Goal: Contribute content: Add original content to the website for others to see

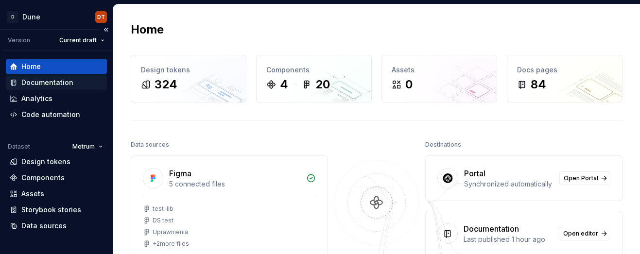
click at [41, 83] on div "Documentation" at bounding box center [47, 83] width 52 height 10
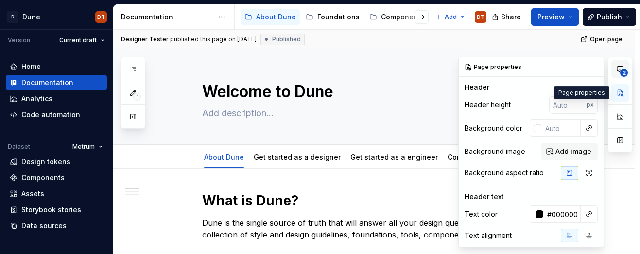
click at [621, 69] on icon "button" at bounding box center [620, 69] width 8 height 8
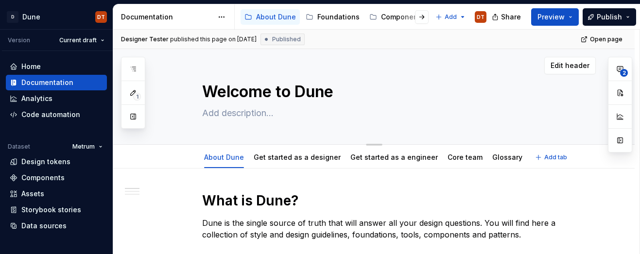
click at [386, 114] on textarea at bounding box center [383, 113] width 367 height 16
drag, startPoint x: 133, startPoint y: 117, endPoint x: 140, endPoint y: 117, distance: 7.8
click at [133, 117] on button "button" at bounding box center [132, 116] width 17 height 17
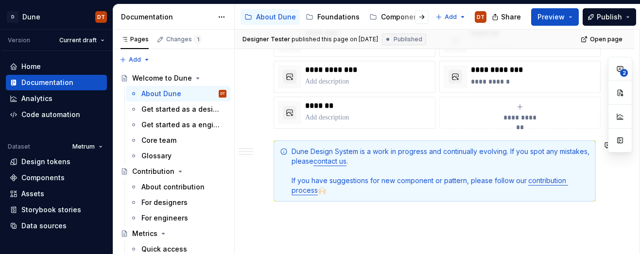
scroll to position [670, 0]
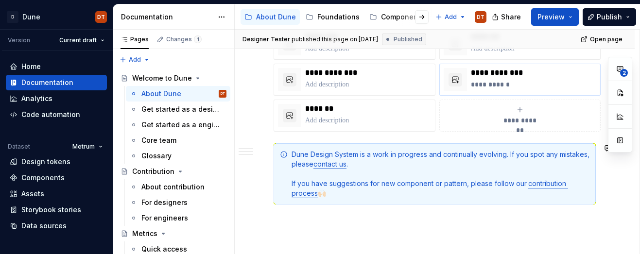
click at [503, 83] on p "**********" at bounding box center [534, 85] width 126 height 10
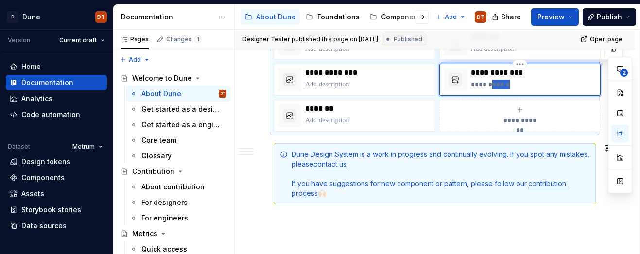
click at [503, 83] on p "**********" at bounding box center [534, 85] width 126 height 10
drag, startPoint x: 486, startPoint y: 85, endPoint x: 460, endPoint y: 85, distance: 26.2
click at [460, 85] on div "**********" at bounding box center [520, 79] width 153 height 23
click at [495, 83] on p "**********" at bounding box center [534, 85] width 126 height 10
drag, startPoint x: 519, startPoint y: 83, endPoint x: 468, endPoint y: 83, distance: 51.0
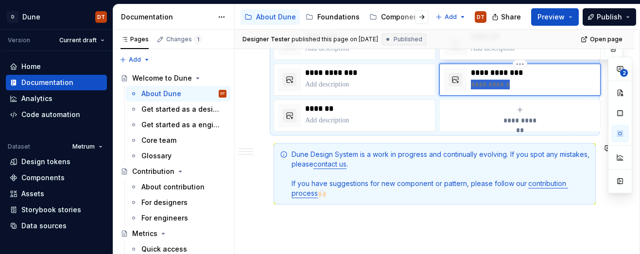
click at [468, 83] on div "**********" at bounding box center [520, 79] width 153 height 23
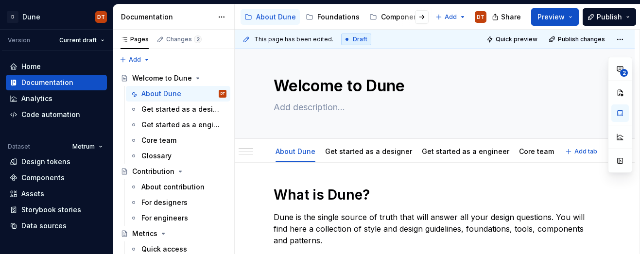
scroll to position [0, 0]
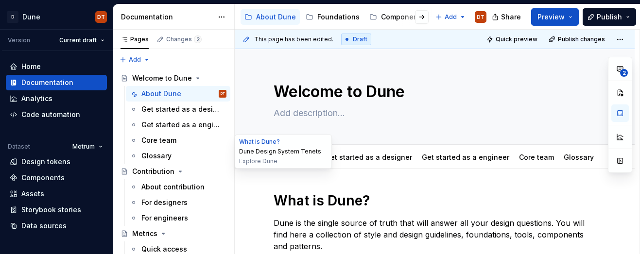
click at [249, 153] on button "Dune Design System Tenets" at bounding box center [283, 152] width 92 height 10
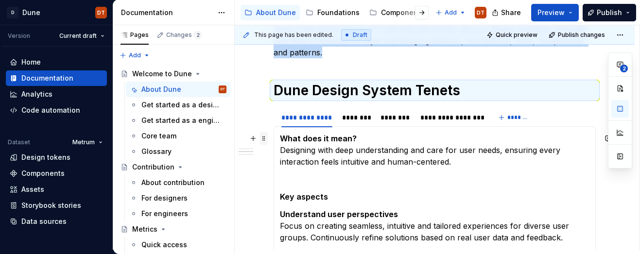
scroll to position [197, 0]
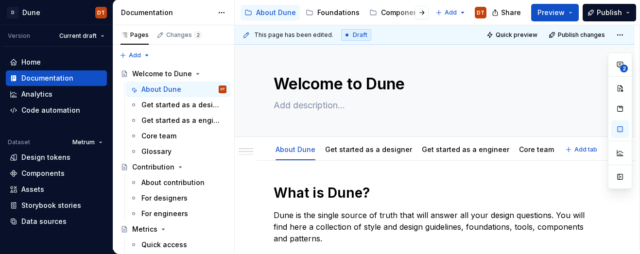
scroll to position [0, 0]
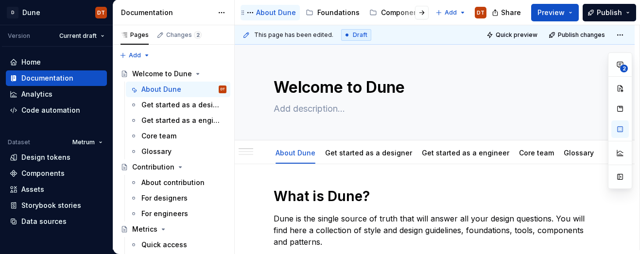
click at [273, 12] on div "About Dune" at bounding box center [276, 13] width 40 height 10
click at [270, 12] on div "About Dune" at bounding box center [276, 13] width 40 height 10
click at [362, 155] on link "Get started as a designer" at bounding box center [368, 153] width 87 height 8
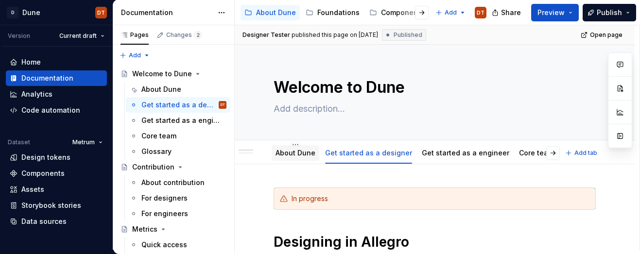
click at [292, 154] on link "About Dune" at bounding box center [296, 153] width 40 height 8
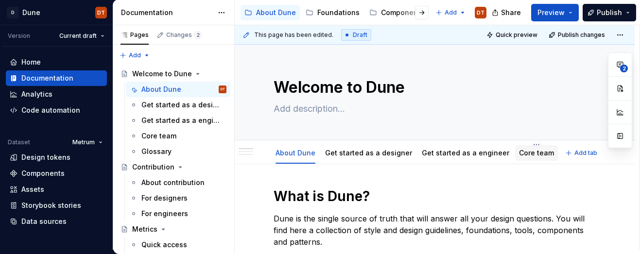
click at [519, 156] on link "Core team" at bounding box center [536, 153] width 35 height 8
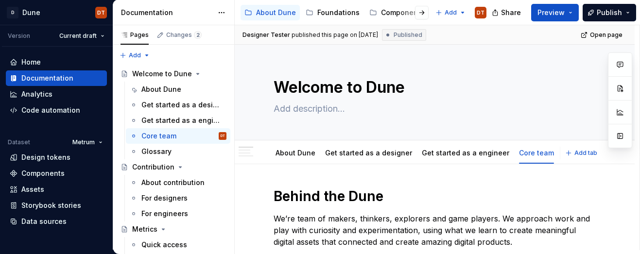
click at [564, 154] on link "Glossary" at bounding box center [579, 153] width 30 height 8
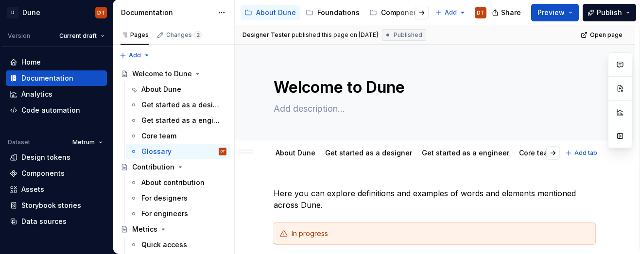
click at [564, 157] on div "Glossary" at bounding box center [579, 153] width 30 height 10
drag, startPoint x: 552, startPoint y: 153, endPoint x: 546, endPoint y: 157, distance: 7.6
click at [552, 153] on div "About Dune Get started as a designer Get started as a engineer Core team Glossa…" at bounding box center [414, 152] width 293 height 21
click at [564, 153] on link "Glossary" at bounding box center [579, 153] width 30 height 8
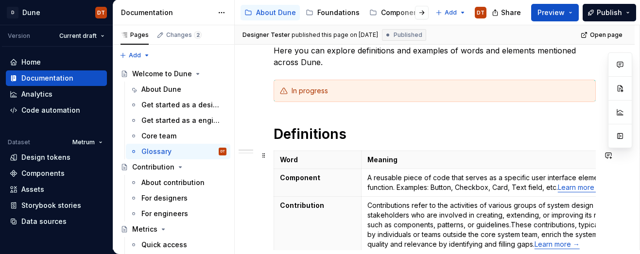
scroll to position [134, 0]
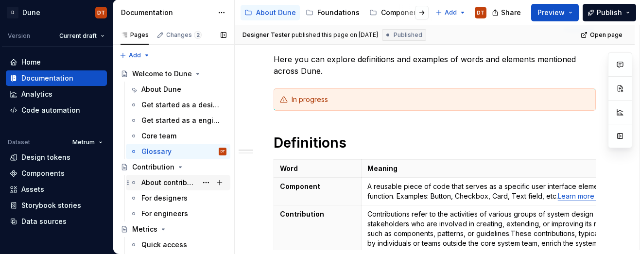
click at [151, 183] on div "About contribution" at bounding box center [169, 183] width 56 height 10
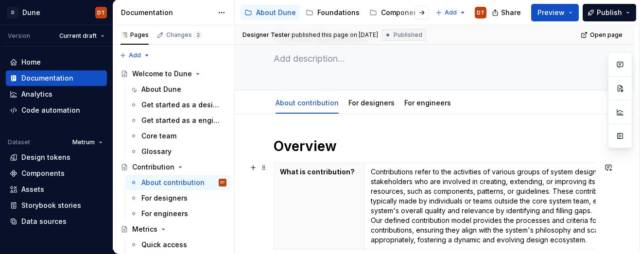
scroll to position [36, 0]
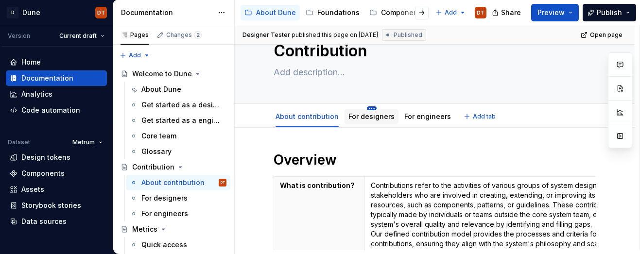
click at [368, 109] on html "D Dune DT Version Current draft Home Documentation Analytics Code automation Da…" at bounding box center [320, 127] width 640 height 254
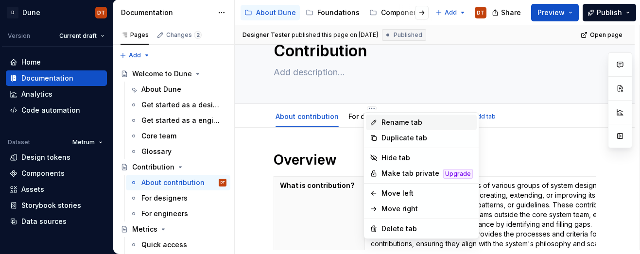
type textarea "*"
click at [390, 123] on div "Rename tab" at bounding box center [426, 123] width 91 height 10
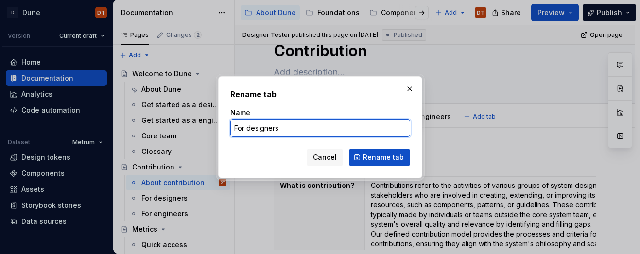
click at [237, 128] on input "For designers" at bounding box center [320, 128] width 180 height 17
drag, startPoint x: 273, startPoint y: 130, endPoint x: 214, endPoint y: 130, distance: 58.8
click at [214, 130] on div "Rename tab Name Contribution or designers Cancel Rename tab" at bounding box center [320, 127] width 640 height 254
click at [276, 127] on input "Contribution or designers" at bounding box center [320, 128] width 180 height 17
type input "Contribution for designers"
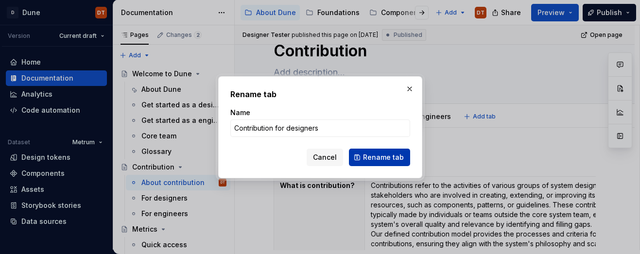
click at [369, 157] on span "Rename tab" at bounding box center [383, 158] width 41 height 10
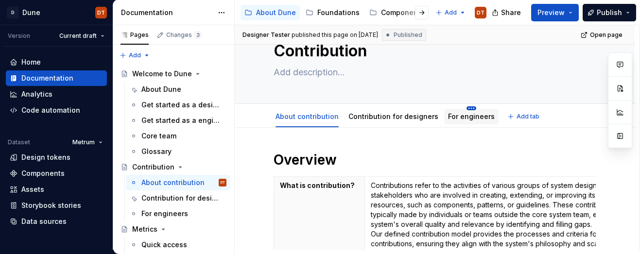
click at [465, 109] on html "D Dune DT Version Current draft Home Documentation Analytics Code automation Da…" at bounding box center [320, 127] width 640 height 254
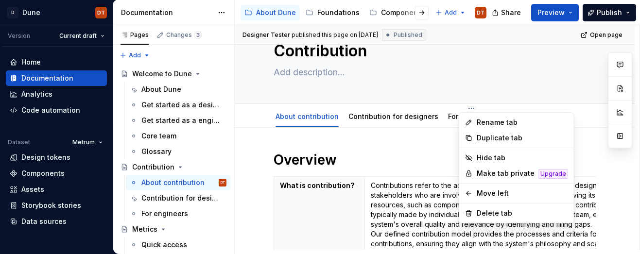
type textarea "*"
click at [477, 123] on div "Rename tab" at bounding box center [522, 123] width 91 height 10
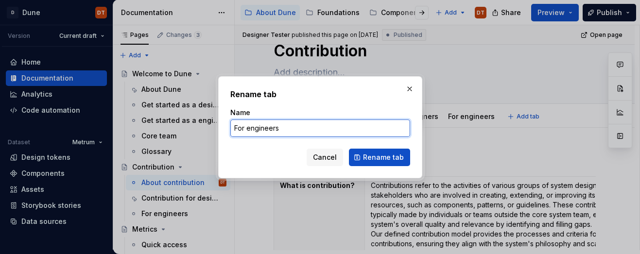
drag, startPoint x: 238, startPoint y: 128, endPoint x: 227, endPoint y: 127, distance: 10.2
click at [227, 127] on div "Rename tab Name For engineers Cancel Rename tab" at bounding box center [320, 127] width 204 height 102
paste input "Contribution"
type input "Contribution for engineers"
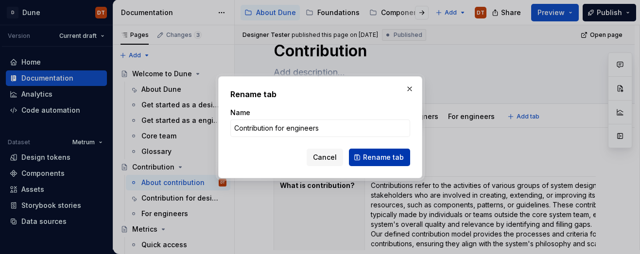
click at [378, 156] on span "Rename tab" at bounding box center [383, 158] width 41 height 10
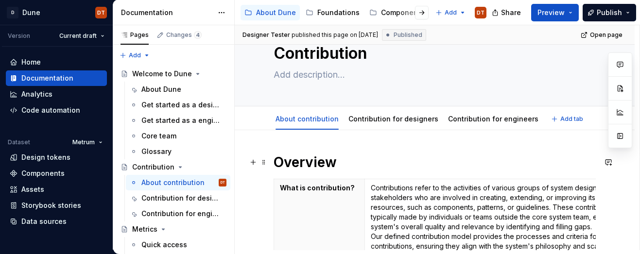
scroll to position [23, 0]
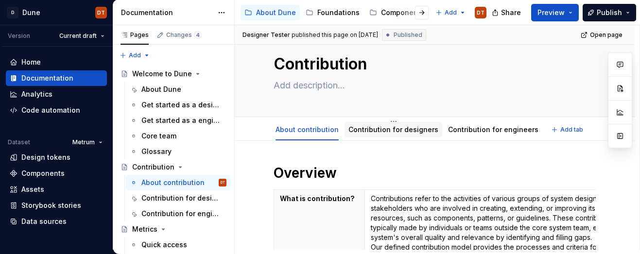
click at [387, 131] on link "Contribution for designers" at bounding box center [393, 129] width 90 height 8
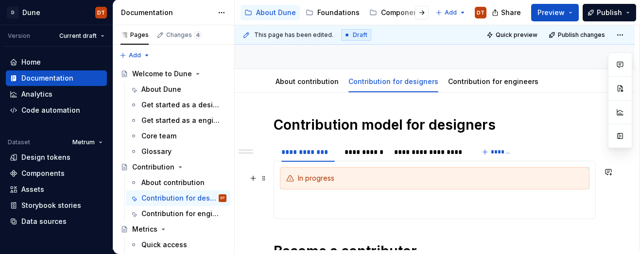
scroll to position [53, 0]
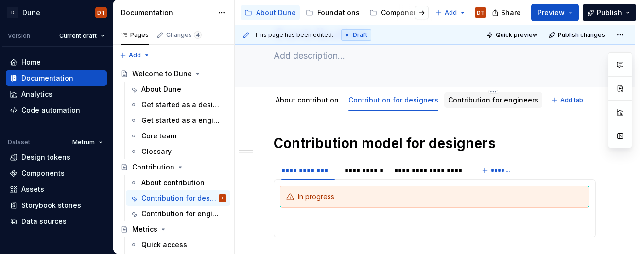
click at [480, 99] on link "Contribution for engineers" at bounding box center [493, 100] width 90 height 8
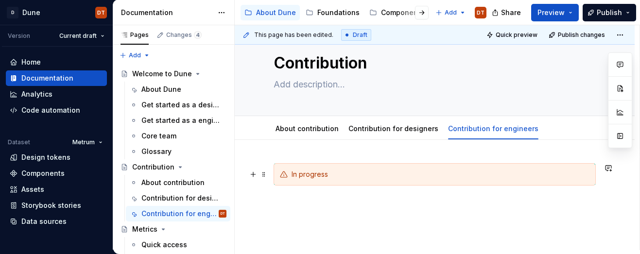
scroll to position [27, 0]
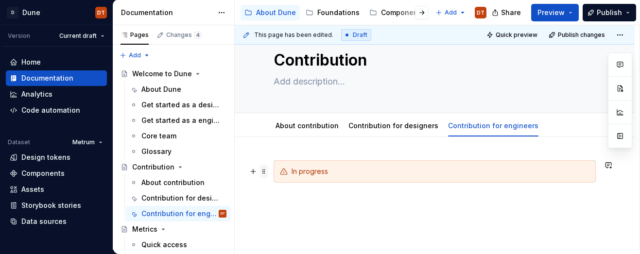
click at [263, 173] on span at bounding box center [264, 172] width 8 height 14
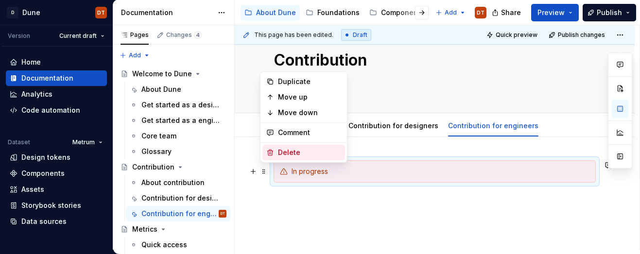
click at [282, 154] on div "Delete" at bounding box center [309, 153] width 63 height 10
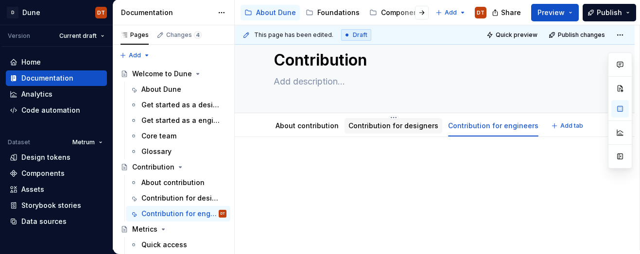
click at [380, 126] on link "Contribution for designers" at bounding box center [393, 125] width 90 height 8
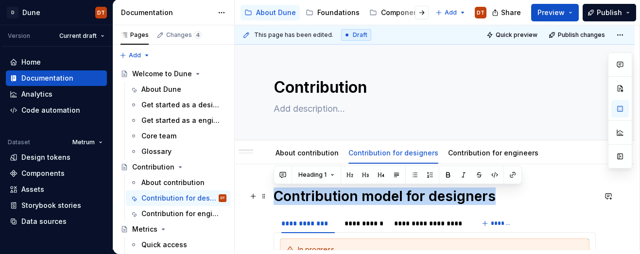
drag, startPoint x: 500, startPoint y: 199, endPoint x: 272, endPoint y: 196, distance: 227.9
copy h1 "Contribution model for designers"
click at [471, 151] on link "Contribution for engineers" at bounding box center [493, 153] width 90 height 8
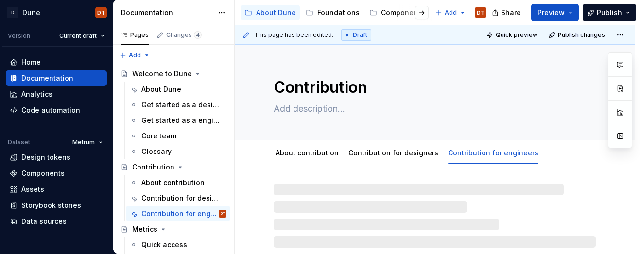
type textarea "*"
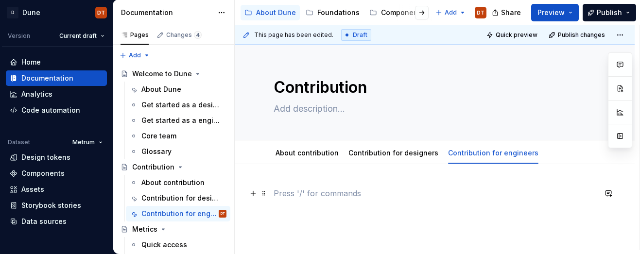
click at [289, 192] on p at bounding box center [435, 194] width 322 height 12
paste div
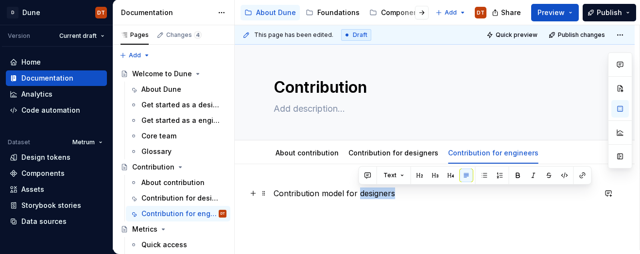
drag, startPoint x: 395, startPoint y: 194, endPoint x: 358, endPoint y: 195, distance: 36.9
click at [358, 195] on p "Contribution model for designers" at bounding box center [435, 194] width 322 height 12
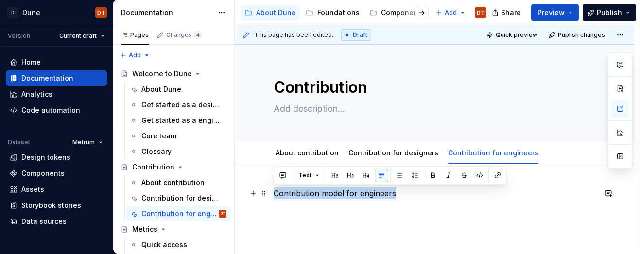
drag, startPoint x: 405, startPoint y: 194, endPoint x: 271, endPoint y: 194, distance: 134.1
click at [271, 194] on div "Contribution model for engineers" at bounding box center [435, 238] width 400 height 148
click at [309, 176] on span "Text" at bounding box center [304, 176] width 13 height 8
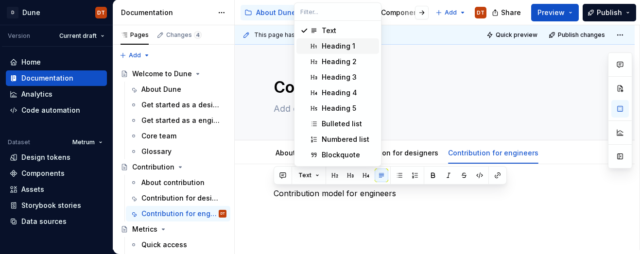
click at [334, 47] on div "Heading 1" at bounding box center [339, 46] width 34 height 10
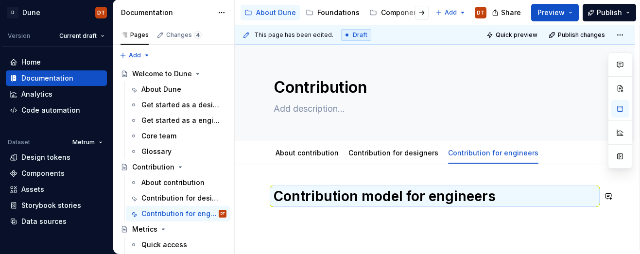
click at [454, 223] on div "Contribution model for engineers" at bounding box center [435, 206] width 322 height 37
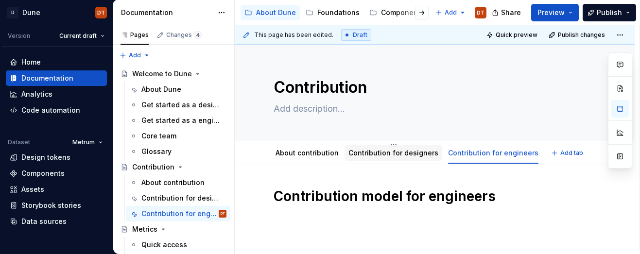
click at [384, 151] on link "Contribution for designers" at bounding box center [393, 153] width 90 height 8
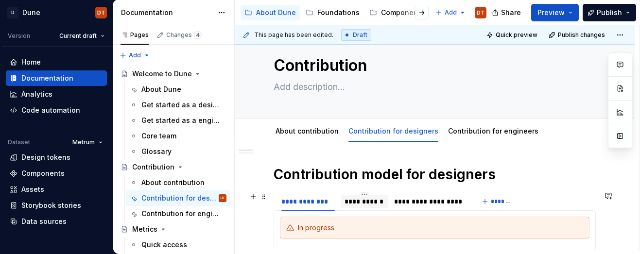
scroll to position [30, 0]
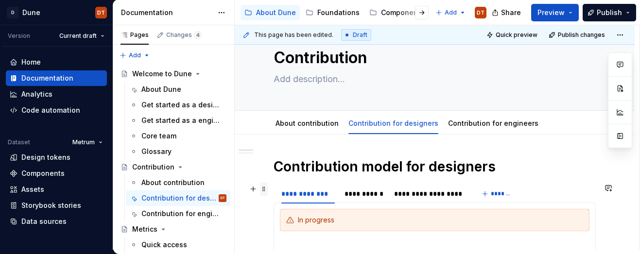
click at [263, 190] on span at bounding box center [264, 189] width 8 height 14
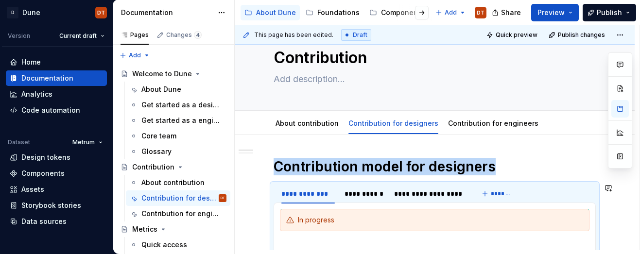
scroll to position [40, 0]
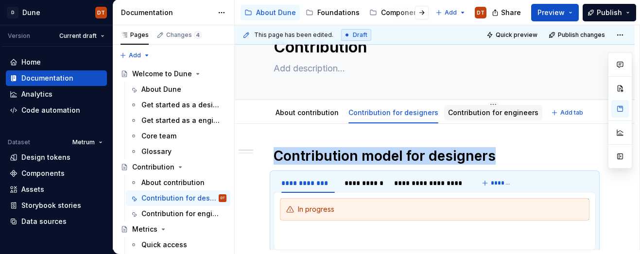
drag, startPoint x: 470, startPoint y: 115, endPoint x: 465, endPoint y: 121, distance: 8.3
click at [470, 115] on link "Contribution for engineers" at bounding box center [493, 112] width 90 height 8
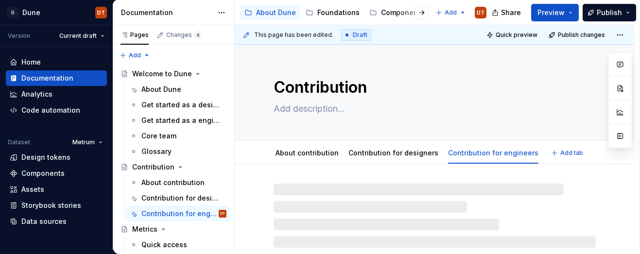
type textarea "*"
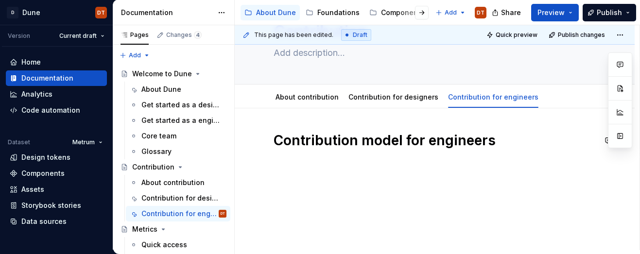
scroll to position [58, 0]
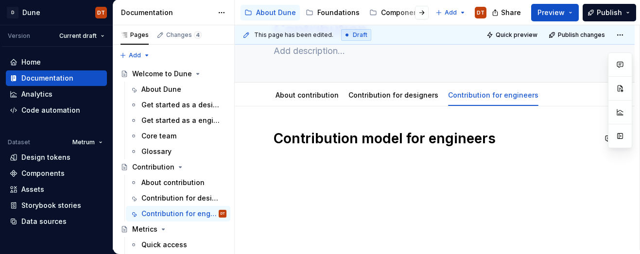
click at [285, 166] on div "Contribution model for engineers" at bounding box center [435, 148] width 322 height 37
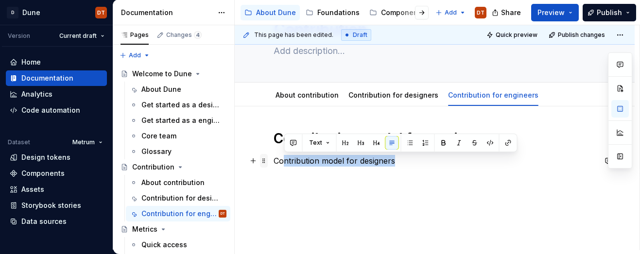
drag, startPoint x: 406, startPoint y: 159, endPoint x: 263, endPoint y: 161, distance: 142.4
click at [274, 161] on div "Contribution model for engineers Contribution model for designers" at bounding box center [435, 154] width 322 height 49
click at [380, 177] on div "Contribution model for engineers Contribution model for designers" at bounding box center [435, 154] width 322 height 49
drag, startPoint x: 360, startPoint y: 165, endPoint x: 247, endPoint y: 161, distance: 112.8
click at [274, 161] on div "Contribution model for engineers Contribution model for designers" at bounding box center [435, 154] width 322 height 49
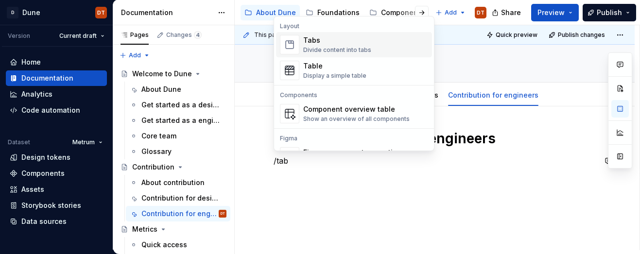
scroll to position [58, 0]
click at [338, 46] on div "Divide content into tabs" at bounding box center [337, 50] width 68 height 8
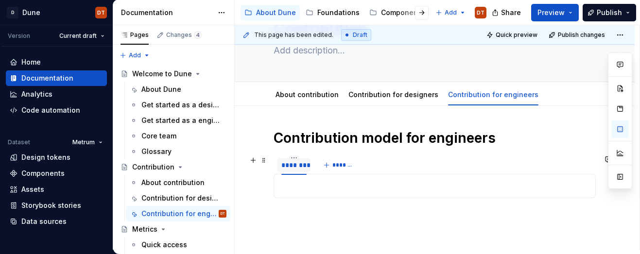
click at [294, 166] on div "********" at bounding box center [293, 165] width 25 height 10
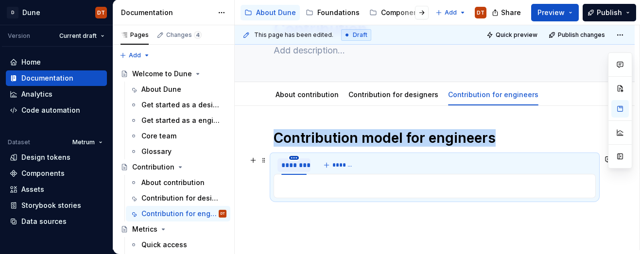
click at [294, 156] on html "D Dune DT Version Current draft Home Documentation Analytics Code automation Da…" at bounding box center [320, 127] width 640 height 254
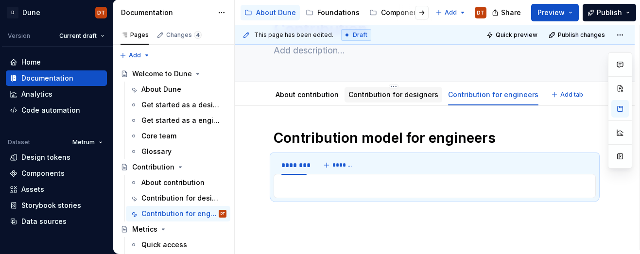
drag, startPoint x: 406, startPoint y: 97, endPoint x: 384, endPoint y: 94, distance: 21.6
click at [406, 97] on html "D Dune DT Version Current draft Home Documentation Analytics Code automation Da…" at bounding box center [320, 127] width 640 height 254
click at [384, 94] on link "Contribution for designers" at bounding box center [393, 94] width 90 height 8
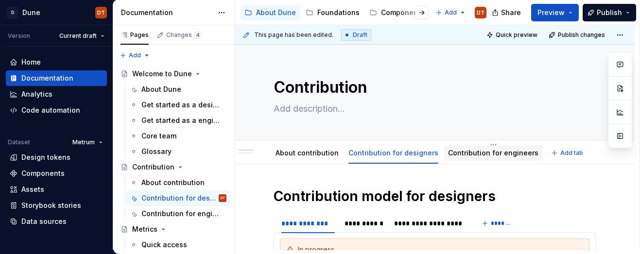
scroll to position [12, 0]
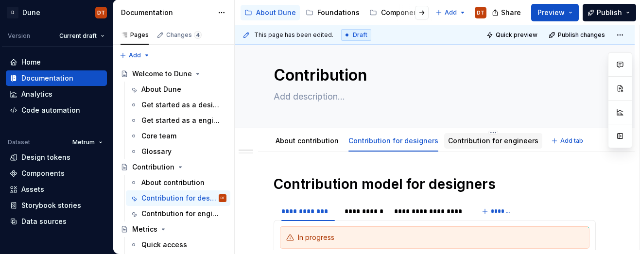
click at [495, 142] on link "Contribution for engineers" at bounding box center [493, 141] width 90 height 8
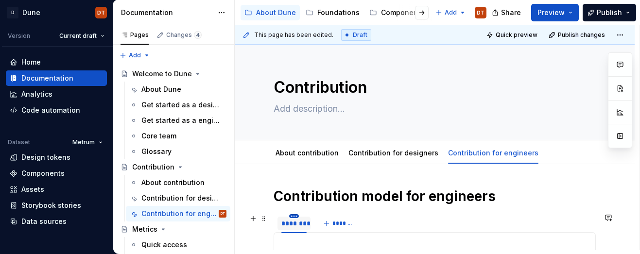
click at [294, 216] on html "D Dune DT Version Current draft Home Documentation Analytics Code automation Da…" at bounding box center [320, 127] width 640 height 254
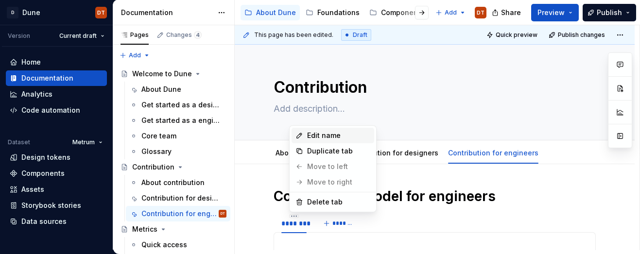
click at [323, 138] on div "Edit name" at bounding box center [338, 136] width 63 height 10
type textarea "*"
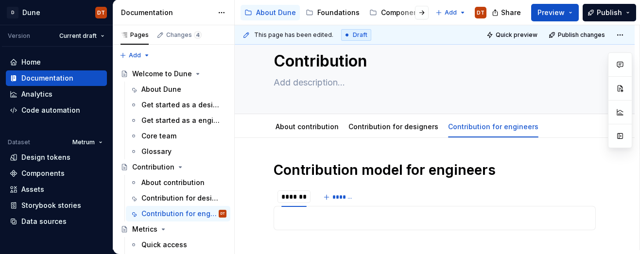
scroll to position [31, 0]
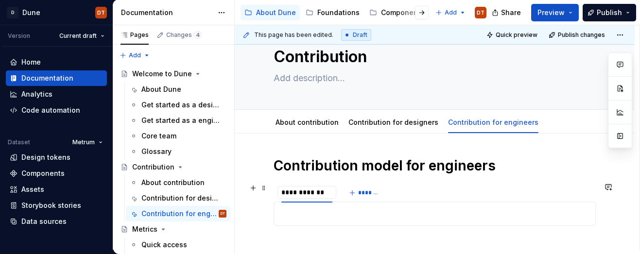
type input "**********"
click at [368, 193] on span "*******" at bounding box center [372, 193] width 22 height 8
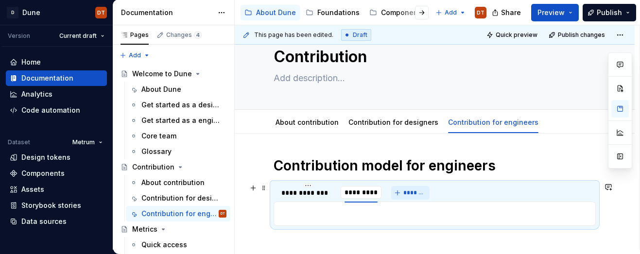
type input "**********"
click at [411, 190] on span "*******" at bounding box center [421, 193] width 22 height 8
type input "**********"
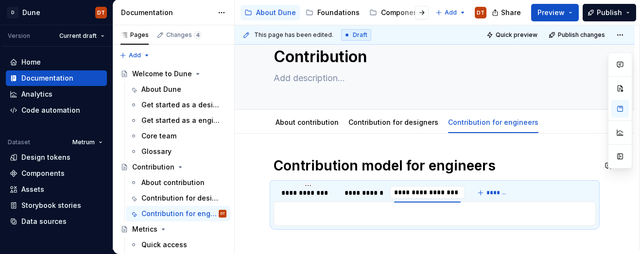
click at [527, 156] on div "**********" at bounding box center [435, 228] width 400 height 188
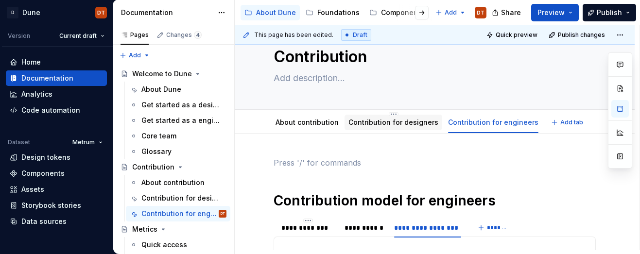
click at [393, 123] on link "Contribution for designers" at bounding box center [393, 122] width 90 height 8
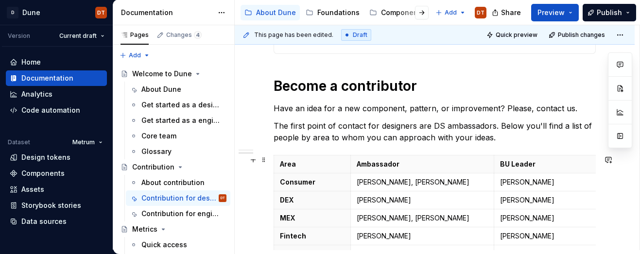
scroll to position [238, 0]
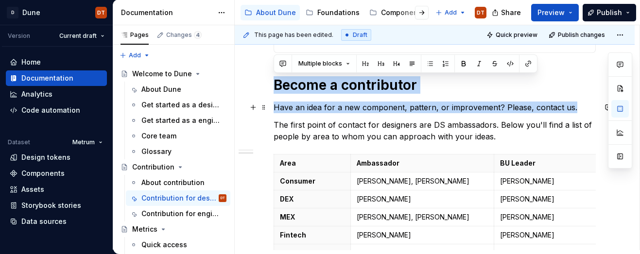
drag, startPoint x: 275, startPoint y: 85, endPoint x: 583, endPoint y: 111, distance: 309.2
click at [583, 111] on div "**********" at bounding box center [435, 128] width 322 height 357
copy div "Become a contributor Have an idea for a new component, pattern, or improvement?…"
click at [546, 89] on h1 "Become a contributor" at bounding box center [435, 84] width 322 height 17
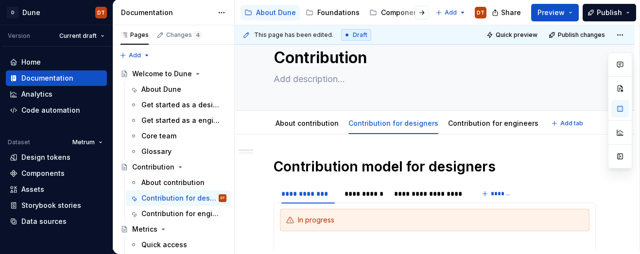
scroll to position [0, 0]
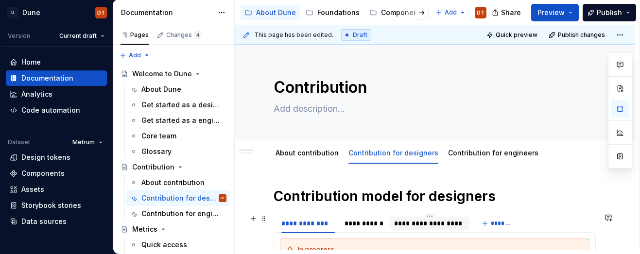
click at [430, 222] on div "**********" at bounding box center [429, 224] width 71 height 10
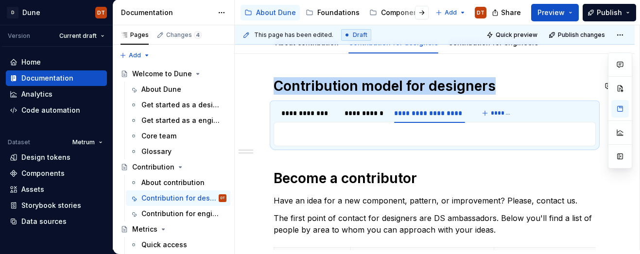
scroll to position [104, 0]
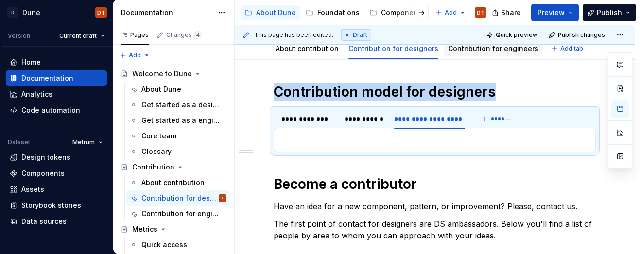
click at [475, 50] on link "Contribution for engineers" at bounding box center [493, 48] width 90 height 8
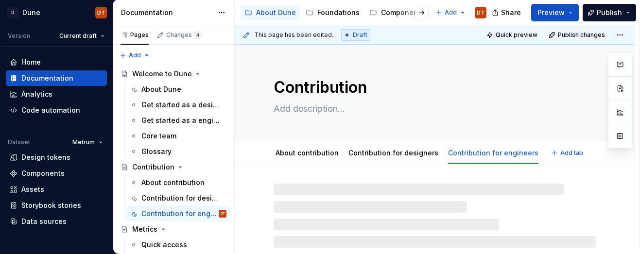
type textarea "*"
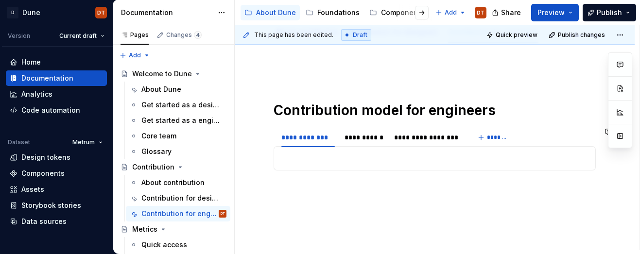
scroll to position [137, 0]
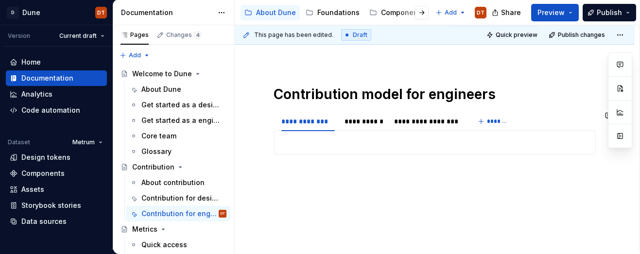
click at [326, 187] on div "**********" at bounding box center [435, 138] width 400 height 223
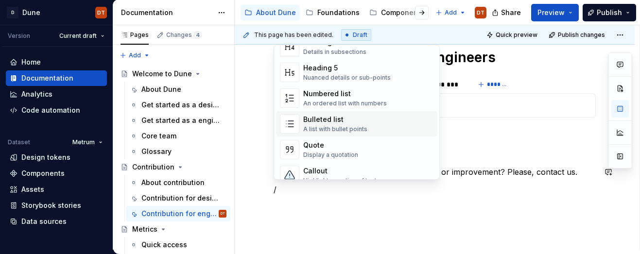
scroll to position [139, 0]
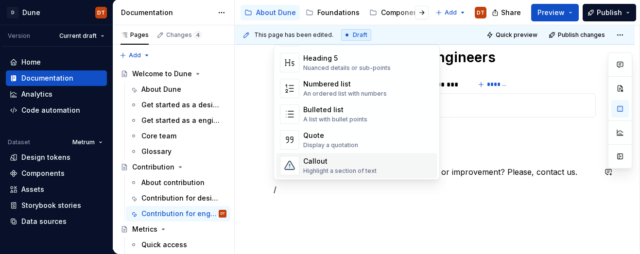
click at [318, 162] on div "Callout" at bounding box center [339, 161] width 73 height 10
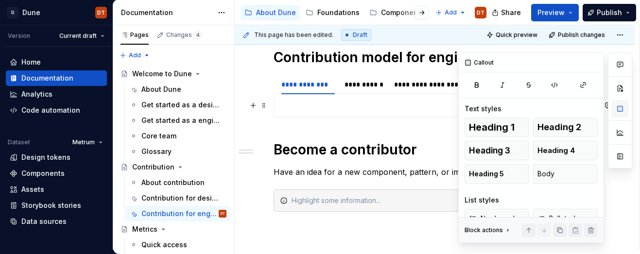
click at [622, 108] on button "button" at bounding box center [619, 108] width 17 height 17
drag, startPoint x: 619, startPoint y: 104, endPoint x: 611, endPoint y: 116, distance: 13.8
click at [619, 104] on button "button" at bounding box center [619, 108] width 17 height 17
click at [620, 108] on button "button" at bounding box center [619, 108] width 17 height 17
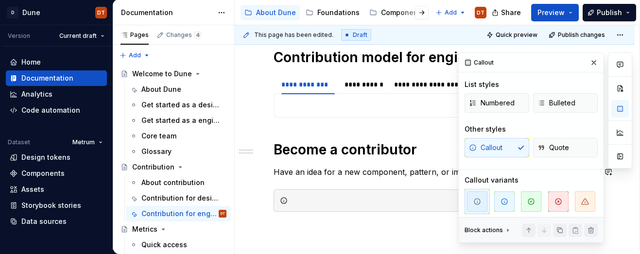
scroll to position [118, 0]
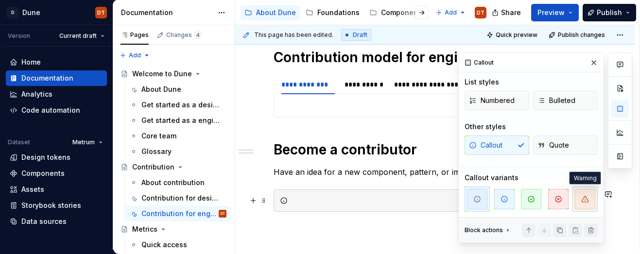
click at [588, 197] on icon "button" at bounding box center [585, 199] width 8 height 8
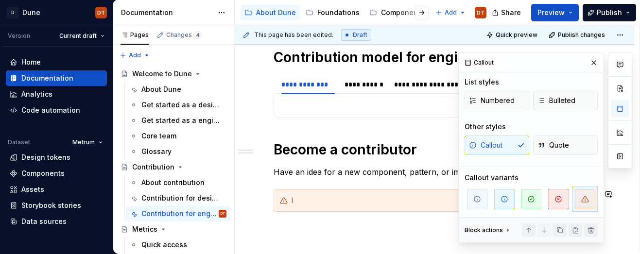
scroll to position [177, 0]
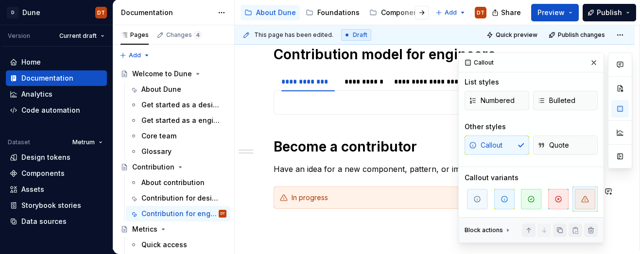
click at [351, 230] on div "**********" at bounding box center [435, 142] width 400 height 310
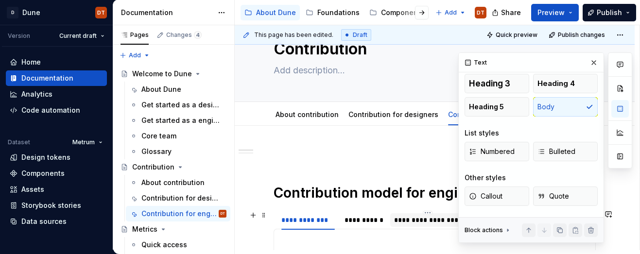
scroll to position [0, 0]
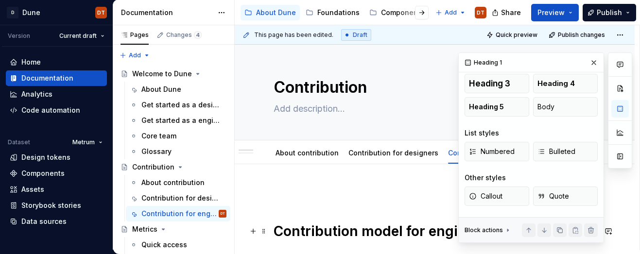
click at [274, 232] on h1 "Contribution model for engineers" at bounding box center [435, 231] width 322 height 17
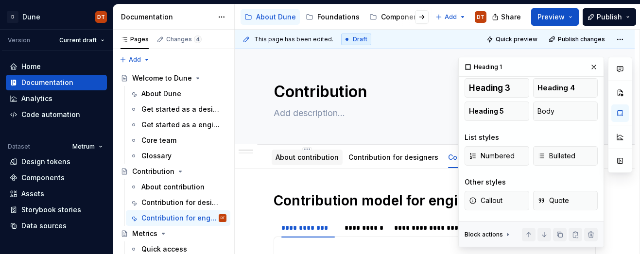
click at [286, 158] on link "About contribution" at bounding box center [307, 157] width 63 height 8
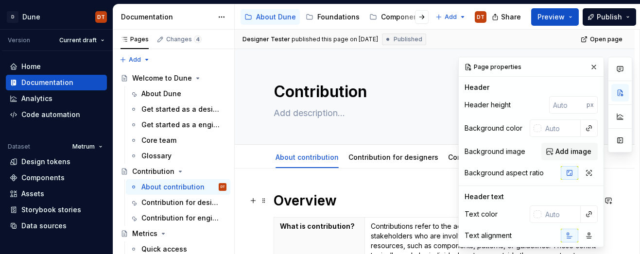
click at [592, 65] on button "button" at bounding box center [594, 67] width 14 height 14
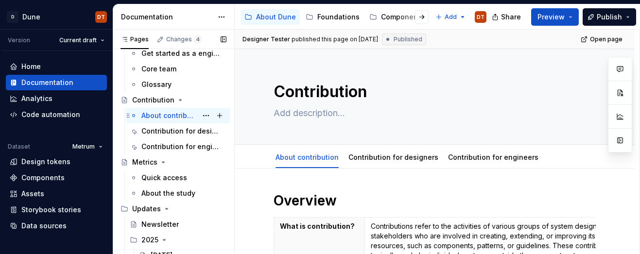
scroll to position [78, 0]
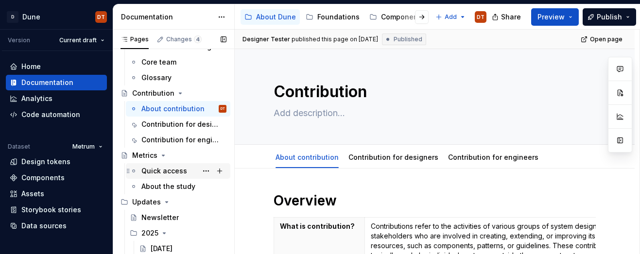
click at [164, 172] on div "Quick access" at bounding box center [164, 171] width 46 height 10
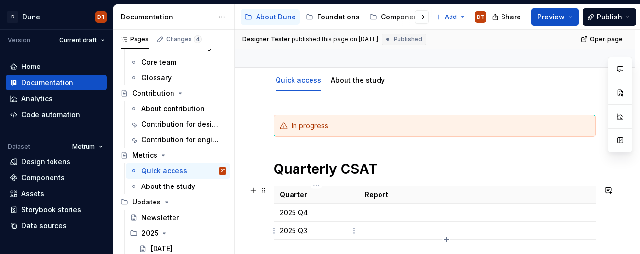
scroll to position [83, 0]
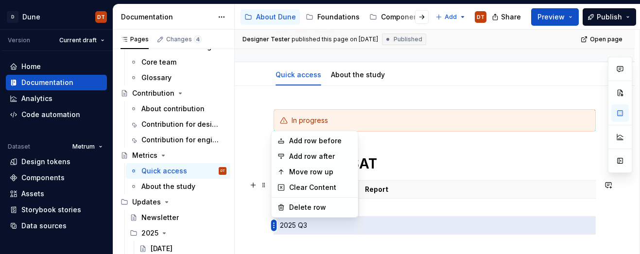
click at [272, 226] on html "D Dune DT Version Current draft Home Documentation Analytics Code automation Da…" at bounding box center [320, 127] width 640 height 254
click at [296, 208] on div "Delete row" at bounding box center [320, 208] width 63 height 10
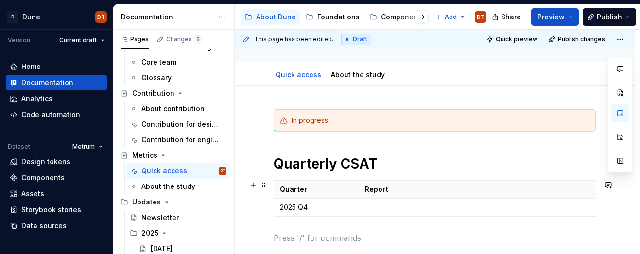
scroll to position [68, 0]
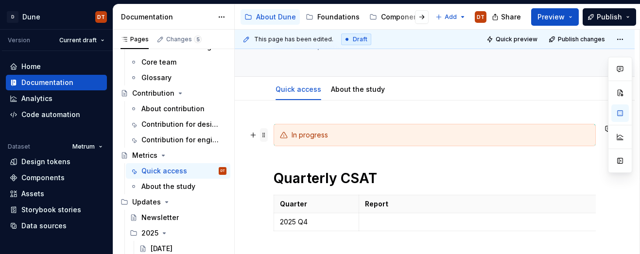
click at [262, 136] on span at bounding box center [264, 135] width 8 height 14
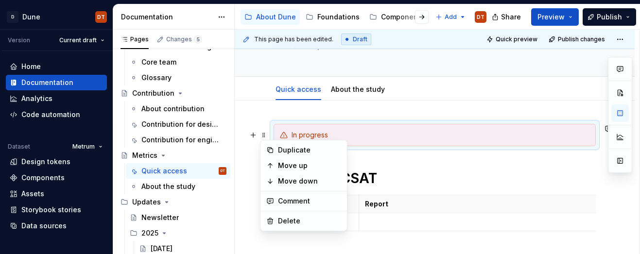
click at [438, 239] on div "In progress Quarterly CSAT Quarter Report 2025 Q4" at bounding box center [435, 191] width 322 height 135
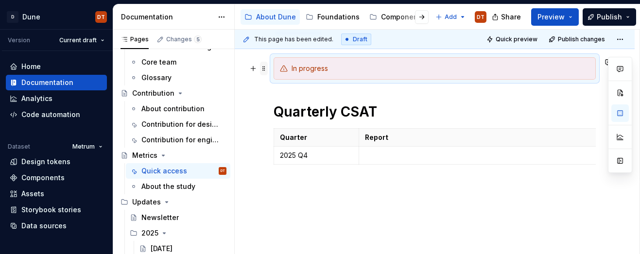
scroll to position [123, 0]
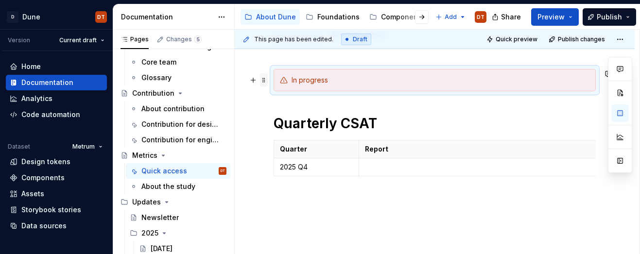
click at [263, 81] on span at bounding box center [264, 80] width 8 height 14
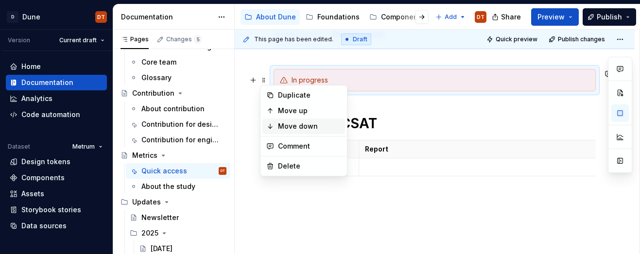
click at [295, 126] on div "Move down" at bounding box center [309, 126] width 63 height 10
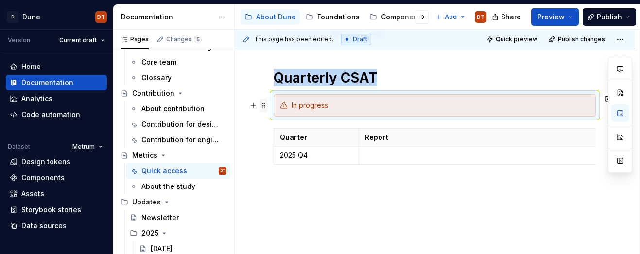
click at [263, 107] on span at bounding box center [264, 106] width 8 height 14
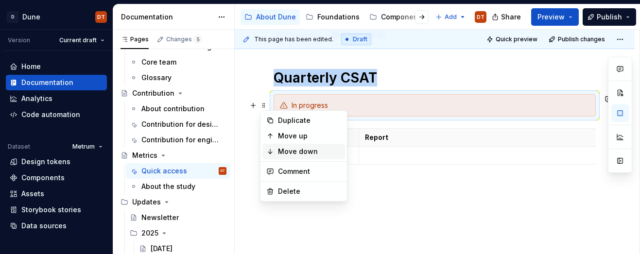
click at [302, 150] on div "Move down" at bounding box center [309, 152] width 63 height 10
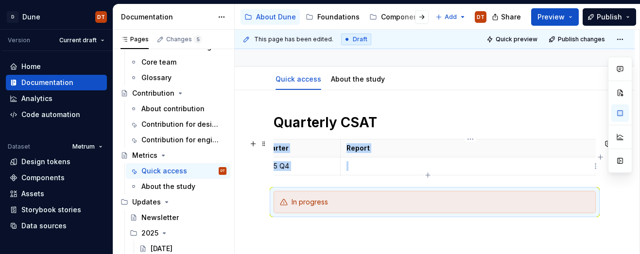
scroll to position [0, 0]
click at [502, 155] on th "Report" at bounding box center [489, 148] width 260 height 18
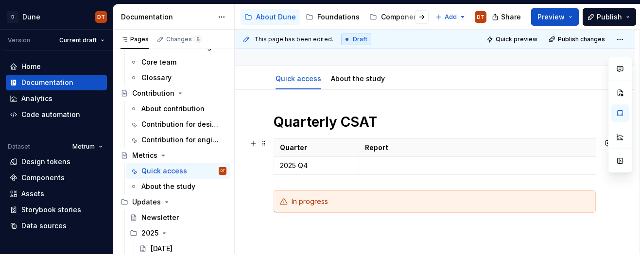
drag, startPoint x: 599, startPoint y: 148, endPoint x: 579, endPoint y: 148, distance: 20.4
click at [361, 229] on p at bounding box center [435, 231] width 322 height 12
click at [361, 80] on link "About the study" at bounding box center [358, 78] width 54 height 8
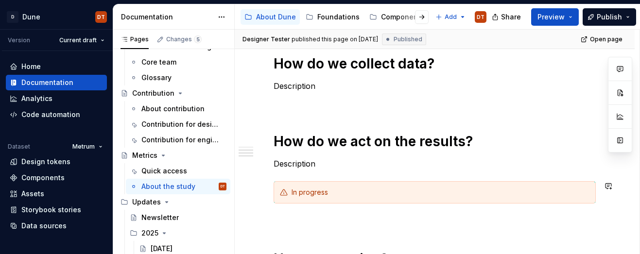
scroll to position [225, 0]
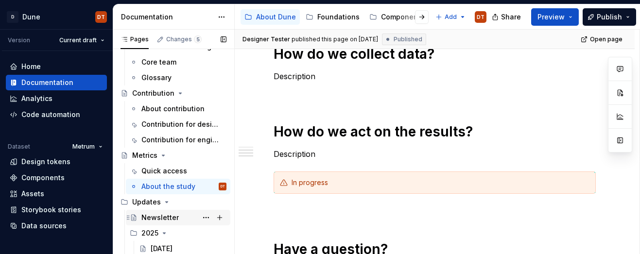
click at [155, 219] on div "Newsletter" at bounding box center [159, 218] width 37 height 10
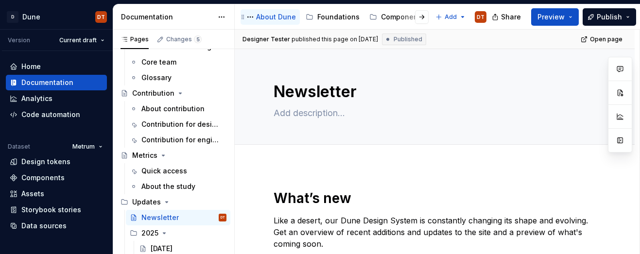
click at [271, 15] on div "About Dune" at bounding box center [276, 17] width 40 height 10
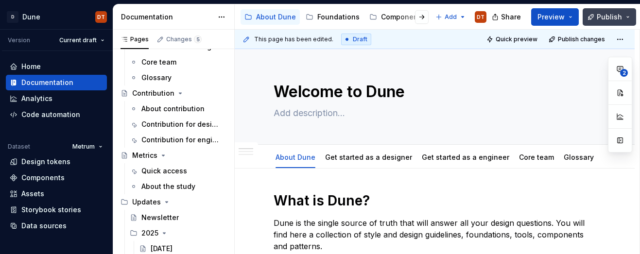
click at [605, 18] on span "Publish" at bounding box center [609, 17] width 25 height 10
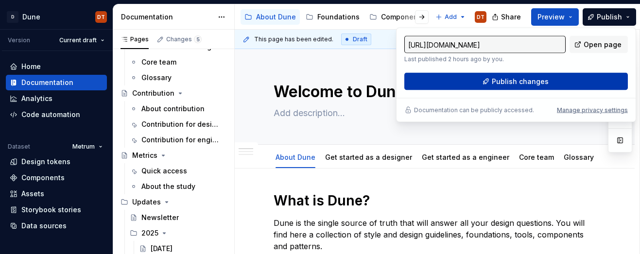
click at [535, 77] on span "Publish changes" at bounding box center [520, 82] width 57 height 10
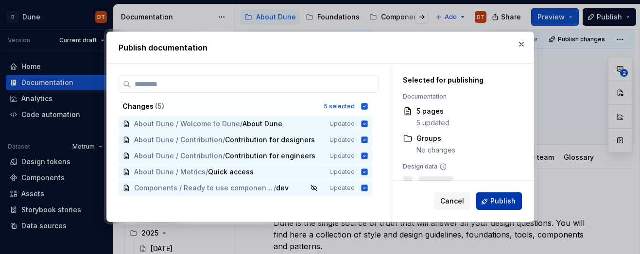
click at [495, 200] on span "Publish" at bounding box center [502, 202] width 25 height 10
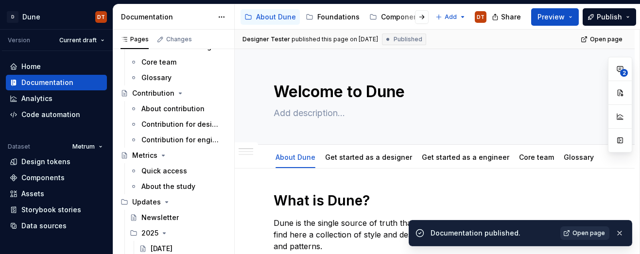
click at [585, 234] on span "Open page" at bounding box center [588, 233] width 33 height 8
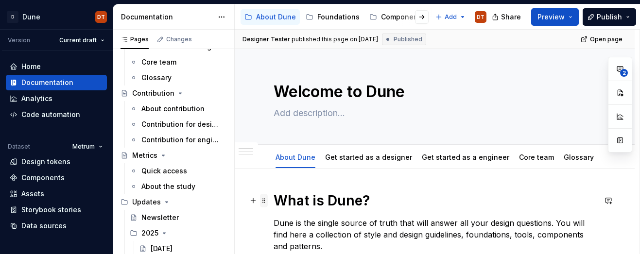
click at [263, 199] on span at bounding box center [264, 201] width 8 height 14
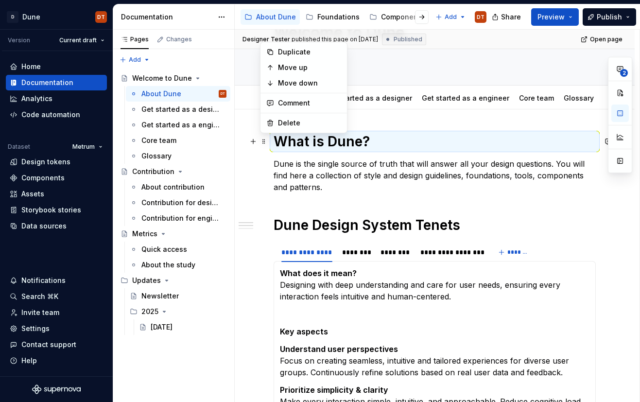
scroll to position [28, 0]
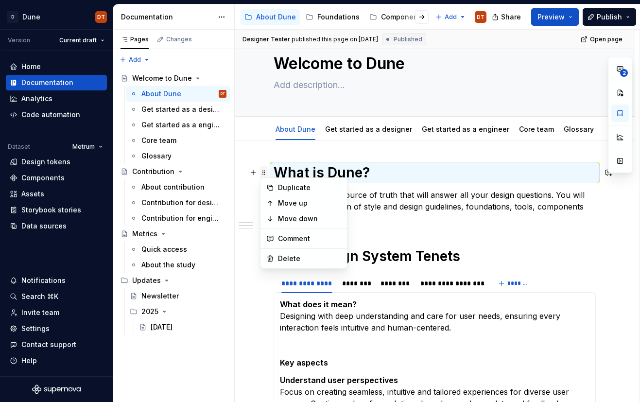
click at [264, 171] on span at bounding box center [264, 173] width 8 height 14
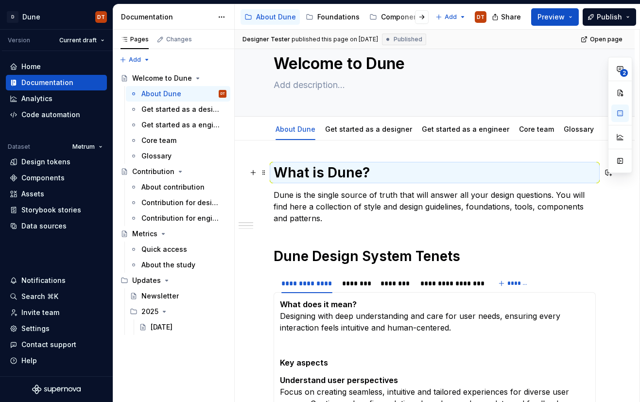
drag, startPoint x: 380, startPoint y: 175, endPoint x: 375, endPoint y: 174, distance: 5.0
click at [380, 175] on h1 "What is Dune?" at bounding box center [435, 172] width 322 height 17
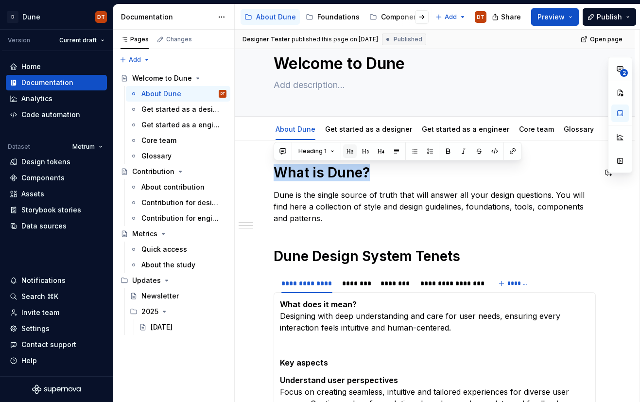
click at [347, 151] on button "button" at bounding box center [350, 151] width 14 height 14
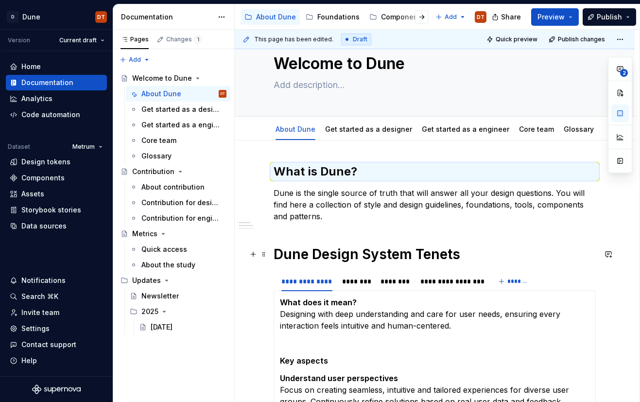
click at [400, 251] on h1 "Dune Design System Tenets" at bounding box center [435, 253] width 322 height 17
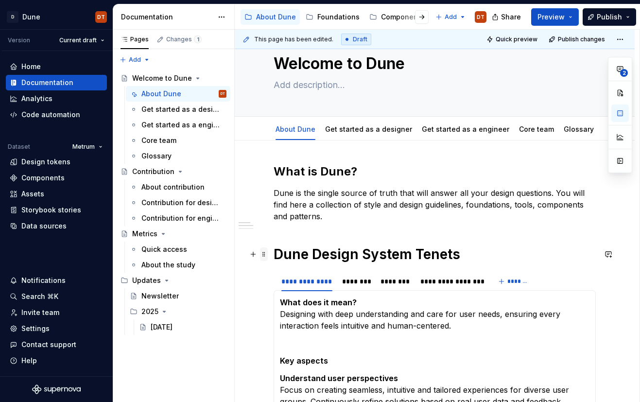
click at [264, 254] on span at bounding box center [264, 254] width 8 height 14
click at [373, 254] on h1 "Dune Design System Tenets" at bounding box center [435, 253] width 322 height 17
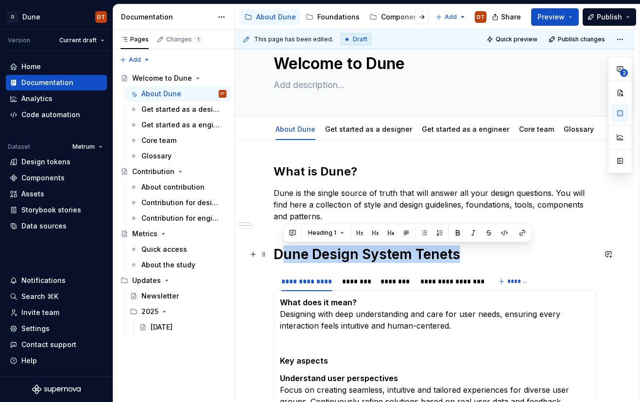
drag, startPoint x: 463, startPoint y: 256, endPoint x: 307, endPoint y: 243, distance: 157.0
click at [317, 250] on h1 "Dune Design System Tenets" at bounding box center [435, 253] width 322 height 17
drag, startPoint x: 464, startPoint y: 255, endPoint x: 327, endPoint y: 244, distance: 137.0
click at [274, 254] on h1 "Dune Design System Tenets" at bounding box center [435, 253] width 322 height 17
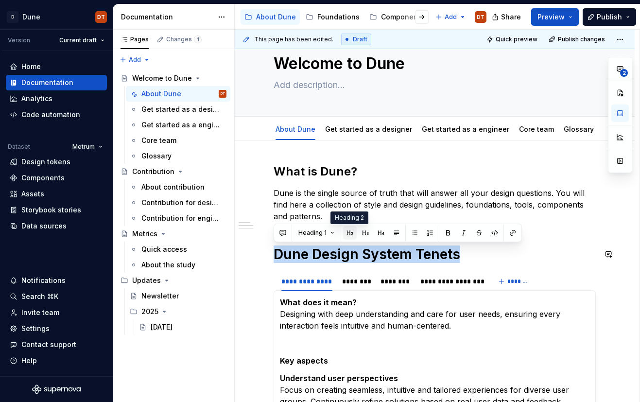
click at [350, 231] on button "button" at bounding box center [350, 233] width 14 height 14
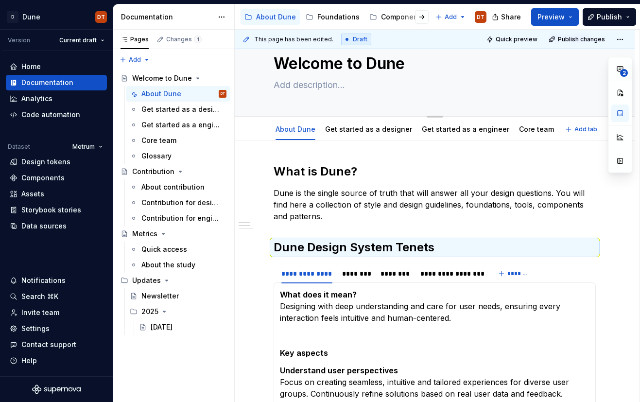
click at [307, 59] on textarea "Welcome to Dune" at bounding box center [433, 63] width 322 height 23
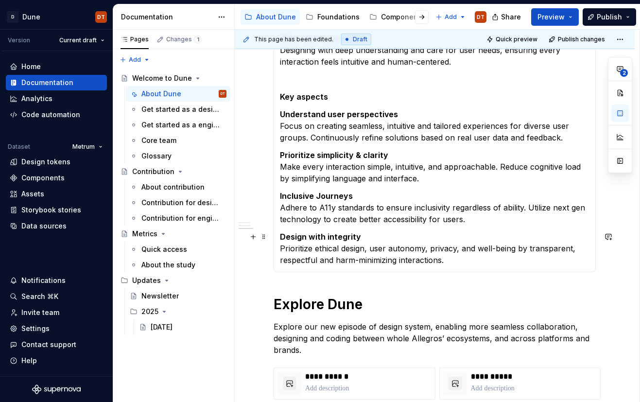
scroll to position [286, 0]
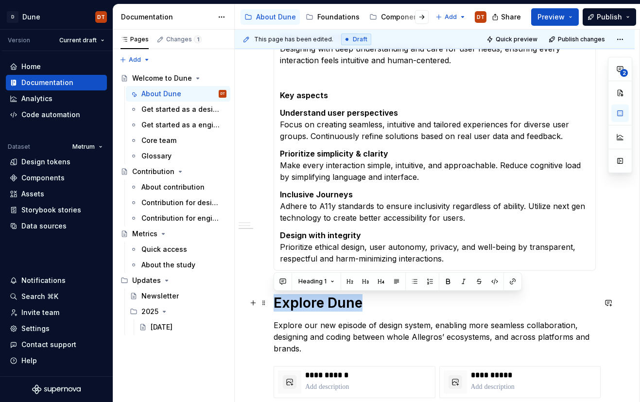
drag, startPoint x: 362, startPoint y: 303, endPoint x: 273, endPoint y: 303, distance: 89.4
click at [273, 254] on div "**********" at bounding box center [435, 308] width 400 height 851
click at [349, 254] on button "button" at bounding box center [350, 282] width 14 height 14
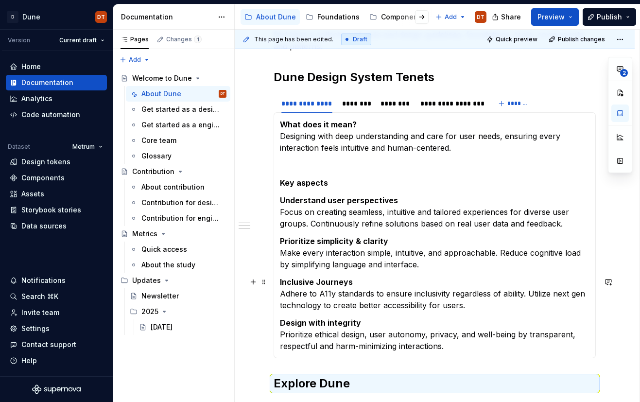
scroll to position [0, 0]
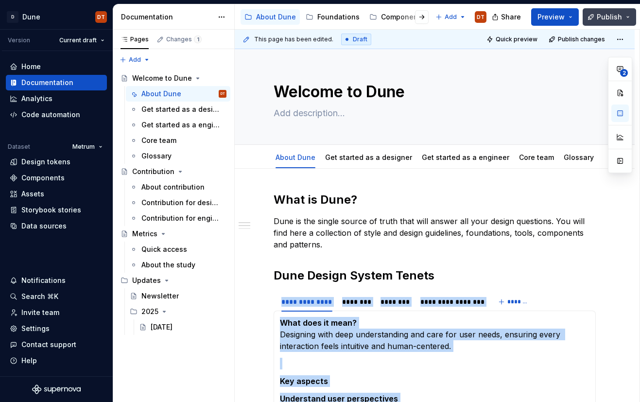
click at [604, 17] on span "Publish" at bounding box center [609, 17] width 25 height 10
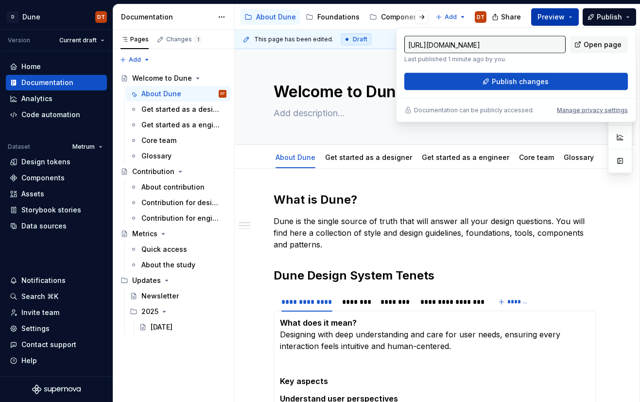
click at [547, 15] on span "Preview" at bounding box center [550, 17] width 27 height 10
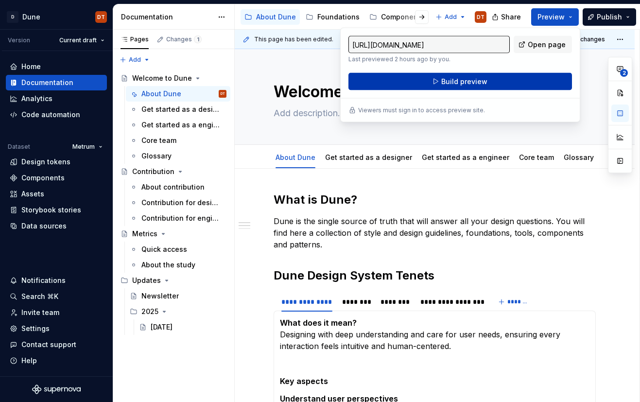
click at [454, 82] on span "Build preview" at bounding box center [464, 82] width 46 height 10
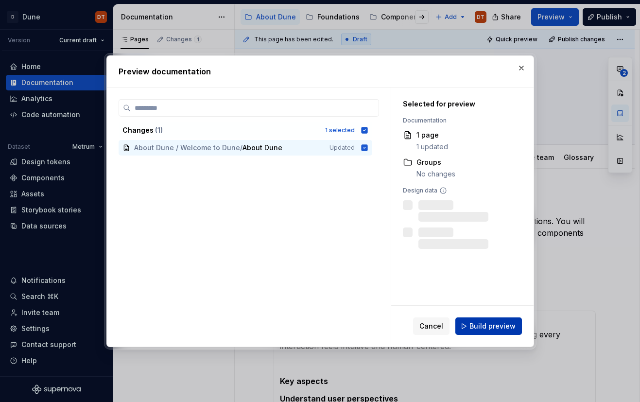
click at [481, 254] on span "Build preview" at bounding box center [492, 326] width 46 height 10
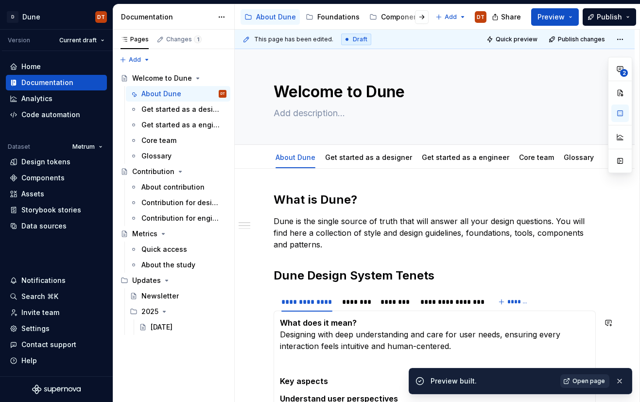
click at [579, 254] on span "Open page" at bounding box center [588, 381] width 33 height 8
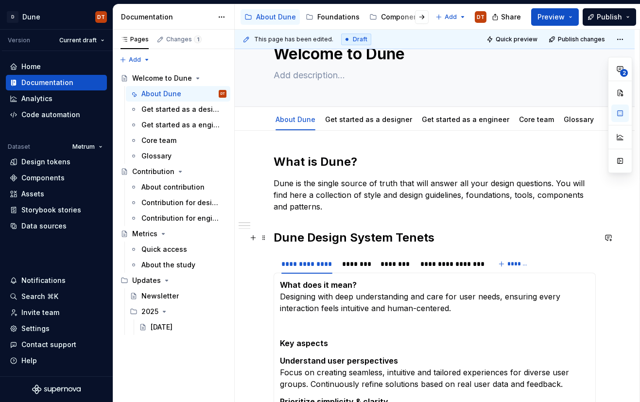
scroll to position [50, 0]
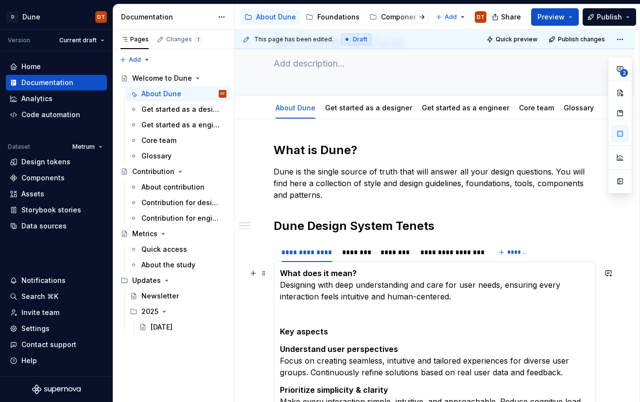
click at [333, 254] on strong "What does it mean?" at bounding box center [318, 273] width 77 height 10
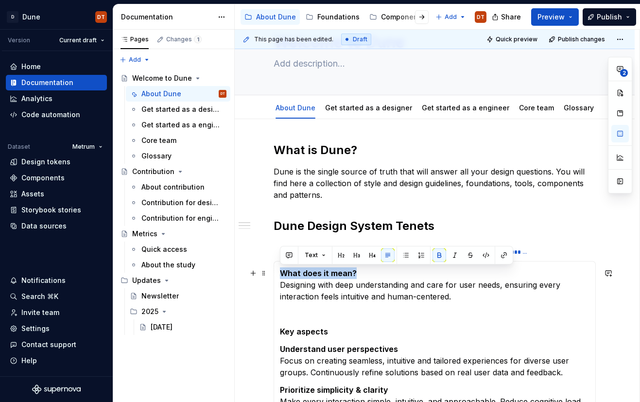
drag, startPoint x: 352, startPoint y: 272, endPoint x: 299, endPoint y: 272, distance: 53.0
click at [275, 254] on div "What does it mean? Designing with deep understanding and care for user needs, e…" at bounding box center [435, 384] width 322 height 246
click at [411, 254] on p at bounding box center [435, 314] width 310 height 12
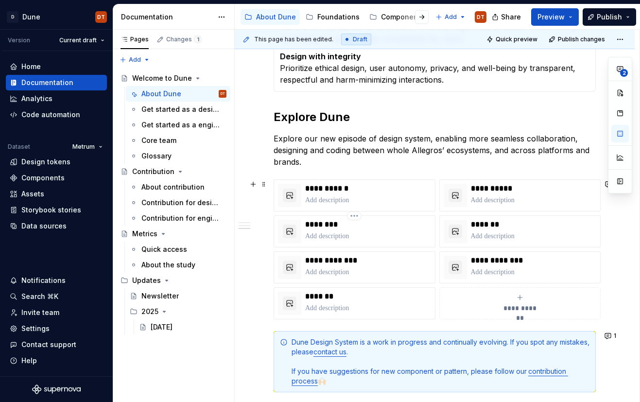
scroll to position [440, 0]
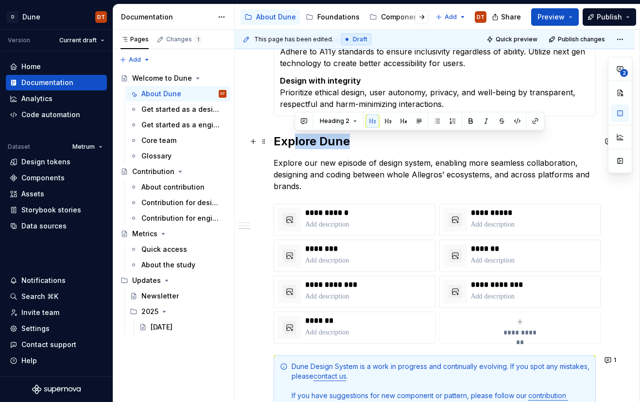
drag, startPoint x: 338, startPoint y: 143, endPoint x: 293, endPoint y: 143, distance: 45.7
click at [293, 143] on h2 "Explore Dune" at bounding box center [435, 142] width 322 height 16
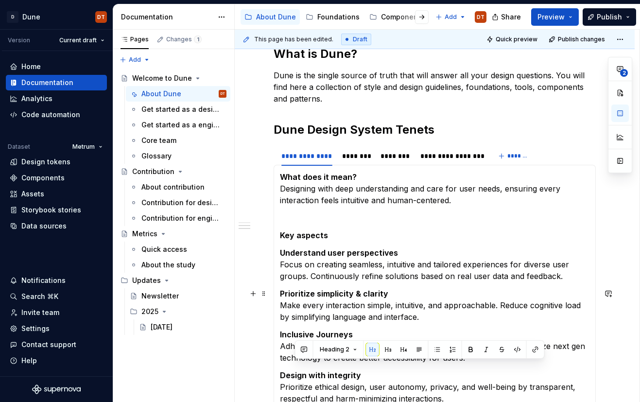
scroll to position [0, 0]
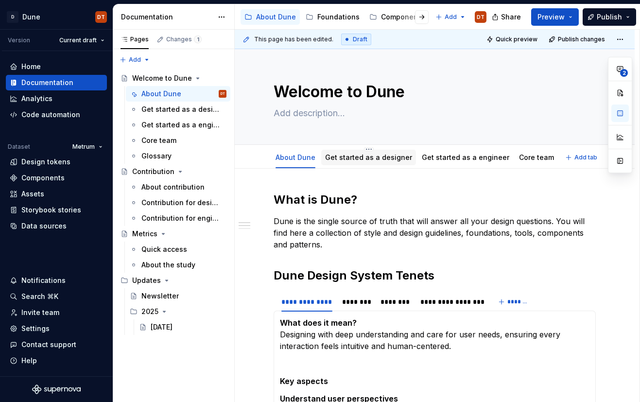
click at [362, 157] on link "Get started as a designer" at bounding box center [368, 157] width 87 height 8
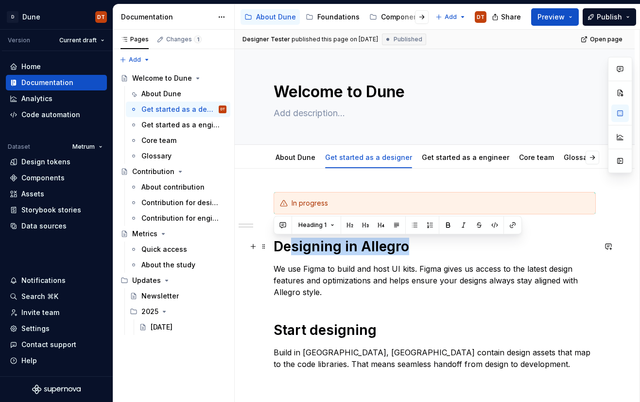
drag, startPoint x: 410, startPoint y: 246, endPoint x: 289, endPoint y: 247, distance: 121.0
click at [274, 248] on div "In progress Designing in Allegro We use Figma to build and host UI kits. Figma …" at bounding box center [435, 287] width 322 height 190
click at [365, 225] on button "button" at bounding box center [368, 225] width 14 height 14
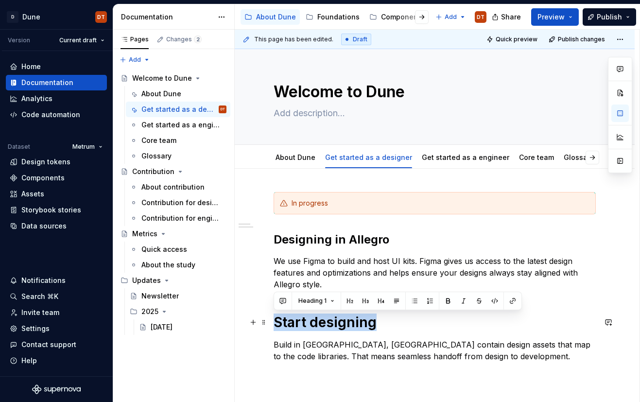
drag, startPoint x: 377, startPoint y: 322, endPoint x: 272, endPoint y: 323, distance: 105.0
click at [272, 254] on div "In progress Designing in Allegro We use Figma to build and host UI kits. Figma …" at bounding box center [435, 332] width 400 height 326
click at [350, 254] on button "button" at bounding box center [350, 301] width 14 height 14
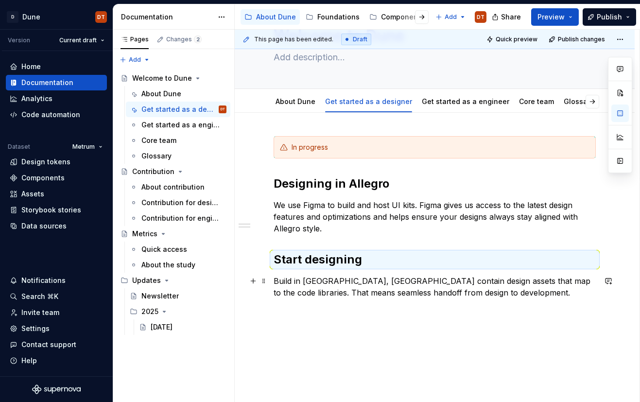
scroll to position [84, 0]
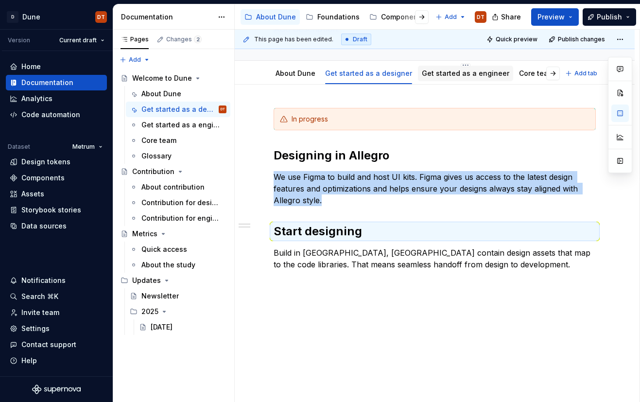
click at [437, 74] on link "Get started as a engineer" at bounding box center [465, 73] width 87 height 8
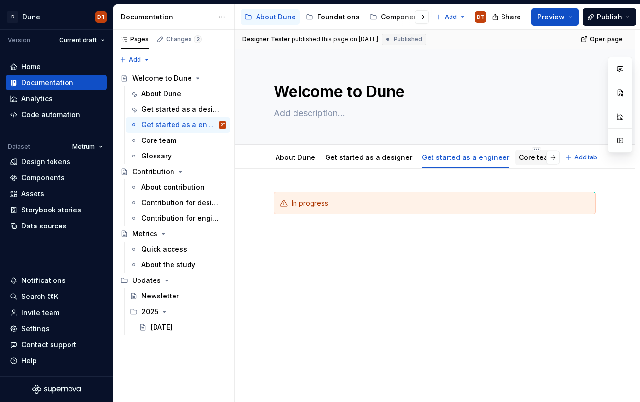
click at [522, 157] on link "Core team" at bounding box center [536, 157] width 35 height 8
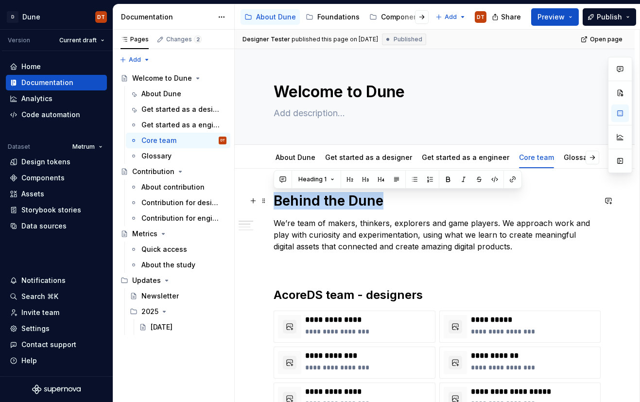
drag, startPoint x: 387, startPoint y: 202, endPoint x: 271, endPoint y: 205, distance: 116.2
click at [349, 180] on button "button" at bounding box center [350, 180] width 14 height 14
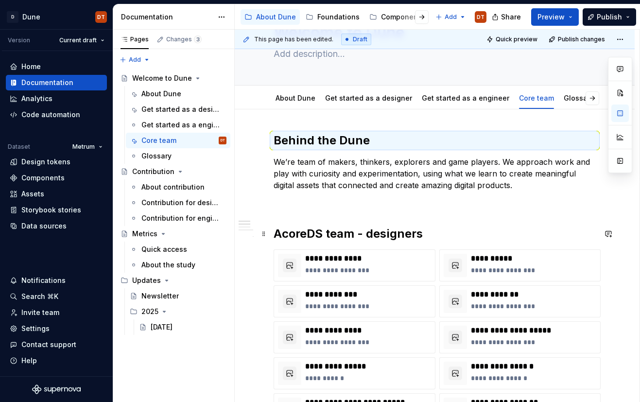
scroll to position [94, 0]
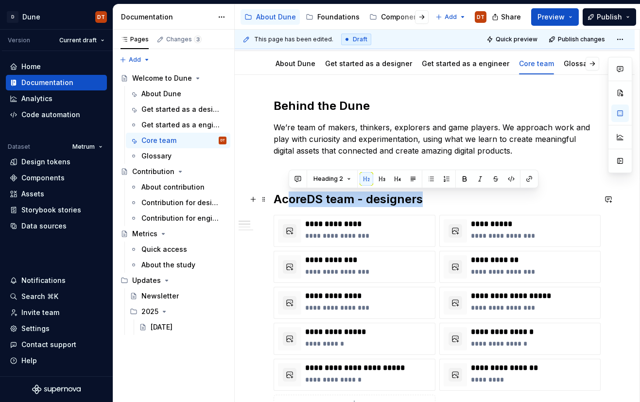
drag, startPoint x: 428, startPoint y: 198, endPoint x: 268, endPoint y: 205, distance: 160.0
click at [351, 198] on h2 "AcoreDS team - designers" at bounding box center [435, 199] width 322 height 16
drag, startPoint x: 423, startPoint y: 201, endPoint x: 340, endPoint y: 215, distance: 84.4
click at [276, 205] on h2 "AcoreDS team - designers" at bounding box center [435, 199] width 322 height 16
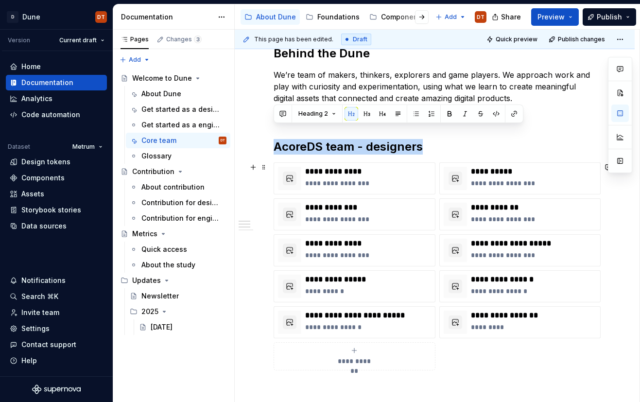
scroll to position [146, 0]
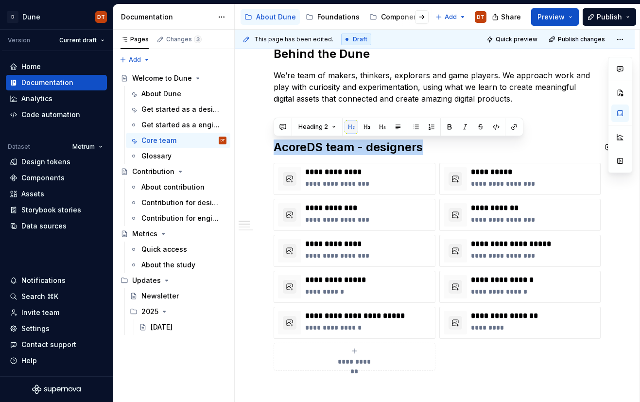
click at [351, 128] on button "button" at bounding box center [352, 127] width 14 height 14
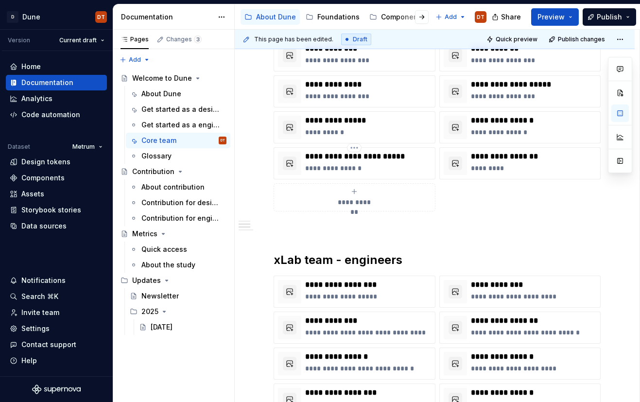
scroll to position [333, 0]
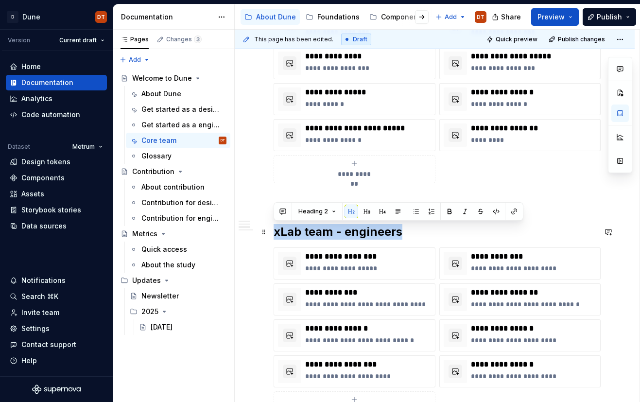
drag, startPoint x: 400, startPoint y: 234, endPoint x: 268, endPoint y: 235, distance: 132.2
click at [268, 235] on div "**********" at bounding box center [435, 249] width 400 height 829
click at [352, 214] on button "button" at bounding box center [352, 212] width 14 height 14
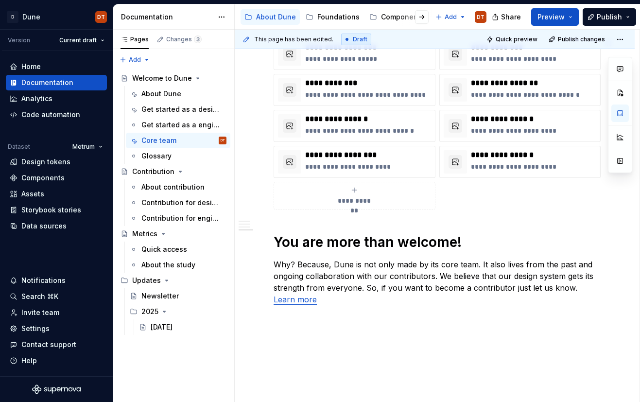
scroll to position [551, 0]
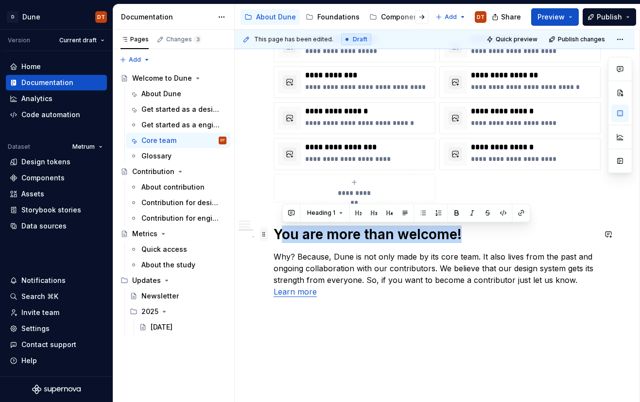
drag, startPoint x: 460, startPoint y: 236, endPoint x: 261, endPoint y: 235, distance: 198.8
click at [261, 235] on span at bounding box center [264, 234] width 8 height 14
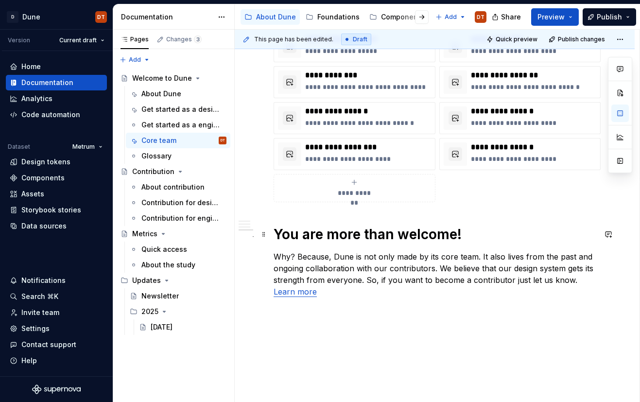
drag, startPoint x: 454, startPoint y: 235, endPoint x: 463, endPoint y: 234, distance: 8.8
click at [454, 235] on h1 "You are more than welcome!" at bounding box center [435, 233] width 322 height 17
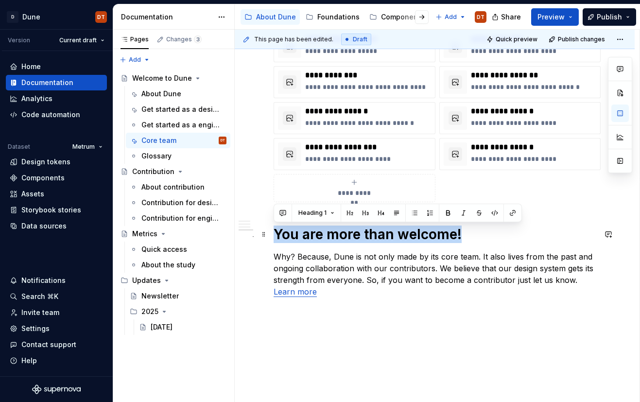
drag, startPoint x: 469, startPoint y: 233, endPoint x: 270, endPoint y: 235, distance: 199.2
click at [270, 235] on div "**********" at bounding box center [435, 32] width 400 height 829
click at [349, 215] on button "button" at bounding box center [350, 213] width 14 height 14
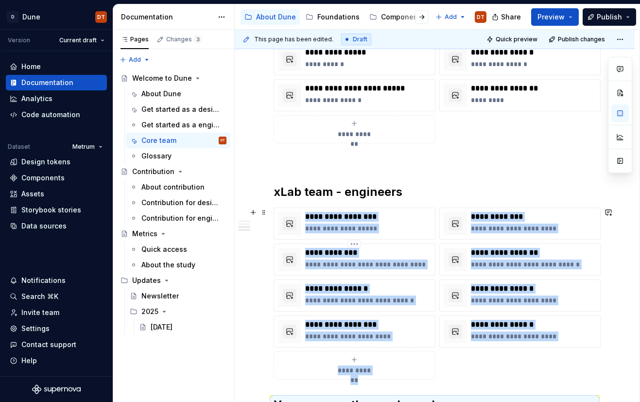
scroll to position [372, 0]
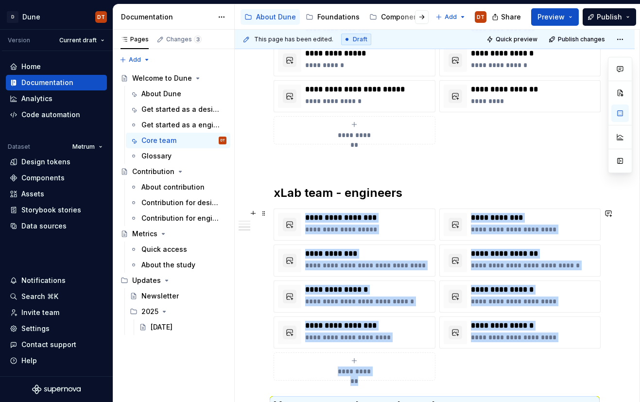
click at [355, 254] on icon "submit" at bounding box center [354, 360] width 4 height 4
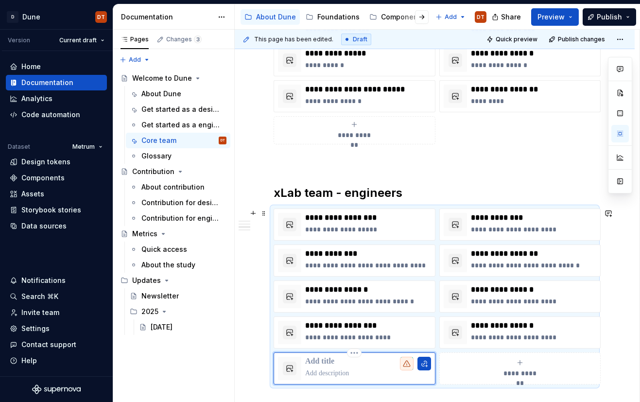
click at [329, 254] on p at bounding box center [368, 362] width 126 height 10
type textarea "*"
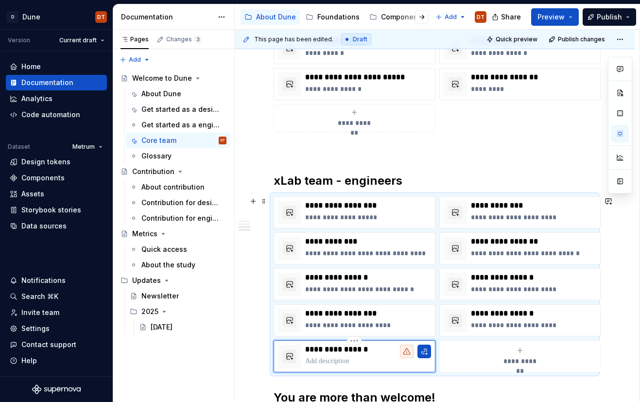
scroll to position [385, 0]
click at [341, 254] on p at bounding box center [368, 361] width 126 height 10
type textarea "*"
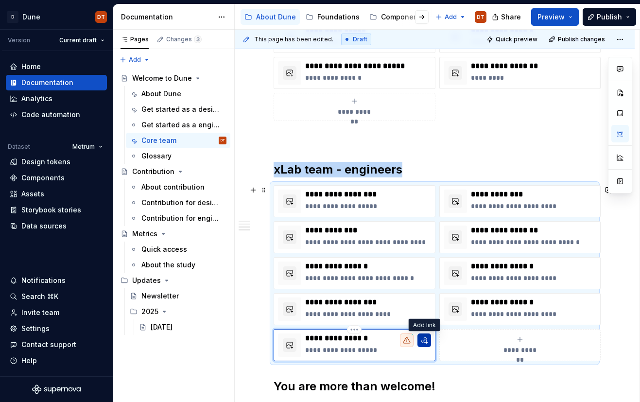
click at [422, 254] on button "button" at bounding box center [424, 340] width 14 height 14
type textarea "*"
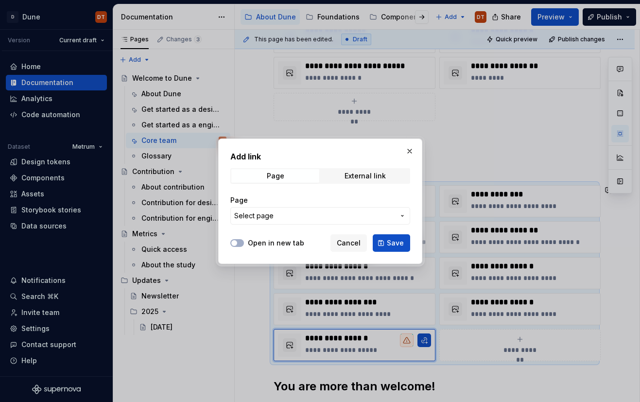
drag, startPoint x: 373, startPoint y: 177, endPoint x: 366, endPoint y: 185, distance: 10.0
click at [373, 177] on div "External link" at bounding box center [365, 176] width 41 height 8
click at [340, 216] on input "URL" at bounding box center [320, 215] width 180 height 17
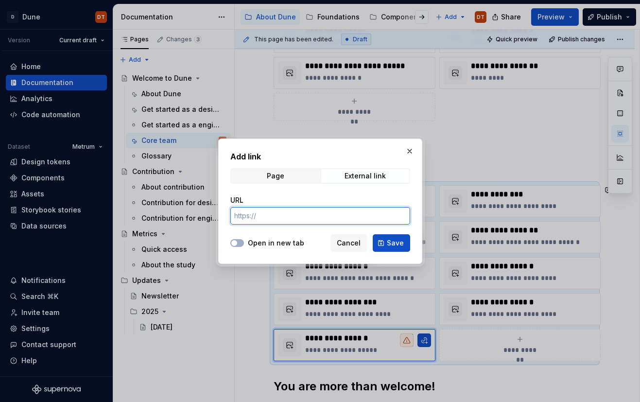
paste input "[URL][DOMAIN_NAME]"
type input "[URL][DOMAIN_NAME]"
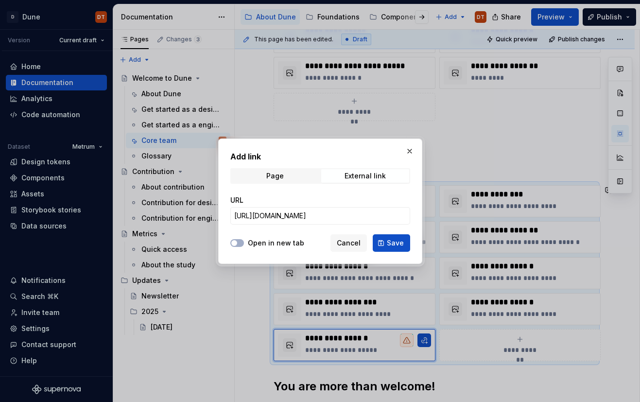
click at [275, 241] on label "Open in new tab" at bounding box center [276, 243] width 56 height 10
click at [244, 241] on button "Open in new tab" at bounding box center [237, 243] width 14 height 8
click at [399, 236] on button "Save" at bounding box center [391, 242] width 37 height 17
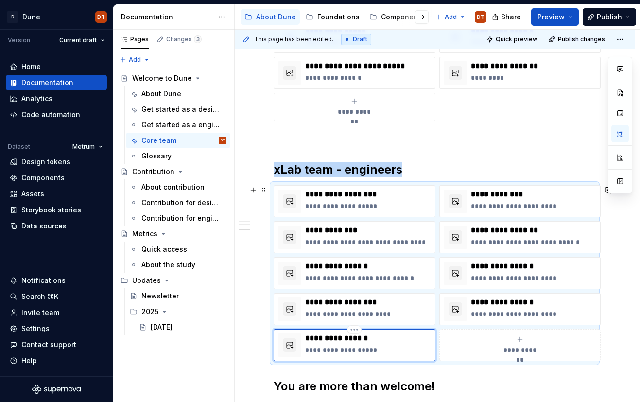
click at [375, 254] on div "**********" at bounding box center [368, 344] width 126 height 23
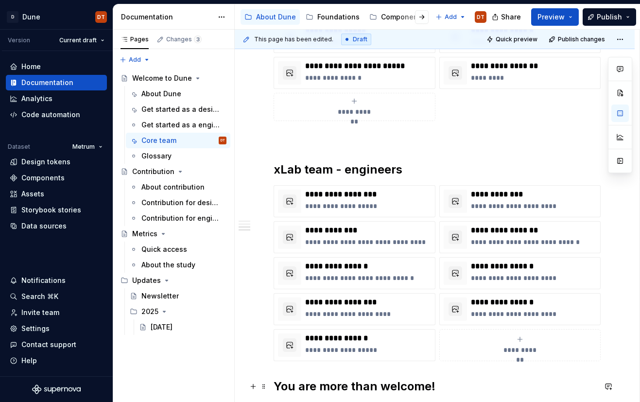
click at [469, 254] on h2 "You are more than welcome!" at bounding box center [435, 387] width 322 height 16
click at [363, 254] on div "**********" at bounding box center [368, 344] width 126 height 23
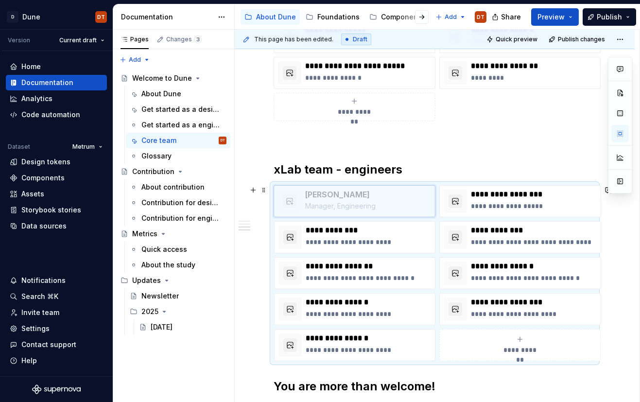
drag, startPoint x: 377, startPoint y: 343, endPoint x: 367, endPoint y: 198, distance: 145.1
click at [358, 197] on body "D Dune DT Version Current draft Home Documentation Analytics Code automation Da…" at bounding box center [320, 201] width 640 height 402
type textarea "*"
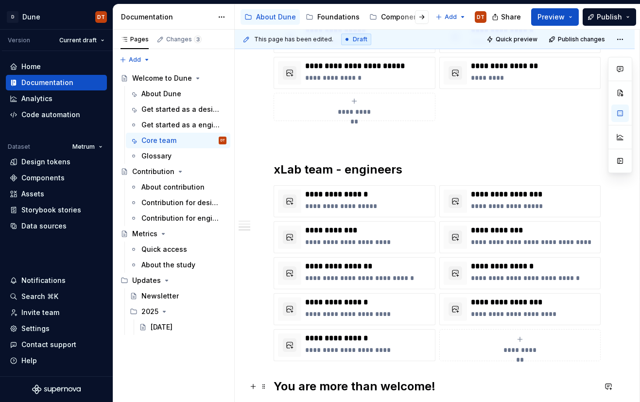
click at [543, 254] on h2 "You are more than welcome!" at bounding box center [435, 387] width 322 height 16
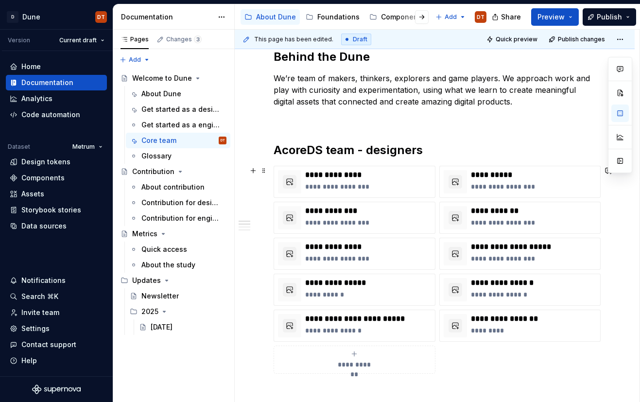
scroll to position [135, 0]
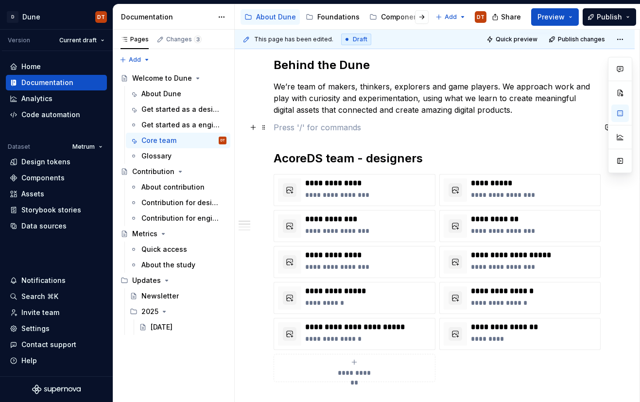
click at [320, 133] on p at bounding box center [435, 127] width 322 height 12
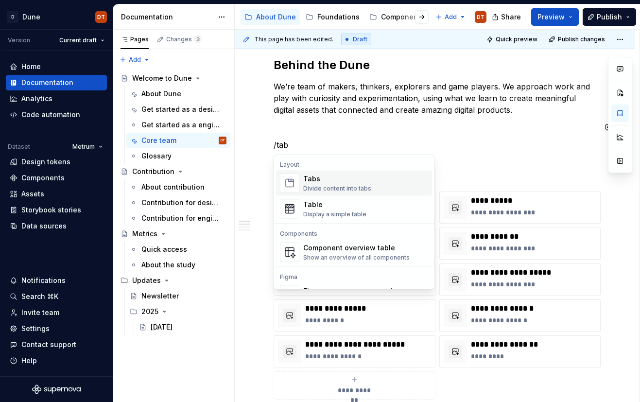
click at [324, 181] on div "Tabs" at bounding box center [337, 179] width 68 height 10
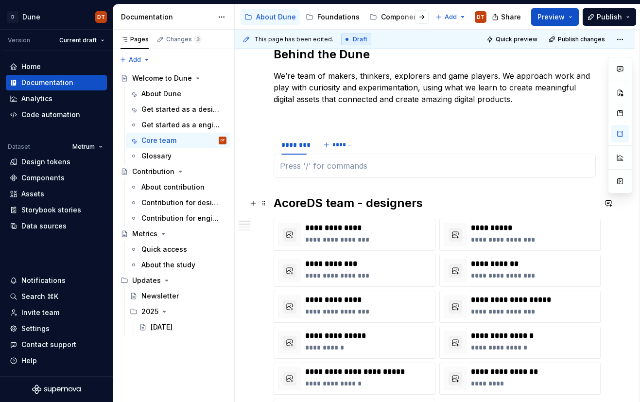
scroll to position [147, 0]
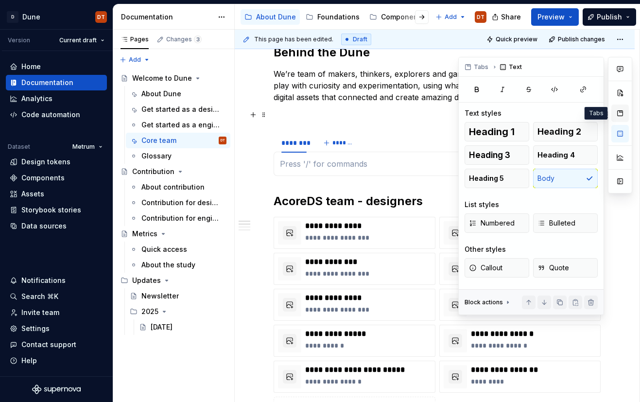
click at [619, 113] on button "button" at bounding box center [619, 112] width 17 height 17
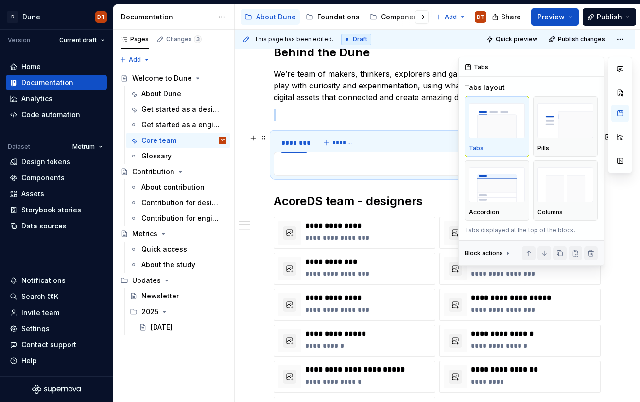
click at [510, 141] on div "Tabs" at bounding box center [497, 127] width 56 height 52
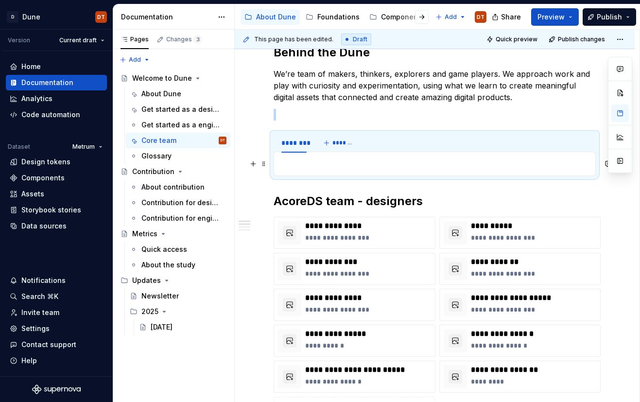
click at [341, 165] on p at bounding box center [435, 164] width 310 height 12
click at [294, 135] on html "D Dune DT Version Current draft Home Documentation Analytics Code automation Da…" at bounding box center [320, 201] width 640 height 402
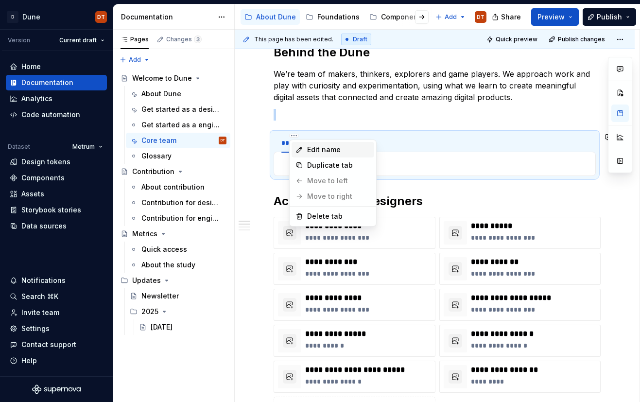
click at [325, 152] on div "Edit name" at bounding box center [338, 150] width 63 height 10
type textarea "*"
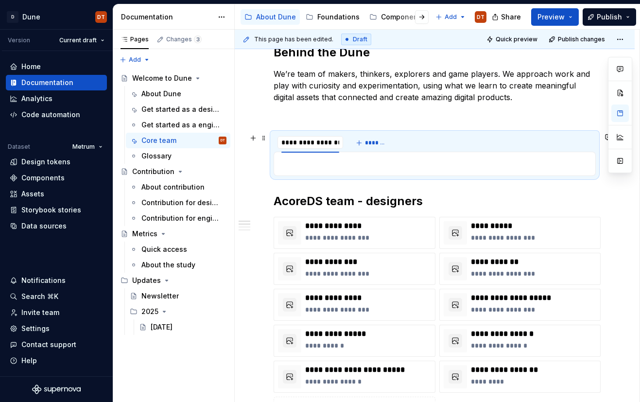
scroll to position [0, 0]
type input "**********"
click at [383, 144] on span "*******" at bounding box center [382, 143] width 22 height 8
click at [379, 144] on span "*******" at bounding box center [382, 143] width 22 height 8
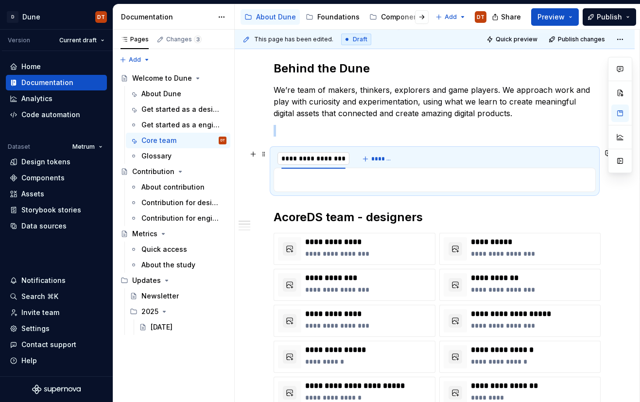
scroll to position [131, 0]
click at [365, 161] on button "*******" at bounding box center [378, 160] width 38 height 14
click at [386, 160] on span "*******" at bounding box center [382, 160] width 22 height 8
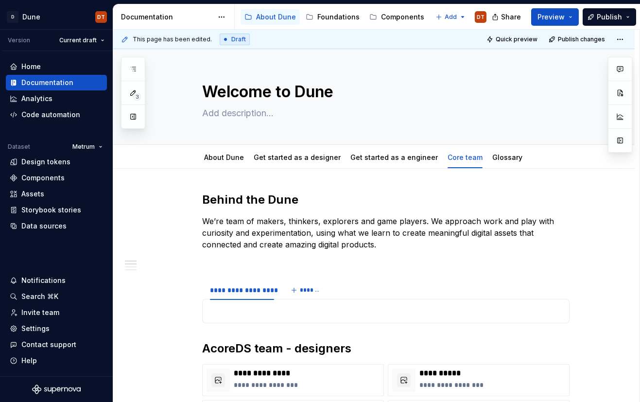
type textarea "*"
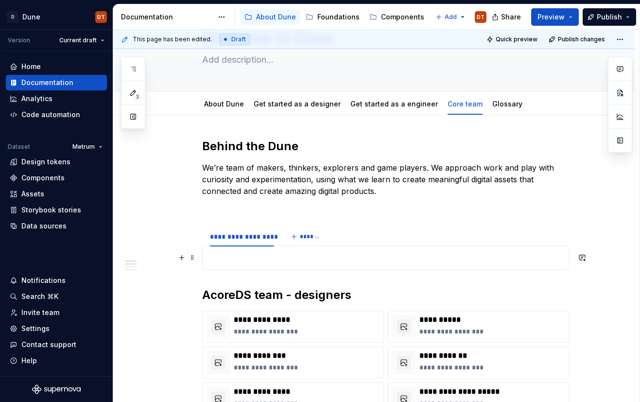
scroll to position [62, 0]
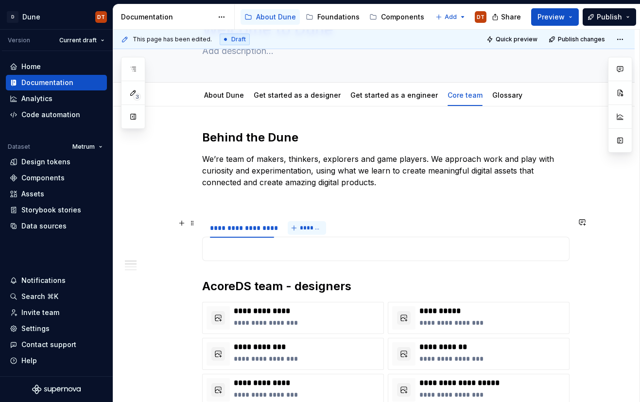
click at [311, 231] on span "*******" at bounding box center [311, 228] width 22 height 8
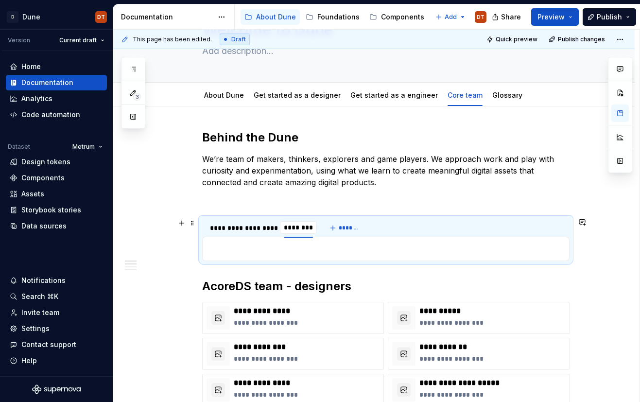
type input "*********"
click at [528, 282] on h2 "AcoreDS team - designers" at bounding box center [385, 286] width 367 height 16
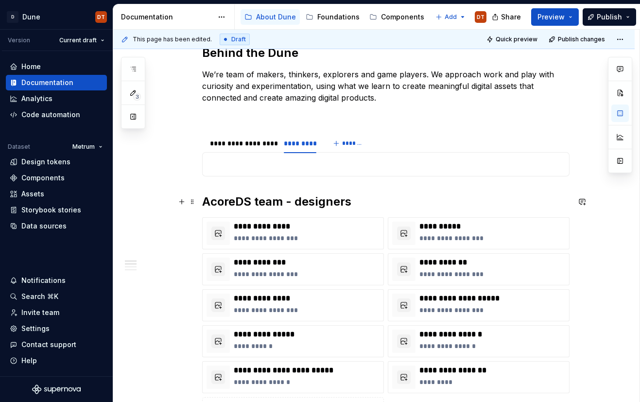
scroll to position [144, 0]
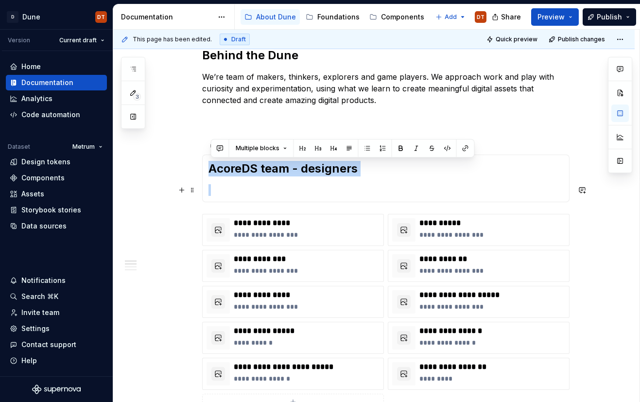
drag, startPoint x: 365, startPoint y: 170, endPoint x: 378, endPoint y: 178, distance: 15.5
click at [378, 178] on section-item-column "AcoreDS team - designers" at bounding box center [385, 178] width 355 height 35
click at [321, 151] on button "button" at bounding box center [319, 148] width 14 height 14
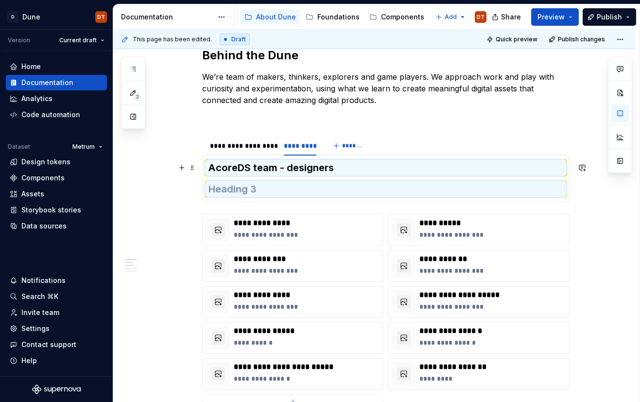
click at [370, 174] on h3 "AcoreDS team - designers" at bounding box center [385, 168] width 355 height 14
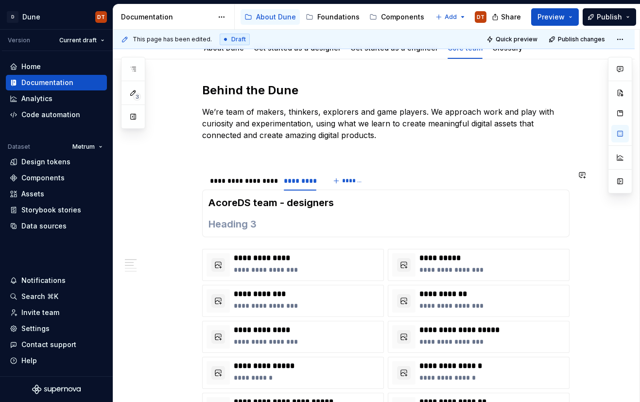
scroll to position [105, 0]
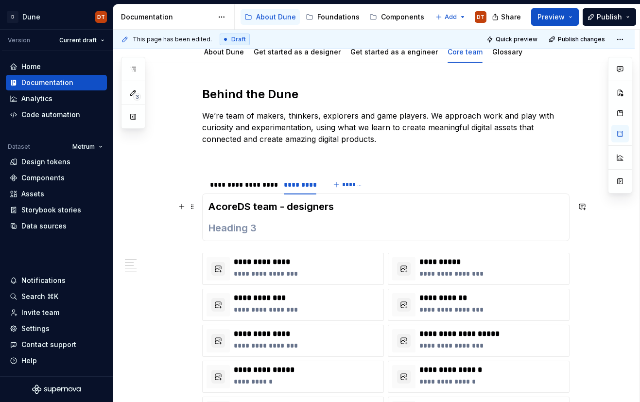
drag, startPoint x: 211, startPoint y: 207, endPoint x: 355, endPoint y: 208, distance: 143.4
click at [211, 207] on h3 "AcoreDS team - designers" at bounding box center [385, 207] width 355 height 14
click at [374, 211] on h3 "Hello, we are AcoreDS team - designers" at bounding box center [385, 207] width 355 height 14
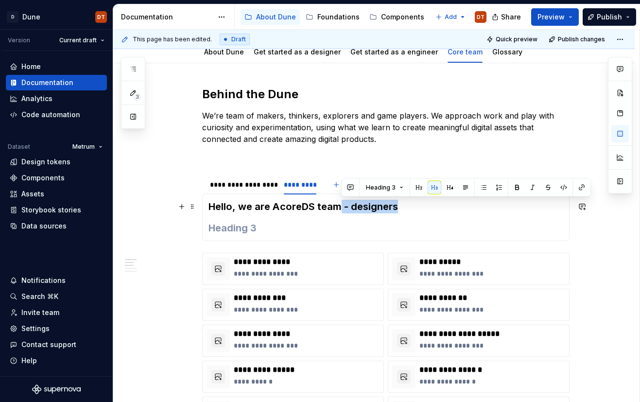
drag, startPoint x: 407, startPoint y: 206, endPoint x: 342, endPoint y: 208, distance: 65.1
click at [342, 208] on h3 "Hello, we are AcoreDS team - designers" at bounding box center [385, 207] width 355 height 14
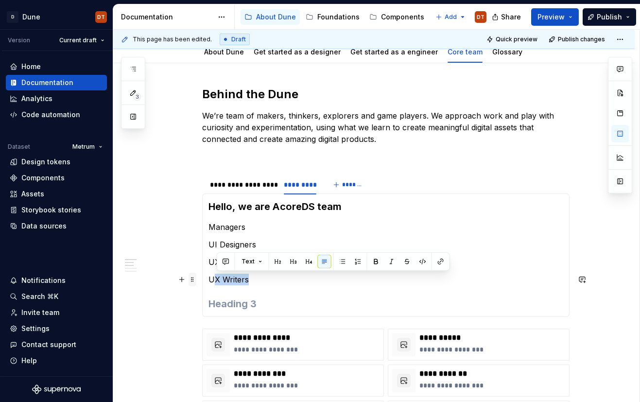
drag, startPoint x: 255, startPoint y: 279, endPoint x: 196, endPoint y: 277, distance: 58.8
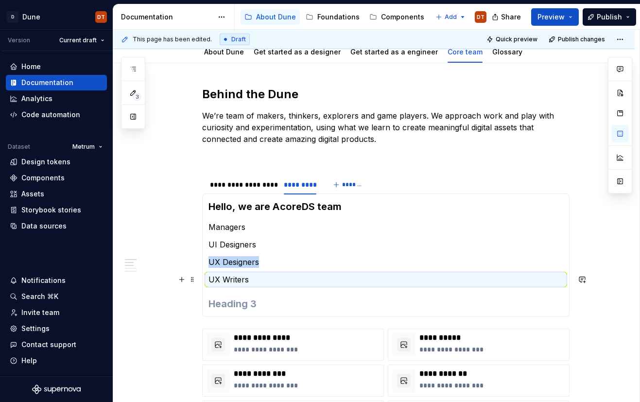
drag, startPoint x: 249, startPoint y: 278, endPoint x: 264, endPoint y: 277, distance: 15.2
click at [250, 278] on p "UX Writers" at bounding box center [385, 280] width 355 height 12
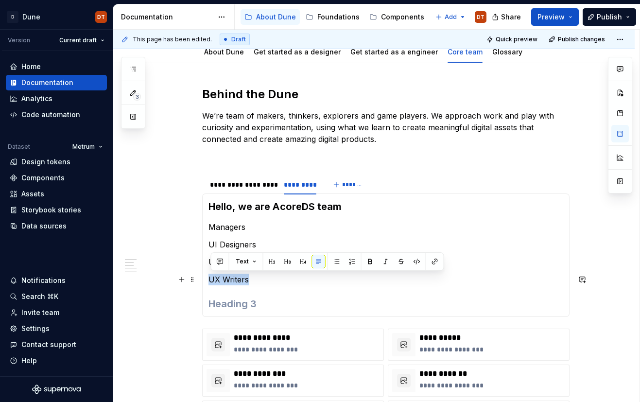
drag, startPoint x: 265, startPoint y: 277, endPoint x: 219, endPoint y: 277, distance: 46.2
click at [209, 278] on div "Hello, we are AcoreDS team Managers UI Designers UX Designers UX Writers" at bounding box center [385, 254] width 367 height 123
click at [301, 261] on button "button" at bounding box center [303, 262] width 14 height 14
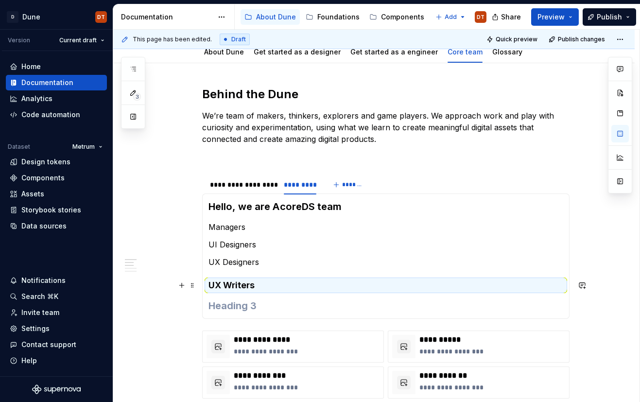
click at [270, 287] on h4 "UX Writers" at bounding box center [385, 285] width 355 height 12
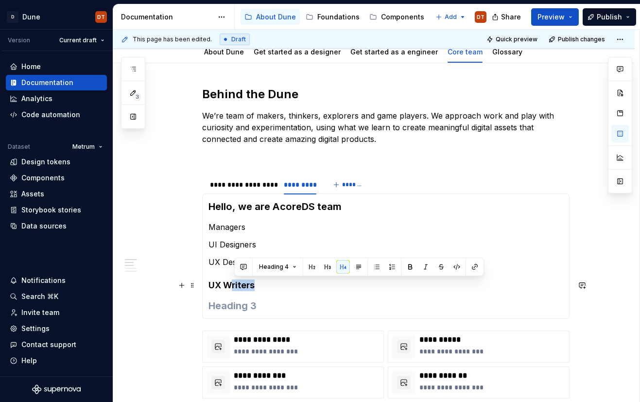
drag, startPoint x: 274, startPoint y: 287, endPoint x: 258, endPoint y: 286, distance: 16.5
click at [237, 286] on h4 "UX Writers" at bounding box center [385, 285] width 355 height 12
click at [264, 286] on h4 "UX Writers" at bounding box center [385, 285] width 355 height 12
drag, startPoint x: 263, startPoint y: 284, endPoint x: 208, endPoint y: 285, distance: 54.9
click at [208, 285] on div "Hello, we are AcoreDS team Managers UI Designers UX Designers UX Writers" at bounding box center [385, 255] width 367 height 125
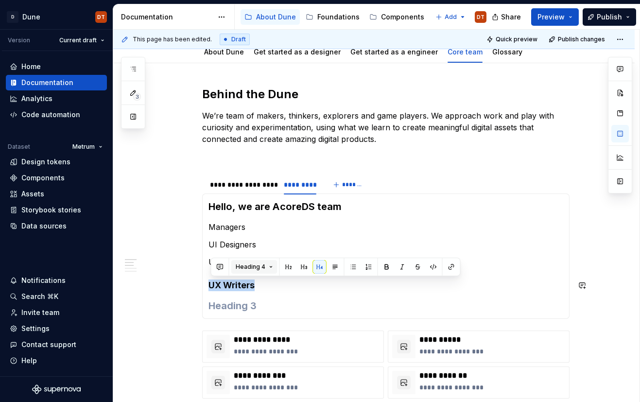
click at [271, 268] on button "Heading 4" at bounding box center [254, 267] width 46 height 14
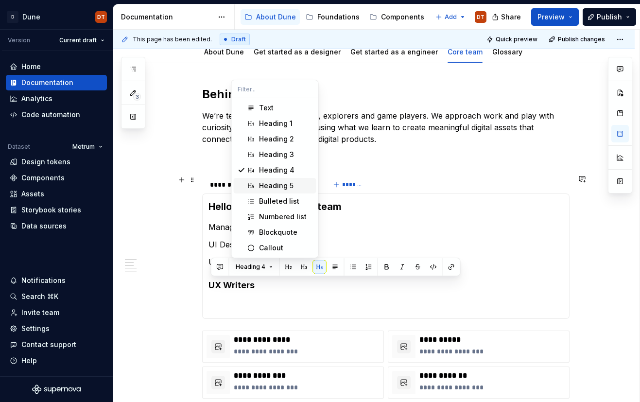
click at [291, 185] on div "Heading 5" at bounding box center [276, 186] width 35 height 10
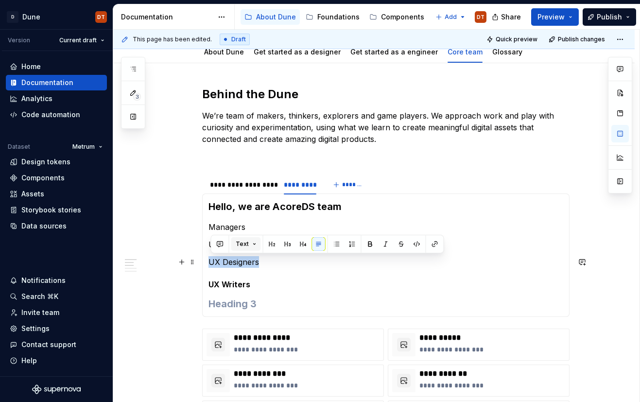
drag, startPoint x: 251, startPoint y: 262, endPoint x: 237, endPoint y: 248, distance: 19.6
click at [208, 261] on div "Hello, we are AcoreDS team Managers UI Designers UX Designers UX Writers" at bounding box center [385, 254] width 367 height 123
click at [254, 243] on button "Text" at bounding box center [246, 244] width 30 height 14
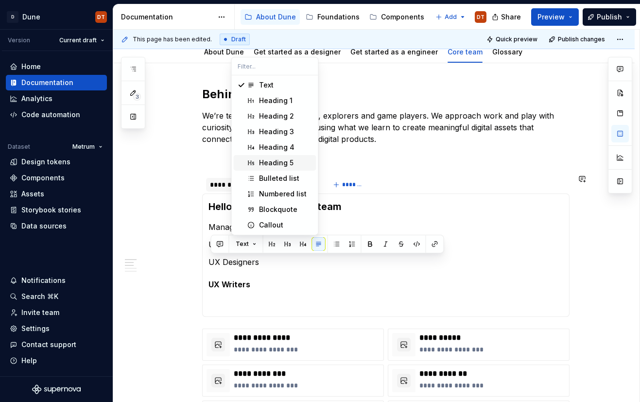
drag, startPoint x: 288, startPoint y: 163, endPoint x: 263, endPoint y: 190, distance: 35.8
click at [288, 163] on div "Heading 5" at bounding box center [276, 163] width 35 height 10
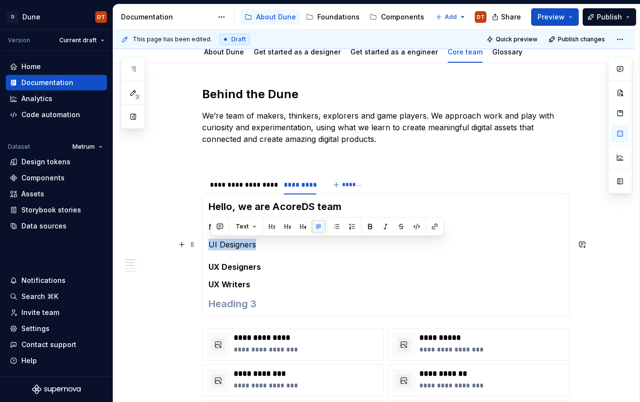
drag, startPoint x: 253, startPoint y: 245, endPoint x: 208, endPoint y: 244, distance: 45.2
click at [208, 244] on div "Hello, we are AcoreDS team Managers UI Designers UX Designers UX Writers" at bounding box center [385, 254] width 367 height 123
click at [251, 226] on button "Text" at bounding box center [246, 227] width 30 height 14
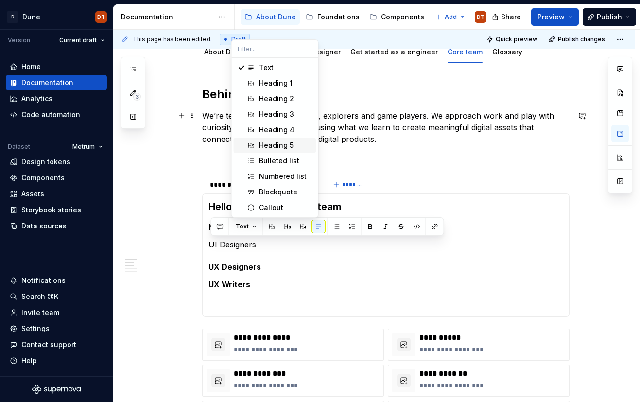
click at [265, 144] on div "Heading 5" at bounding box center [276, 145] width 35 height 10
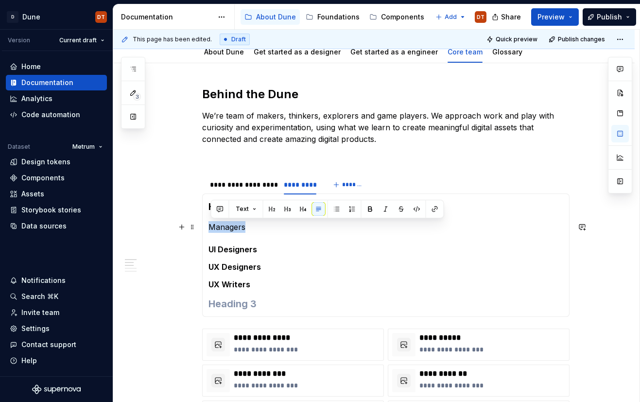
drag, startPoint x: 246, startPoint y: 227, endPoint x: 251, endPoint y: 218, distance: 10.9
click at [207, 227] on div "Hello, we are AcoreDS team Managers UI Designers UX Designers UX Writers" at bounding box center [385, 254] width 367 height 123
click at [254, 211] on button "Text" at bounding box center [246, 209] width 30 height 14
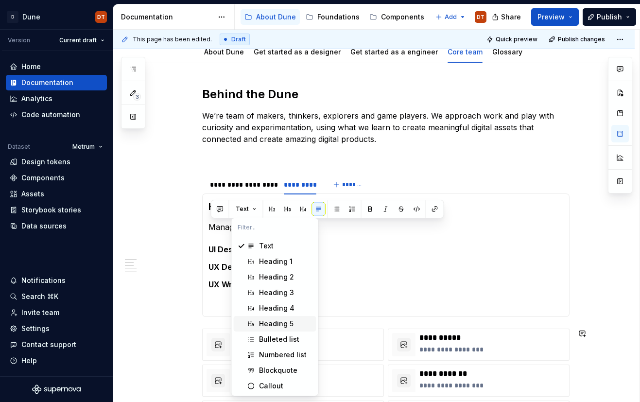
click at [284, 324] on div "Heading 5" at bounding box center [276, 324] width 35 height 10
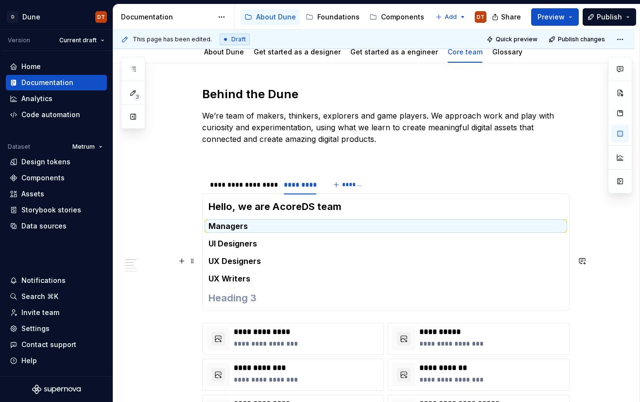
click at [283, 261] on h5 "UX Designers" at bounding box center [385, 261] width 355 height 10
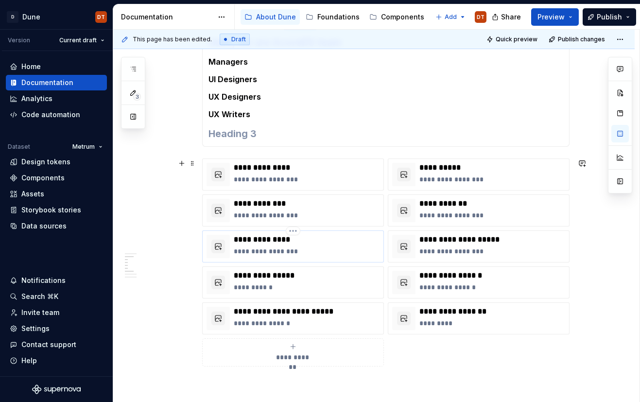
scroll to position [281, 0]
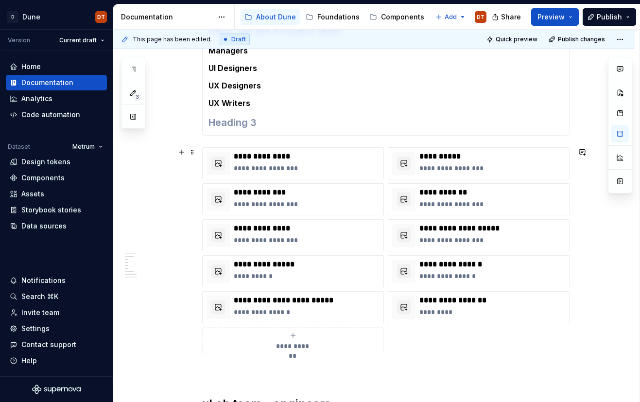
click at [297, 337] on icon "submit" at bounding box center [293, 335] width 8 height 8
type textarea "*"
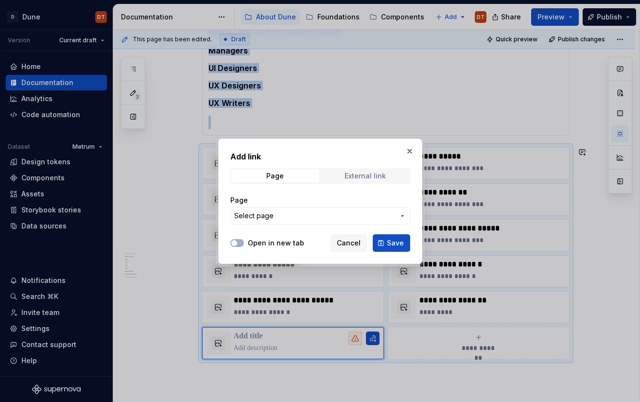
click at [361, 175] on div "External link" at bounding box center [365, 176] width 41 height 8
click at [277, 218] on input "URL" at bounding box center [320, 215] width 180 height 17
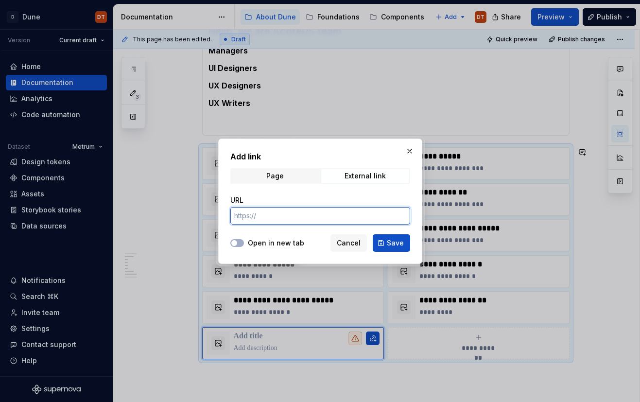
paste input "[URL][DOMAIN_NAME]"
type input "[URL][DOMAIN_NAME]"
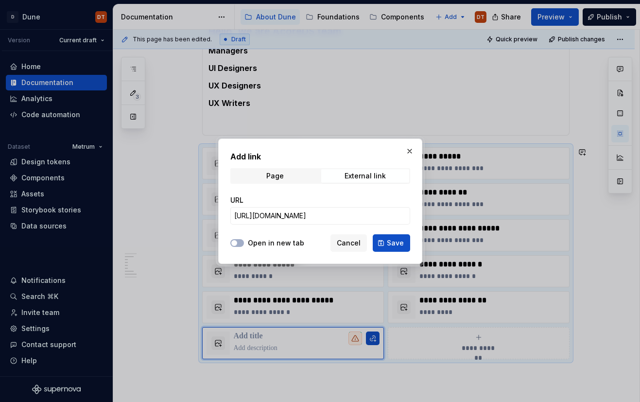
click at [261, 243] on label "Open in new tab" at bounding box center [276, 243] width 56 height 10
click at [244, 243] on button "Open in new tab" at bounding box center [237, 243] width 14 height 8
click at [385, 245] on button "Save" at bounding box center [391, 242] width 37 height 17
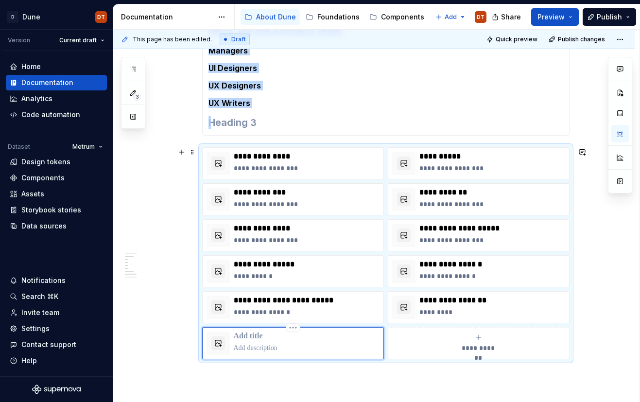
click at [271, 337] on p at bounding box center [307, 336] width 146 height 10
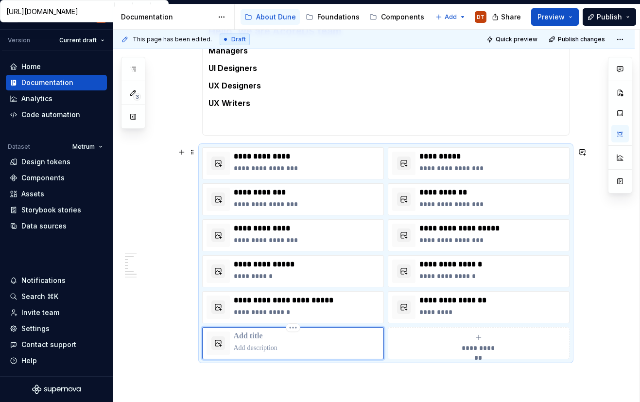
type textarea "*"
click at [247, 349] on p at bounding box center [307, 348] width 146 height 10
type textarea "*"
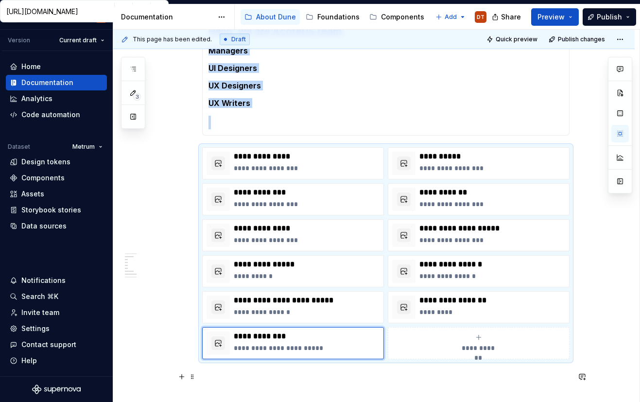
click at [378, 378] on p at bounding box center [385, 377] width 367 height 12
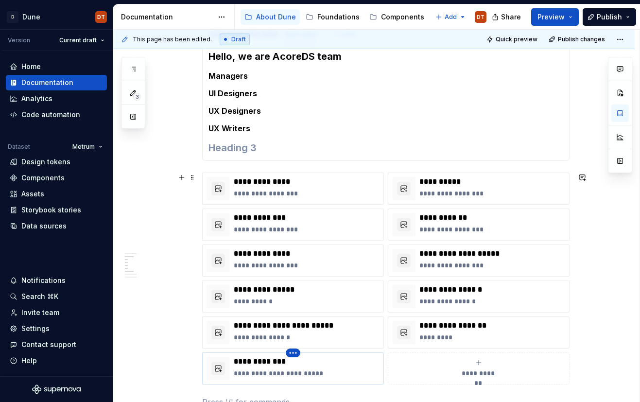
scroll to position [235, 0]
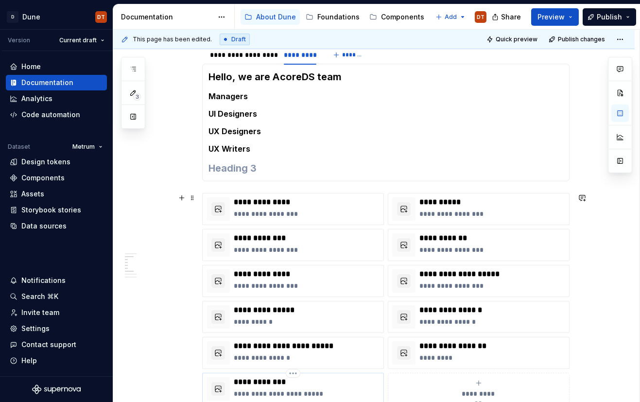
click at [269, 378] on p "**********" at bounding box center [307, 382] width 146 height 10
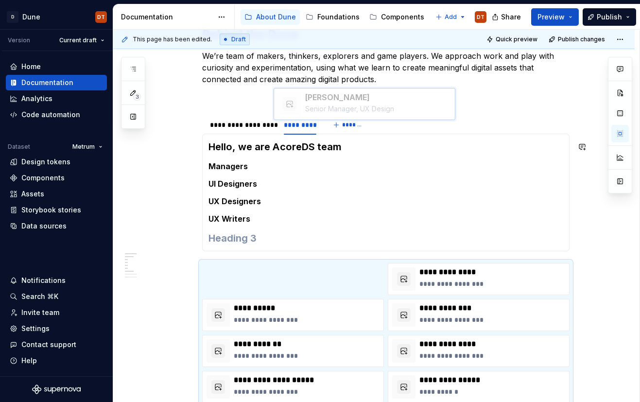
scroll to position [161, 0]
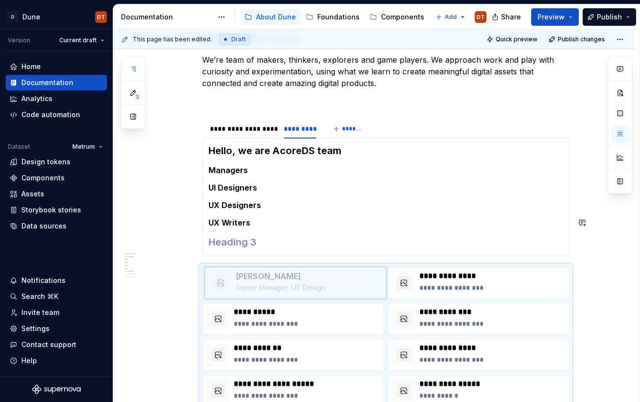
drag, startPoint x: 305, startPoint y: 375, endPoint x: 372, endPoint y: 200, distance: 187.4
click at [367, 199] on body "D Dune DT Version Current draft Home Documentation Analytics Code automation Da…" at bounding box center [320, 201] width 640 height 402
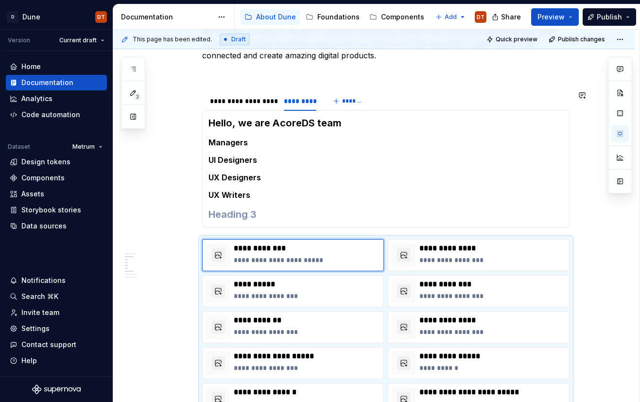
scroll to position [191, 0]
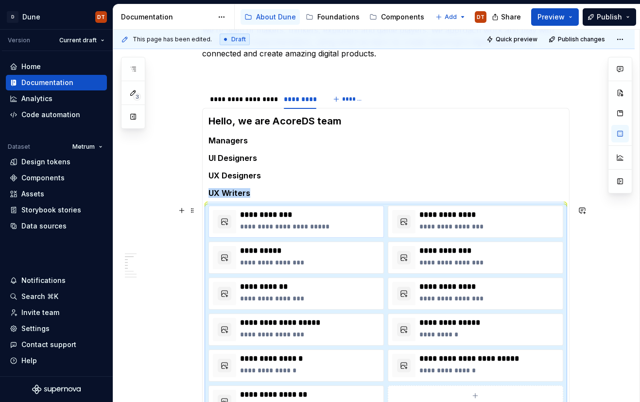
drag, startPoint x: 160, startPoint y: 233, endPoint x: 239, endPoint y: 225, distance: 78.7
click at [161, 233] on div "**********" at bounding box center [376, 216] width 526 height 373
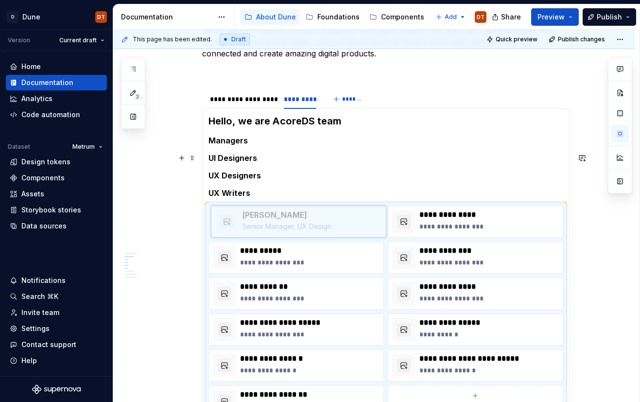
drag, startPoint x: 225, startPoint y: 219, endPoint x: 227, endPoint y: 146, distance: 73.4
click at [227, 146] on body "D Dune DT Version Current draft Home Documentation Analytics Code automation Da…" at bounding box center [320, 201] width 640 height 402
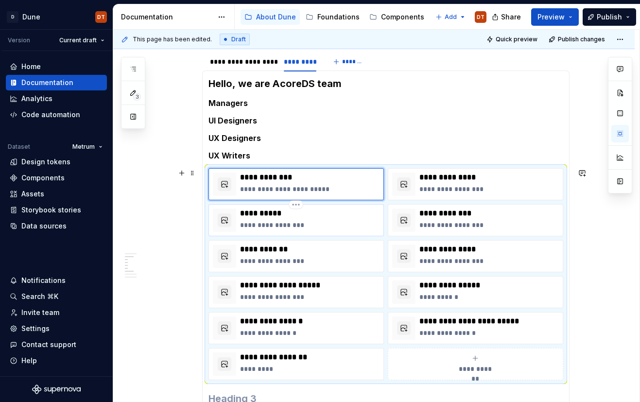
scroll to position [239, 0]
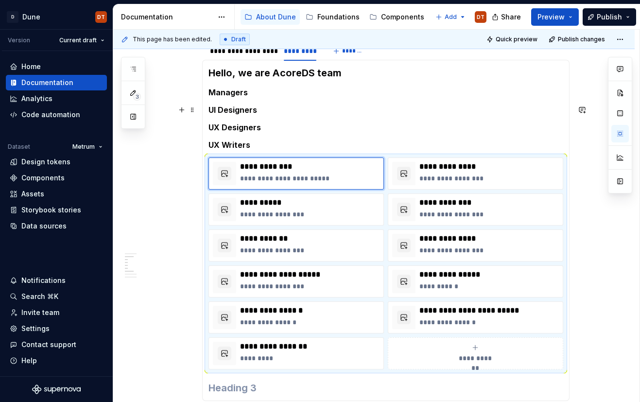
click at [250, 98] on section-item-column "**********" at bounding box center [385, 230] width 355 height 329
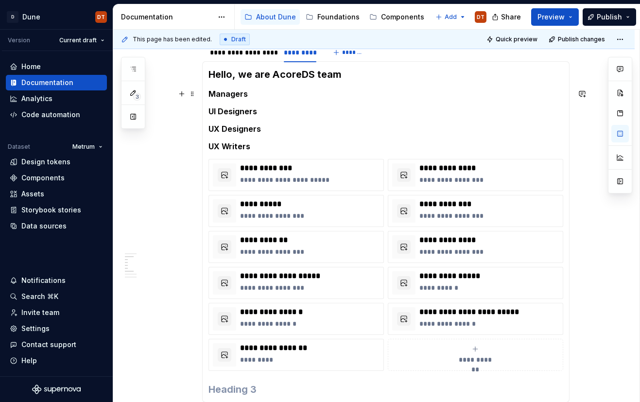
click at [259, 95] on h5 "Managers" at bounding box center [385, 94] width 355 height 10
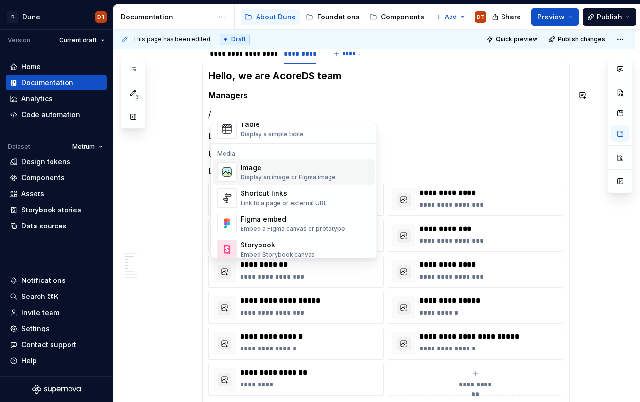
scroll to position [368, 0]
click at [305, 200] on div "Link to a page or external URL" at bounding box center [284, 202] width 87 height 8
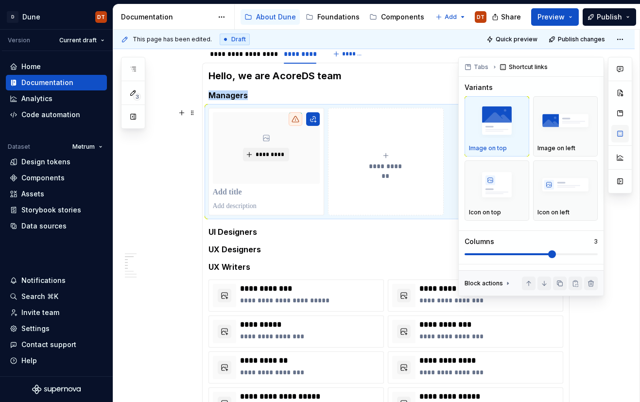
click at [625, 133] on button "button" at bounding box center [619, 133] width 17 height 17
click at [594, 252] on span at bounding box center [531, 254] width 133 height 8
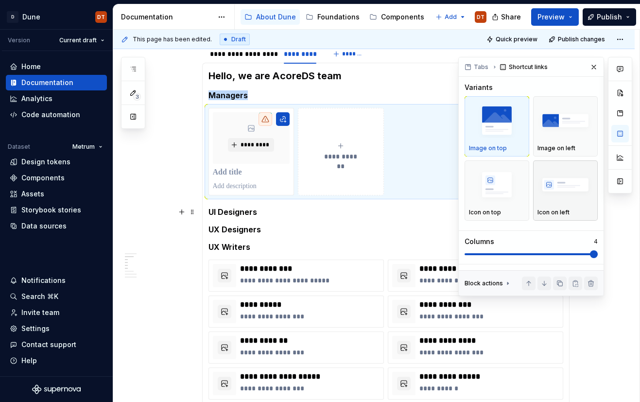
click at [581, 209] on div "Icon on left" at bounding box center [565, 212] width 56 height 8
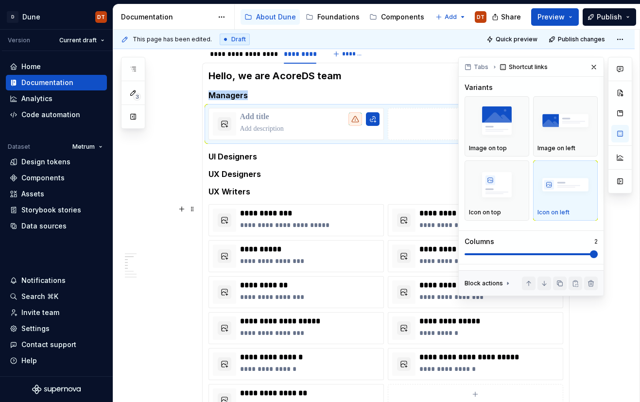
drag, startPoint x: 164, startPoint y: 231, endPoint x: 199, endPoint y: 226, distance: 35.7
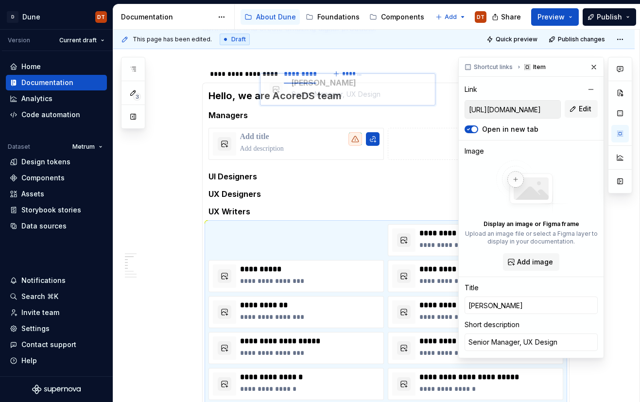
scroll to position [209, 0]
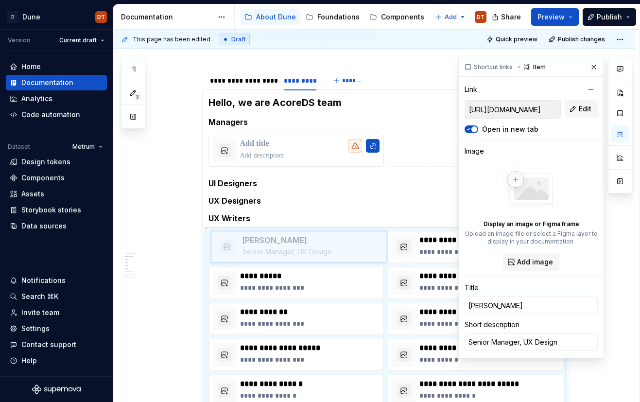
drag, startPoint x: 225, startPoint y: 210, endPoint x: 230, endPoint y: 253, distance: 43.2
click at [230, 253] on body "D Dune DT Version Current draft Home Documentation Analytics Code automation Da…" at bounding box center [320, 201] width 640 height 402
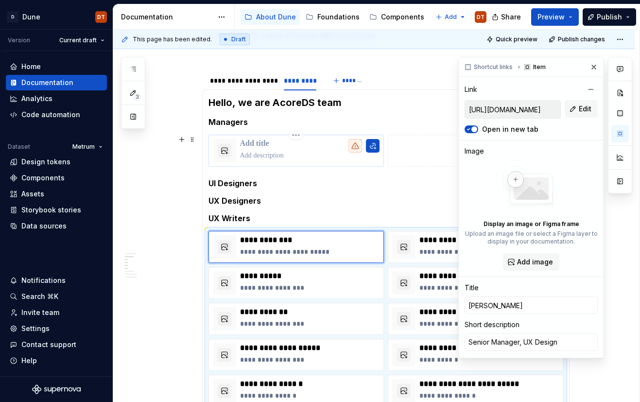
click at [267, 139] on p at bounding box center [309, 144] width 139 height 10
type textarea "*"
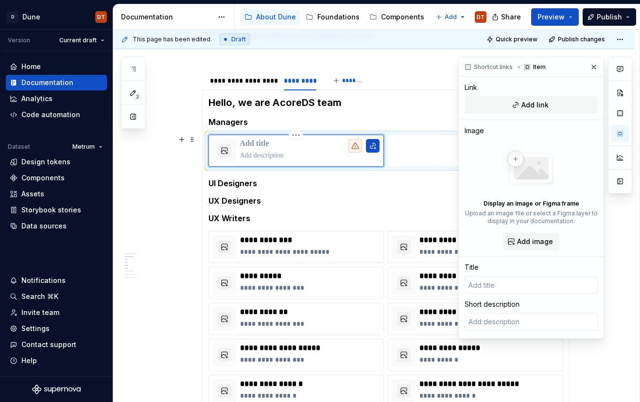
type textarea "*"
type input "M"
type textarea "*"
type input "Ma"
type textarea "*"
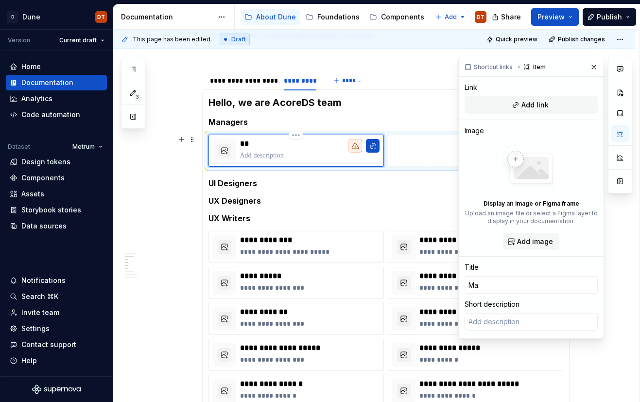
type input "Mar"
type textarea "*"
type input "[PERSON_NAME]"
type textarea "*"
type input "[PERSON_NAME]"
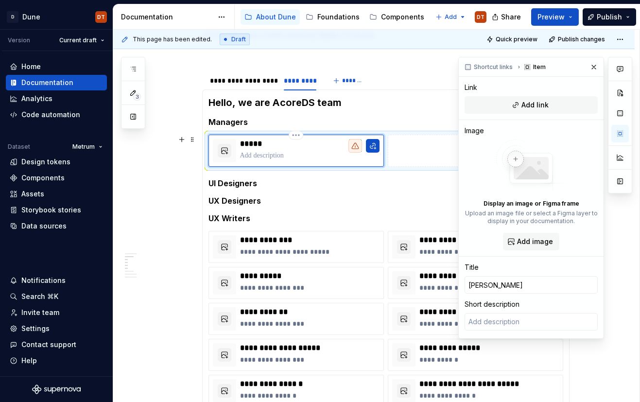
type textarea "*"
type input "[PERSON_NAME]"
type textarea "*"
type input "[PERSON_NAME]"
type textarea "*"
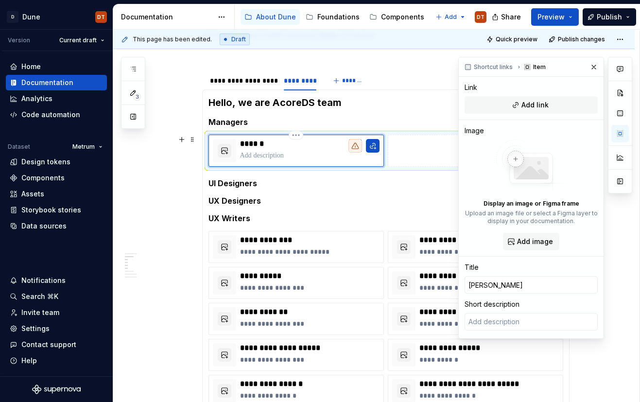
type input "[PERSON_NAME]"
type textarea "*"
type input "[PERSON_NAME]"
type textarea "*"
type input "[PERSON_NAME]"
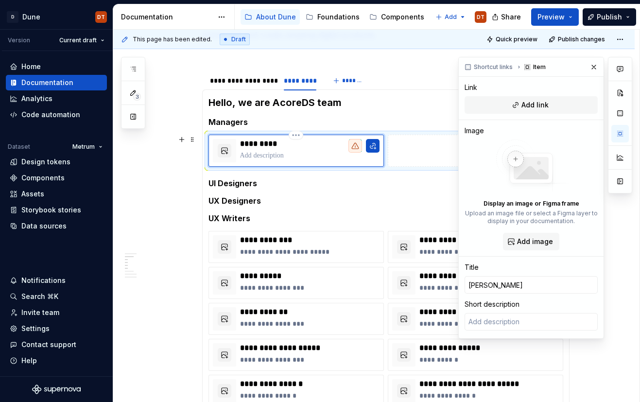
type textarea "*"
type input "[PERSON_NAME]"
type textarea "*"
type input "[PERSON_NAME]"
type textarea "*"
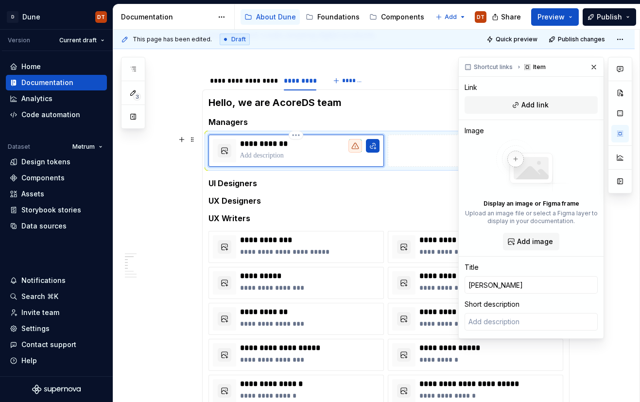
type input "[PERSON_NAME]"
click at [291, 156] on p at bounding box center [309, 156] width 139 height 10
type textarea "*"
type textarea "S"
type textarea "*"
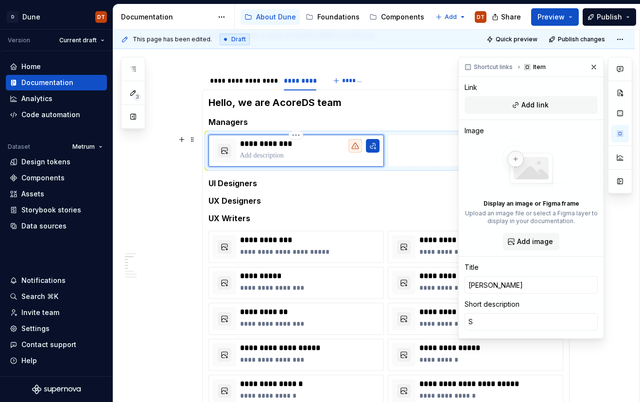
type textarea "Se"
type textarea "*"
type textarea "Sen"
type textarea "*"
type textarea "Seni"
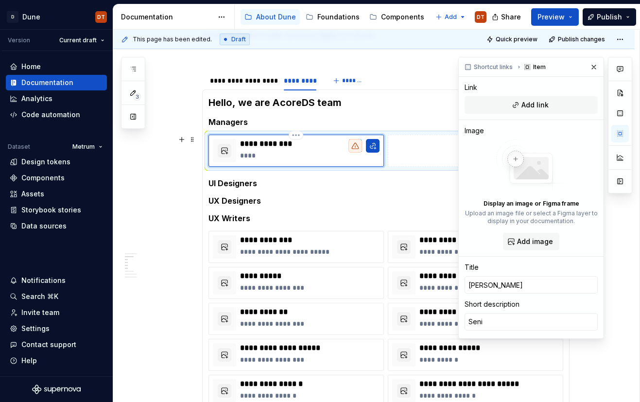
type textarea "*"
type textarea "Senio"
type textarea "*"
type textarea "Senior"
type textarea "*"
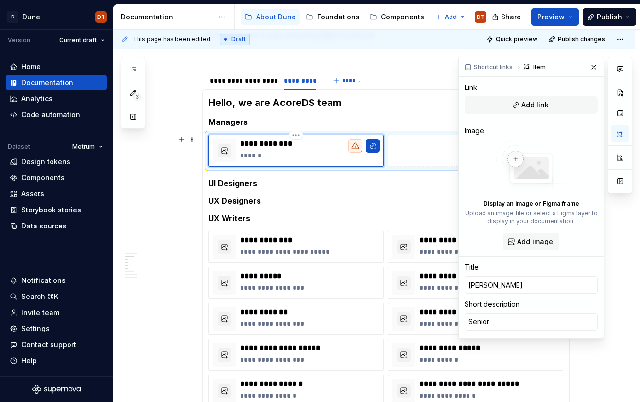
type textarea "Senior"
type textarea "*"
type textarea "Senior M"
type textarea "*"
type textarea "Senior Ma"
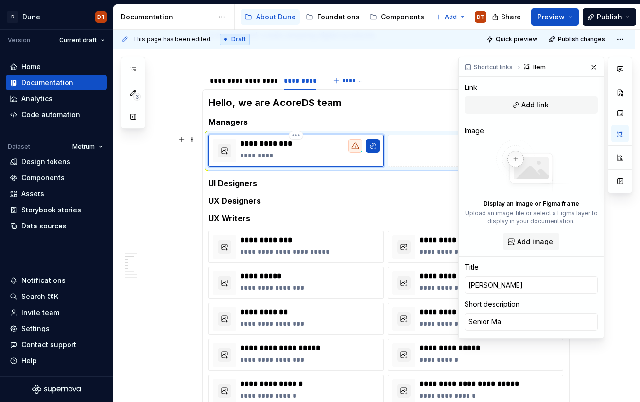
type textarea "*"
type textarea "Senior Man"
type textarea "*"
type textarea "Senior Mana"
type textarea "*"
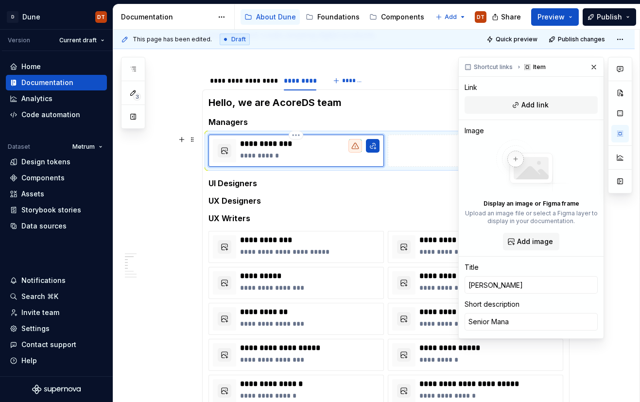
type textarea "Senior Manag"
type textarea "*"
type textarea "Senior Manage"
type textarea "*"
type textarea "Senior Manager"
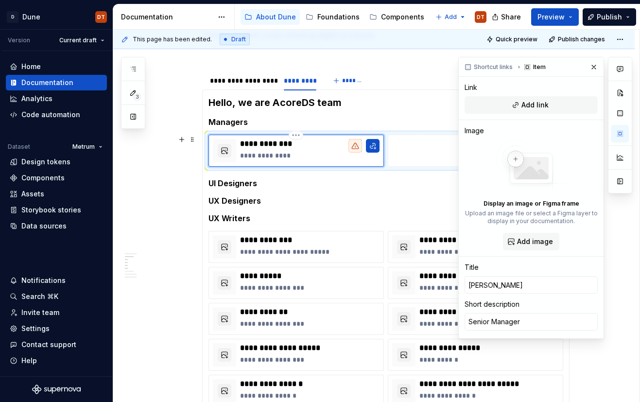
type textarea "*"
type textarea "Senior Manager,"
type textarea "*"
type textarea "Senior Manager,"
type textarea "*"
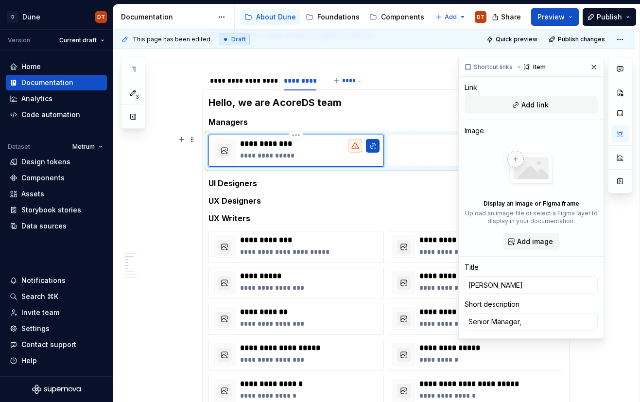
type textarea "Senior Manager, [GEOGRAPHIC_DATA]"
type textarea "*"
type textarea "Senior Manager, [GEOGRAPHIC_DATA]"
type textarea "*"
type textarea "Senior Manager, [GEOGRAPHIC_DATA]"
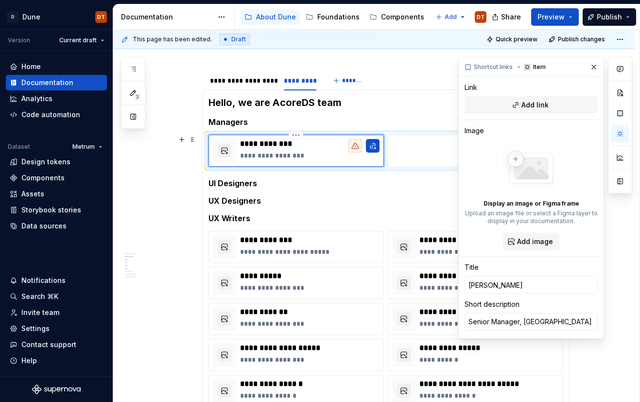
type textarea "*"
type textarea "Senior Manager, UX D"
type textarea "*"
type textarea "Senior Manager, UX De"
type textarea "*"
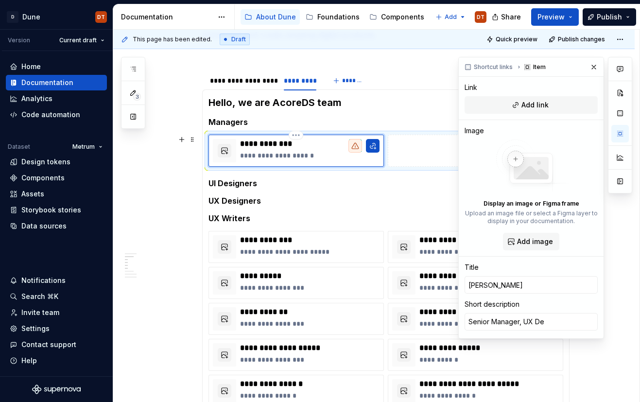
type textarea "Senior Manager, UX Des"
type textarea "*"
type textarea "Senior Manager, UX Desi"
type textarea "*"
type textarea "Senior Manager, UX Desig"
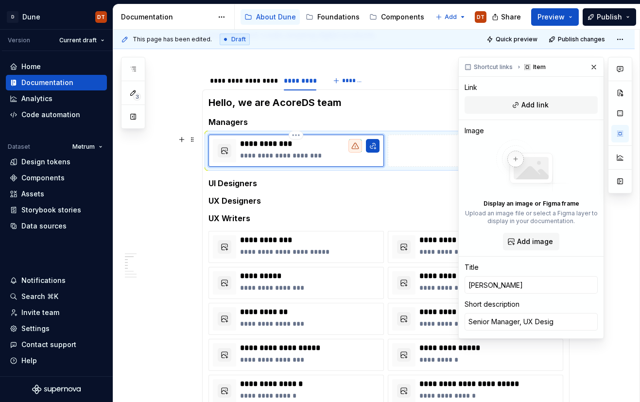
type textarea "*"
type textarea "Senior Manager, UX Design"
click at [591, 67] on button "button" at bounding box center [594, 67] width 14 height 14
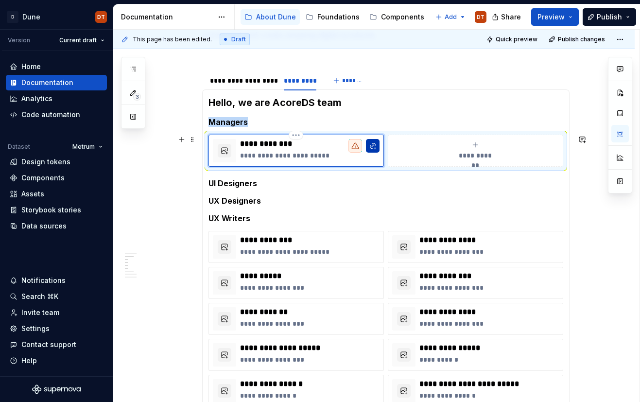
click at [377, 148] on button "button" at bounding box center [373, 146] width 14 height 14
type textarea "*"
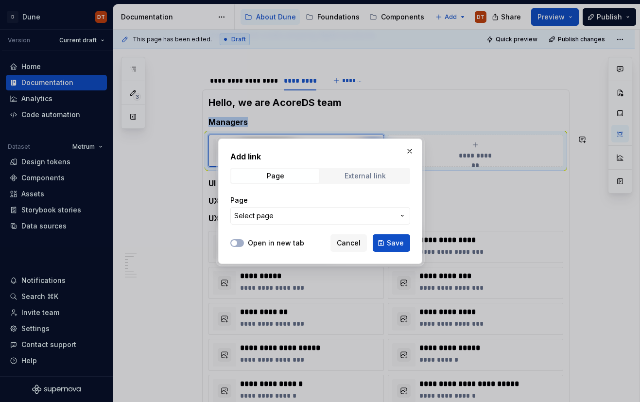
click at [368, 177] on div "External link" at bounding box center [365, 176] width 41 height 8
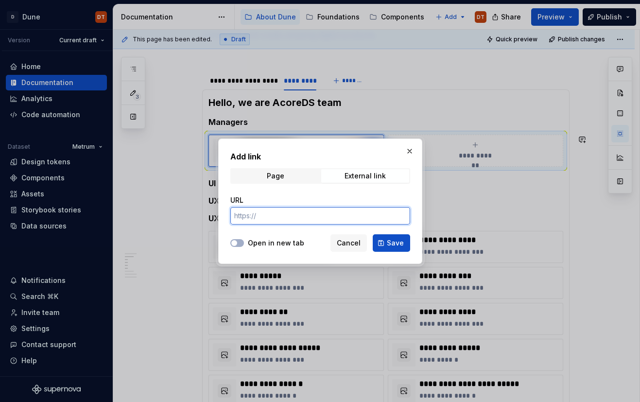
click at [335, 209] on input "URL" at bounding box center [320, 215] width 180 height 17
paste input "[URL][DOMAIN_NAME]"
type input "[URL][DOMAIN_NAME]"
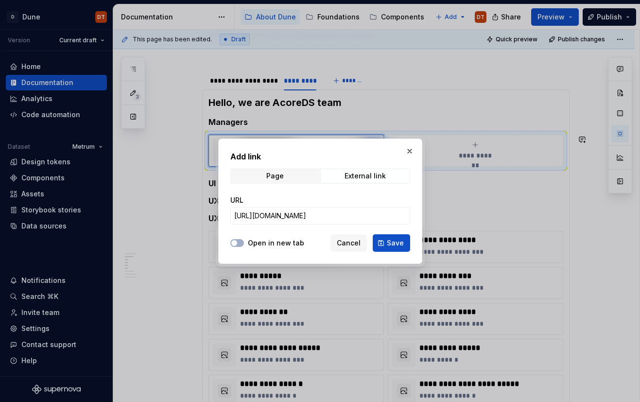
drag, startPoint x: 287, startPoint y: 239, endPoint x: 302, endPoint y: 242, distance: 15.4
click at [287, 239] on label "Open in new tab" at bounding box center [276, 243] width 56 height 10
click at [244, 239] on button "Open in new tab" at bounding box center [237, 243] width 14 height 8
click at [387, 243] on span "Save" at bounding box center [395, 243] width 17 height 10
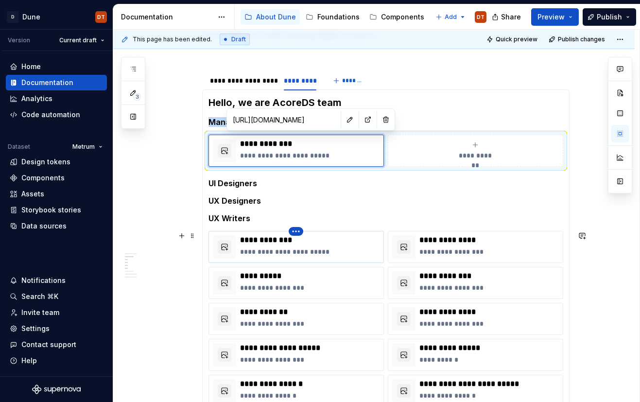
click at [297, 232] on html "D Dune DT Version Current draft Home Documentation Analytics Code automation Da…" at bounding box center [320, 201] width 640 height 402
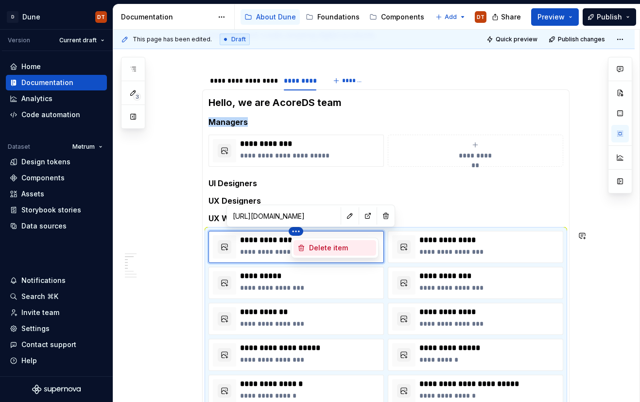
click at [311, 245] on div "Delete item" at bounding box center [340, 248] width 63 height 10
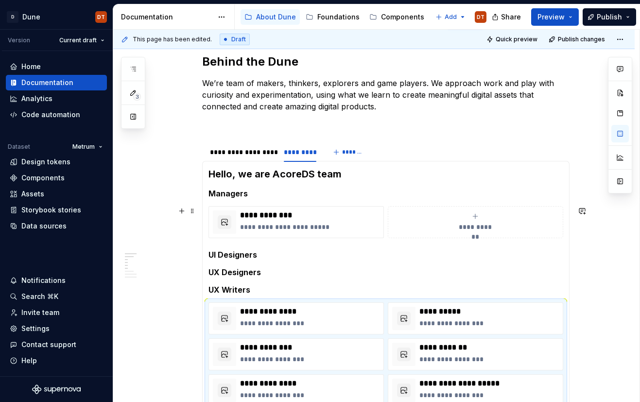
scroll to position [135, 0]
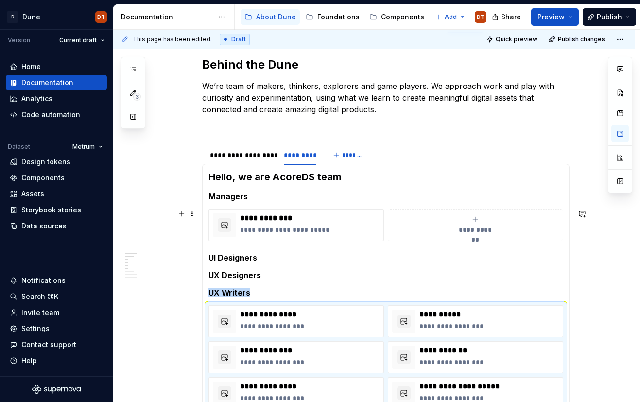
click at [482, 223] on div "**********" at bounding box center [475, 224] width 167 height 19
type textarea "*"
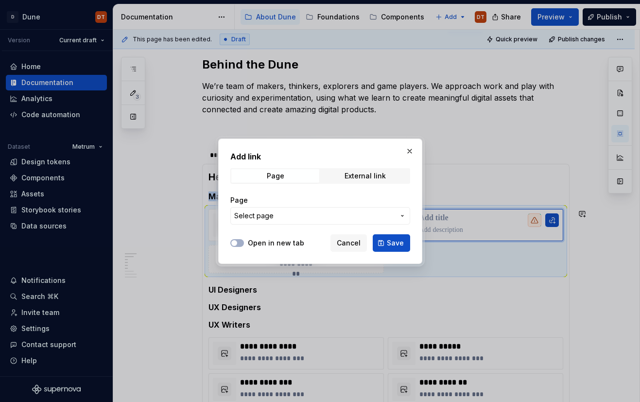
click at [400, 214] on icon "button" at bounding box center [402, 216] width 8 height 8
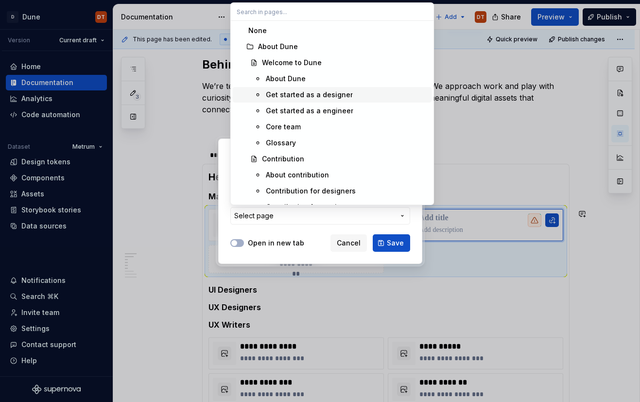
click at [473, 173] on div at bounding box center [320, 201] width 640 height 402
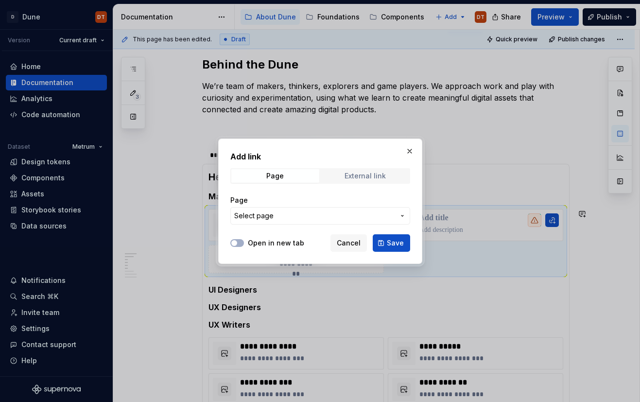
click at [387, 179] on span "External link" at bounding box center [365, 176] width 88 height 14
click at [294, 217] on input "URL" at bounding box center [320, 215] width 180 height 17
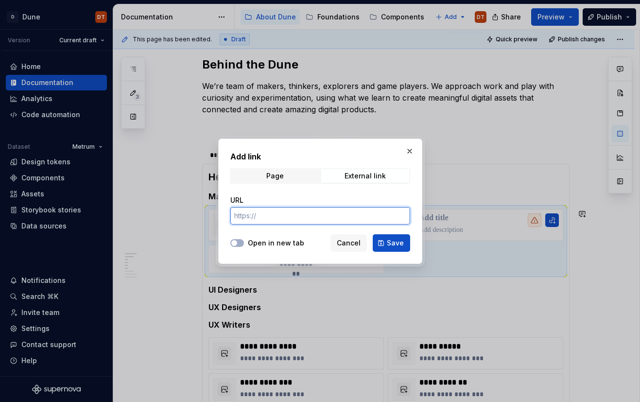
paste input "[URL][DOMAIN_NAME]"
type input "[URL][DOMAIN_NAME]"
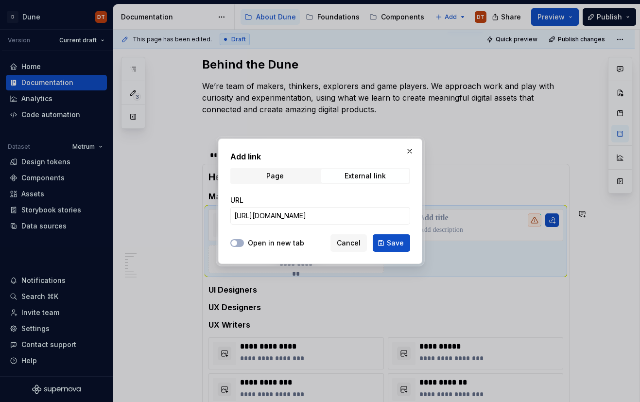
click at [270, 244] on label "Open in new tab" at bounding box center [276, 243] width 56 height 10
click at [244, 244] on button "Open in new tab" at bounding box center [237, 243] width 14 height 8
click at [390, 242] on span "Save" at bounding box center [395, 243] width 17 height 10
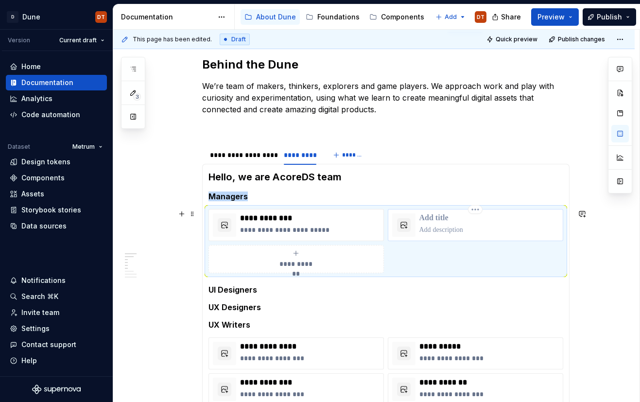
click at [449, 220] on p at bounding box center [488, 218] width 139 height 10
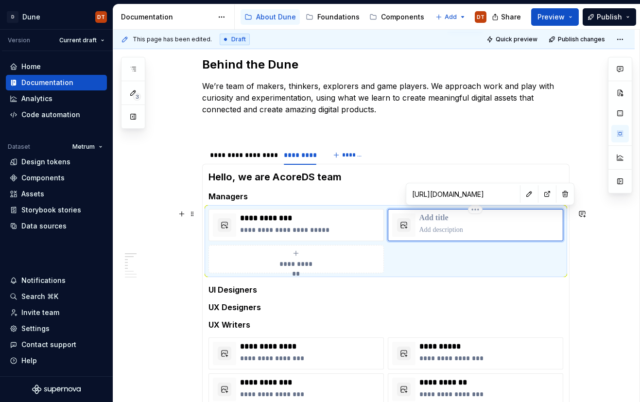
type textarea "*"
click at [439, 234] on p at bounding box center [488, 230] width 139 height 10
type textarea "*"
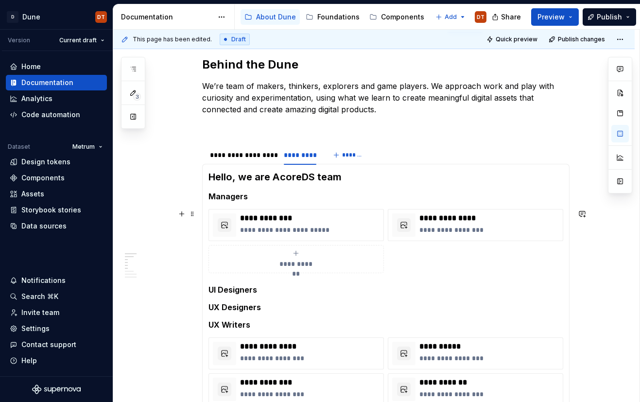
click at [239, 262] on div "**********" at bounding box center [296, 258] width 167 height 19
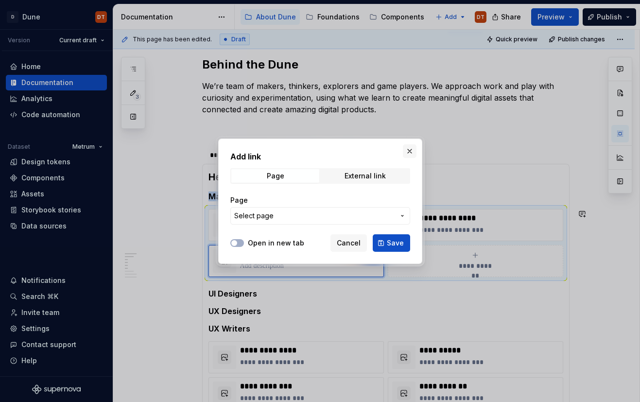
click at [409, 150] on button "button" at bounding box center [410, 151] width 14 height 14
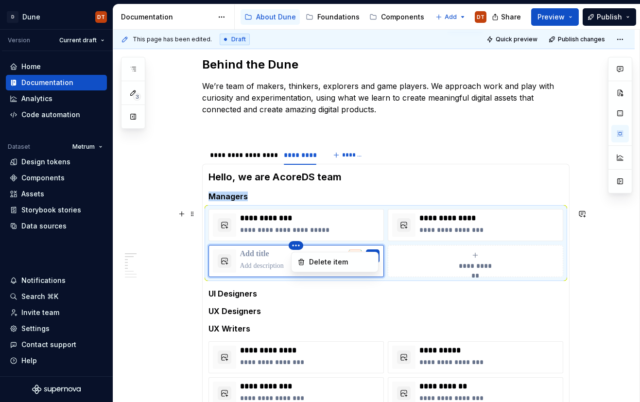
click at [299, 245] on html "D Dune DT Version Current draft Home Documentation Analytics Code automation Da…" at bounding box center [320, 201] width 640 height 402
click at [302, 260] on icon at bounding box center [301, 262] width 8 height 8
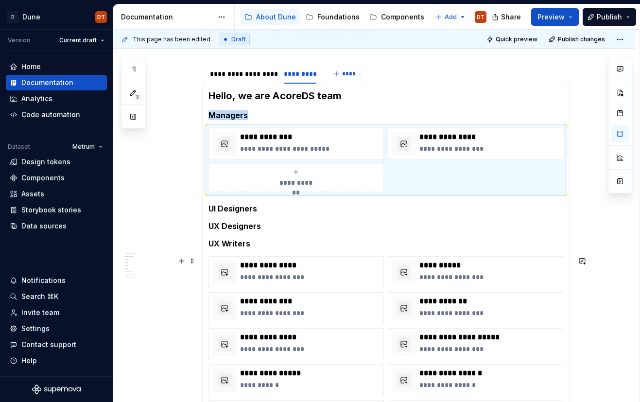
scroll to position [220, 0]
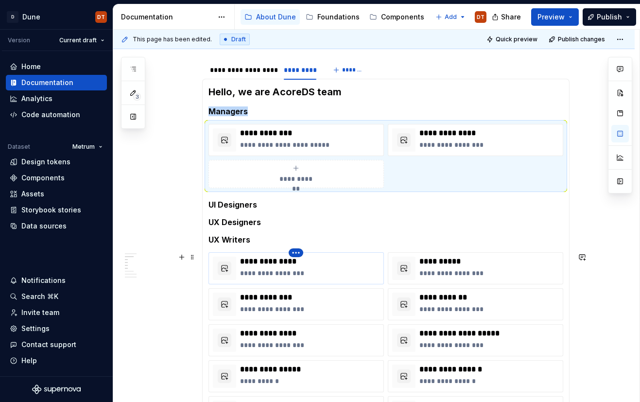
click at [296, 254] on html "D Dune DT Version Current draft Home Documentation Analytics Code automation Da…" at bounding box center [320, 201] width 640 height 402
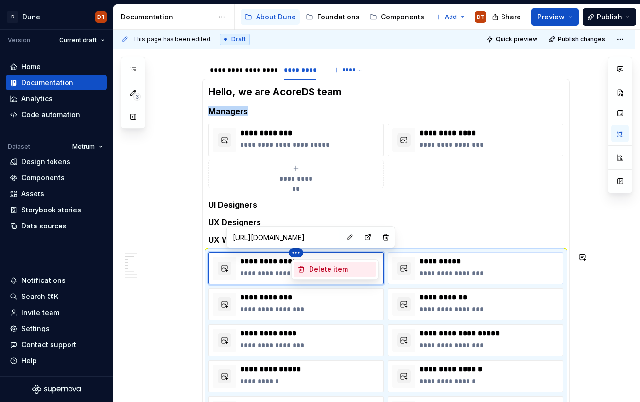
click at [330, 268] on div "Delete item" at bounding box center [340, 269] width 63 height 10
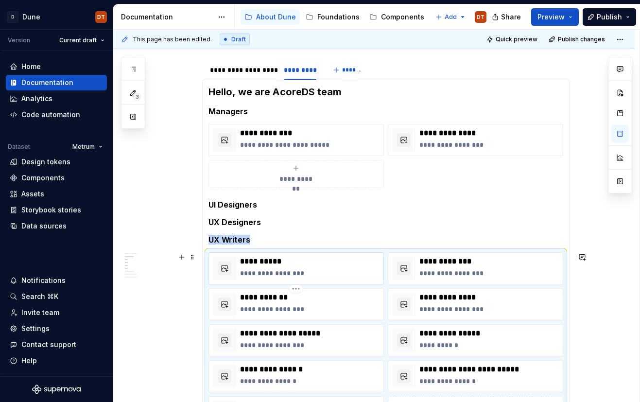
scroll to position [246, 0]
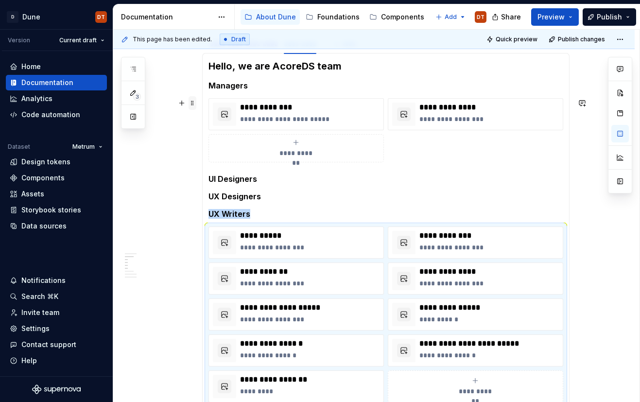
click at [194, 105] on span at bounding box center [193, 103] width 8 height 14
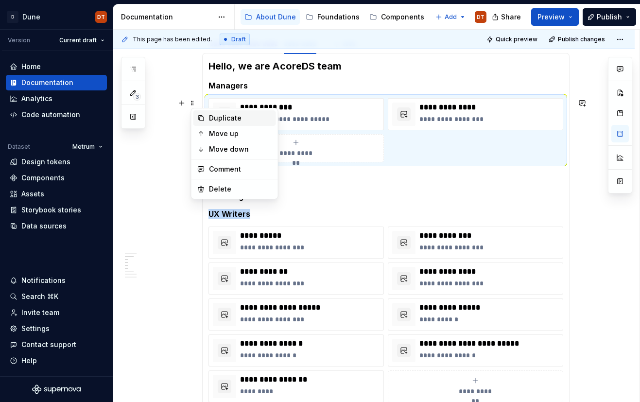
click at [224, 118] on div "Duplicate" at bounding box center [240, 118] width 63 height 10
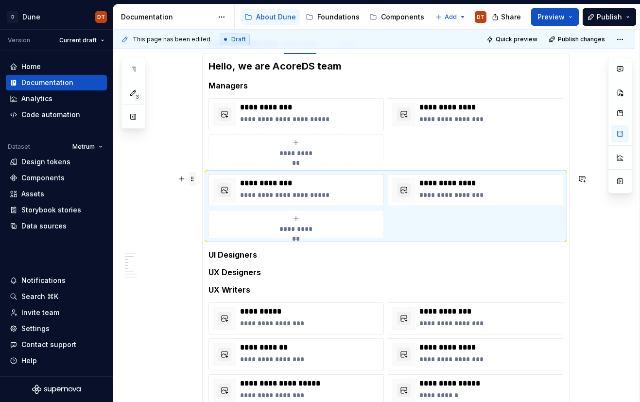
click at [195, 180] on span at bounding box center [193, 179] width 8 height 14
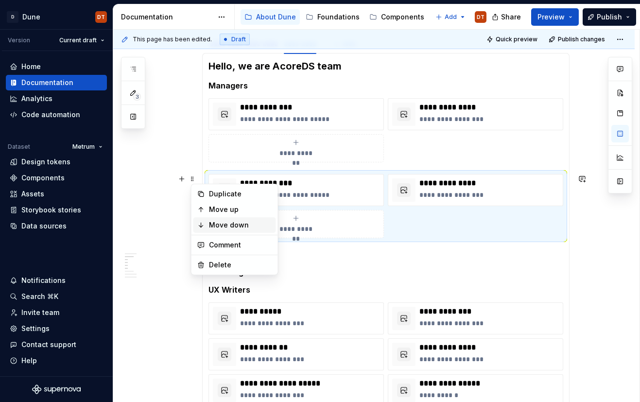
click at [226, 227] on div "Move down" at bounding box center [240, 225] width 63 height 10
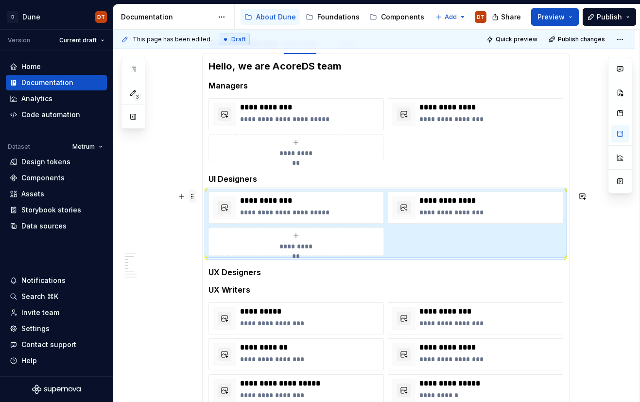
click at [196, 195] on span at bounding box center [193, 197] width 8 height 14
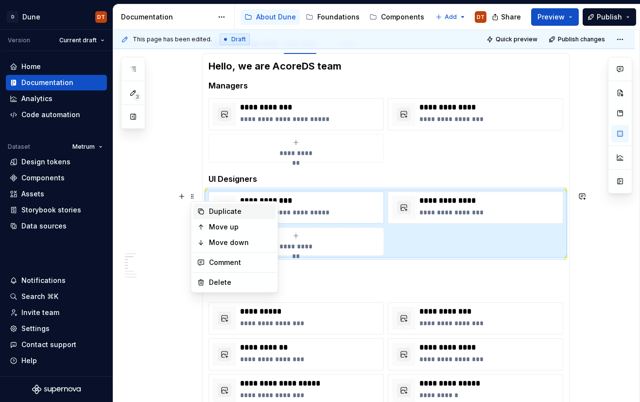
click at [225, 211] on div "Duplicate" at bounding box center [240, 212] width 63 height 10
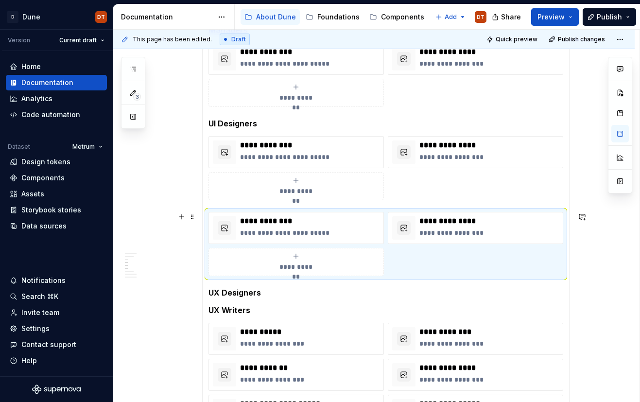
scroll to position [316, 0]
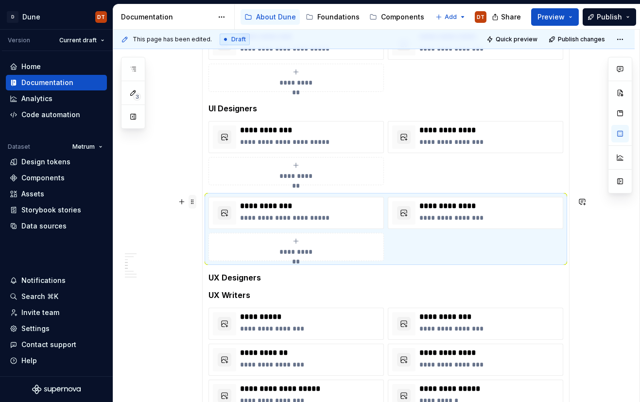
click at [196, 203] on span at bounding box center [193, 202] width 8 height 14
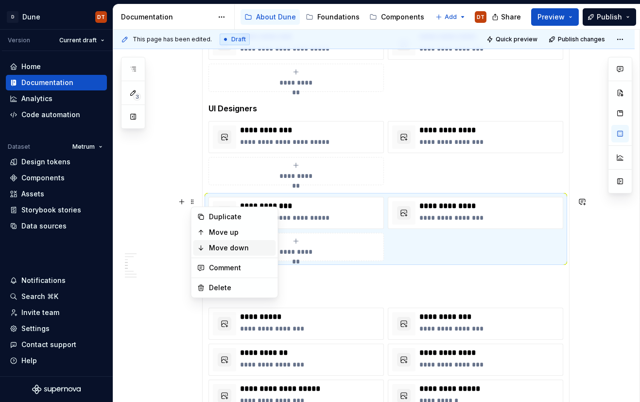
click at [227, 245] on div "Move down" at bounding box center [240, 248] width 63 height 10
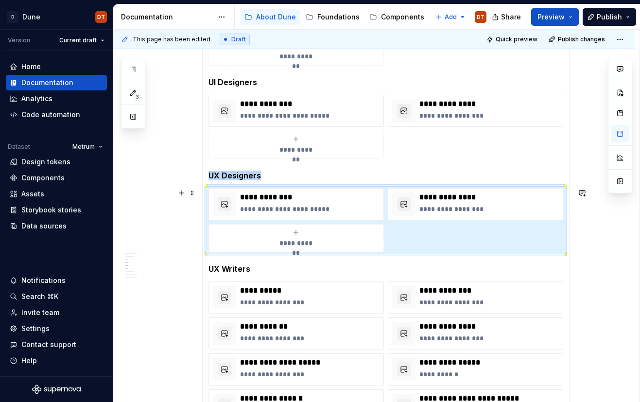
scroll to position [352, 0]
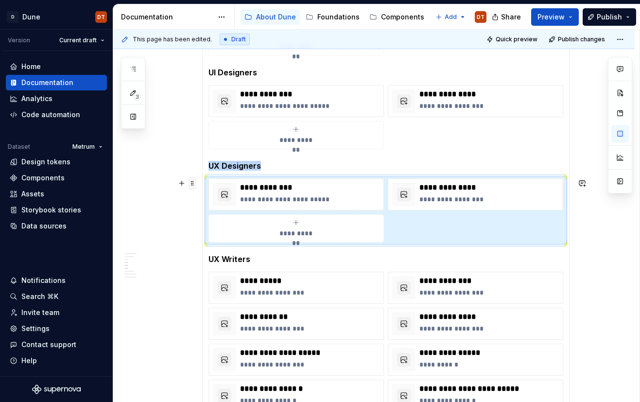
click at [192, 185] on span at bounding box center [193, 183] width 8 height 14
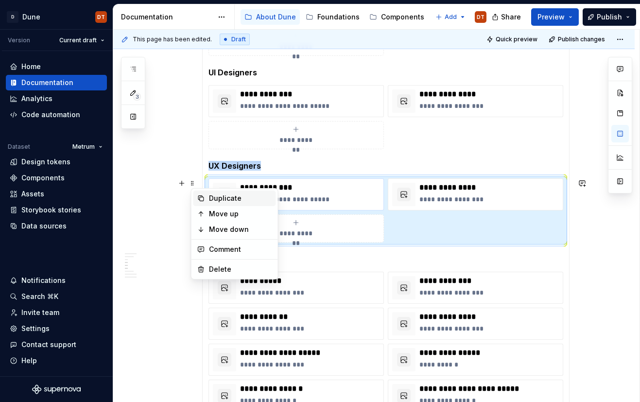
click at [226, 201] on div "Duplicate" at bounding box center [240, 198] width 63 height 10
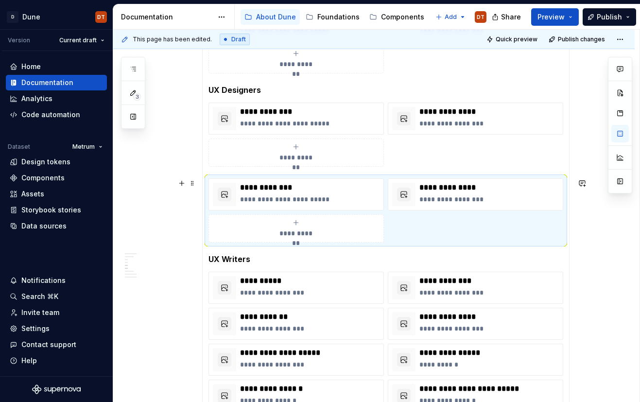
scroll to position [431, 0]
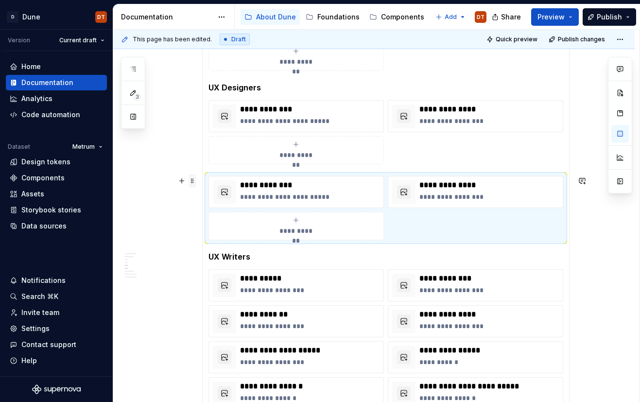
click at [195, 182] on span at bounding box center [193, 181] width 8 height 14
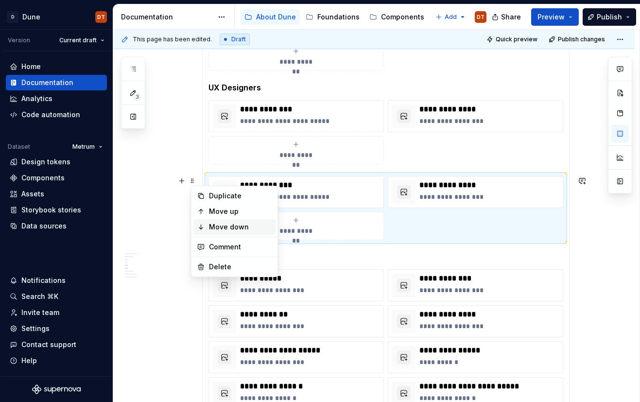
click at [221, 224] on div "Move down" at bounding box center [240, 227] width 63 height 10
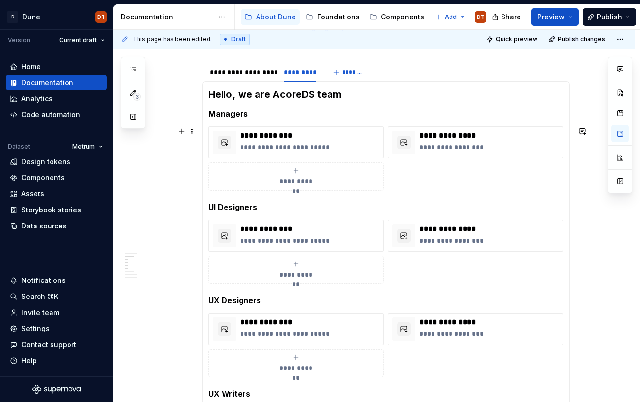
scroll to position [208, 0]
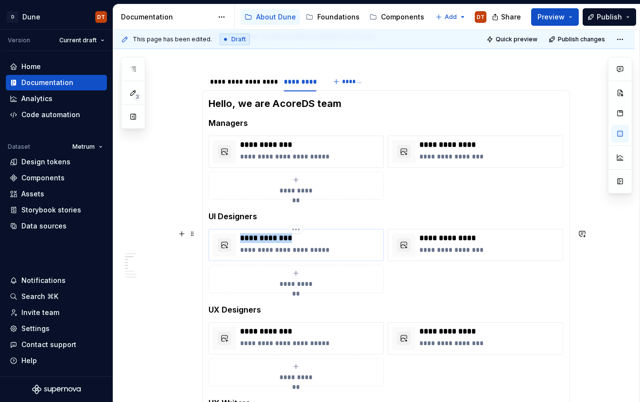
drag, startPoint x: 297, startPoint y: 237, endPoint x: 241, endPoint y: 239, distance: 55.9
click at [241, 239] on div "**********" at bounding box center [296, 244] width 167 height 23
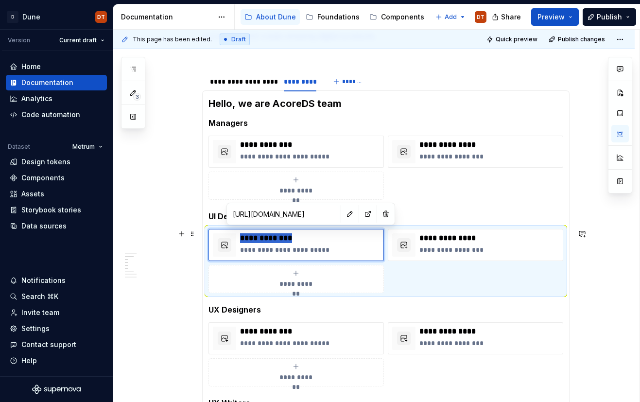
type textarea "*"
click at [259, 241] on p at bounding box center [309, 238] width 139 height 10
click at [268, 249] on p "**********" at bounding box center [309, 250] width 139 height 10
drag, startPoint x: 265, startPoint y: 250, endPoint x: 305, endPoint y: 242, distance: 40.7
click at [291, 249] on p "**********" at bounding box center [309, 250] width 139 height 10
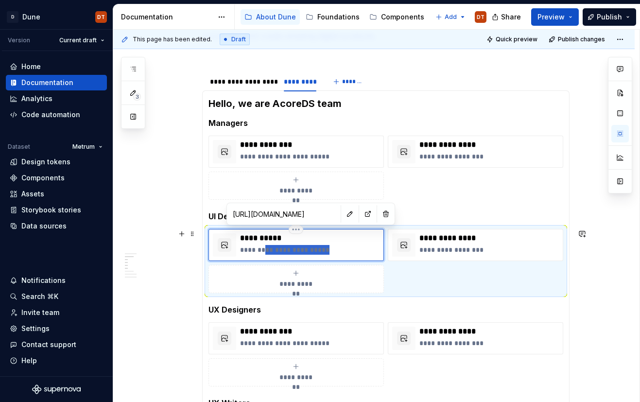
drag, startPoint x: 334, startPoint y: 249, endPoint x: 264, endPoint y: 251, distance: 69.5
click at [264, 252] on p "**********" at bounding box center [309, 250] width 139 height 10
type textarea "*"
drag, startPoint x: 306, startPoint y: 249, endPoint x: 242, endPoint y: 250, distance: 63.2
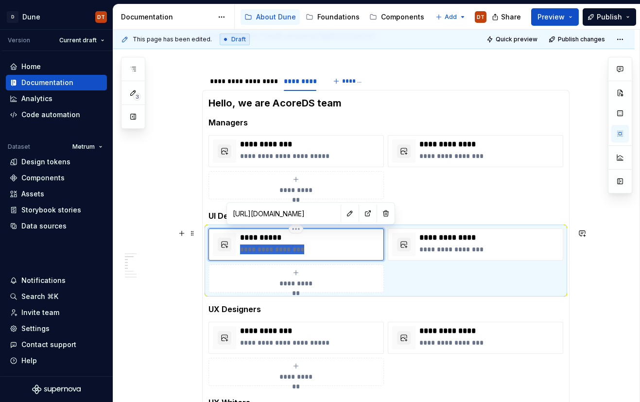
click at [242, 250] on p "**********" at bounding box center [309, 249] width 139 height 10
drag, startPoint x: 426, startPoint y: 252, endPoint x: 431, endPoint y: 251, distance: 4.9
click at [426, 252] on p "**********" at bounding box center [488, 249] width 139 height 10
type textarea "*"
type input "[URL][DOMAIN_NAME]"
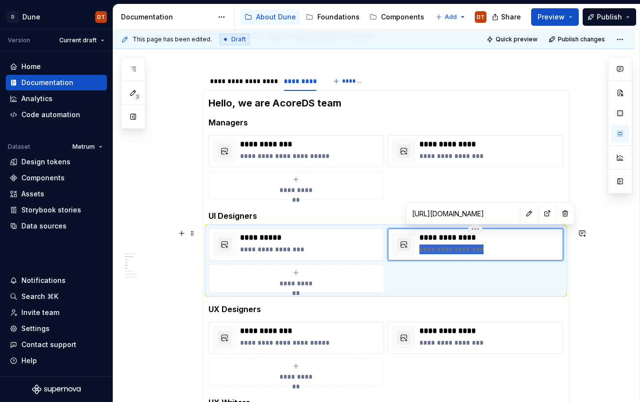
drag, startPoint x: 490, startPoint y: 250, endPoint x: 419, endPoint y: 250, distance: 71.4
click at [419, 250] on div "**********" at bounding box center [475, 244] width 167 height 23
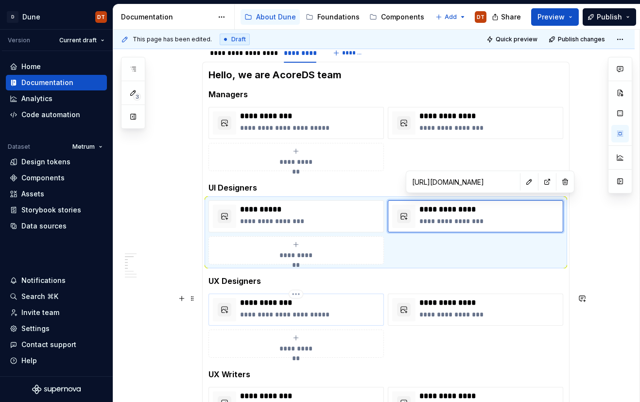
scroll to position [241, 0]
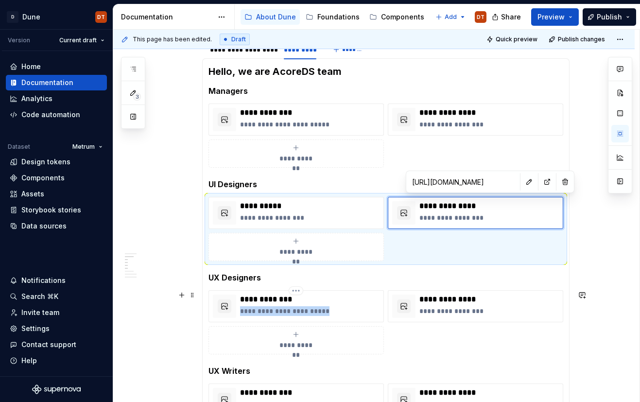
drag, startPoint x: 296, startPoint y: 312, endPoint x: 332, endPoint y: 277, distance: 49.5
click at [242, 312] on p "**********" at bounding box center [309, 311] width 139 height 10
type textarea "*"
type input "[URL][DOMAIN_NAME]"
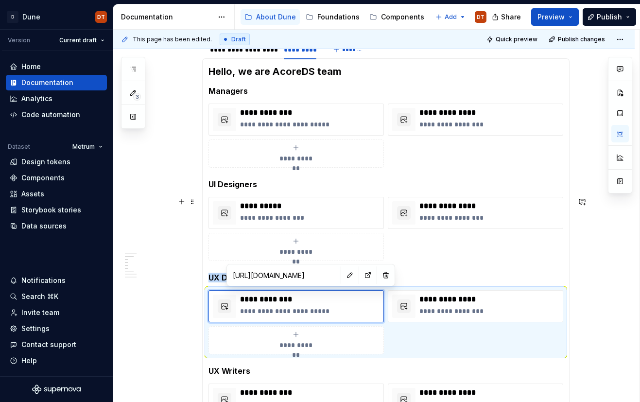
click at [306, 247] on span "**********" at bounding box center [296, 252] width 42 height 10
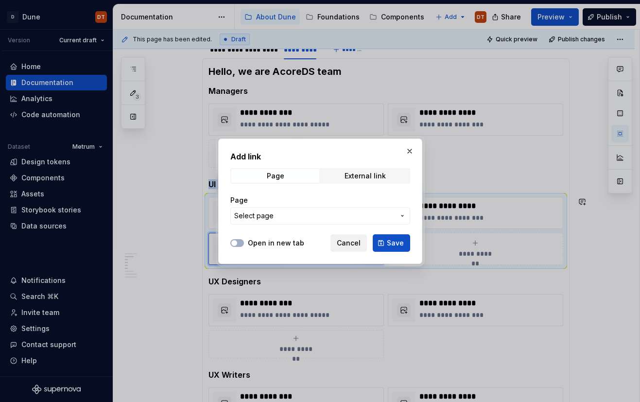
click at [346, 245] on span "Cancel" at bounding box center [349, 243] width 24 height 10
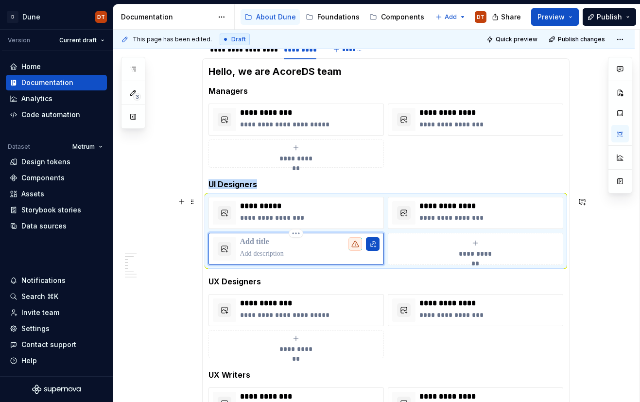
click at [288, 252] on p at bounding box center [309, 254] width 139 height 10
click at [477, 253] on span "**********" at bounding box center [475, 254] width 42 height 10
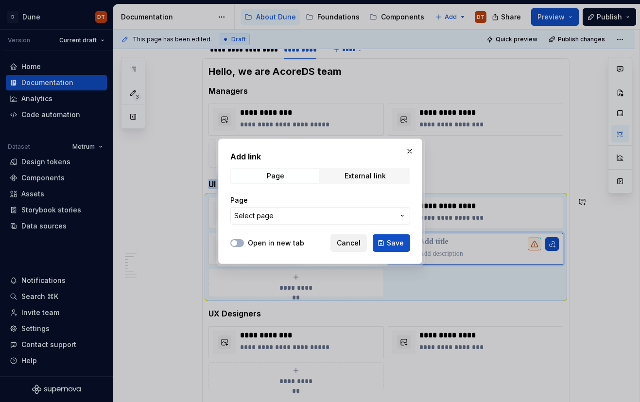
click at [352, 243] on span "Cancel" at bounding box center [349, 243] width 24 height 10
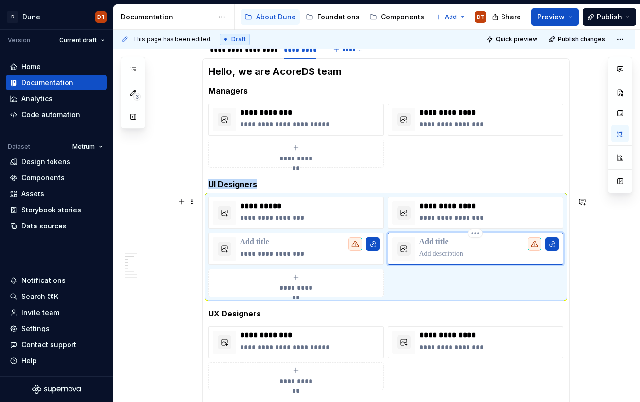
click at [439, 256] on p at bounding box center [488, 254] width 139 height 10
drag, startPoint x: 479, startPoint y: 208, endPoint x: 492, endPoint y: 207, distance: 13.2
click at [479, 208] on p "**********" at bounding box center [488, 206] width 139 height 10
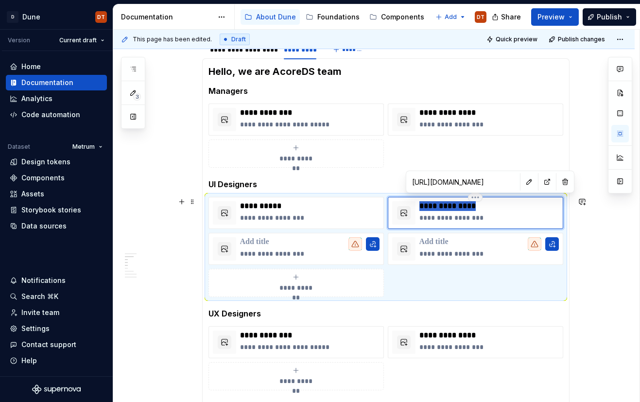
drag, startPoint x: 492, startPoint y: 207, endPoint x: 423, endPoint y: 208, distance: 69.5
click at [423, 208] on p "**********" at bounding box center [488, 206] width 139 height 10
type textarea "*"
click at [273, 240] on p at bounding box center [309, 242] width 139 height 10
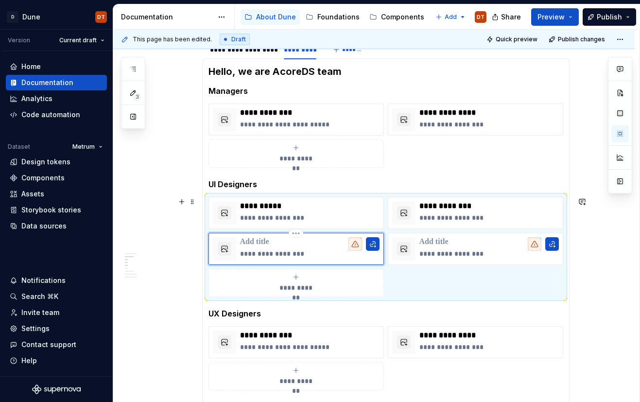
drag, startPoint x: 278, startPoint y: 241, endPoint x: 240, endPoint y: 241, distance: 37.9
click at [240, 241] on div "**********" at bounding box center [296, 248] width 167 height 23
type textarea "*"
click at [453, 242] on p at bounding box center [488, 242] width 139 height 10
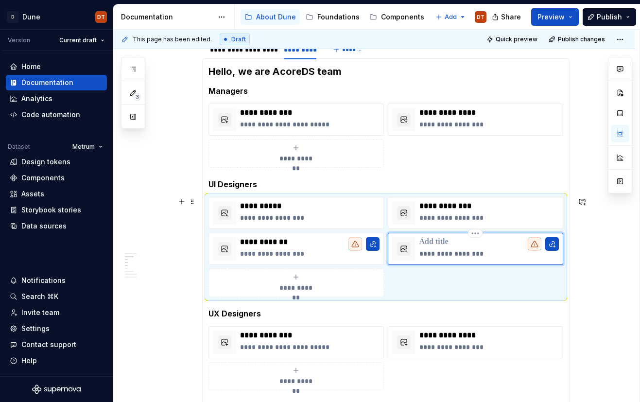
type textarea "*"
click at [446, 220] on p "**********" at bounding box center [488, 218] width 139 height 10
click at [554, 246] on button "button" at bounding box center [552, 244] width 14 height 14
type textarea "*"
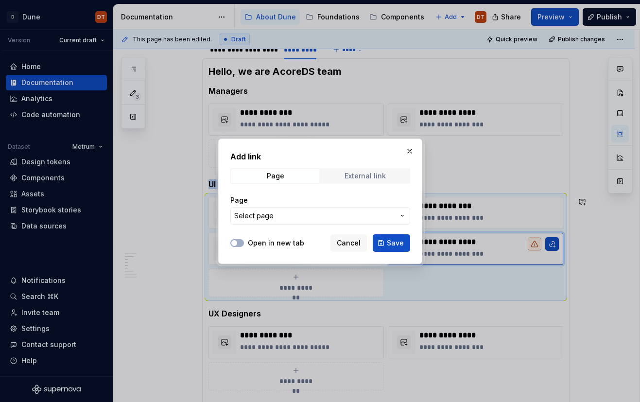
click at [388, 178] on span "External link" at bounding box center [365, 176] width 88 height 14
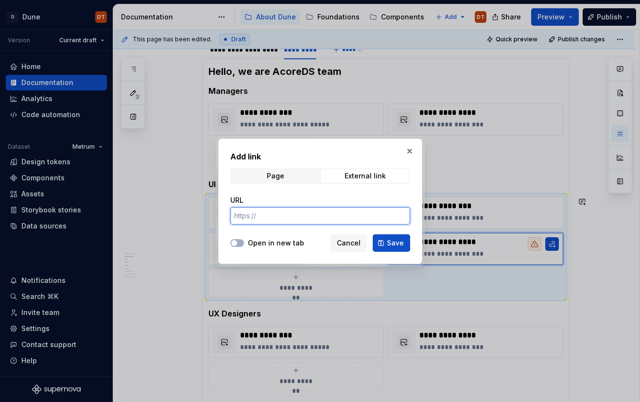
click at [322, 218] on input "URL" at bounding box center [320, 215] width 180 height 17
paste input "[URL][DOMAIN_NAME]"
type input "[URL][DOMAIN_NAME]"
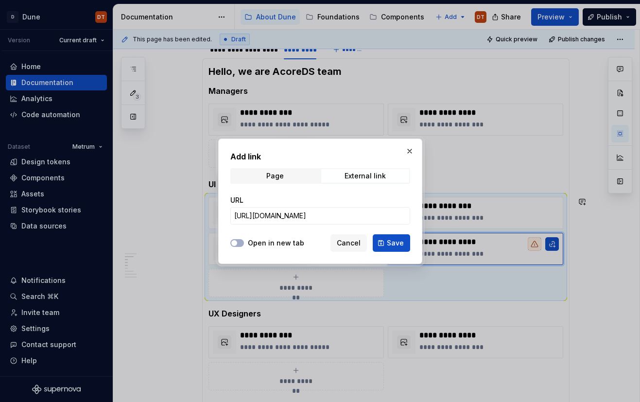
drag, startPoint x: 283, startPoint y: 242, endPoint x: 291, endPoint y: 241, distance: 7.8
click at [285, 242] on label "Open in new tab" at bounding box center [276, 243] width 56 height 10
click at [244, 242] on button "Open in new tab" at bounding box center [237, 243] width 14 height 8
click at [385, 243] on button "Save" at bounding box center [391, 242] width 37 height 17
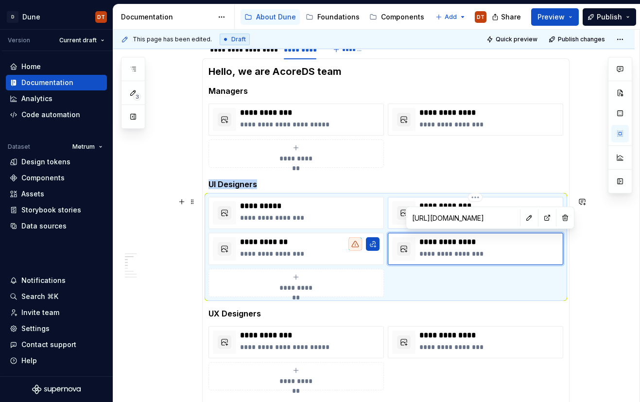
type textarea "*"
type input "[URL][DOMAIN_NAME]"
click at [399, 204] on div at bounding box center [403, 212] width 23 height 23
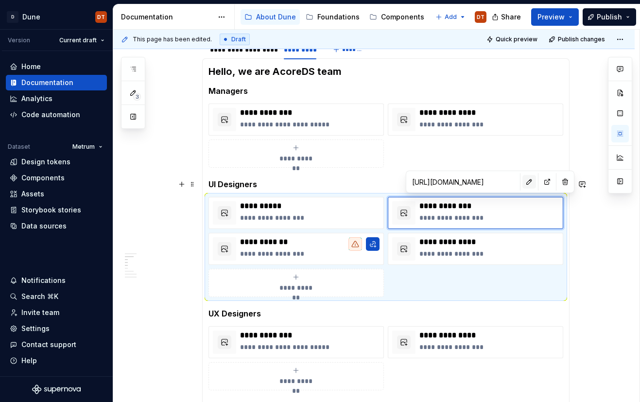
click at [522, 185] on button "button" at bounding box center [529, 182] width 14 height 14
type textarea "*"
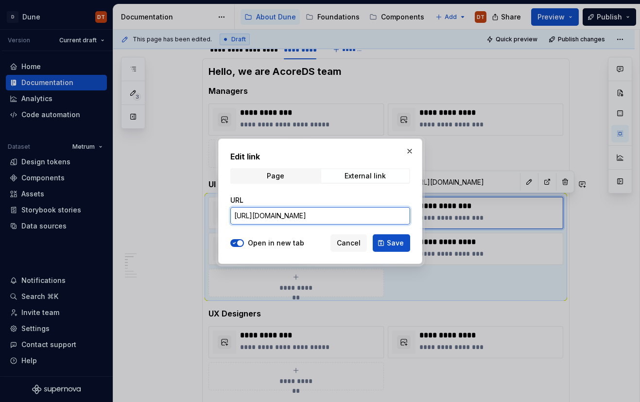
click at [404, 217] on input "[URL][DOMAIN_NAME]" at bounding box center [320, 215] width 180 height 17
paste input "1000858"
type input "[URL][DOMAIN_NAME]"
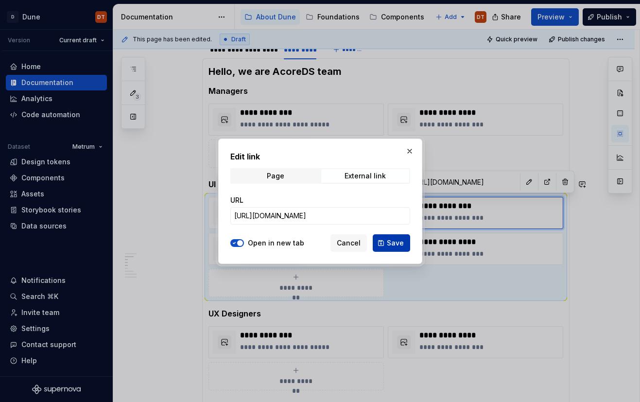
click at [397, 240] on span "Save" at bounding box center [395, 243] width 17 height 10
type textarea "*"
type input "[URL][DOMAIN_NAME]"
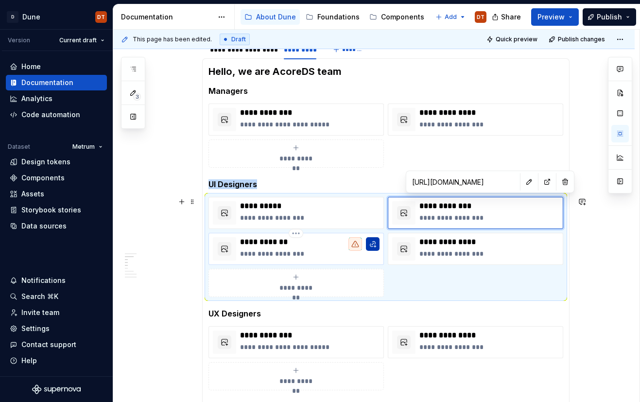
click at [373, 247] on button "button" at bounding box center [373, 244] width 14 height 14
type textarea "*"
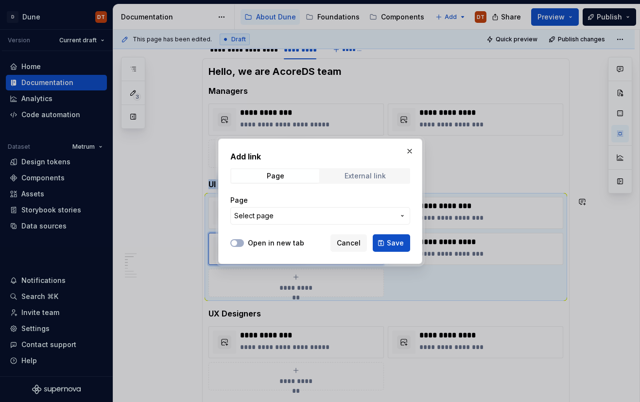
click at [380, 174] on div "External link" at bounding box center [365, 176] width 41 height 8
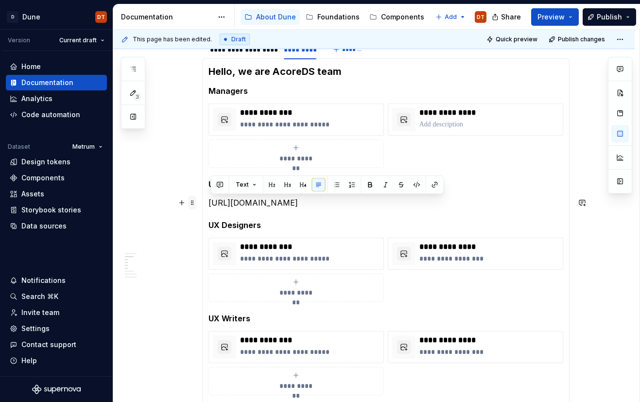
drag, startPoint x: 432, startPoint y: 205, endPoint x: 190, endPoint y: 204, distance: 241.0
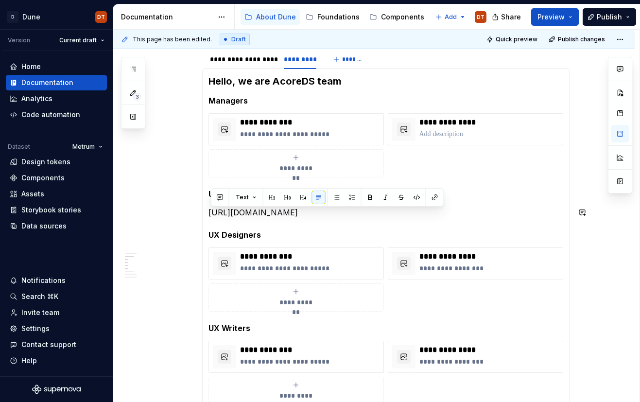
scroll to position [227, 0]
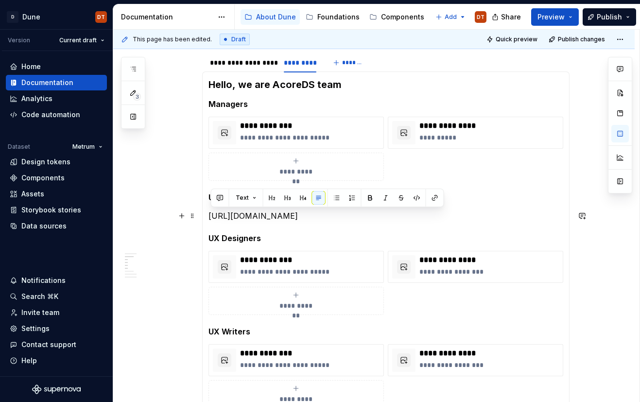
click at [481, 214] on p "[URL][DOMAIN_NAME]" at bounding box center [385, 216] width 355 height 12
drag, startPoint x: 426, startPoint y: 215, endPoint x: 406, endPoint y: 220, distance: 20.0
click at [231, 219] on p "[URL][DOMAIN_NAME]" at bounding box center [385, 216] width 355 height 12
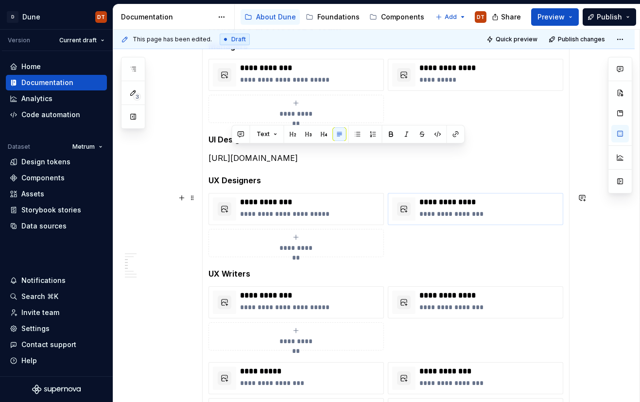
scroll to position [283, 0]
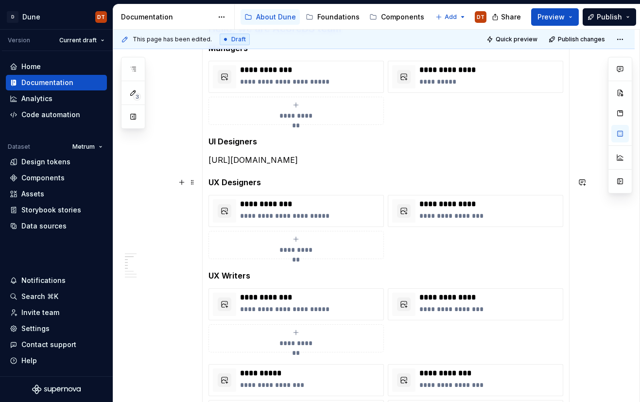
click at [505, 166] on section-item-column "**********" at bounding box center [385, 293] width 355 height 543
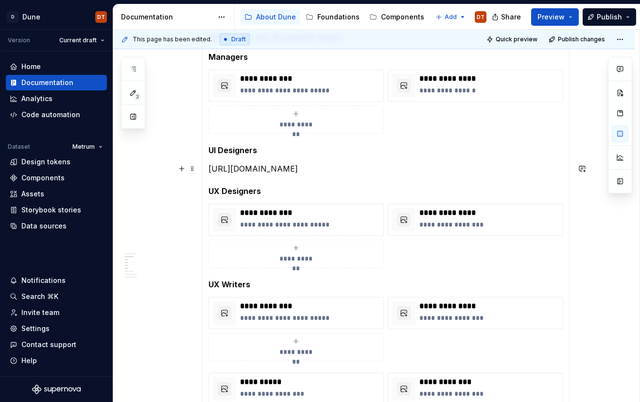
click at [305, 170] on p "[URL][DOMAIN_NAME]" at bounding box center [385, 169] width 355 height 12
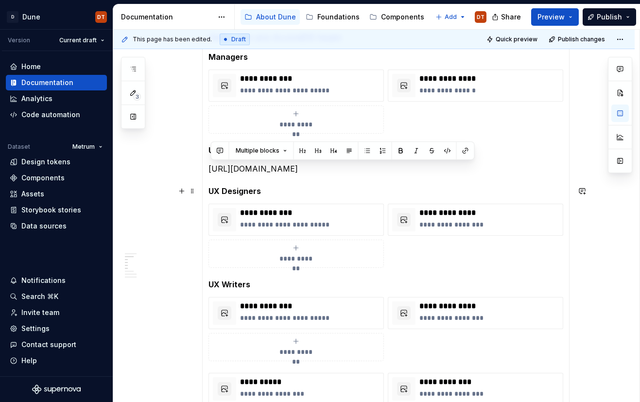
drag, startPoint x: 417, startPoint y: 172, endPoint x: 203, endPoint y: 177, distance: 214.9
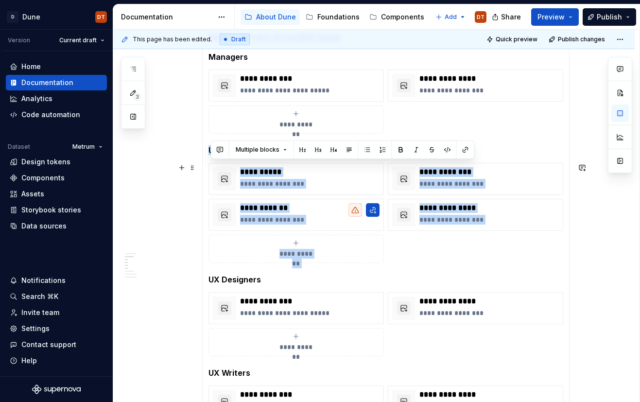
click at [451, 247] on div "**********" at bounding box center [385, 213] width 355 height 100
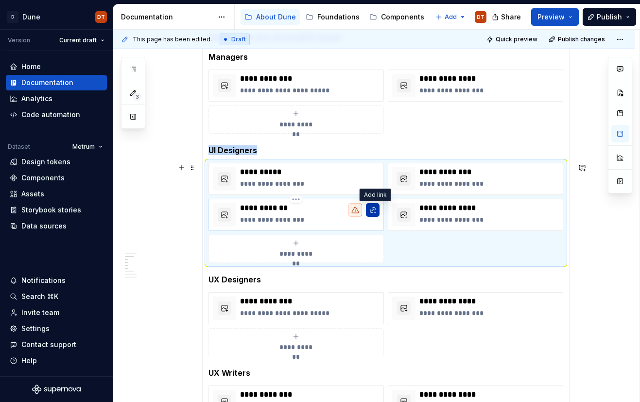
click at [373, 212] on button "button" at bounding box center [373, 210] width 14 height 14
type textarea "*"
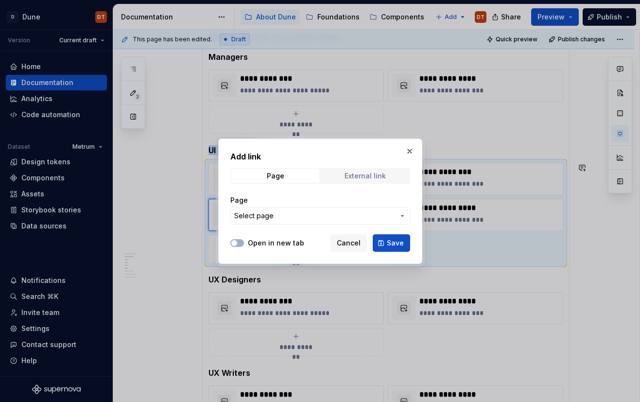
click at [387, 178] on span "External link" at bounding box center [365, 176] width 88 height 14
click at [330, 217] on input "URL" at bounding box center [320, 215] width 180 height 17
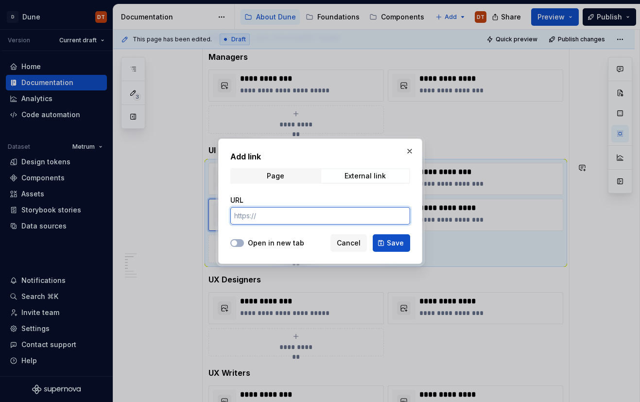
paste input "[URL][DOMAIN_NAME]"
type input "[URL][DOMAIN_NAME]"
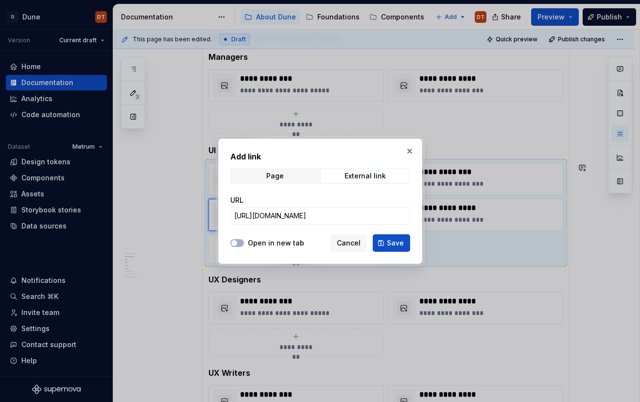
drag, startPoint x: 264, startPoint y: 240, endPoint x: 301, endPoint y: 239, distance: 37.0
click at [265, 240] on label "Open in new tab" at bounding box center [276, 243] width 56 height 10
click at [244, 240] on button "Open in new tab" at bounding box center [237, 243] width 14 height 8
click at [390, 239] on span "Save" at bounding box center [395, 243] width 17 height 10
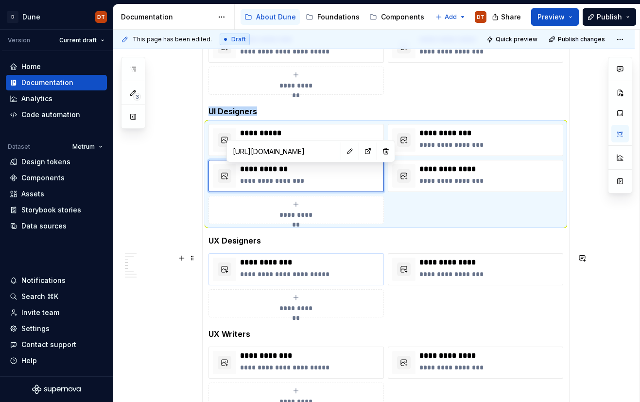
scroll to position [314, 0]
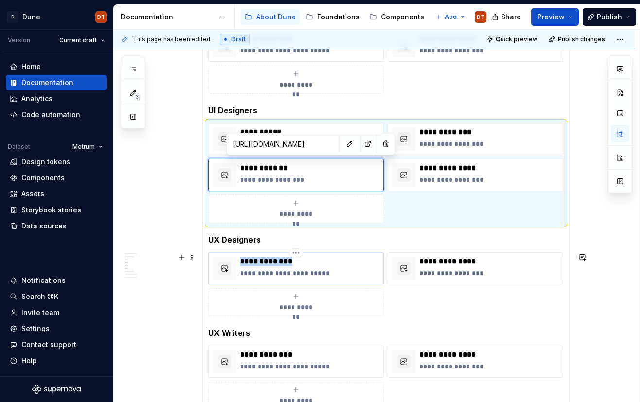
drag, startPoint x: 296, startPoint y: 264, endPoint x: 243, endPoint y: 264, distance: 53.0
click at [243, 264] on p "**********" at bounding box center [309, 262] width 139 height 10
type textarea "*"
type input "[URL][DOMAIN_NAME]"
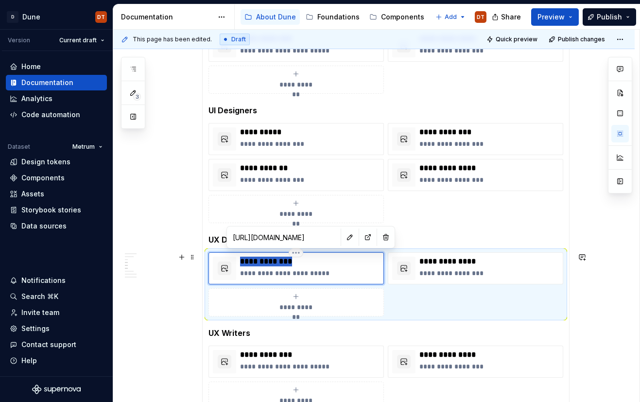
type textarea "*"
drag, startPoint x: 330, startPoint y: 273, endPoint x: 267, endPoint y: 275, distance: 63.2
click at [267, 275] on p "**********" at bounding box center [309, 273] width 139 height 10
type textarea "*"
drag, startPoint x: 491, startPoint y: 261, endPoint x: 425, endPoint y: 261, distance: 66.1
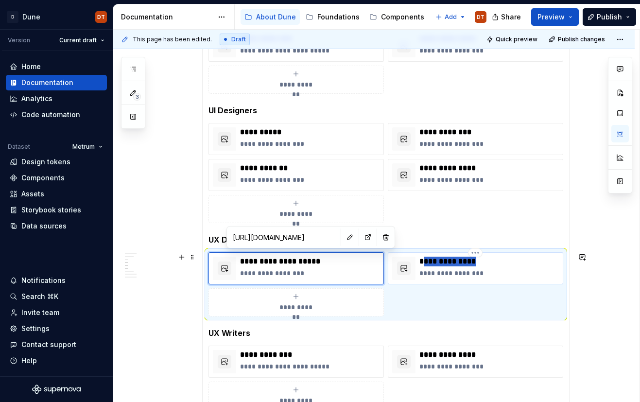
click at [425, 261] on p "**********" at bounding box center [488, 262] width 139 height 10
type textarea "*"
type input "[URL][DOMAIN_NAME]"
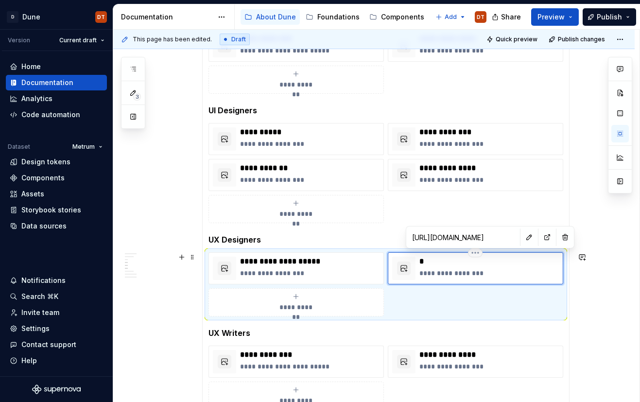
type textarea "*"
drag, startPoint x: 470, startPoint y: 274, endPoint x: 418, endPoint y: 276, distance: 52.0
click at [418, 276] on div "**********" at bounding box center [475, 268] width 167 height 23
type textarea "*"
click at [482, 272] on p "**********" at bounding box center [488, 273] width 139 height 10
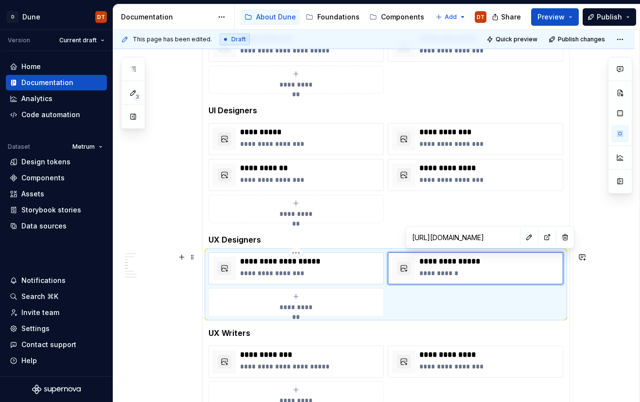
click at [309, 271] on p "**********" at bounding box center [309, 273] width 139 height 10
type textarea "*"
type input "[URL][DOMAIN_NAME]"
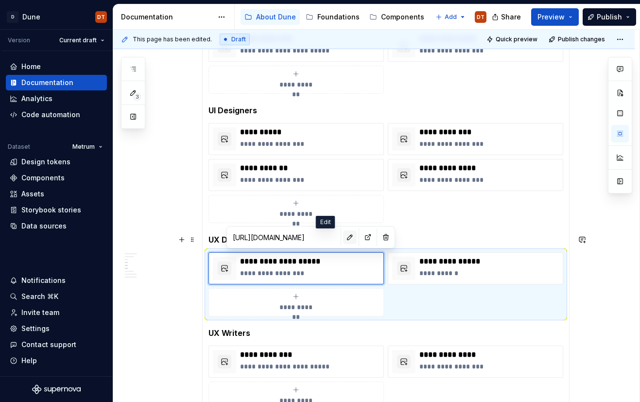
click at [343, 242] on button "button" at bounding box center [350, 237] width 14 height 14
type textarea "*"
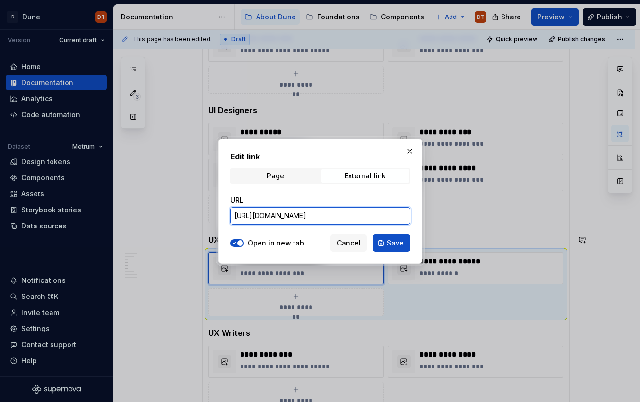
click at [405, 218] on input "[URL][DOMAIN_NAME]" at bounding box center [320, 215] width 180 height 17
paste input "2002642"
type input "[URL][DOMAIN_NAME]"
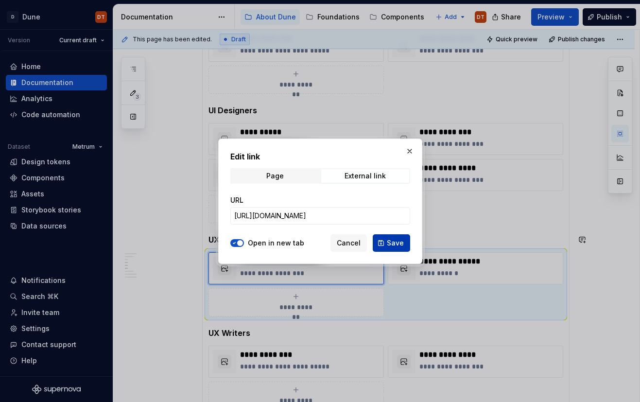
click at [387, 243] on button "Save" at bounding box center [391, 242] width 37 height 17
type textarea "*"
type input "[URL][DOMAIN_NAME]"
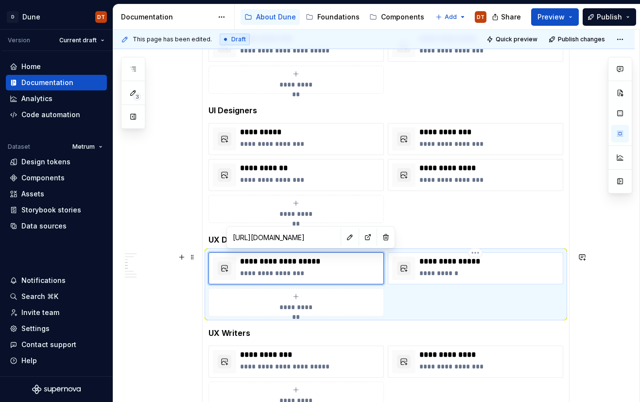
click at [517, 273] on p "**********" at bounding box center [488, 273] width 139 height 10
type textarea "*"
type input "[URL][DOMAIN_NAME]"
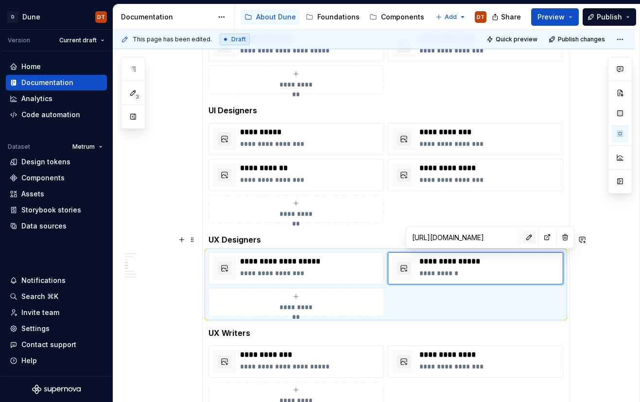
click at [522, 237] on button "button" at bounding box center [529, 237] width 14 height 14
type textarea "*"
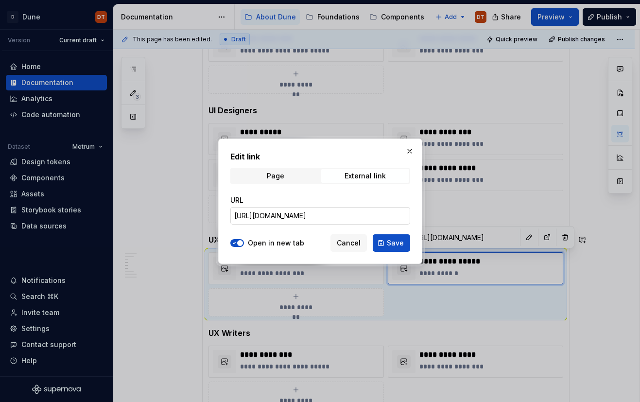
click at [405, 216] on input "[URL][DOMAIN_NAME]" at bounding box center [320, 215] width 180 height 17
paste input "2503146"
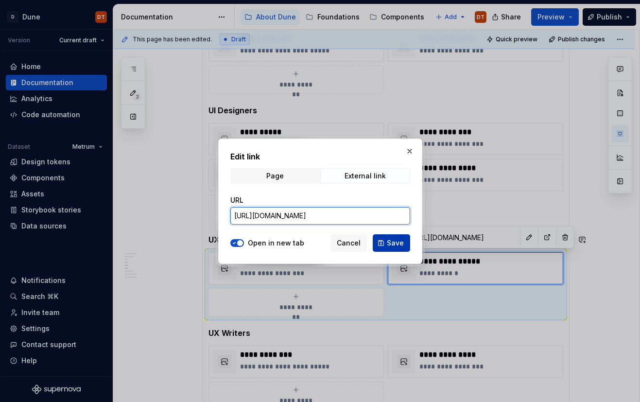
type input "[URL][DOMAIN_NAME]"
click at [396, 240] on span "Save" at bounding box center [395, 243] width 17 height 10
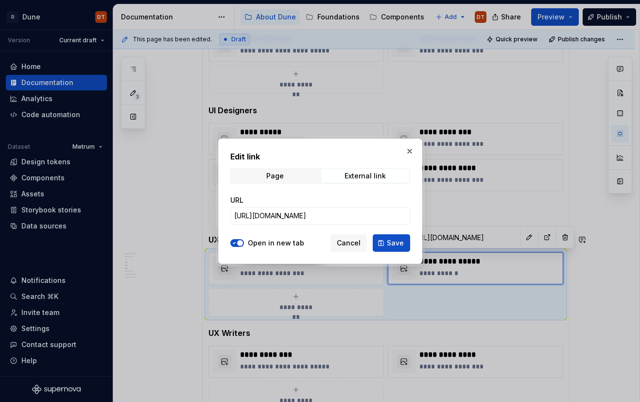
type textarea "*"
type input "[URL][DOMAIN_NAME]"
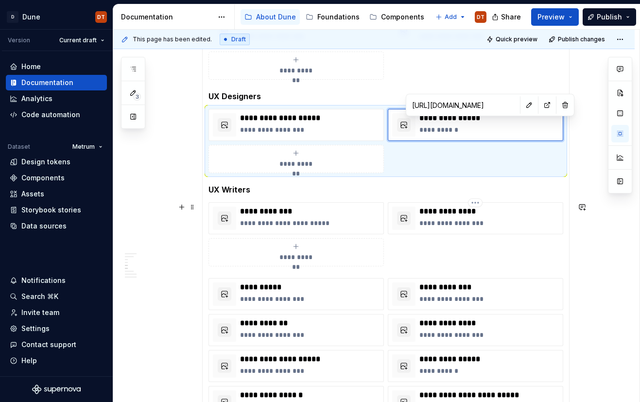
scroll to position [461, 0]
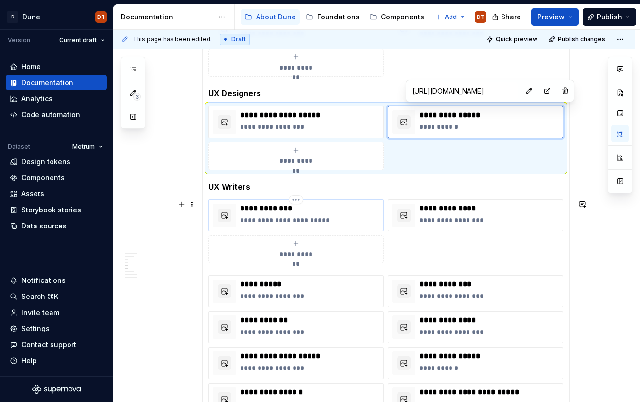
click at [293, 208] on p "**********" at bounding box center [309, 209] width 139 height 10
type textarea "*"
type input "[URL][DOMAIN_NAME]"
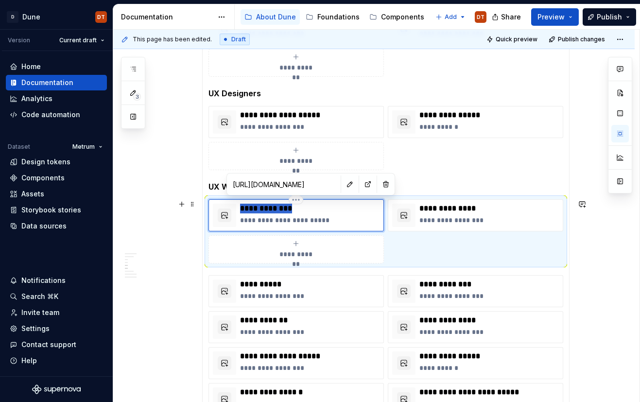
drag, startPoint x: 304, startPoint y: 209, endPoint x: 242, endPoint y: 209, distance: 62.2
click at [242, 209] on p "**********" at bounding box center [309, 209] width 139 height 10
type textarea "*"
drag, startPoint x: 347, startPoint y: 218, endPoint x: 266, endPoint y: 220, distance: 81.2
click at [266, 220] on p "**********" at bounding box center [309, 220] width 139 height 10
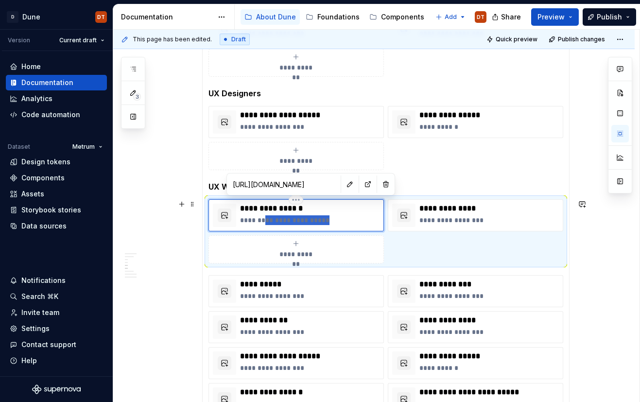
type textarea "*"
click at [349, 210] on p "**********" at bounding box center [309, 209] width 139 height 10
click at [343, 187] on button "button" at bounding box center [350, 184] width 14 height 14
type textarea "*"
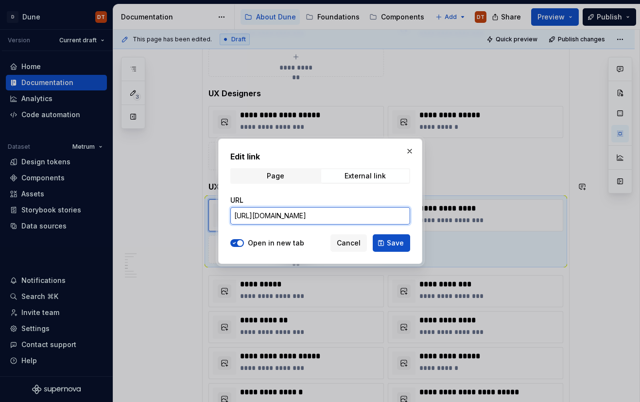
click at [405, 218] on input "[URL][DOMAIN_NAME]" at bounding box center [320, 215] width 180 height 17
paste input "1000658"
type input "[URL][DOMAIN_NAME]"
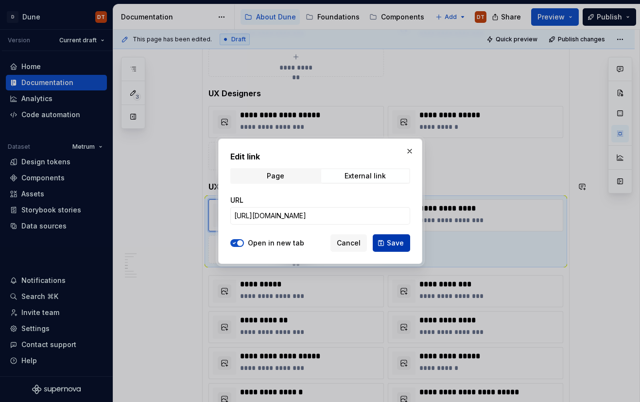
click at [391, 243] on span "Save" at bounding box center [395, 243] width 17 height 10
type textarea "*"
type input "[URL][DOMAIN_NAME]"
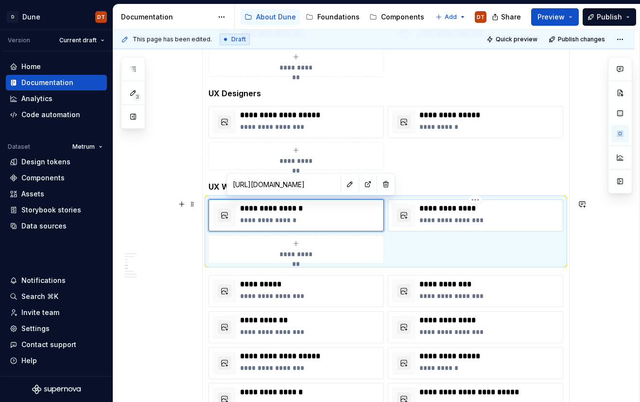
click at [483, 209] on p "**********" at bounding box center [488, 209] width 139 height 10
type textarea "*"
type input "[URL][DOMAIN_NAME]"
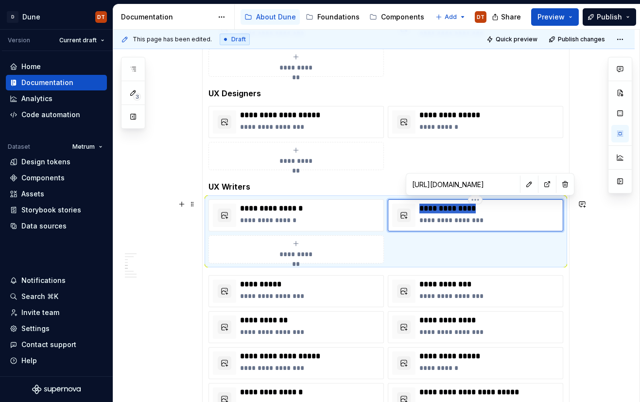
drag, startPoint x: 500, startPoint y: 209, endPoint x: 416, endPoint y: 211, distance: 83.1
click at [416, 211] on div "**********" at bounding box center [475, 215] width 167 height 23
type textarea "*"
drag, startPoint x: 495, startPoint y: 221, endPoint x: 415, endPoint y: 220, distance: 80.7
click at [415, 220] on div "**********" at bounding box center [475, 215] width 167 height 23
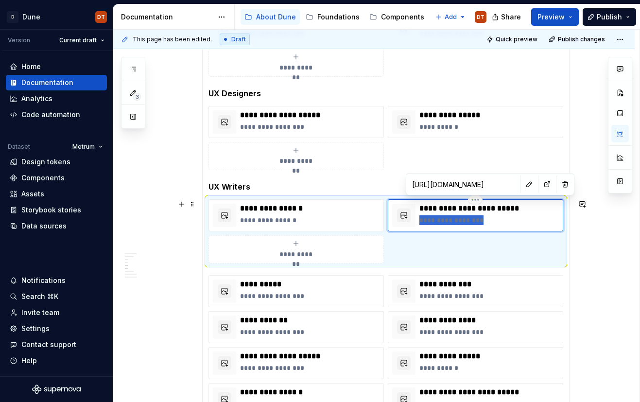
type textarea "*"
click at [522, 186] on button "button" at bounding box center [529, 184] width 14 height 14
type textarea "*"
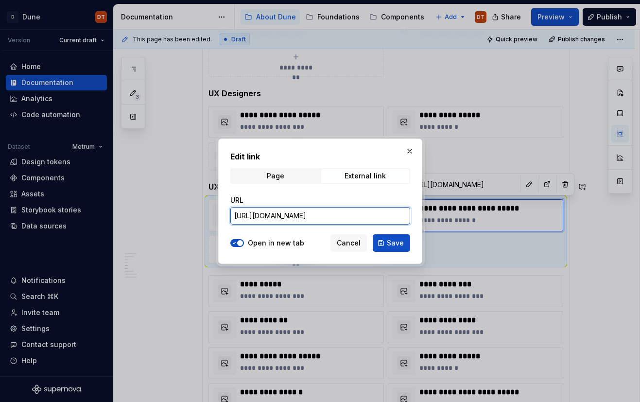
click at [405, 216] on input "[URL][DOMAIN_NAME]" at bounding box center [320, 215] width 180 height 17
paste input "201122"
type input "[URL][DOMAIN_NAME]"
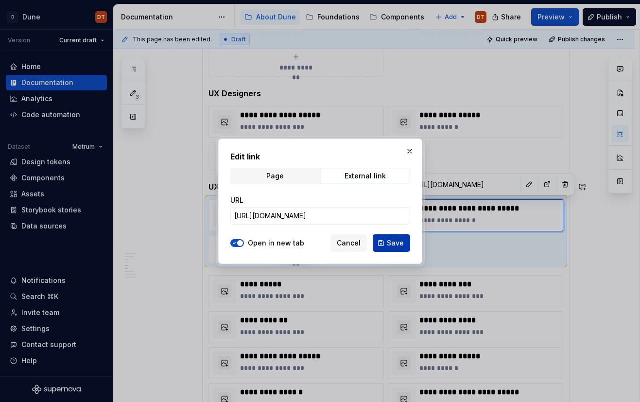
click at [394, 242] on span "Save" at bounding box center [395, 243] width 17 height 10
type textarea "*"
type input "[URL][DOMAIN_NAME]"
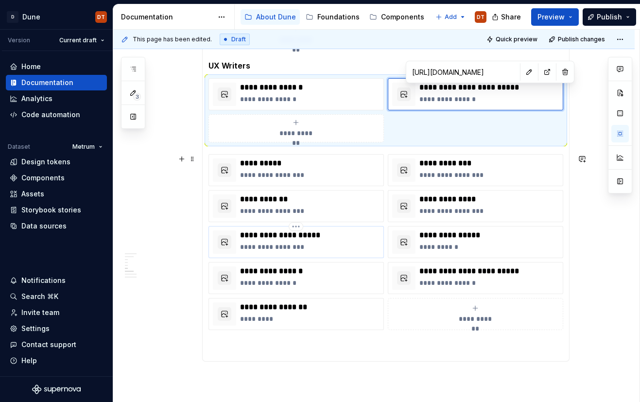
scroll to position [599, 0]
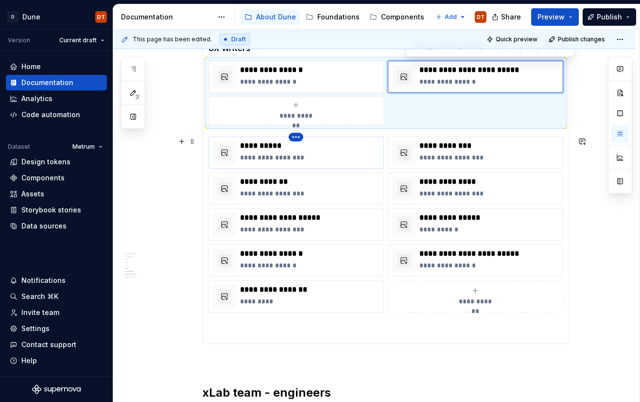
type textarea "*"
type input "[URL][DOMAIN_NAME]"
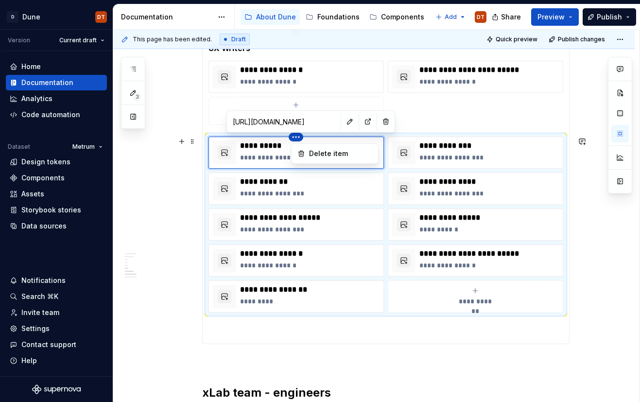
click at [297, 139] on html "D Dune DT Version Current draft Home Documentation Analytics Code automation Da…" at bounding box center [320, 201] width 640 height 402
click at [300, 155] on icon at bounding box center [301, 154] width 5 height 6
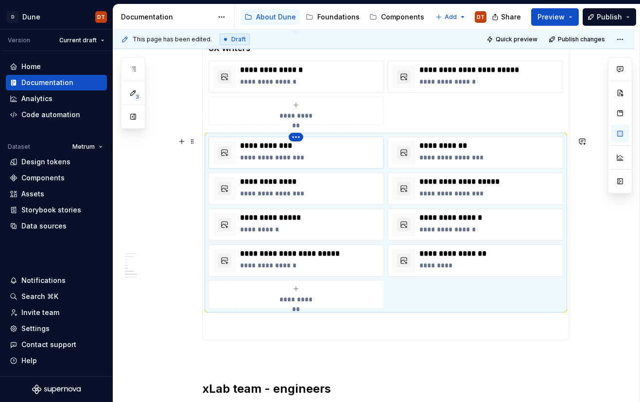
click at [296, 138] on html "D Dune DT Version Current draft Home Documentation Analytics Code automation Da…" at bounding box center [320, 201] width 640 height 402
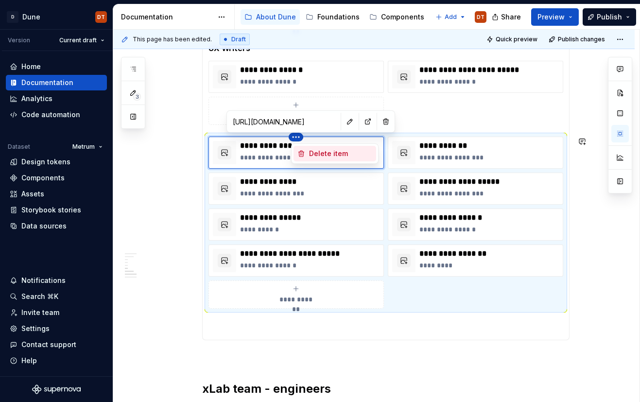
click at [300, 152] on icon at bounding box center [301, 154] width 5 height 6
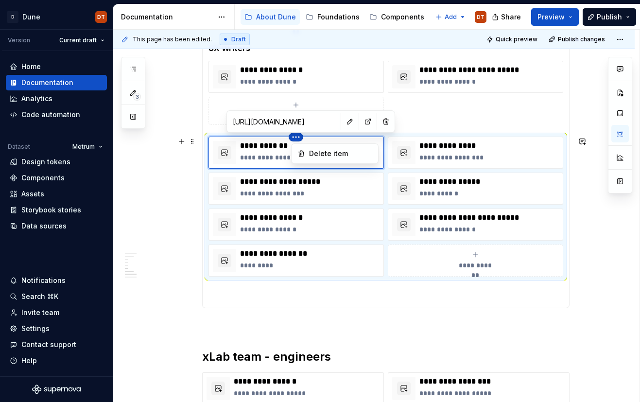
click at [296, 139] on html "D Dune DT Version Current draft Home Documentation Analytics Code automation Da…" at bounding box center [320, 201] width 640 height 402
click at [300, 155] on icon at bounding box center [301, 154] width 8 height 8
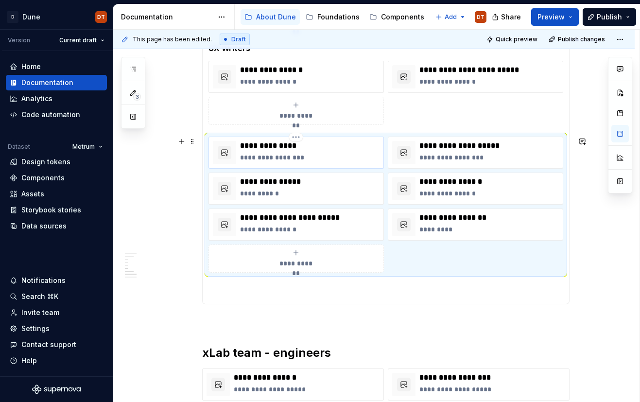
click at [297, 141] on p "**********" at bounding box center [309, 146] width 139 height 10
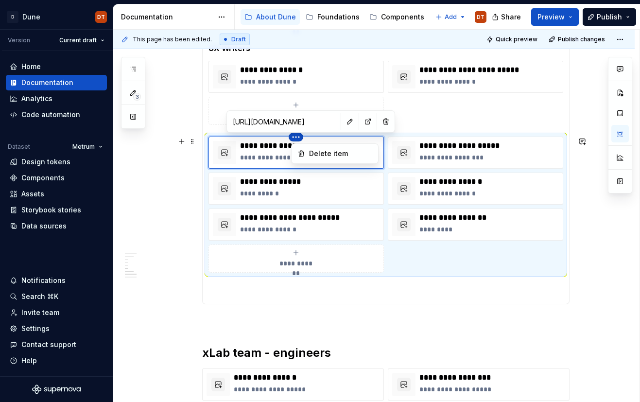
click at [298, 138] on html "D Dune DT Version Current draft Home Documentation Analytics Code automation Da…" at bounding box center [320, 201] width 640 height 402
click at [300, 153] on icon at bounding box center [301, 154] width 5 height 6
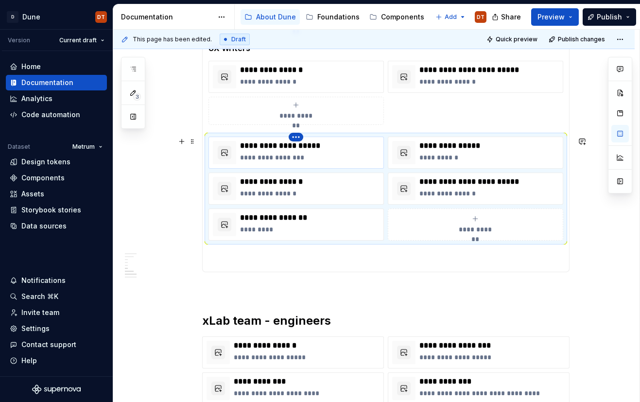
click at [299, 138] on html "D Dune DT Version Current draft Home Documentation Analytics Code automation Da…" at bounding box center [320, 201] width 640 height 402
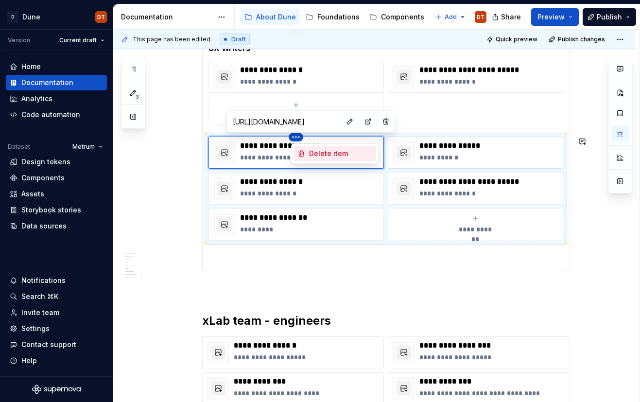
click at [301, 154] on icon at bounding box center [301, 154] width 8 height 8
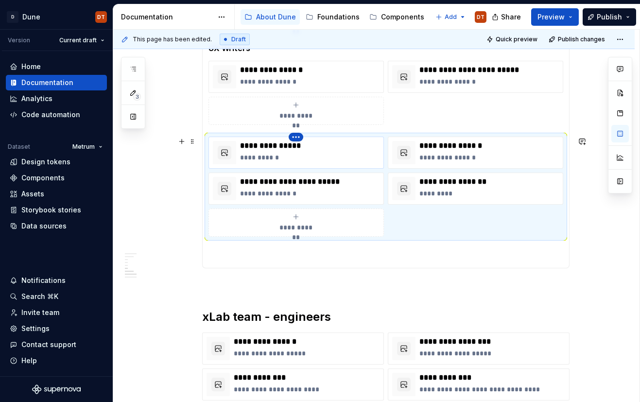
click at [297, 139] on html "D Dune DT Version Current draft Home Documentation Analytics Code automation Da…" at bounding box center [320, 201] width 640 height 402
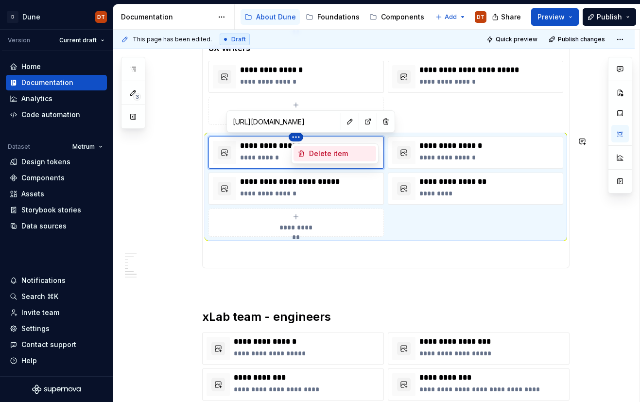
click at [302, 154] on icon at bounding box center [301, 154] width 5 height 6
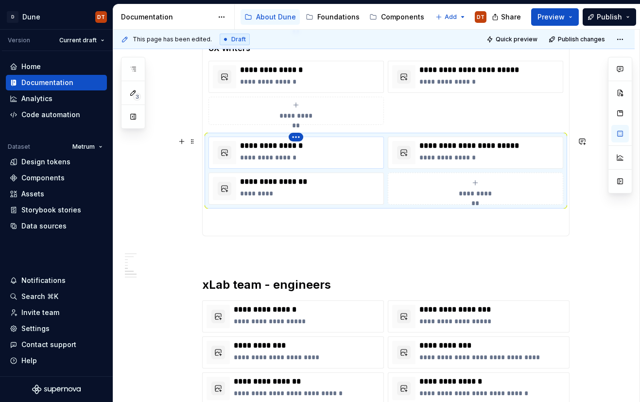
click at [300, 138] on html "D Dune DT Version Current draft Home Documentation Analytics Code automation Da…" at bounding box center [320, 201] width 640 height 402
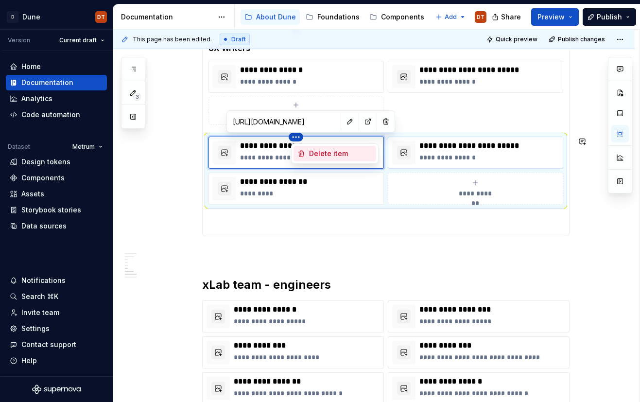
click at [302, 153] on icon at bounding box center [301, 154] width 8 height 8
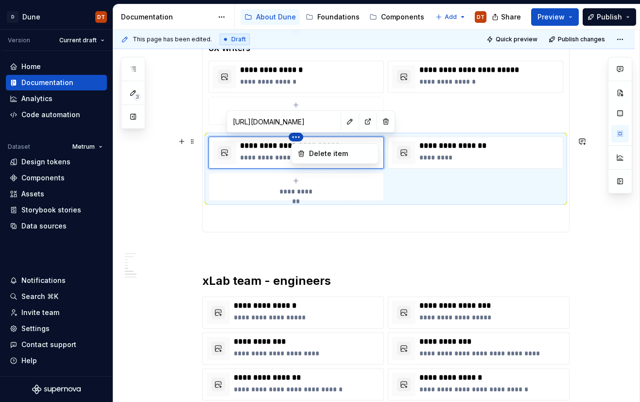
click at [299, 139] on html "D Dune DT Version Current draft Home Documentation Analytics Code automation Da…" at bounding box center [320, 201] width 640 height 402
click at [305, 153] on icon at bounding box center [301, 154] width 8 height 8
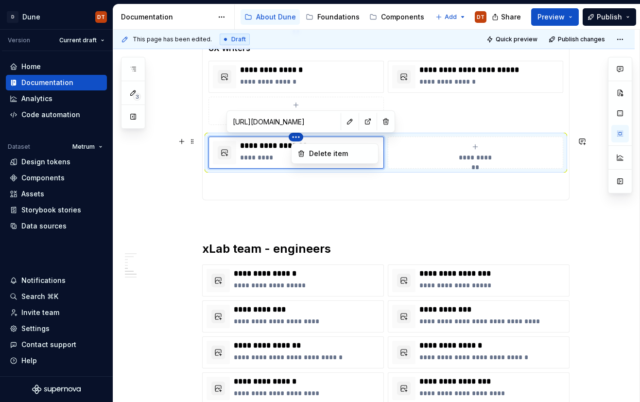
click at [300, 139] on html "D Dune DT Version Current draft Home Documentation Analytics Code automation Da…" at bounding box center [320, 201] width 640 height 402
click at [304, 155] on icon at bounding box center [301, 154] width 8 height 8
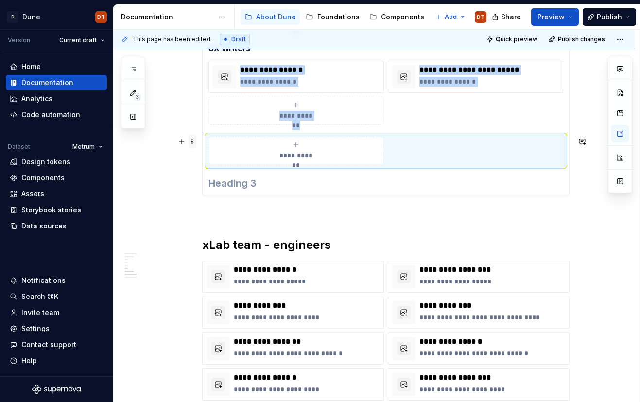
click at [194, 141] on span at bounding box center [193, 142] width 8 height 14
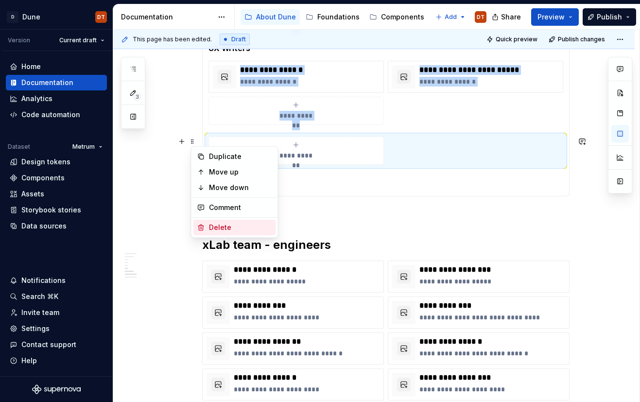
click at [218, 225] on div "Delete" at bounding box center [240, 228] width 63 height 10
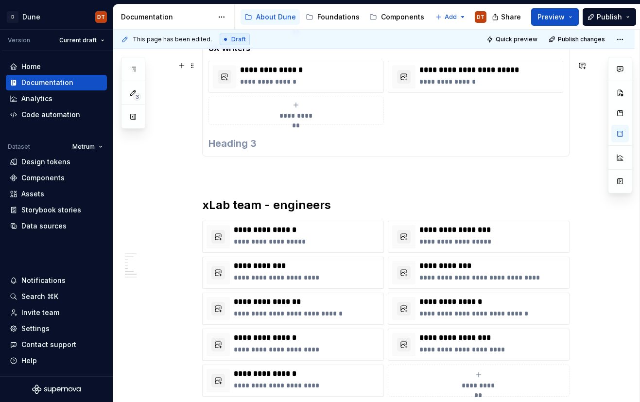
click at [300, 106] on icon "submit" at bounding box center [296, 105] width 8 height 8
type textarea "*"
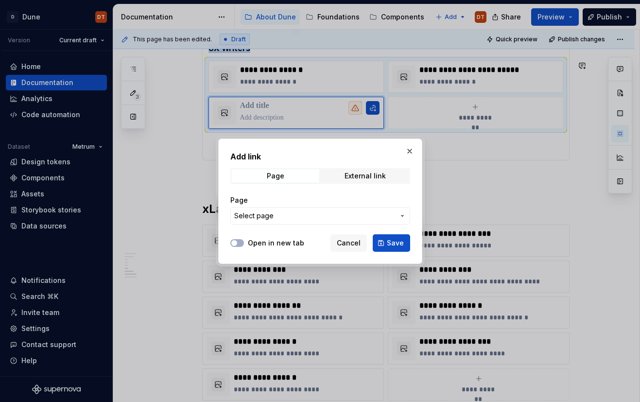
click at [403, 217] on icon "button" at bounding box center [402, 216] width 8 height 8
click at [354, 213] on div "Add link Page External link Page Select page Open in new tab Cancel Save" at bounding box center [320, 201] width 640 height 402
click at [382, 176] on div "External link" at bounding box center [365, 176] width 41 height 8
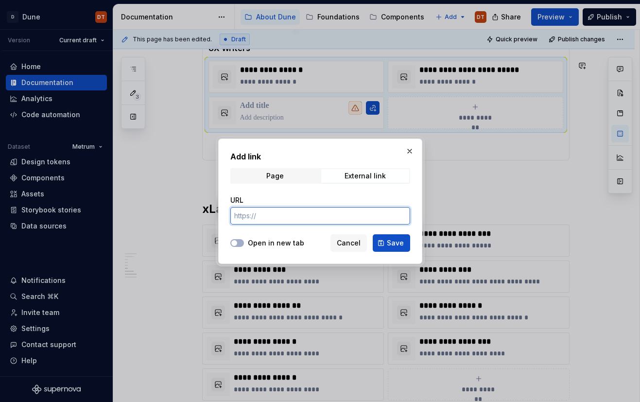
click at [328, 219] on input "URL" at bounding box center [320, 215] width 180 height 17
paste input "[URL][DOMAIN_NAME]"
type input "[URL][DOMAIN_NAME]"
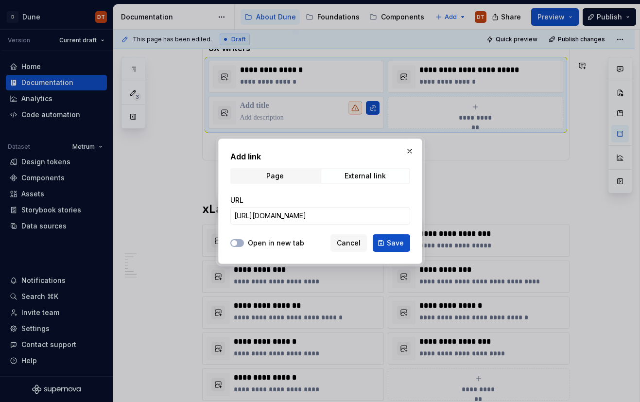
click at [277, 244] on label "Open in new tab" at bounding box center [276, 243] width 56 height 10
click at [244, 244] on button "Open in new tab" at bounding box center [237, 243] width 14 height 8
click at [388, 242] on span "Save" at bounding box center [395, 243] width 17 height 10
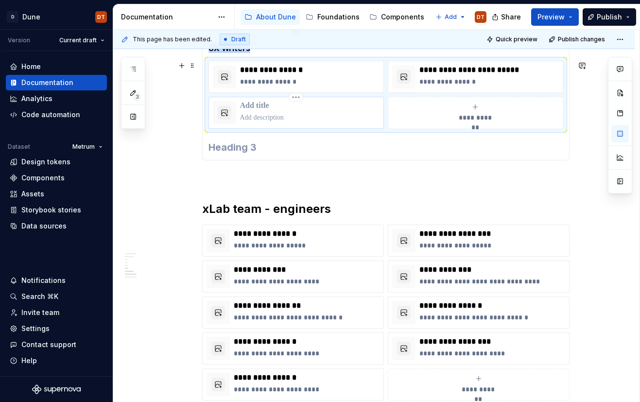
click at [265, 106] on p at bounding box center [309, 106] width 139 height 10
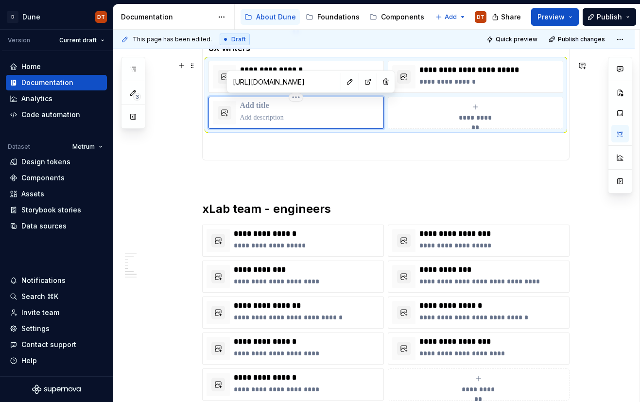
type textarea "*"
click at [283, 116] on p at bounding box center [309, 118] width 139 height 10
type textarea "*"
click at [185, 158] on div "**********" at bounding box center [373, 103] width 521 height 1068
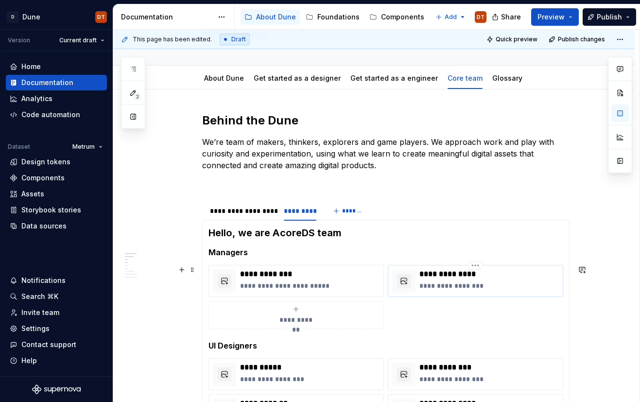
scroll to position [92, 0]
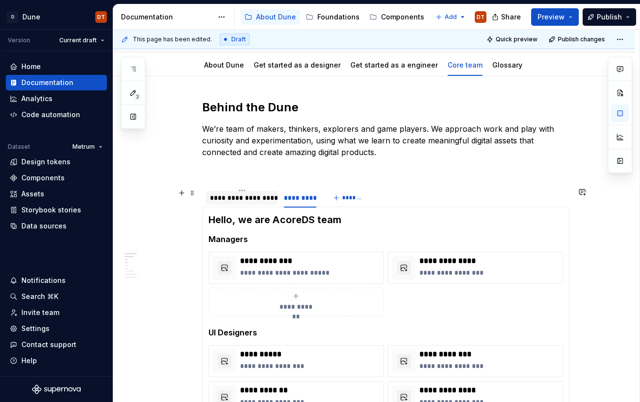
click at [251, 202] on div "**********" at bounding box center [242, 198] width 65 height 10
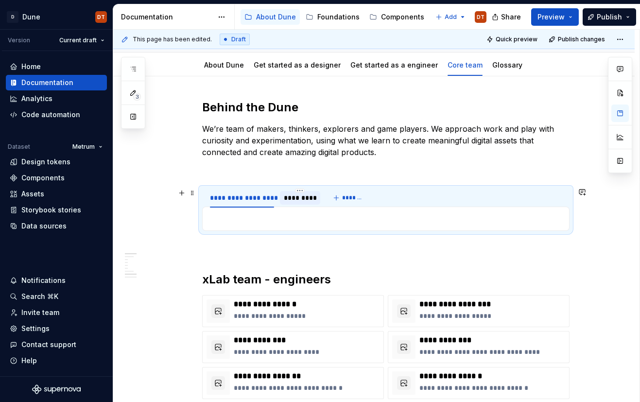
click at [302, 203] on div "*********" at bounding box center [300, 198] width 40 height 14
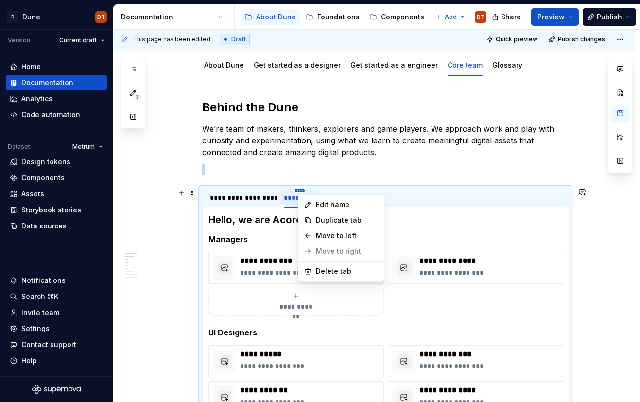
click at [304, 191] on html "D Dune DT Version Current draft Home Documentation Analytics Code automation Da…" at bounding box center [320, 201] width 640 height 402
click at [329, 206] on div "Edit name" at bounding box center [347, 205] width 63 height 10
type textarea "*"
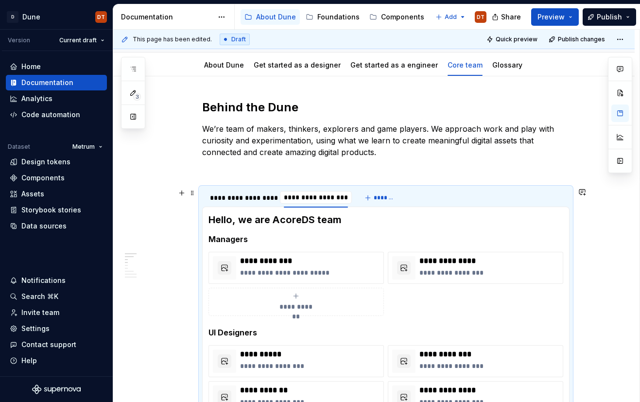
scroll to position [0, 0]
type input "**********"
click at [231, 198] on div "**********" at bounding box center [242, 198] width 65 height 10
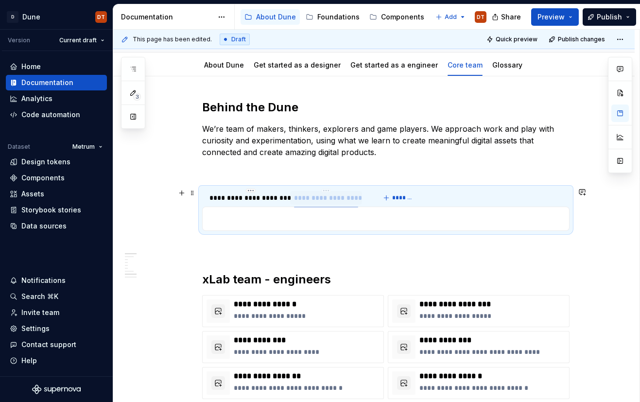
drag, startPoint x: 241, startPoint y: 197, endPoint x: 324, endPoint y: 198, distance: 83.6
click at [337, 190] on html "D Dune DT Version Current draft Home Documentation Analytics Code automation Da…" at bounding box center [320, 201] width 640 height 402
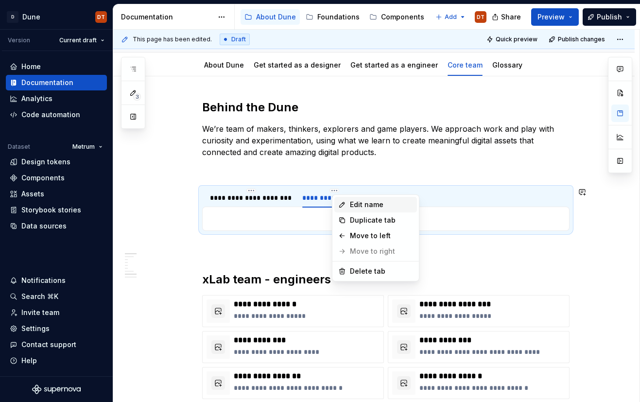
click at [341, 207] on icon at bounding box center [342, 205] width 8 height 8
type textarea "*"
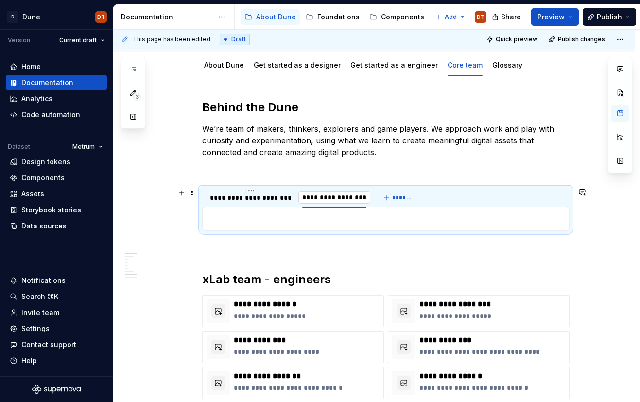
click at [313, 198] on input "**********" at bounding box center [334, 197] width 72 height 17
drag, startPoint x: 325, startPoint y: 198, endPoint x: 394, endPoint y: 197, distance: 68.5
click at [394, 197] on div "**********" at bounding box center [297, 200] width 191 height 24
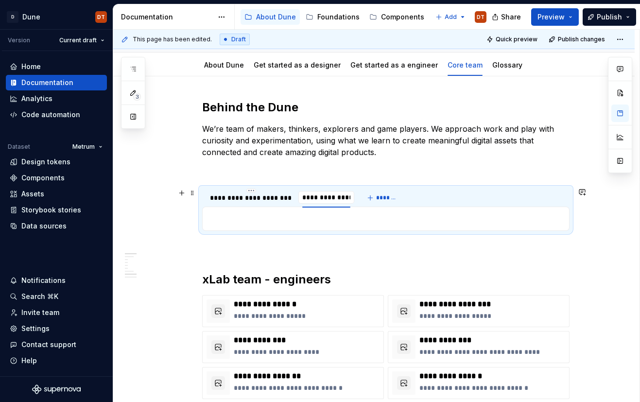
type input "**********"
click at [180, 258] on div "**********" at bounding box center [373, 392] width 521 height 632
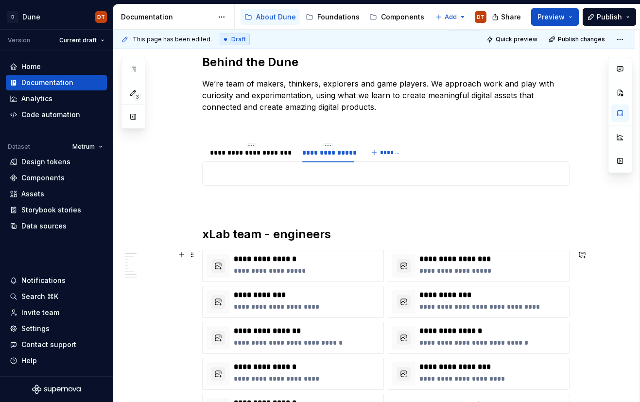
scroll to position [161, 0]
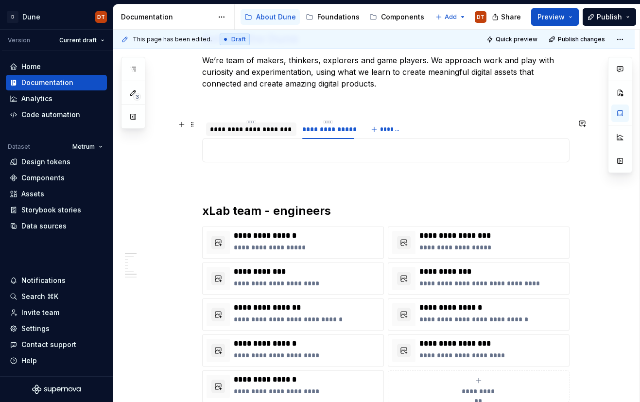
click at [264, 130] on div "**********" at bounding box center [251, 129] width 83 height 10
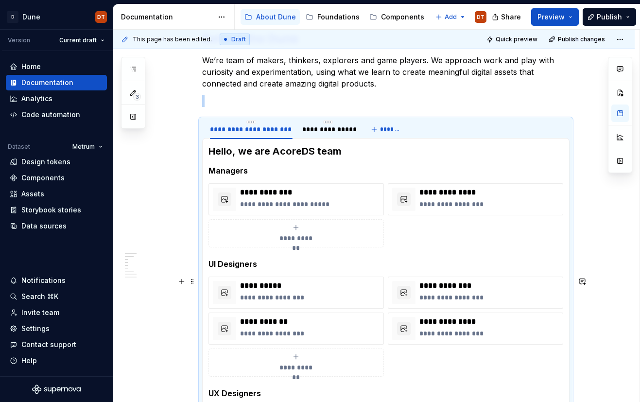
scroll to position [151, 0]
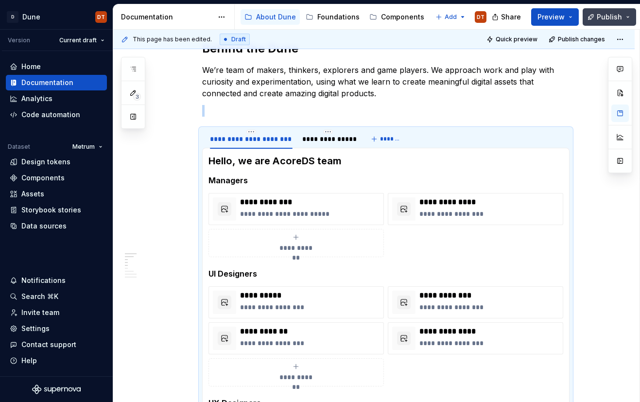
click at [605, 15] on span "Publish" at bounding box center [609, 17] width 25 height 10
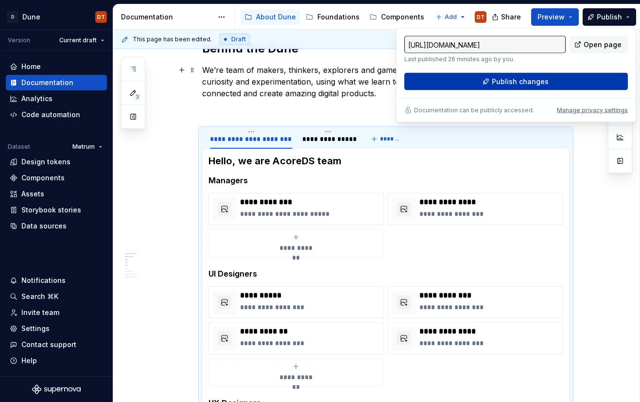
click at [562, 86] on button "Publish changes" at bounding box center [516, 81] width 224 height 17
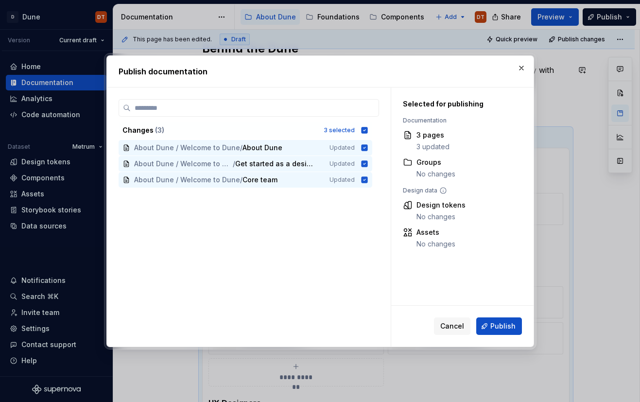
click at [496, 327] on span "Publish" at bounding box center [502, 326] width 25 height 10
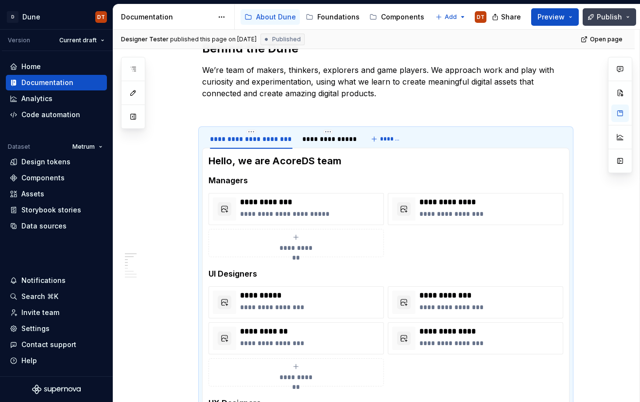
click at [628, 18] on button "Publish" at bounding box center [609, 16] width 53 height 17
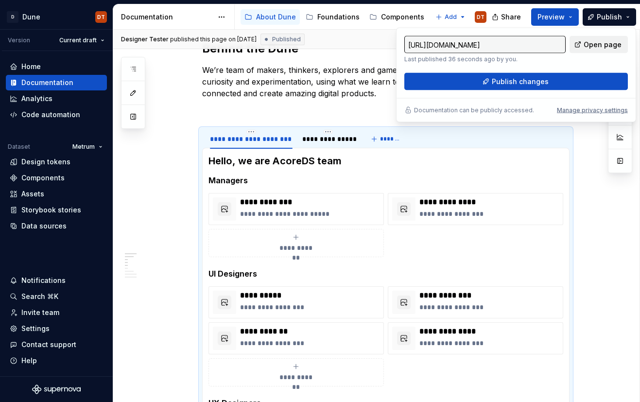
click at [597, 43] on span "Open page" at bounding box center [603, 45] width 38 height 10
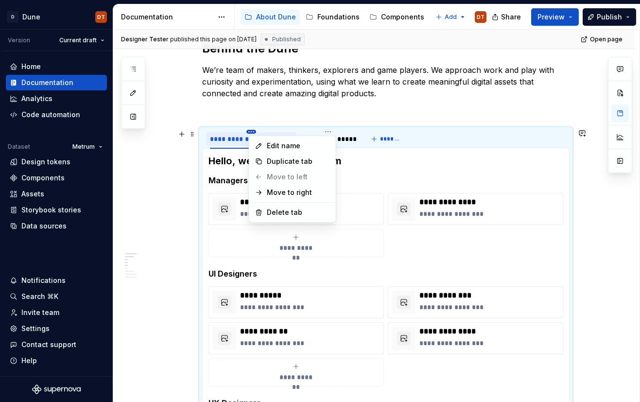
click at [254, 132] on html "D Dune DT Version Current draft Home Documentation Analytics Code automation Da…" at bounding box center [320, 201] width 640 height 402
click at [279, 147] on div "Edit name" at bounding box center [298, 146] width 63 height 10
type textarea "*"
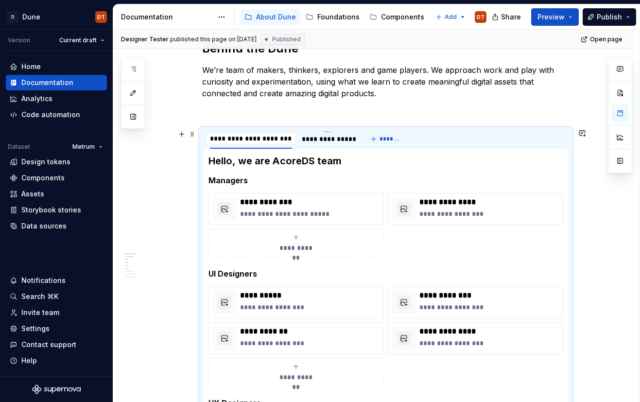
drag, startPoint x: 267, startPoint y: 138, endPoint x: 206, endPoint y: 137, distance: 60.7
click at [206, 137] on div "**********" at bounding box center [281, 141] width 159 height 24
click at [246, 138] on input "*********" at bounding box center [226, 138] width 41 height 17
type input "**********"
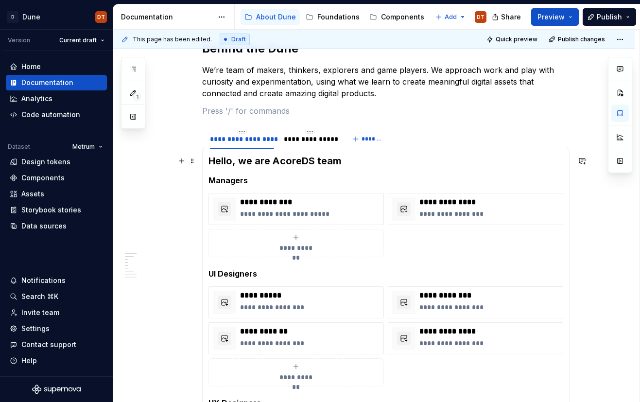
drag, startPoint x: 275, startPoint y: 159, endPoint x: 237, endPoint y: 163, distance: 38.5
click at [203, 158] on section "**********" at bounding box center [385, 368] width 367 height 480
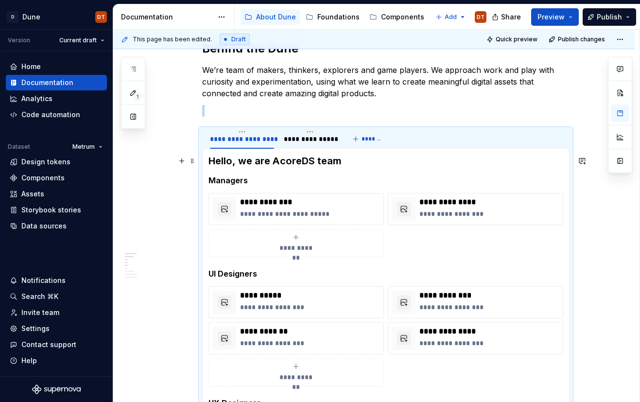
click at [257, 162] on h3 "Hello, we are AcoreDS team" at bounding box center [385, 161] width 355 height 14
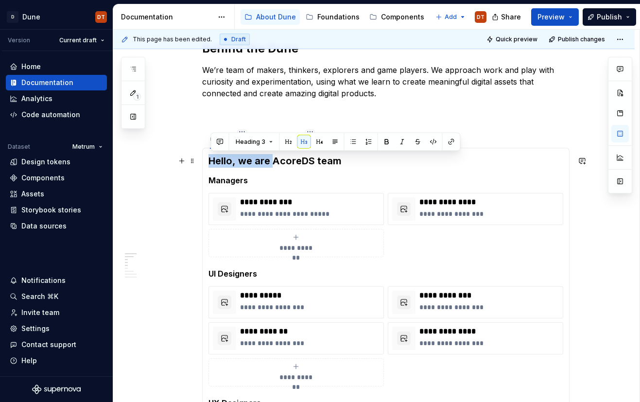
drag, startPoint x: 276, startPoint y: 162, endPoint x: 211, endPoint y: 161, distance: 64.6
click at [211, 161] on h3 "Hello, we are AcoreDS team" at bounding box center [385, 161] width 355 height 14
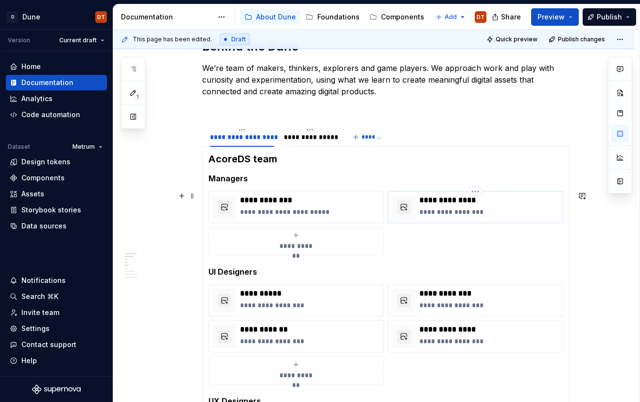
scroll to position [156, 0]
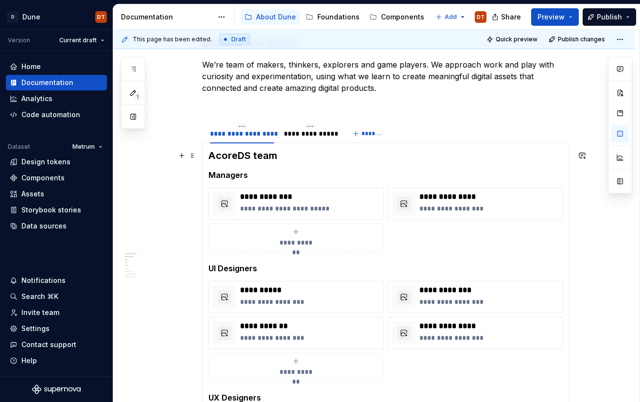
click at [333, 157] on h3 "AcoreDS team" at bounding box center [385, 156] width 355 height 14
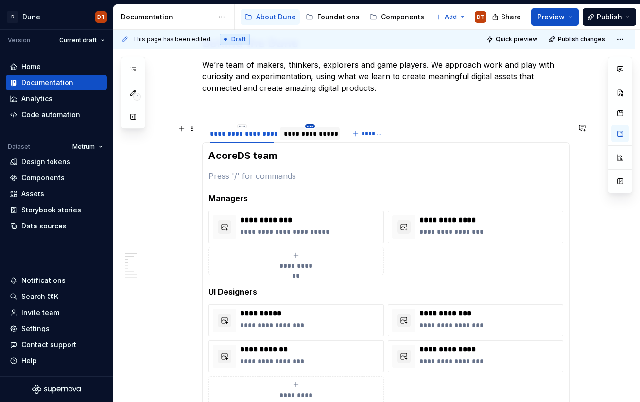
click at [313, 125] on html "D Dune DT Version Current draft Home Documentation Analytics Code automation Da…" at bounding box center [320, 201] width 640 height 402
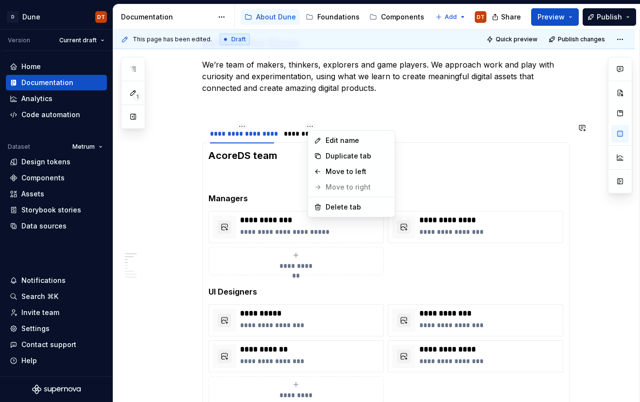
click at [289, 162] on html "D Dune DT Version Current draft Home Documentation Analytics Code automation Da…" at bounding box center [320, 201] width 640 height 402
click at [310, 127] on html "D Dune DT Version Current draft Home Documentation Analytics Code automation Da…" at bounding box center [320, 201] width 640 height 402
click at [340, 142] on div "Edit name" at bounding box center [357, 141] width 63 height 10
type textarea "*"
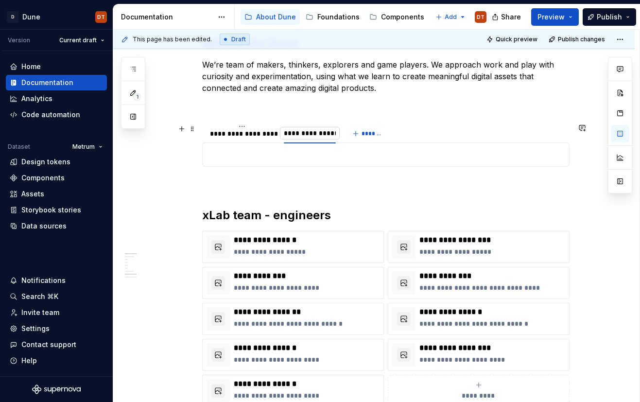
click at [310, 133] on input "**********" at bounding box center [310, 132] width 60 height 17
drag, startPoint x: 307, startPoint y: 133, endPoint x: 285, endPoint y: 134, distance: 21.9
click at [285, 134] on input "**********" at bounding box center [310, 132] width 60 height 17
type input "*********"
click at [438, 118] on div "**********" at bounding box center [385, 273] width 367 height 476
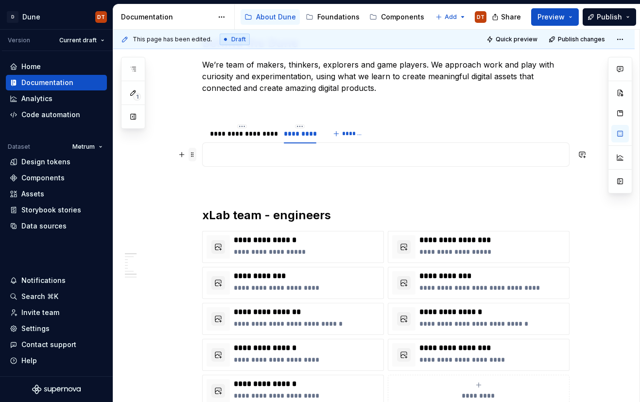
click at [194, 154] on span at bounding box center [193, 155] width 8 height 14
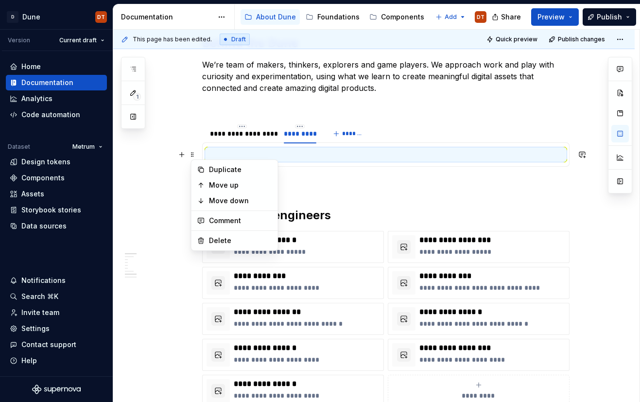
click at [482, 174] on div "**********" at bounding box center [385, 273] width 367 height 476
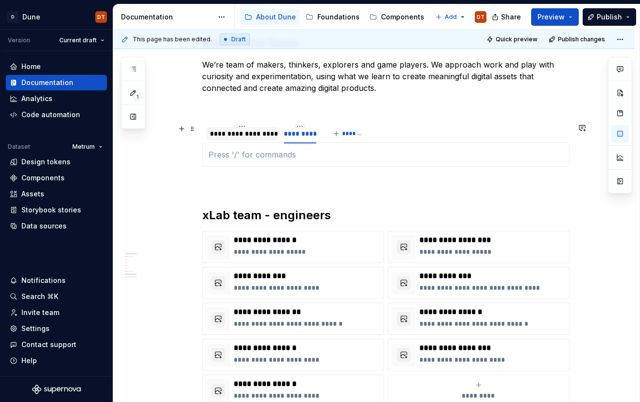
click at [258, 136] on div "**********" at bounding box center [242, 134] width 65 height 10
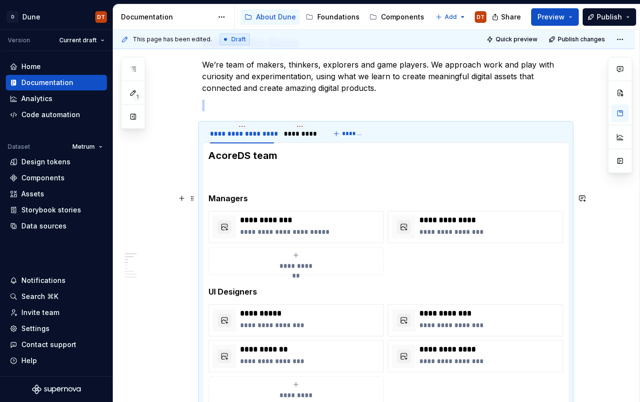
click at [247, 185] on section-item-column "**********" at bounding box center [385, 384] width 355 height 471
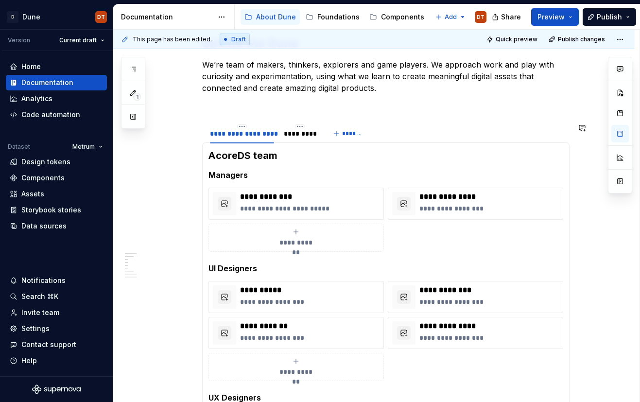
click at [292, 151] on h3 "AcoreDS team" at bounding box center [385, 156] width 355 height 14
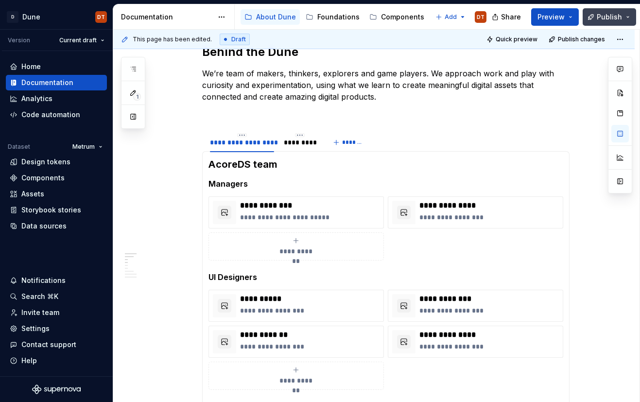
click at [605, 18] on span "Publish" at bounding box center [609, 17] width 25 height 10
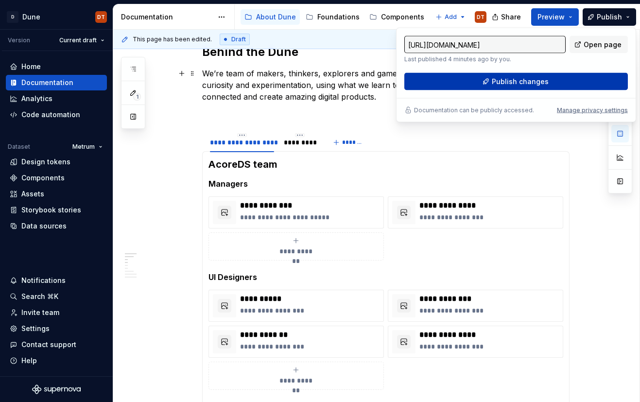
click at [556, 81] on button "Publish changes" at bounding box center [516, 81] width 224 height 17
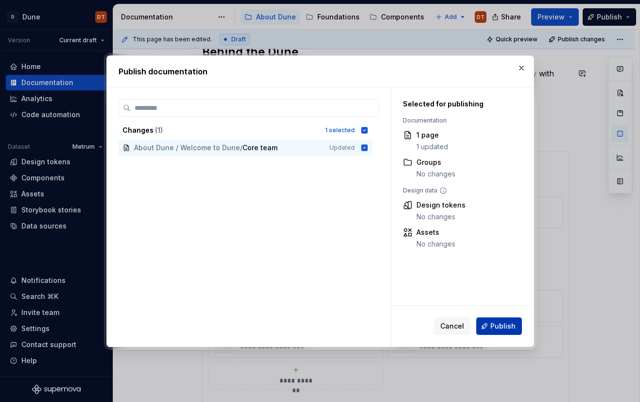
click at [498, 329] on span "Publish" at bounding box center [502, 326] width 25 height 10
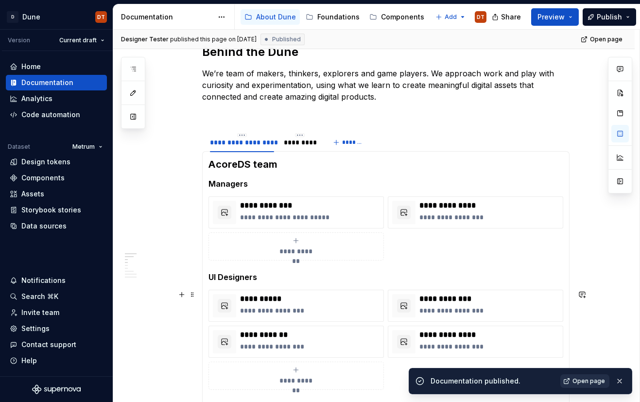
click at [581, 381] on span "Open page" at bounding box center [588, 381] width 33 height 8
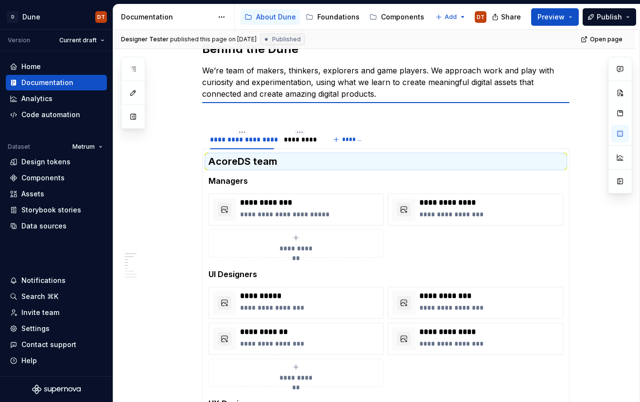
scroll to position [153, 0]
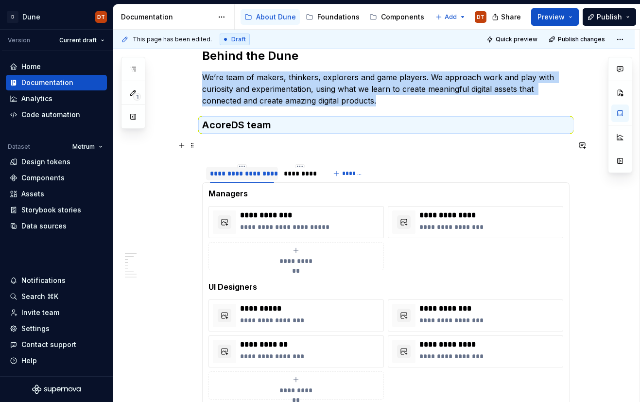
drag, startPoint x: 193, startPoint y: 204, endPoint x: 211, endPoint y: 160, distance: 46.8
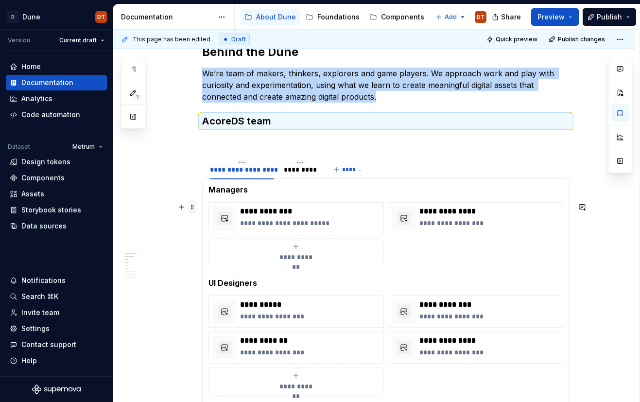
click at [196, 209] on span at bounding box center [193, 207] width 8 height 14
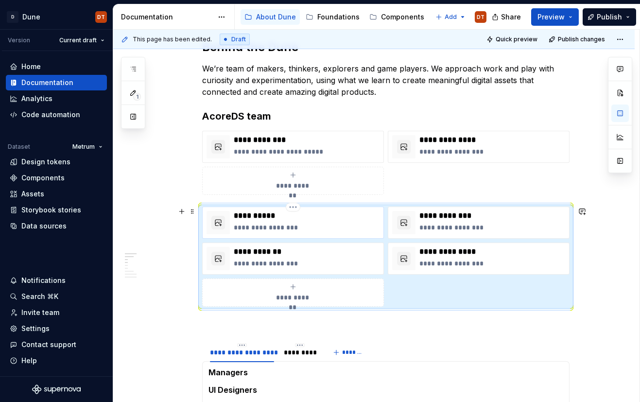
click at [296, 214] on p "**********" at bounding box center [307, 216] width 146 height 10
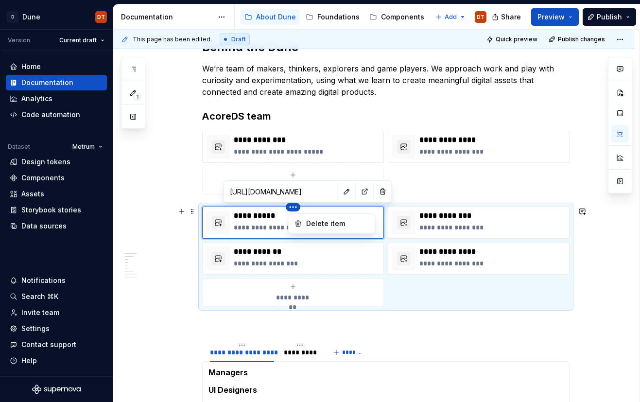
click at [344, 153] on html "D Dune DT Version Current draft Home Documentation Analytics Code automation Da…" at bounding box center [320, 201] width 640 height 402
click at [243, 229] on html "D Dune DT Version Current draft Home Documentation Analytics Code automation Da…" at bounding box center [320, 201] width 640 height 402
click at [337, 224] on p "**********" at bounding box center [307, 228] width 146 height 10
click at [334, 186] on html "D Dune DT Version Current draft Home Documentation Analytics Code automation Da…" at bounding box center [320, 201] width 640 height 402
click at [267, 225] on html "D Dune DT Version Current draft Home Documentation Analytics Code automation Da…" at bounding box center [320, 201] width 640 height 402
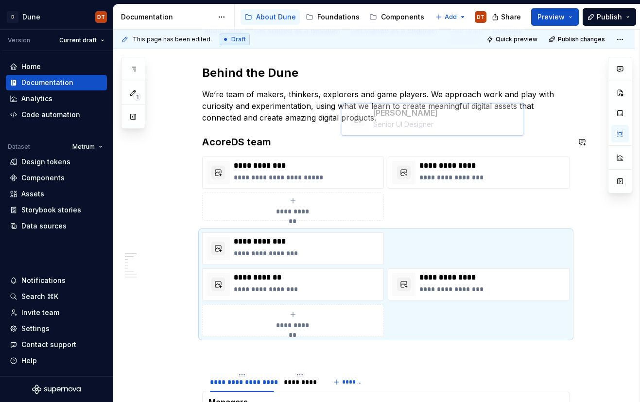
scroll to position [127, 0]
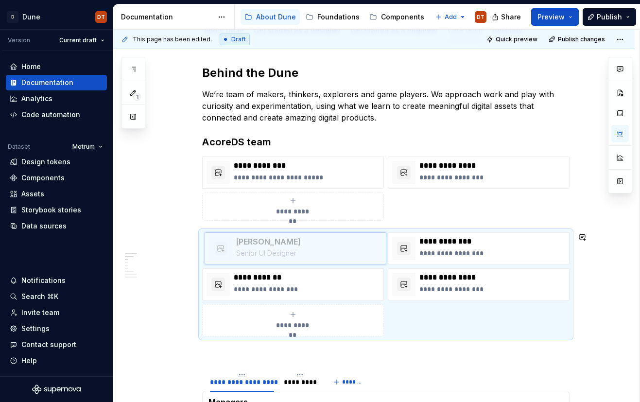
drag, startPoint x: 279, startPoint y: 208, endPoint x: 291, endPoint y: 237, distance: 31.2
click at [291, 237] on body "D Dune DT Version Current draft Home Documentation Analytics Code automation Da…" at bounding box center [320, 201] width 640 height 402
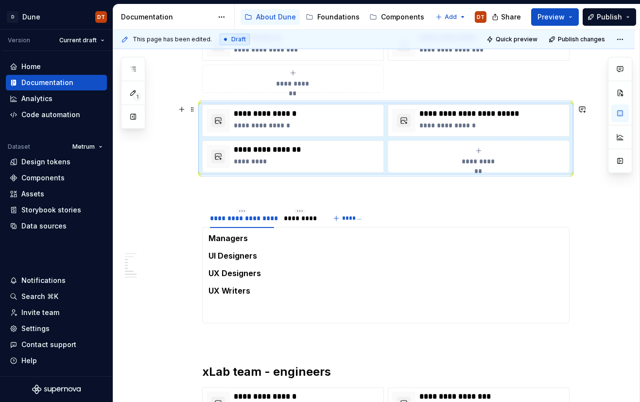
scroll to position [444, 0]
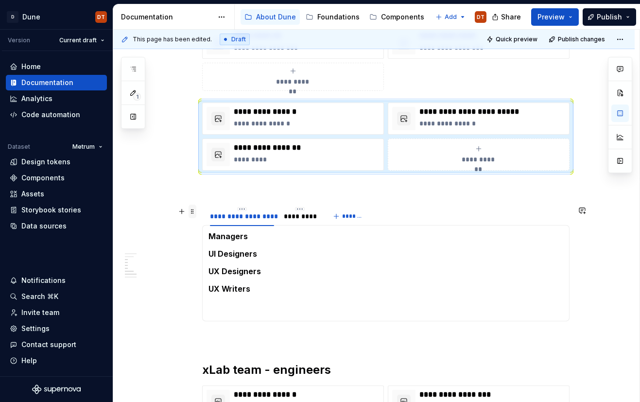
click at [195, 212] on span at bounding box center [193, 212] width 8 height 14
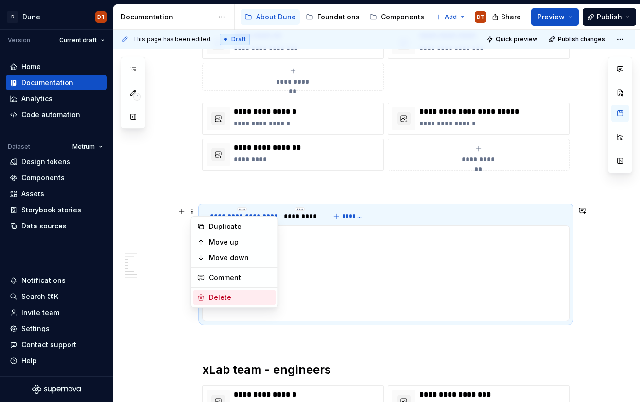
click at [213, 297] on div "Delete" at bounding box center [240, 298] width 63 height 10
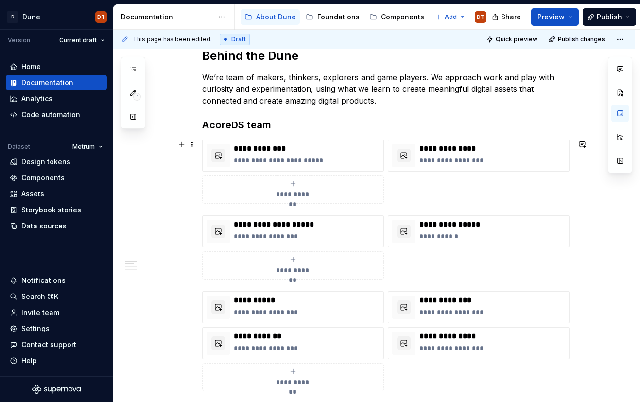
scroll to position [125, 0]
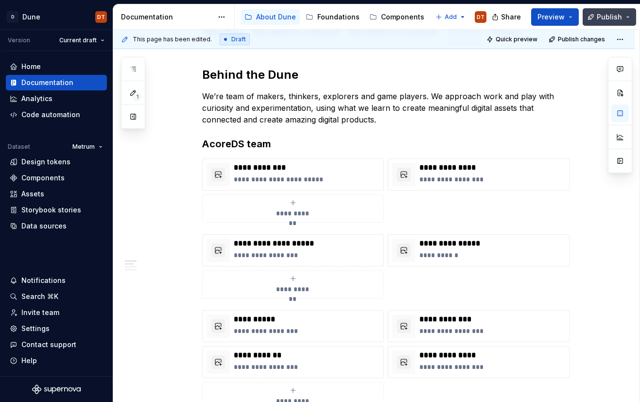
click at [605, 19] on span "Publish" at bounding box center [609, 17] width 25 height 10
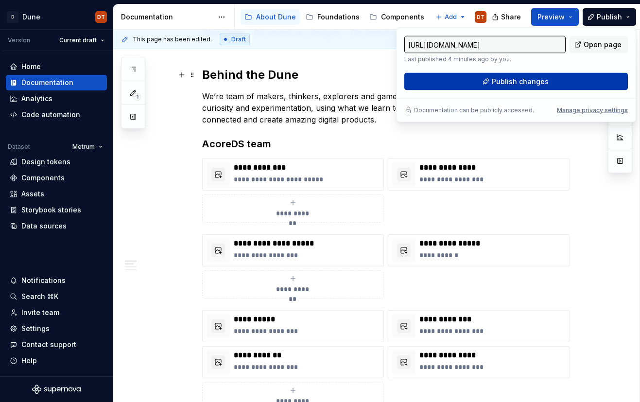
click at [525, 79] on span "Publish changes" at bounding box center [520, 82] width 57 height 10
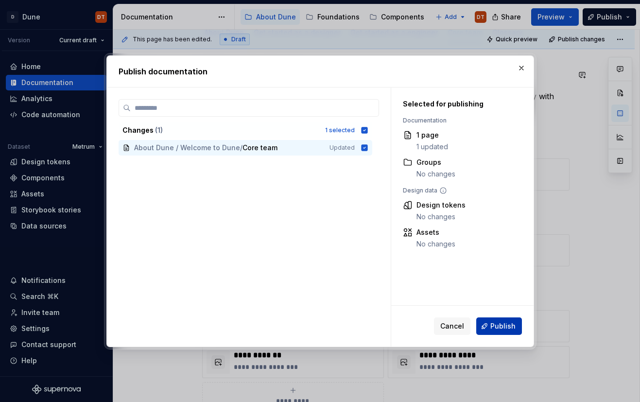
click at [494, 326] on span "Publish" at bounding box center [502, 326] width 25 height 10
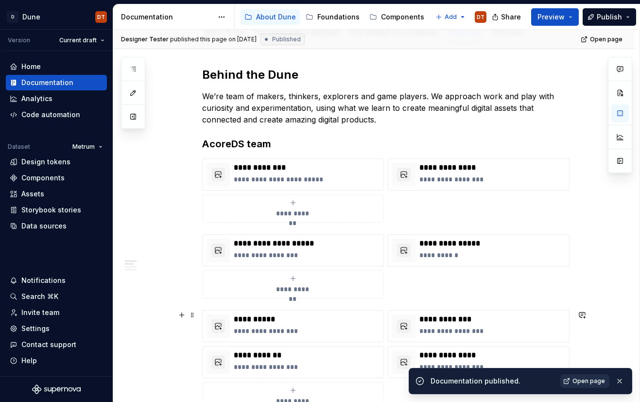
click at [578, 382] on span "Open page" at bounding box center [588, 381] width 33 height 8
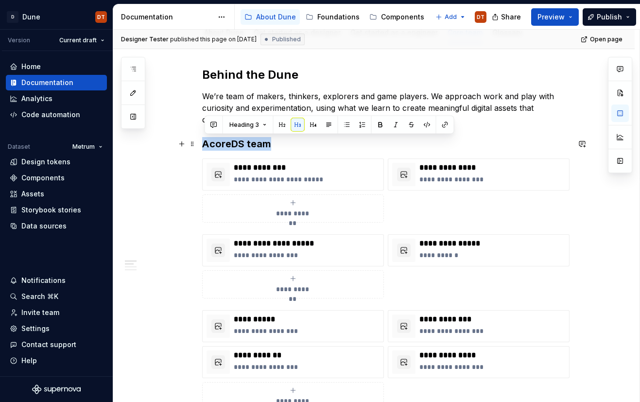
drag, startPoint x: 279, startPoint y: 141, endPoint x: 222, endPoint y: 112, distance: 64.3
click at [312, 125] on button "button" at bounding box center [314, 125] width 14 height 14
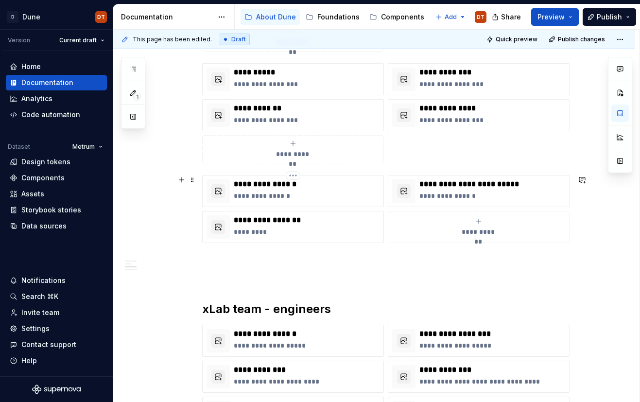
scroll to position [373, 0]
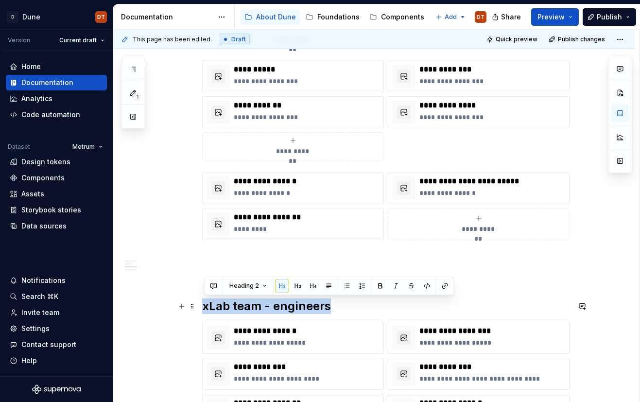
drag, startPoint x: 332, startPoint y: 304, endPoint x: 229, endPoint y: 298, distance: 102.7
click at [201, 305] on div "**********" at bounding box center [373, 265] width 521 height 939
click at [309, 285] on button "button" at bounding box center [314, 286] width 14 height 14
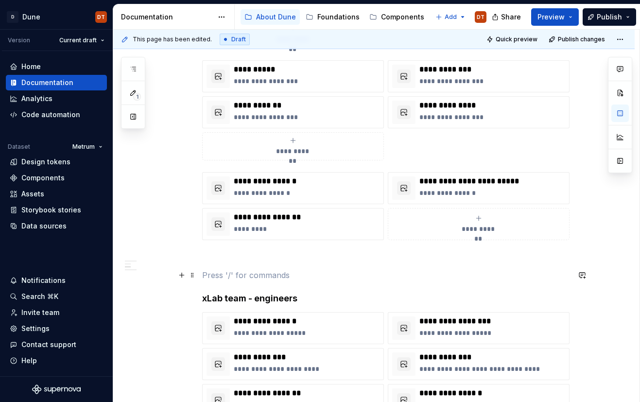
click at [250, 277] on p at bounding box center [385, 275] width 367 height 12
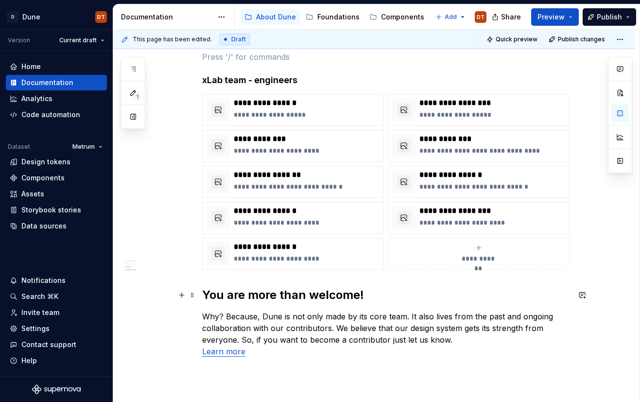
scroll to position [583, 0]
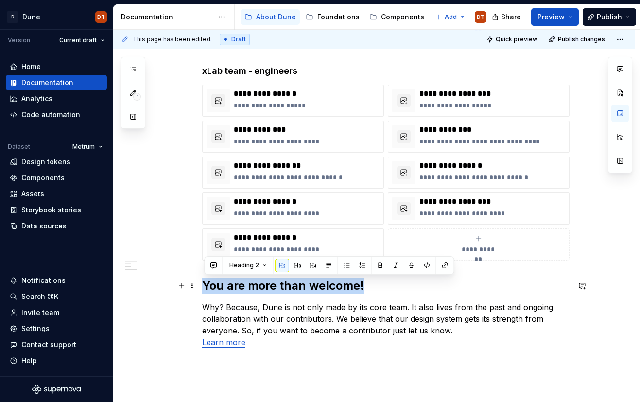
drag, startPoint x: 373, startPoint y: 288, endPoint x: 201, endPoint y: 289, distance: 172.5
click at [201, 289] on div "**********" at bounding box center [373, 42] width 521 height 912
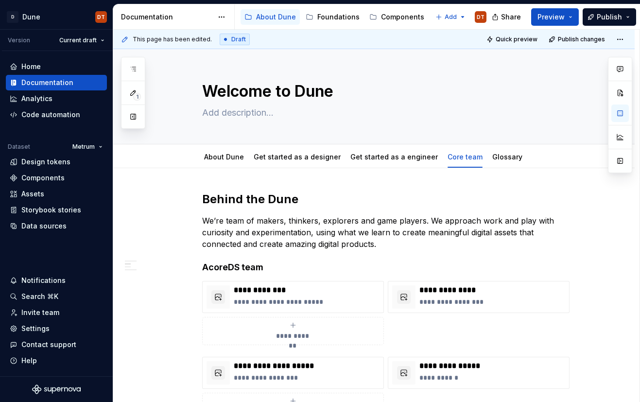
scroll to position [0, 0]
click at [493, 158] on link "Glossary" at bounding box center [507, 157] width 30 height 8
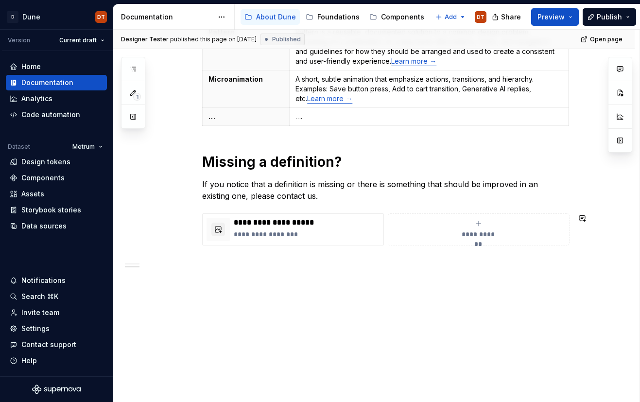
scroll to position [407, 0]
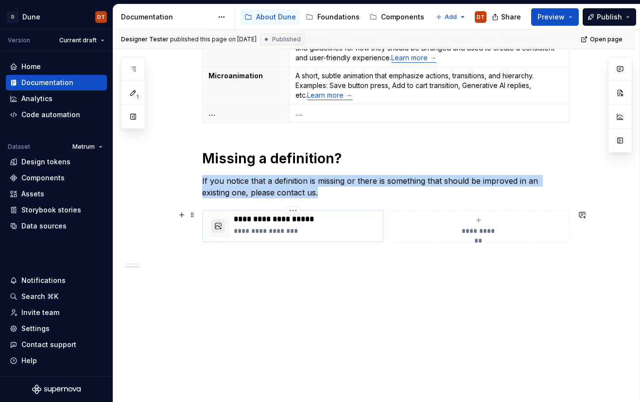
click at [219, 228] on button "button" at bounding box center [218, 226] width 14 height 14
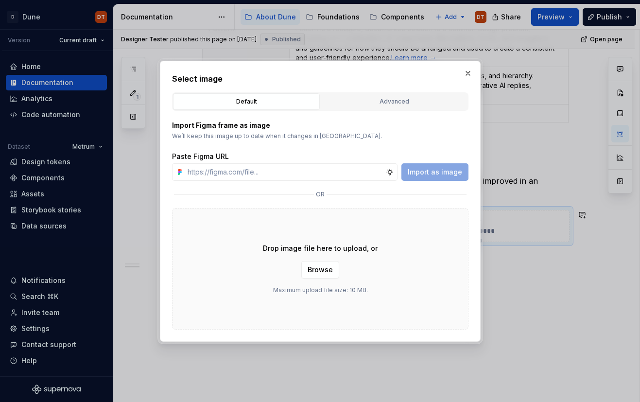
click at [242, 127] on p "Import Figma frame as image" at bounding box center [320, 126] width 296 height 10
click at [268, 128] on p "Import Figma frame as image" at bounding box center [320, 126] width 296 height 10
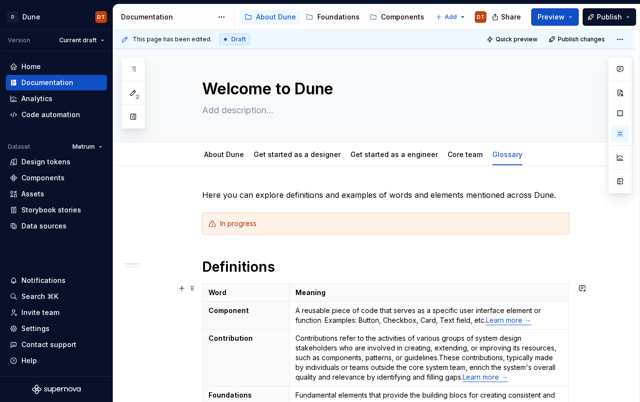
scroll to position [0, 0]
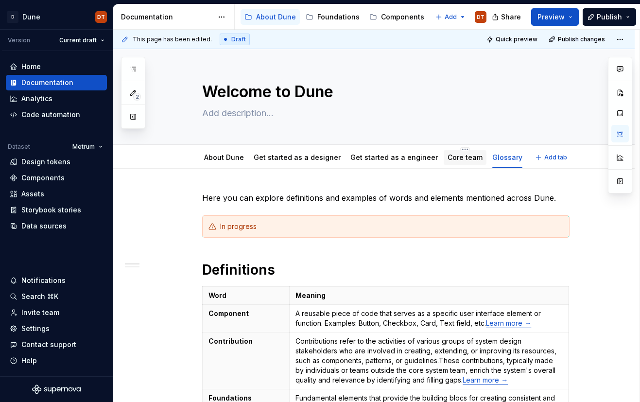
click at [448, 159] on link "Core team" at bounding box center [465, 157] width 35 height 8
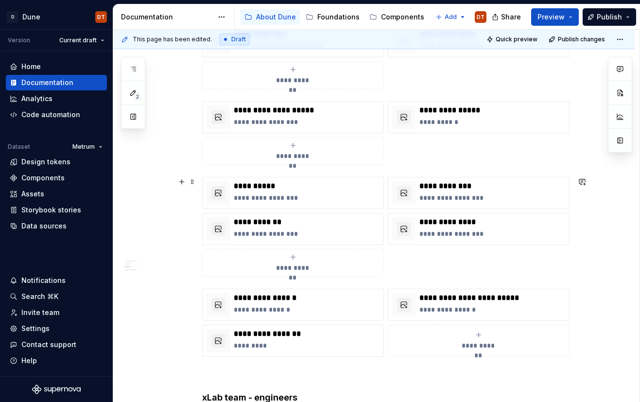
scroll to position [255, 0]
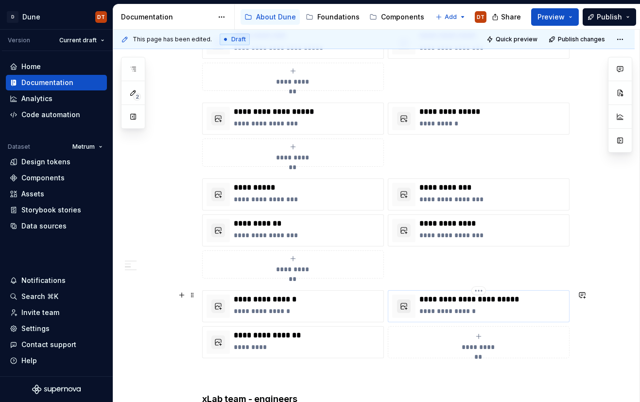
click at [408, 310] on button "button" at bounding box center [404, 306] width 14 height 14
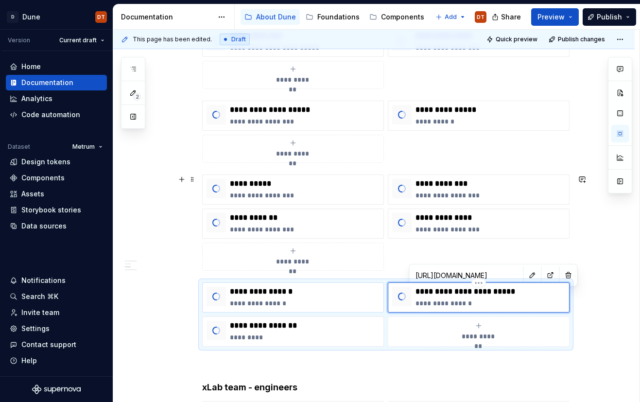
scroll to position [256, 0]
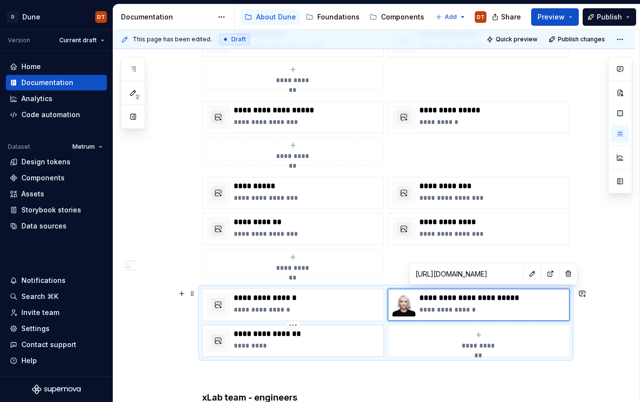
click at [284, 342] on p "*********" at bounding box center [307, 346] width 146 height 10
type textarea "*"
type input "[URL][DOMAIN_NAME]"
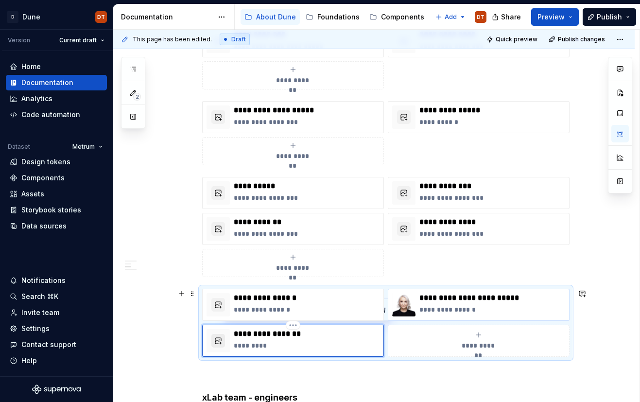
click at [216, 343] on button "button" at bounding box center [218, 341] width 14 height 14
click at [263, 307] on p "**********" at bounding box center [307, 310] width 146 height 10
type textarea "*"
type input "[URL][DOMAIN_NAME]"
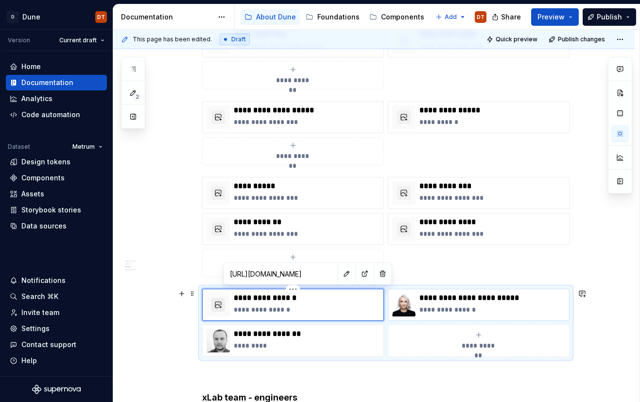
click at [219, 306] on button "button" at bounding box center [218, 305] width 14 height 14
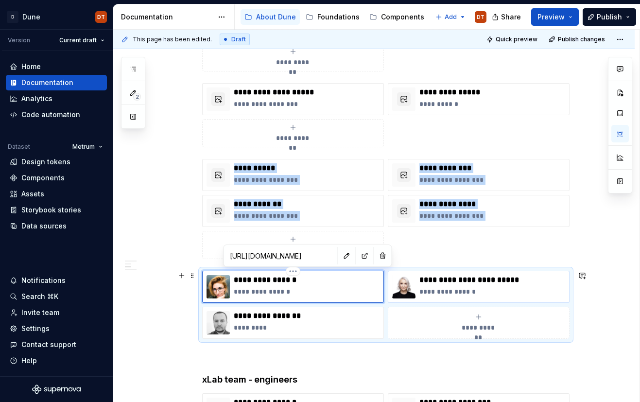
scroll to position [246, 0]
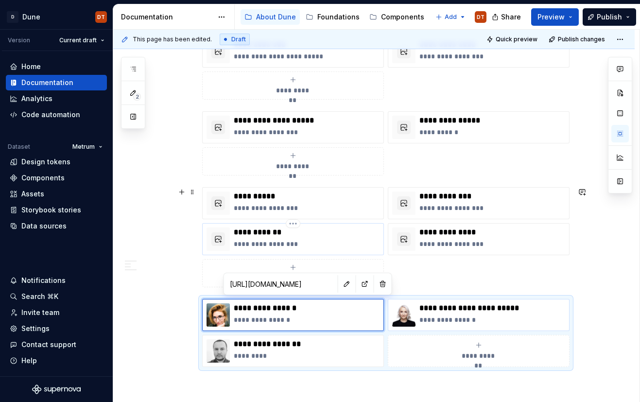
click at [283, 242] on p "**********" at bounding box center [307, 244] width 146 height 10
type textarea "*"
type input "[URL][DOMAIN_NAME]"
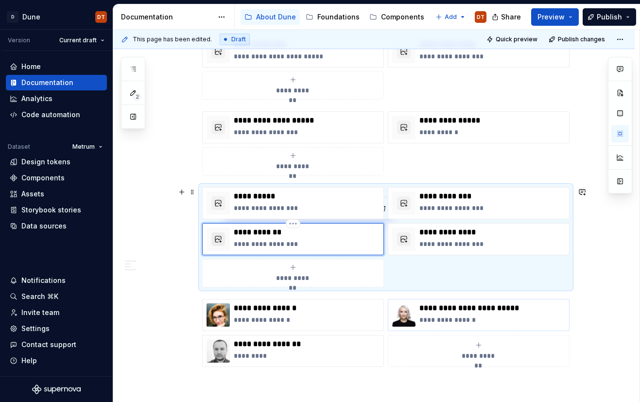
click at [222, 244] on button "button" at bounding box center [218, 239] width 14 height 14
type textarea "*"
type input "[URL][DOMAIN_NAME]"
click at [221, 202] on button "button" at bounding box center [218, 203] width 14 height 14
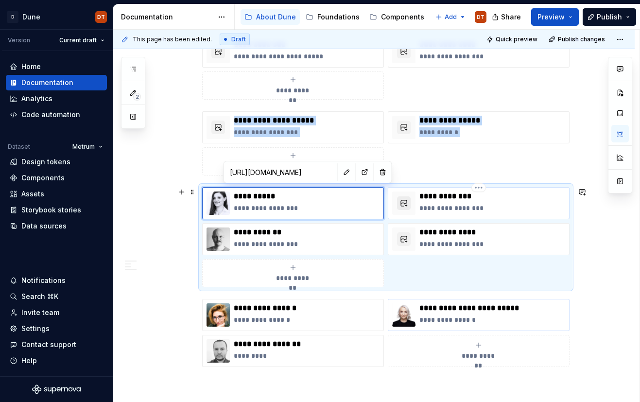
type textarea "*"
type input "[URL][DOMAIN_NAME]"
click at [407, 205] on button "button" at bounding box center [404, 203] width 14 height 14
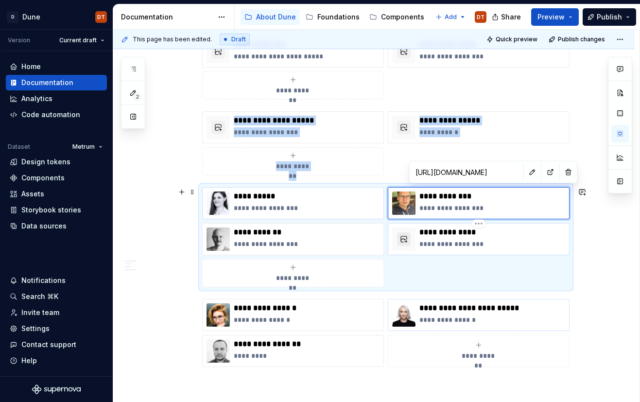
type textarea "*"
type input "[URL][DOMAIN_NAME]"
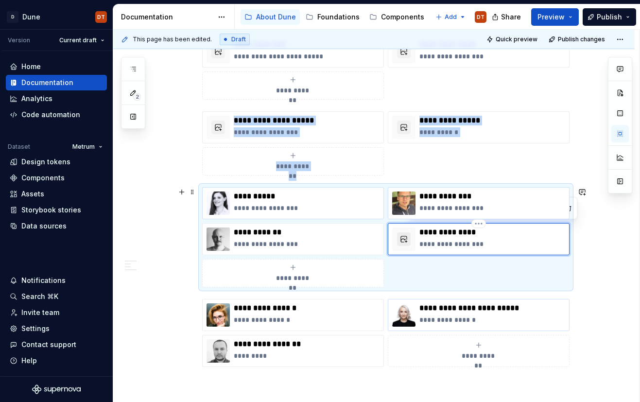
click at [407, 240] on button "button" at bounding box center [404, 239] width 14 height 14
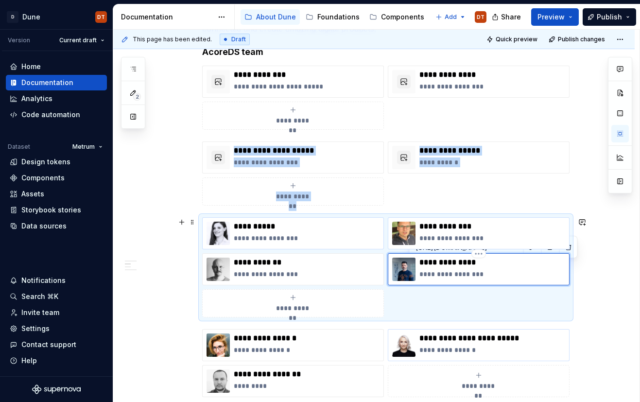
scroll to position [193, 0]
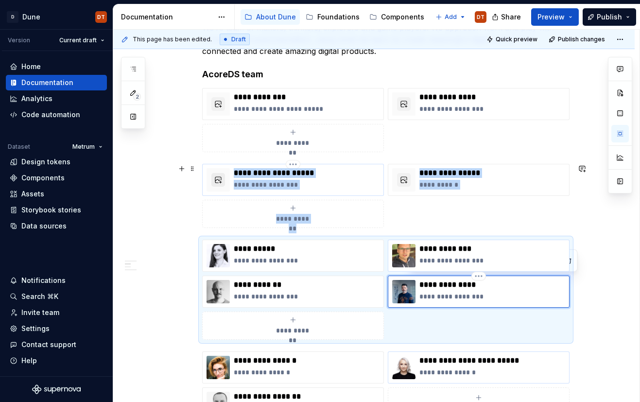
type textarea "*"
type input "[URL][DOMAIN_NAME]"
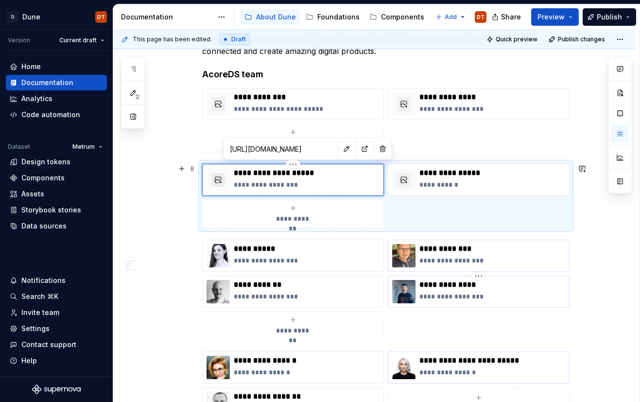
click at [222, 178] on button "button" at bounding box center [218, 180] width 14 height 14
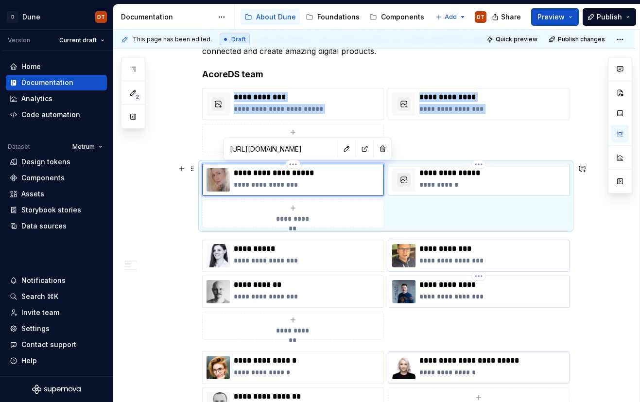
type textarea "*"
type input "[URL][DOMAIN_NAME]"
click at [406, 181] on button "button" at bounding box center [404, 180] width 14 height 14
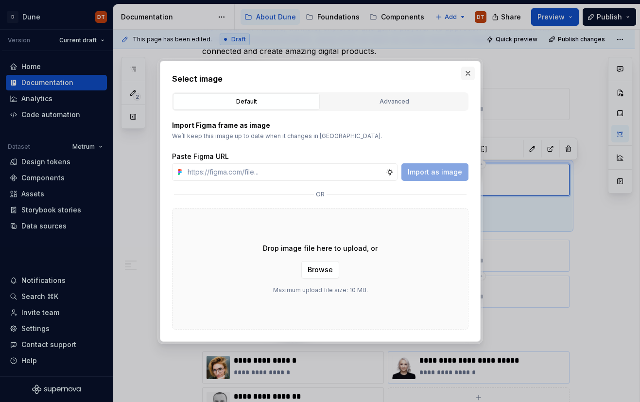
click at [465, 72] on button "button" at bounding box center [468, 74] width 14 height 14
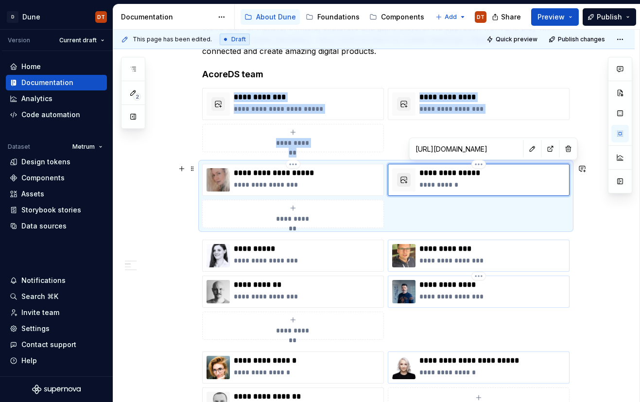
click at [406, 180] on button "button" at bounding box center [404, 180] width 14 height 14
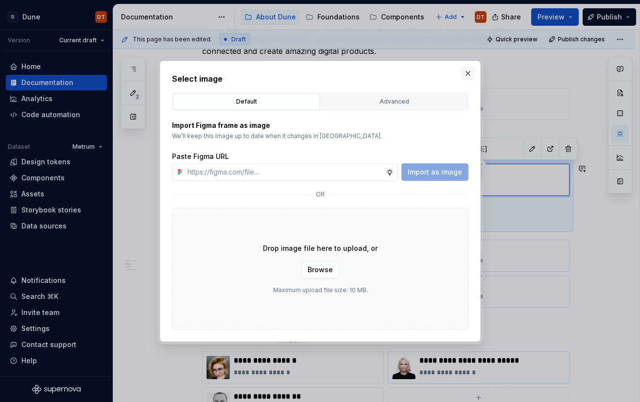
click at [467, 71] on button "button" at bounding box center [468, 74] width 14 height 14
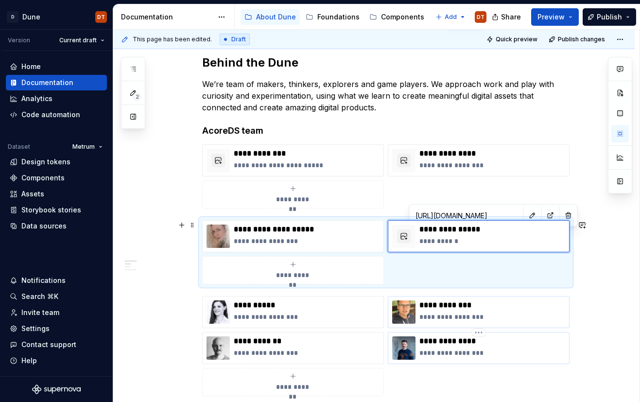
scroll to position [117, 0]
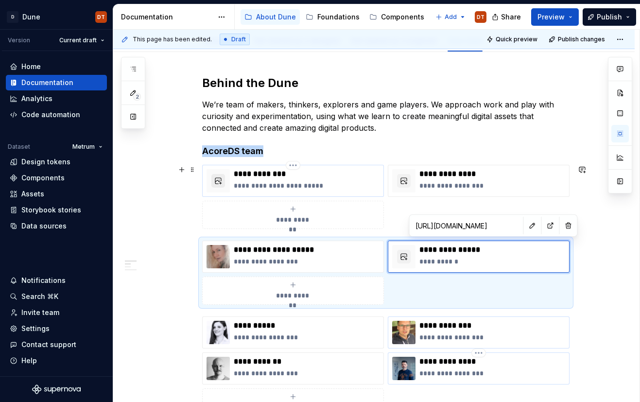
click at [221, 177] on button "button" at bounding box center [218, 181] width 14 height 14
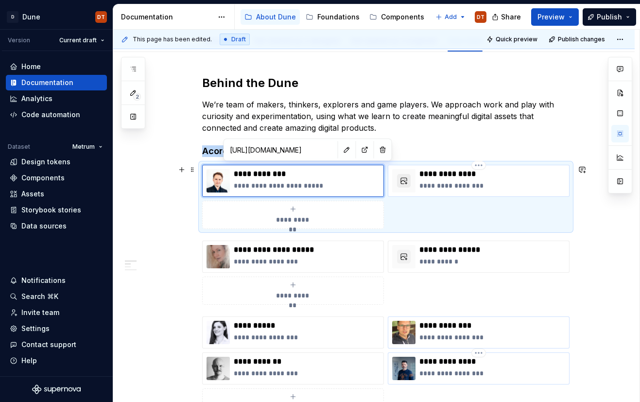
click at [406, 182] on button "button" at bounding box center [404, 181] width 14 height 14
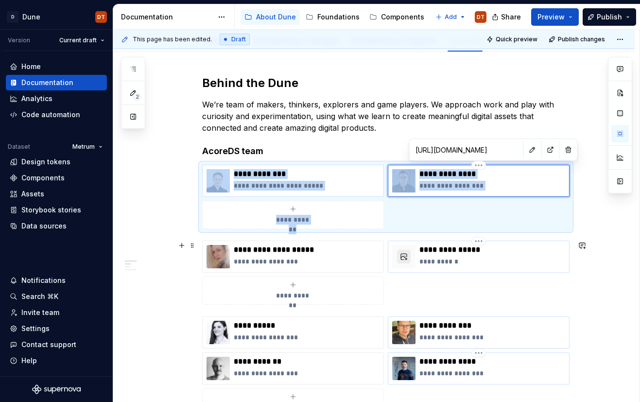
click at [405, 258] on button "button" at bounding box center [404, 257] width 14 height 14
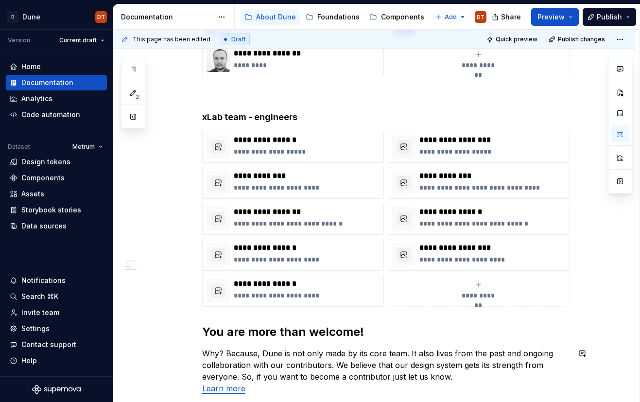
scroll to position [536, 0]
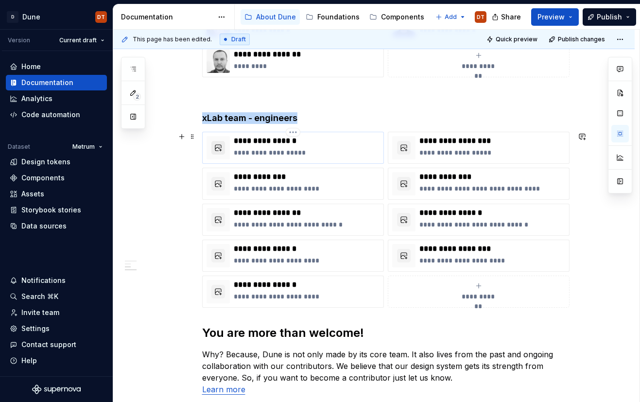
click at [220, 150] on button "button" at bounding box center [218, 148] width 14 height 14
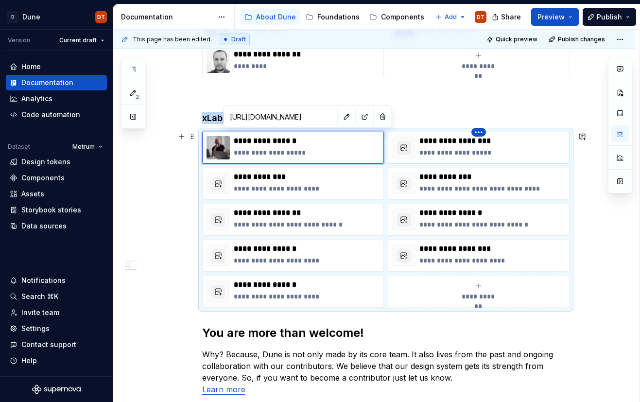
click at [482, 133] on html "D Dune DT Version Current draft Home Documentation Analytics Code automation Da…" at bounding box center [320, 201] width 640 height 402
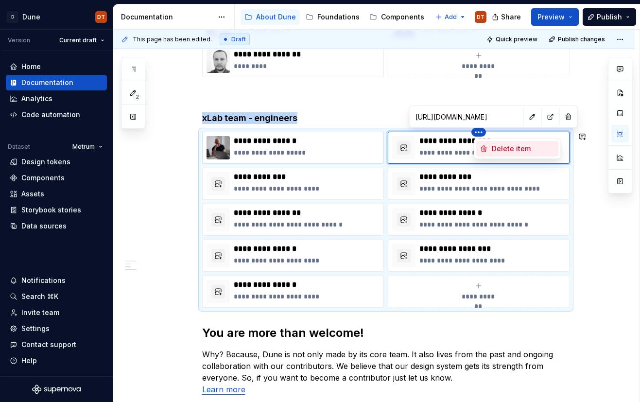
click at [486, 148] on icon at bounding box center [483, 149] width 5 height 6
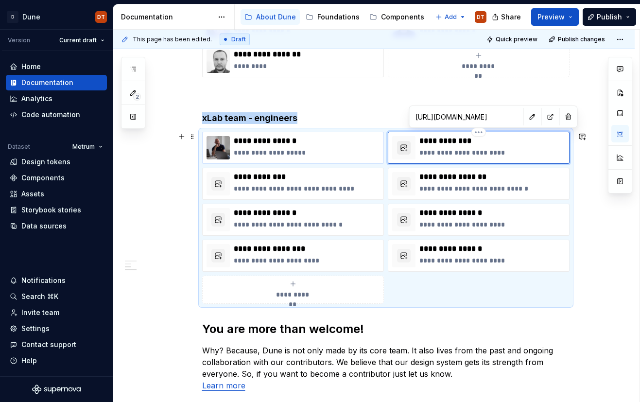
click at [404, 147] on button "button" at bounding box center [404, 148] width 14 height 14
click at [222, 185] on button "button" at bounding box center [218, 184] width 14 height 14
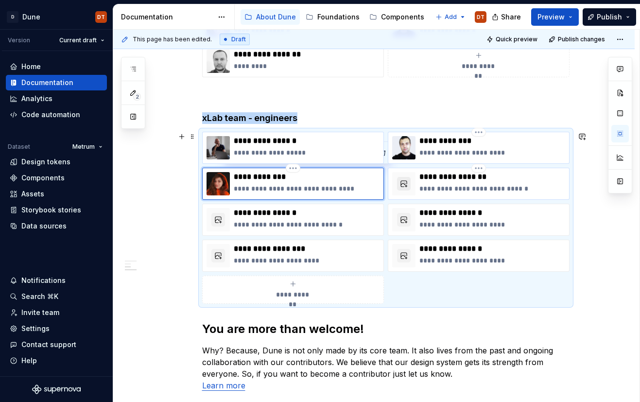
click at [408, 187] on button "button" at bounding box center [404, 184] width 14 height 14
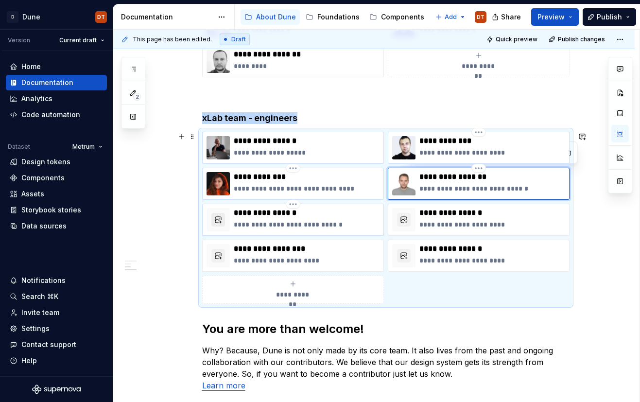
click at [223, 221] on button "button" at bounding box center [218, 220] width 14 height 14
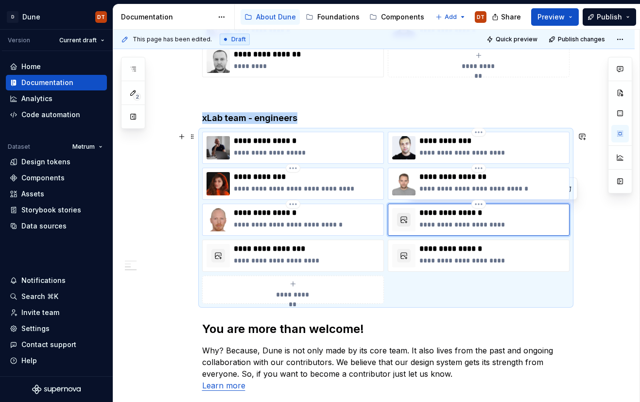
click at [405, 219] on button "button" at bounding box center [404, 220] width 14 height 14
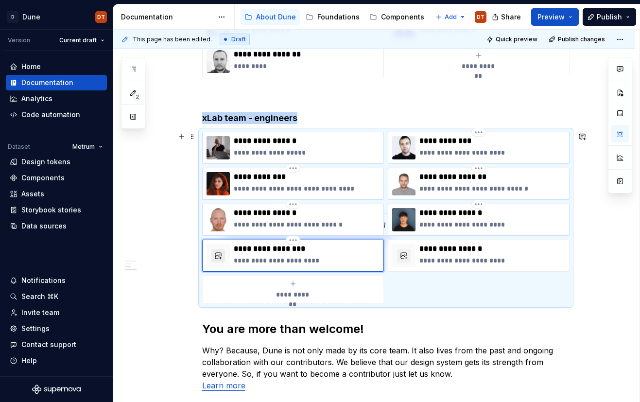
click at [219, 256] on button "button" at bounding box center [218, 256] width 14 height 14
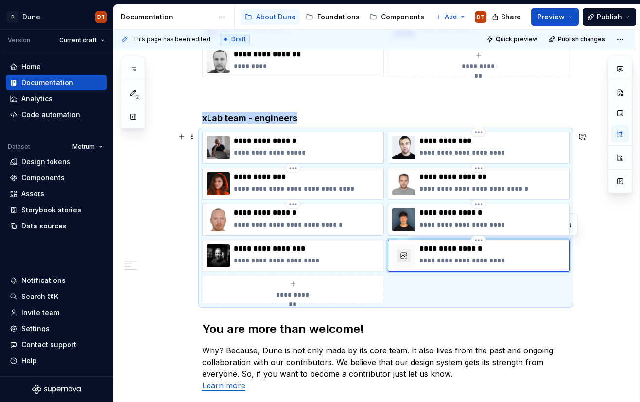
click at [407, 252] on button "button" at bounding box center [404, 256] width 14 height 14
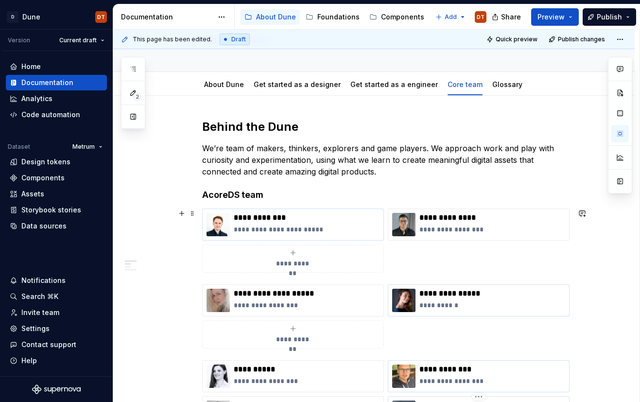
scroll to position [0, 0]
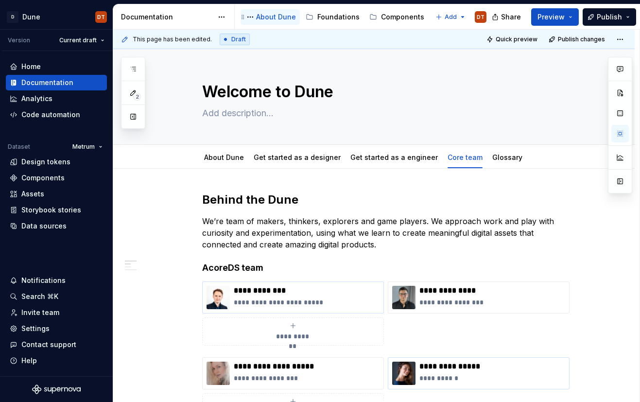
click at [269, 16] on div "About Dune" at bounding box center [276, 17] width 40 height 10
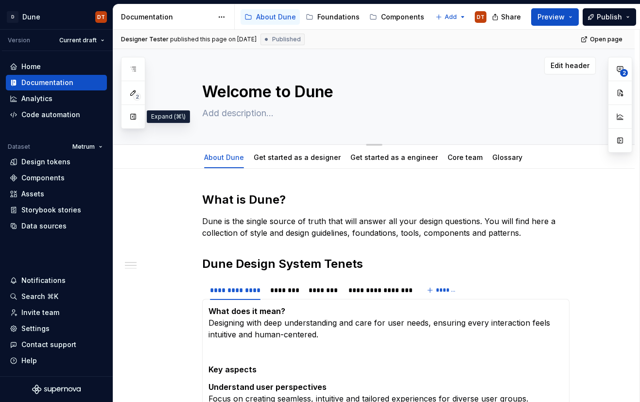
click at [135, 120] on button "button" at bounding box center [132, 116] width 17 height 17
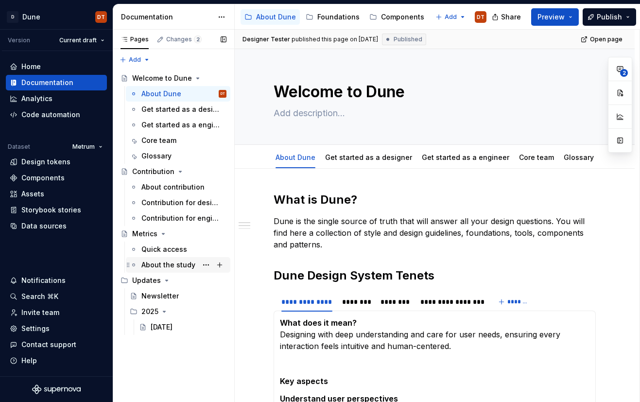
click at [157, 261] on div "About the study" at bounding box center [168, 265] width 54 height 10
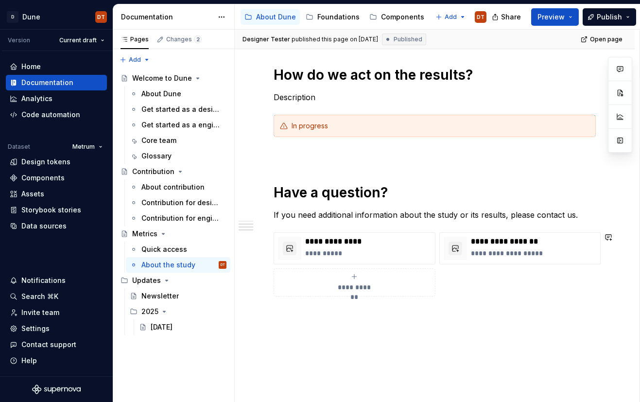
scroll to position [303, 0]
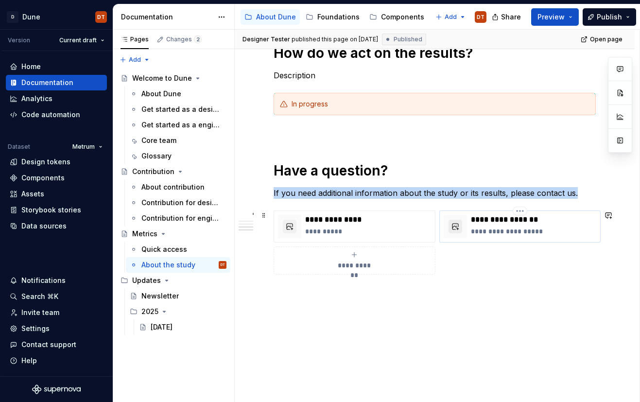
click at [455, 225] on button "button" at bounding box center [456, 227] width 14 height 14
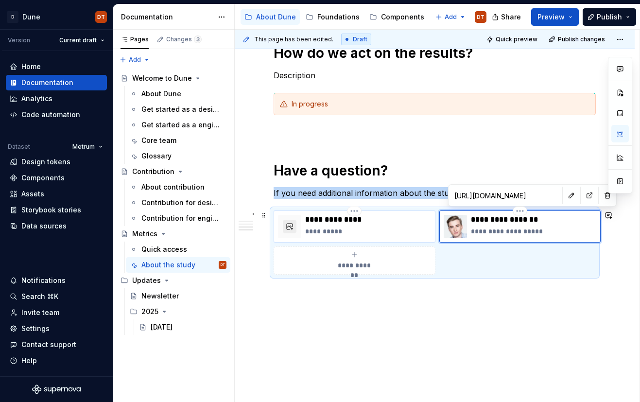
click at [292, 226] on button "button" at bounding box center [290, 227] width 14 height 14
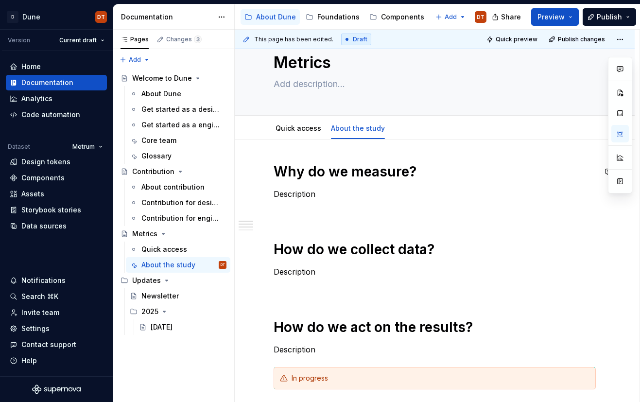
scroll to position [0, 0]
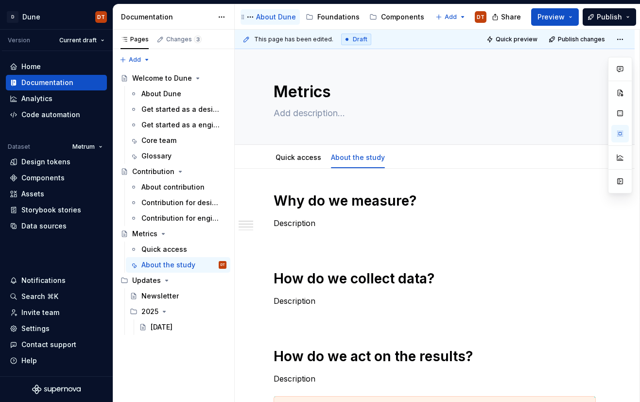
click at [266, 16] on div "About Dune" at bounding box center [276, 17] width 40 height 10
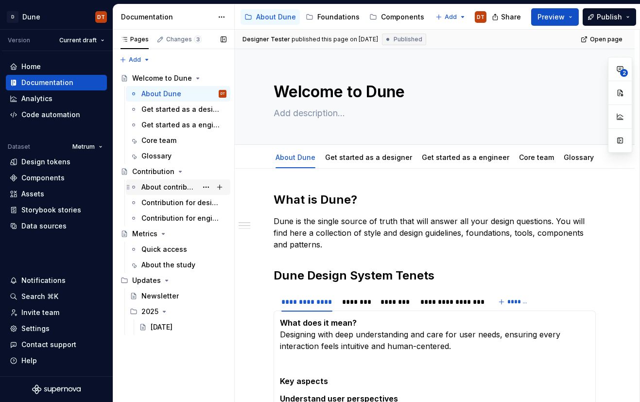
click at [158, 184] on div "About contribution" at bounding box center [169, 187] width 56 height 10
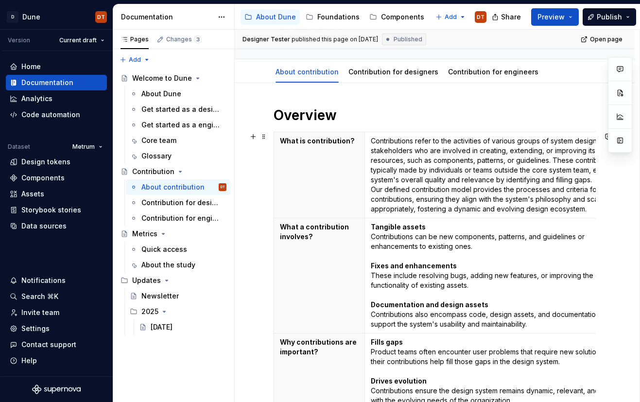
scroll to position [84, 0]
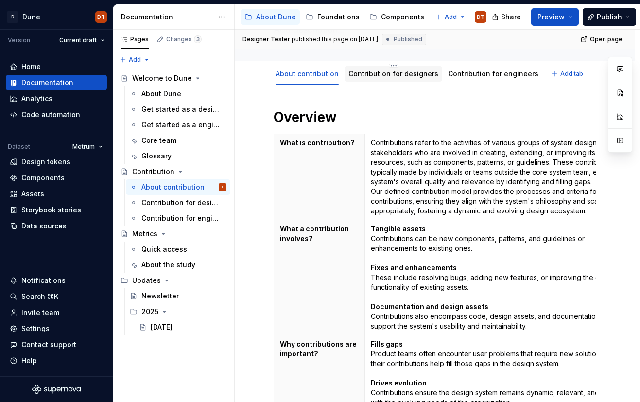
click at [380, 77] on link "Contribution for designers" at bounding box center [393, 73] width 90 height 8
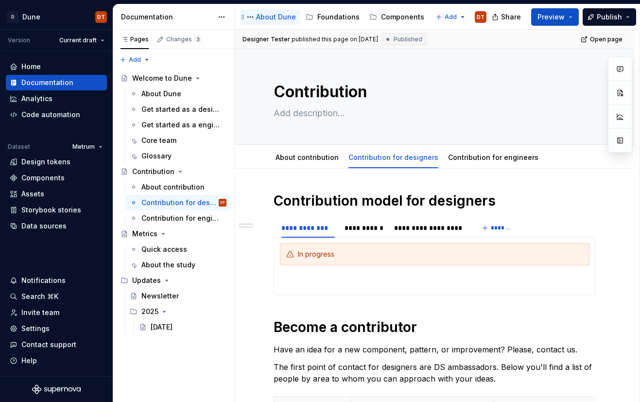
click at [267, 15] on div "About Dune" at bounding box center [276, 17] width 40 height 10
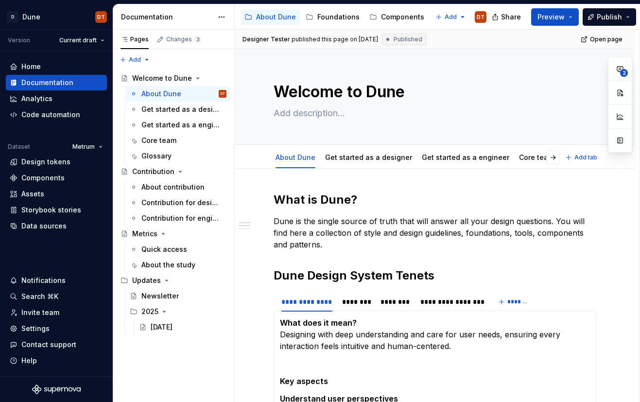
click at [560, 160] on div "Glossary" at bounding box center [579, 158] width 38 height 16
click at [564, 161] on link "Glossary" at bounding box center [579, 157] width 30 height 8
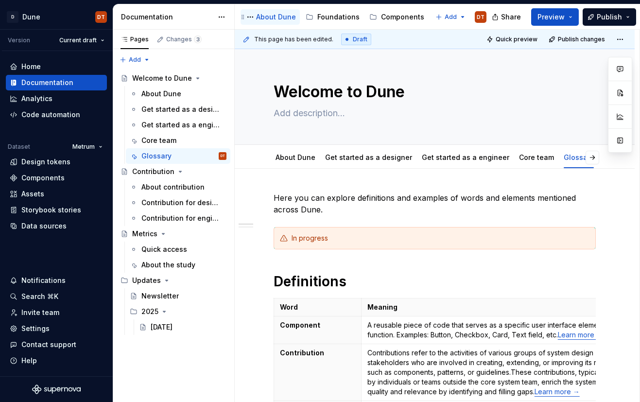
drag, startPoint x: 266, startPoint y: 18, endPoint x: 276, endPoint y: 16, distance: 9.9
click at [266, 18] on div "About Dune" at bounding box center [276, 17] width 40 height 10
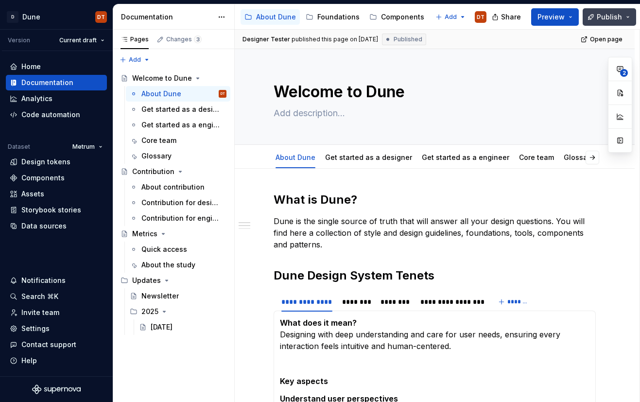
click at [604, 19] on span "Publish" at bounding box center [609, 17] width 25 height 10
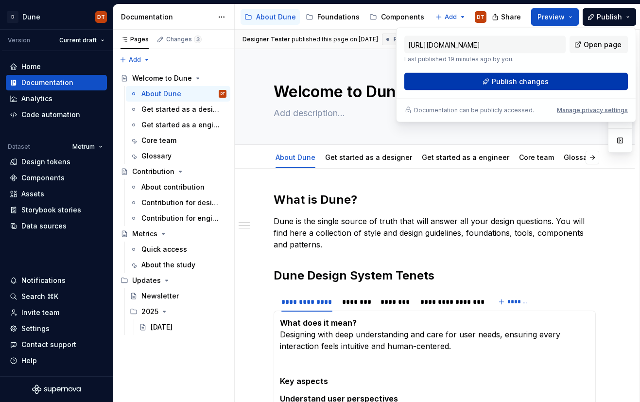
click at [539, 82] on span "Publish changes" at bounding box center [520, 82] width 57 height 10
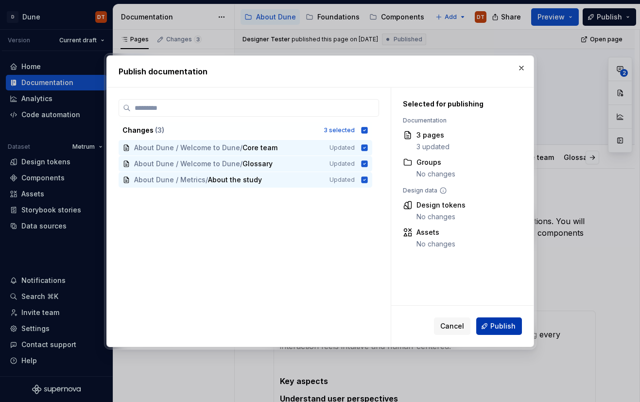
click at [494, 329] on span "Publish" at bounding box center [502, 326] width 25 height 10
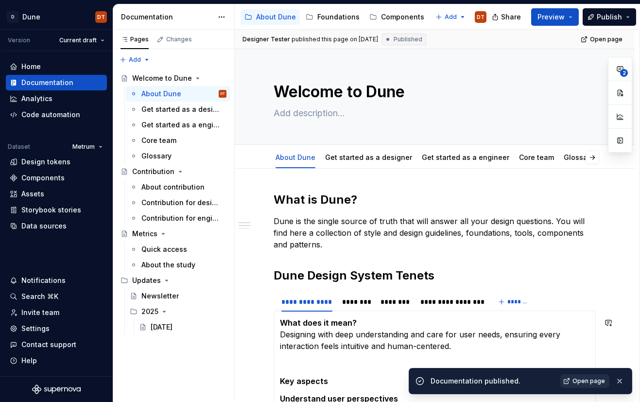
click at [580, 379] on span "Open page" at bounding box center [588, 381] width 33 height 8
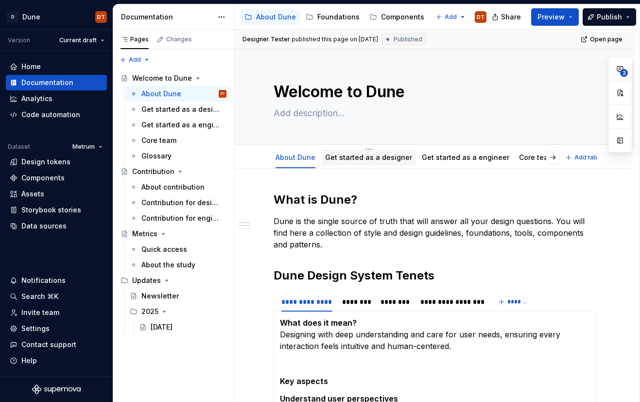
click at [364, 156] on link "Get started as a designer" at bounding box center [368, 157] width 87 height 8
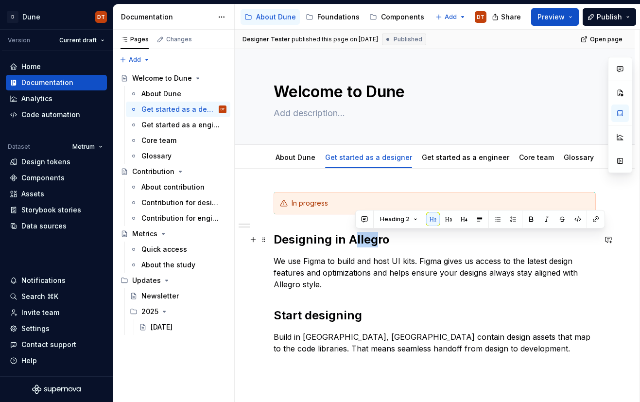
drag, startPoint x: 367, startPoint y: 241, endPoint x: 355, endPoint y: 240, distance: 11.7
click at [355, 240] on h2 "Designing in Allegro" at bounding box center [435, 240] width 322 height 16
click at [447, 164] on div "Get started as a engineer" at bounding box center [465, 158] width 95 height 16
click at [460, 160] on link "Get started as a engineer" at bounding box center [465, 157] width 87 height 8
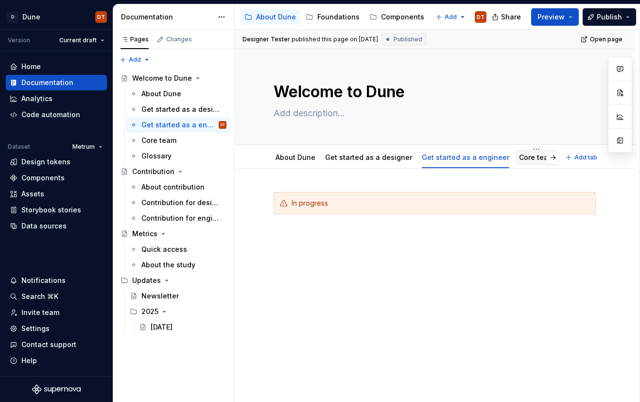
click at [519, 162] on div "Core team" at bounding box center [536, 158] width 35 height 10
click at [519, 156] on link "Core team" at bounding box center [536, 157] width 35 height 8
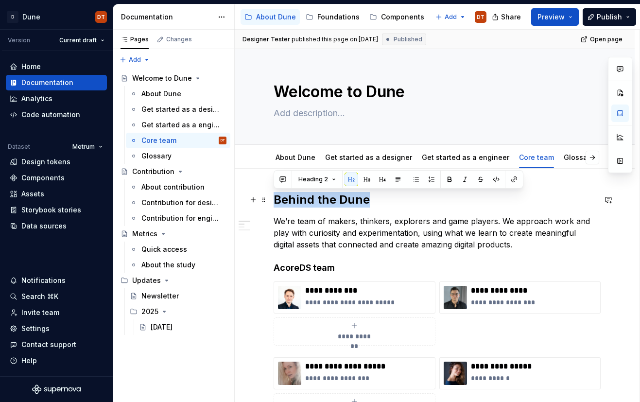
drag, startPoint x: 368, startPoint y: 202, endPoint x: 275, endPoint y: 204, distance: 93.3
click at [275, 204] on h2 "Behind the Dune" at bounding box center [435, 200] width 322 height 16
click at [320, 264] on h4 "AcoreDS team" at bounding box center [435, 268] width 322 height 12
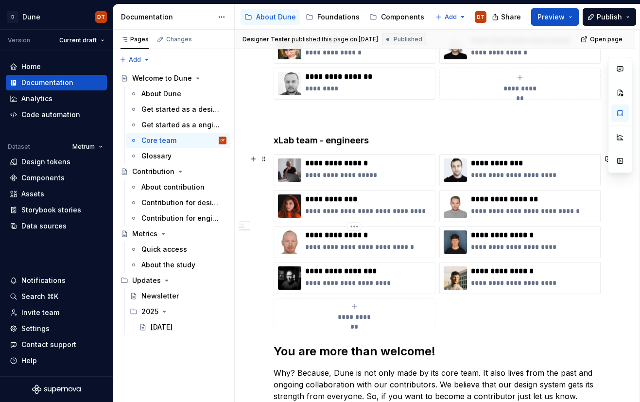
scroll to position [515, 0]
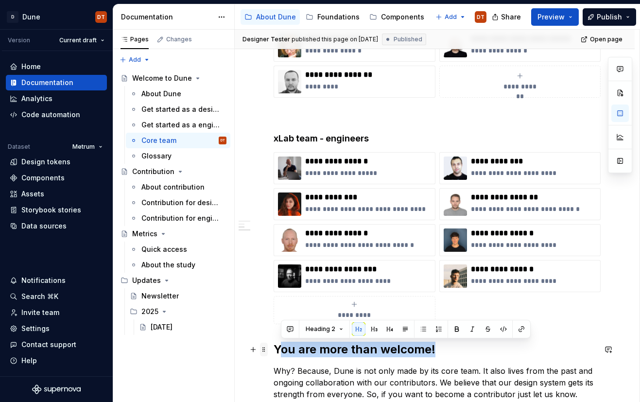
drag, startPoint x: 440, startPoint y: 349, endPoint x: 262, endPoint y: 349, distance: 177.9
click at [274, 349] on div "**********" at bounding box center [435, 59] width 322 height 764
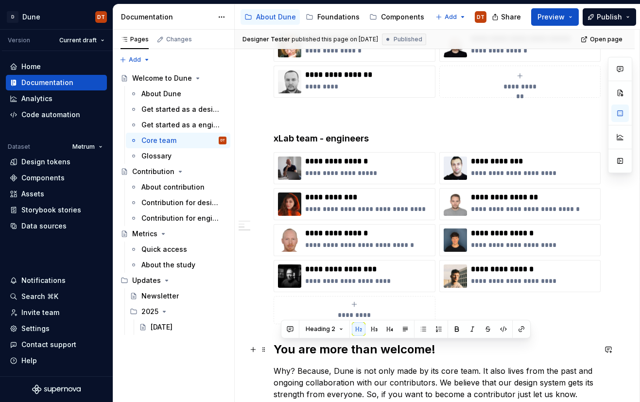
drag, startPoint x: 300, startPoint y: 349, endPoint x: 319, endPoint y: 342, distance: 19.9
click at [300, 349] on h2 "You are more than welcome!" at bounding box center [435, 350] width 322 height 16
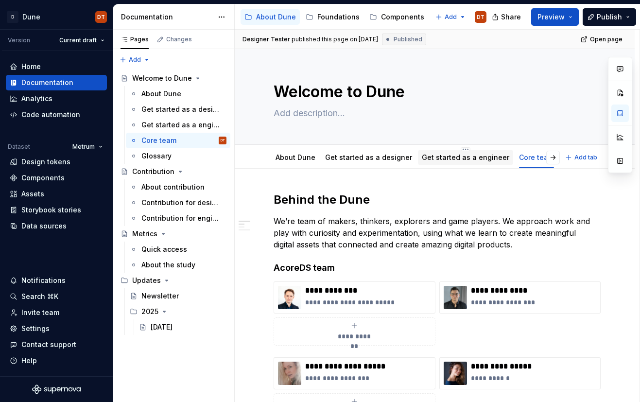
scroll to position [0, 20]
click at [543, 158] on link "Glossary" at bounding box center [558, 157] width 30 height 8
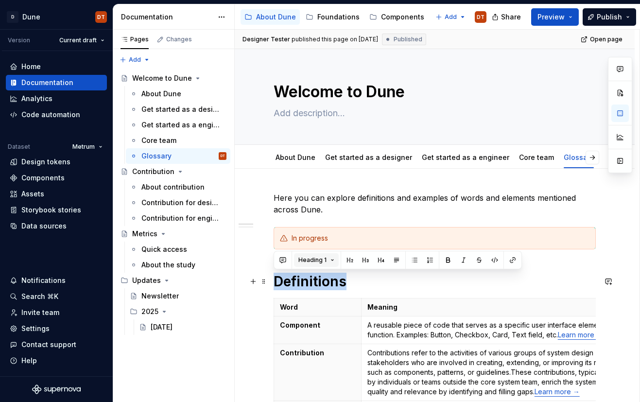
drag, startPoint x: 347, startPoint y: 284, endPoint x: 310, endPoint y: 266, distance: 41.5
click at [327, 258] on button "Heading 1" at bounding box center [316, 260] width 45 height 14
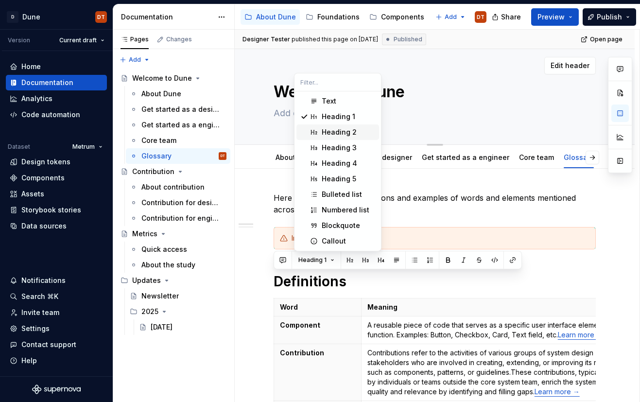
drag, startPoint x: 333, startPoint y: 132, endPoint x: 393, endPoint y: 135, distance: 59.8
click at [333, 132] on div "Heading 2" at bounding box center [339, 132] width 35 height 10
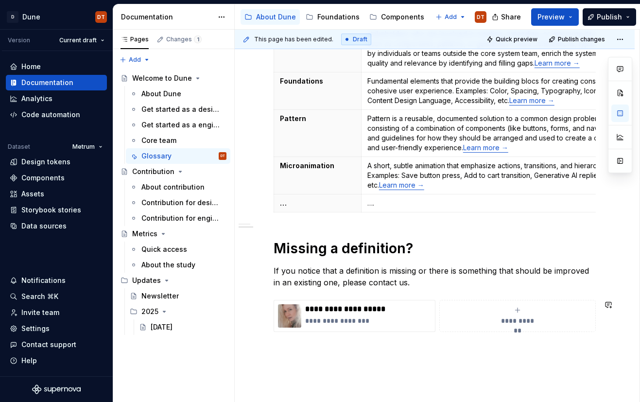
scroll to position [324, 0]
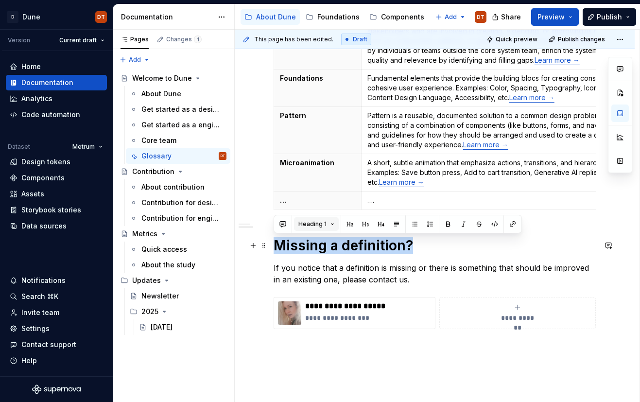
drag, startPoint x: 416, startPoint y: 248, endPoint x: 322, endPoint y: 230, distance: 96.1
click at [270, 252] on div "**********" at bounding box center [435, 173] width 400 height 657
click at [330, 222] on button "Heading 1" at bounding box center [316, 224] width 45 height 14
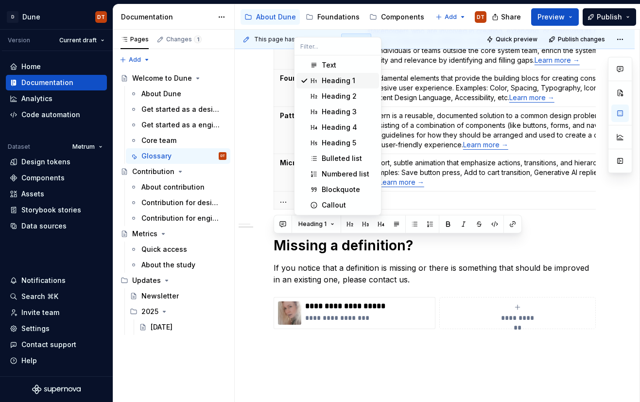
click at [336, 81] on div "Heading 1" at bounding box center [339, 81] width 34 height 10
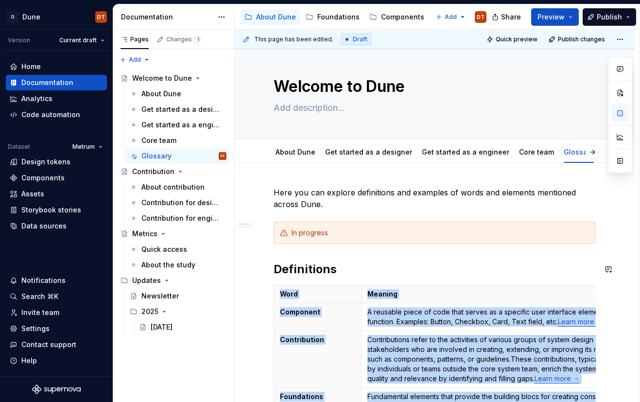
scroll to position [0, 0]
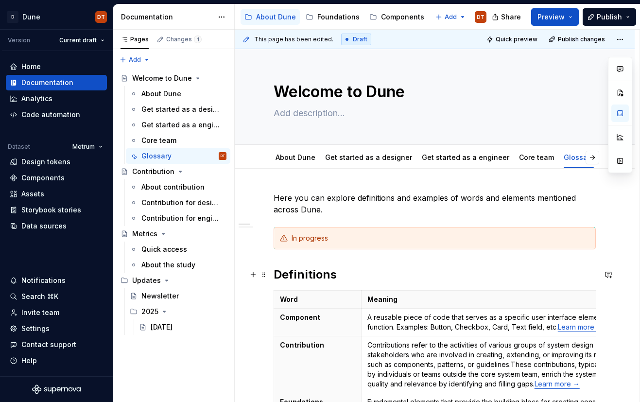
drag, startPoint x: 305, startPoint y: 278, endPoint x: 317, endPoint y: 277, distance: 12.2
click at [305, 278] on h2 "Definitions" at bounding box center [435, 275] width 322 height 16
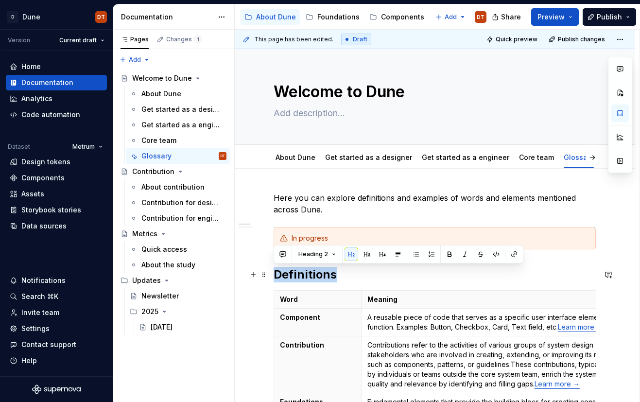
drag, startPoint x: 343, startPoint y: 274, endPoint x: 272, endPoint y: 277, distance: 71.0
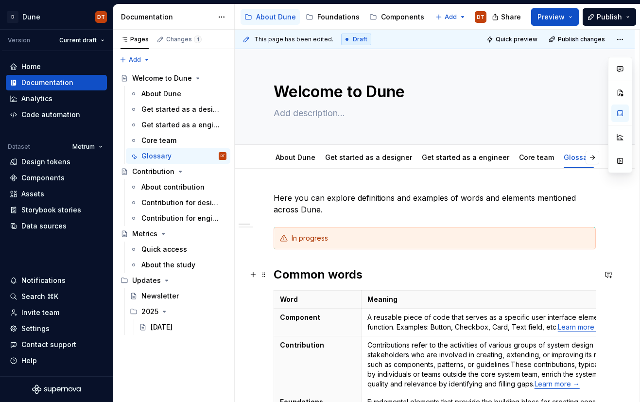
click at [401, 278] on h2 "Common words" at bounding box center [435, 275] width 322 height 16
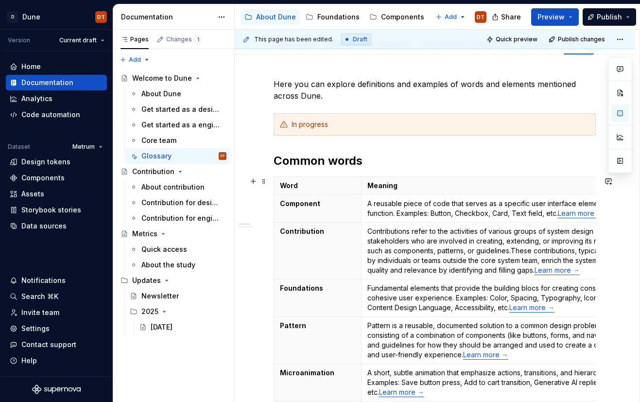
scroll to position [109, 0]
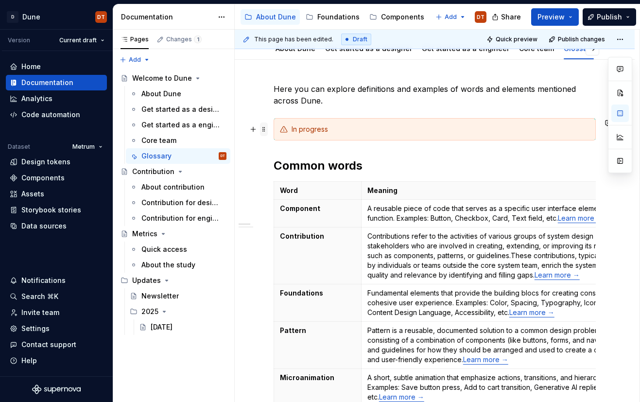
click at [263, 130] on span at bounding box center [264, 129] width 8 height 14
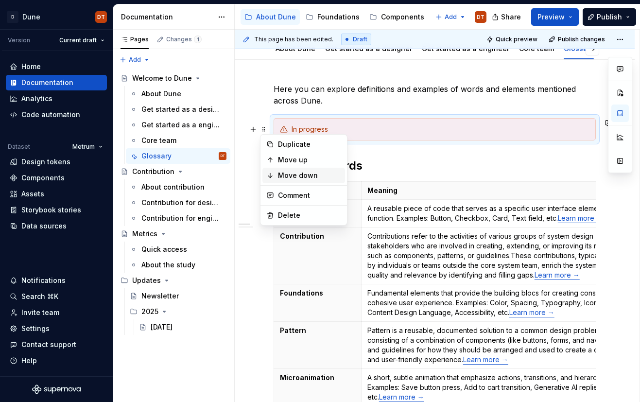
click at [299, 179] on div "Move down" at bounding box center [309, 176] width 63 height 10
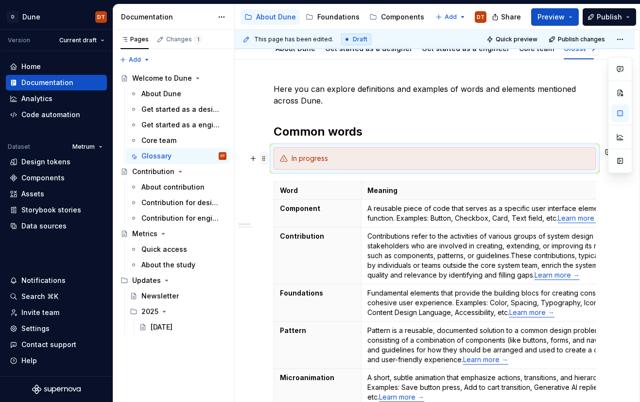
click at [264, 159] on span at bounding box center [264, 159] width 8 height 14
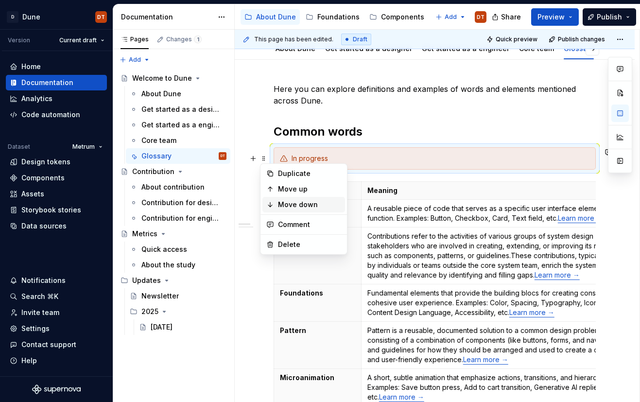
click at [297, 205] on div "Move down" at bounding box center [309, 205] width 63 height 10
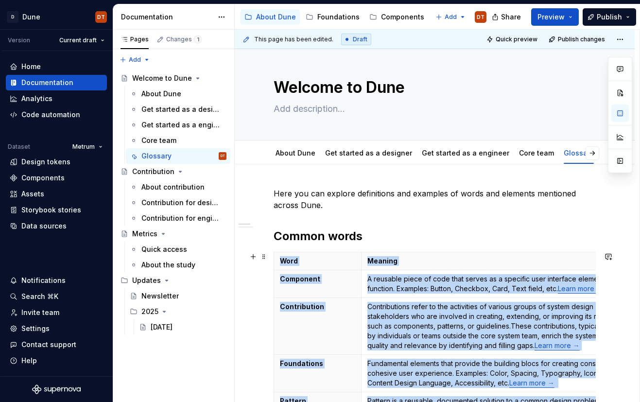
scroll to position [0, 0]
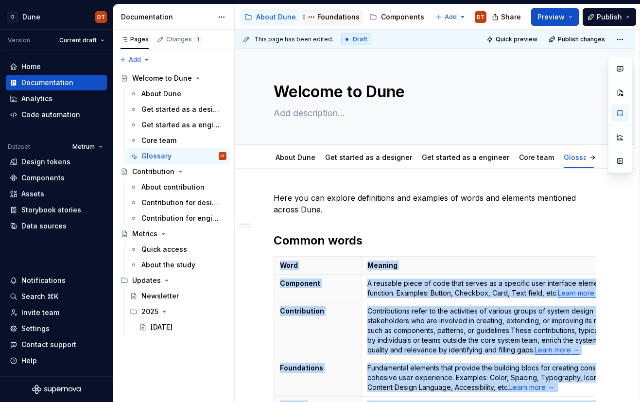
click at [334, 17] on div "Foundations" at bounding box center [338, 17] width 42 height 10
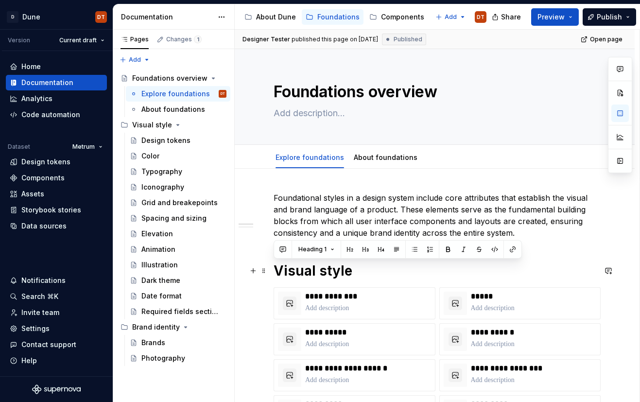
drag, startPoint x: 357, startPoint y: 269, endPoint x: 272, endPoint y: 272, distance: 84.6
click at [334, 248] on button "Heading 1" at bounding box center [316, 249] width 45 height 14
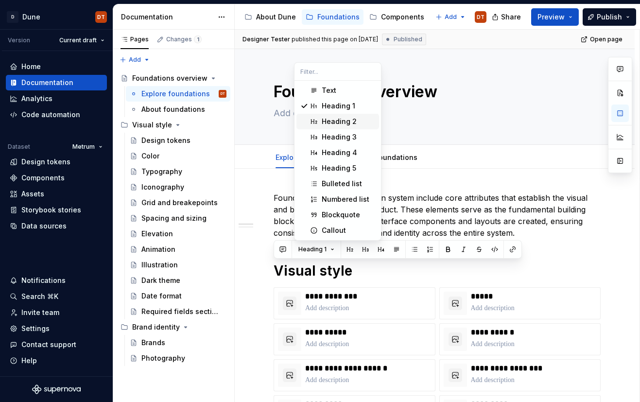
click at [328, 119] on div "Heading 2" at bounding box center [339, 122] width 35 height 10
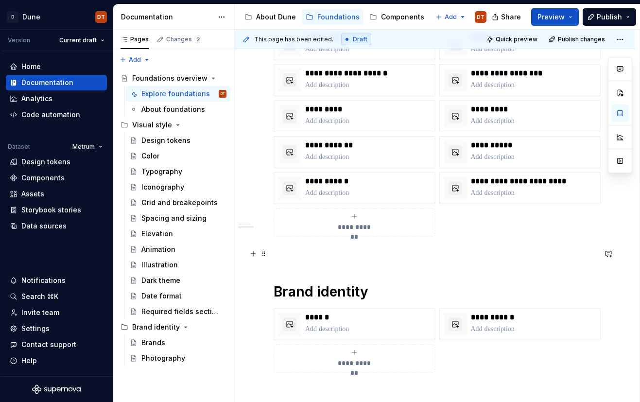
scroll to position [288, 0]
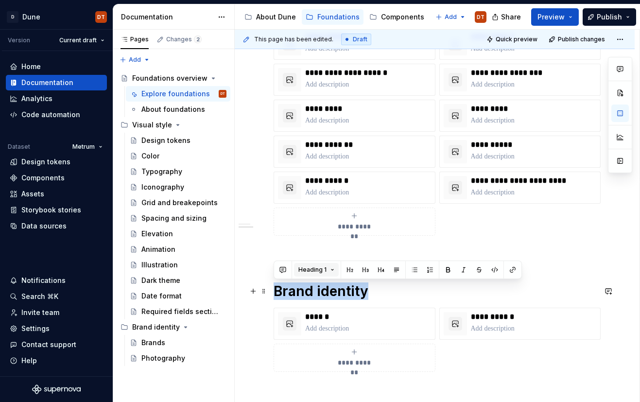
drag, startPoint x: 370, startPoint y: 291, endPoint x: 309, endPoint y: 275, distance: 63.8
click at [272, 291] on div "**********" at bounding box center [435, 192] width 400 height 623
click at [321, 269] on span "Heading 1" at bounding box center [312, 270] width 28 height 8
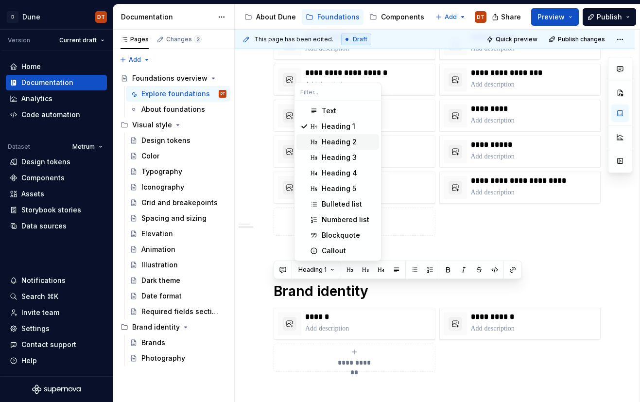
click at [337, 138] on div "Heading 2" at bounding box center [339, 142] width 35 height 10
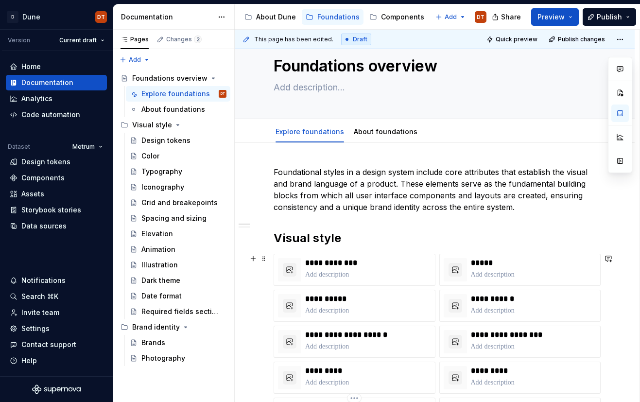
scroll to position [0, 0]
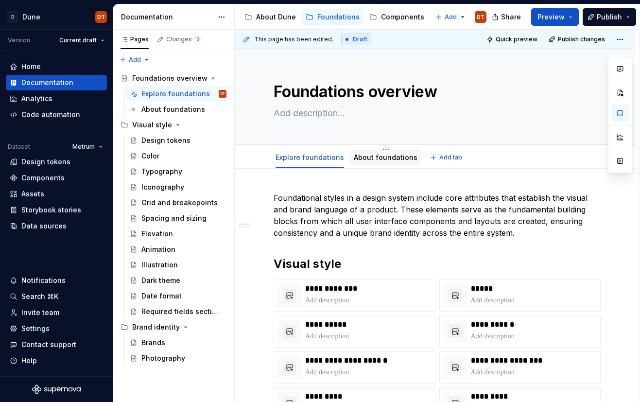
click at [383, 153] on div "About foundations" at bounding box center [386, 158] width 64 height 10
click at [371, 158] on link "About foundations" at bounding box center [386, 157] width 64 height 8
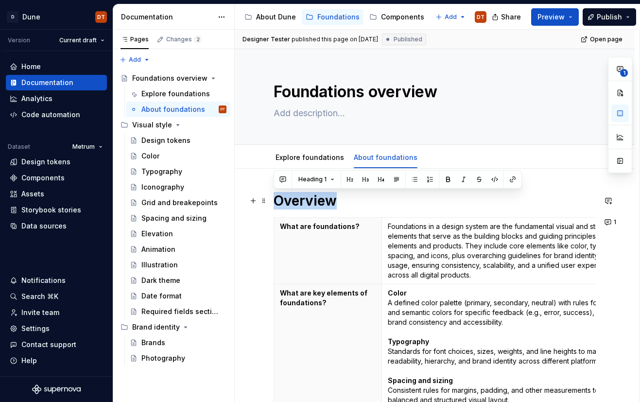
drag, startPoint x: 340, startPoint y: 207, endPoint x: 272, endPoint y: 205, distance: 68.1
click at [329, 181] on button "Heading 1" at bounding box center [316, 180] width 45 height 14
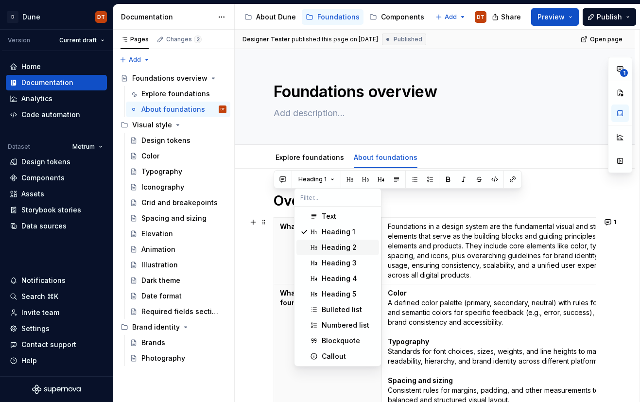
click at [333, 247] on div "Heading 2" at bounding box center [339, 247] width 35 height 10
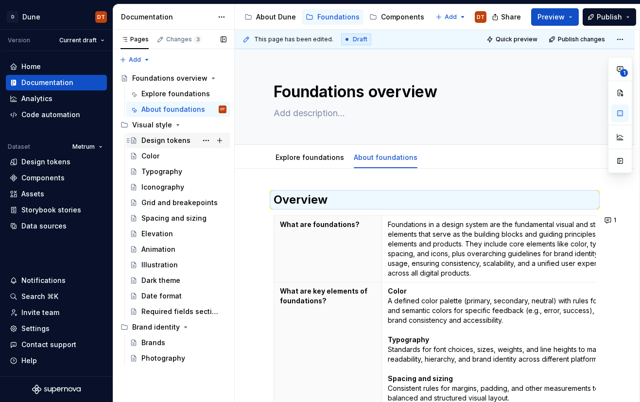
click at [151, 139] on div "Design tokens" at bounding box center [165, 141] width 49 height 10
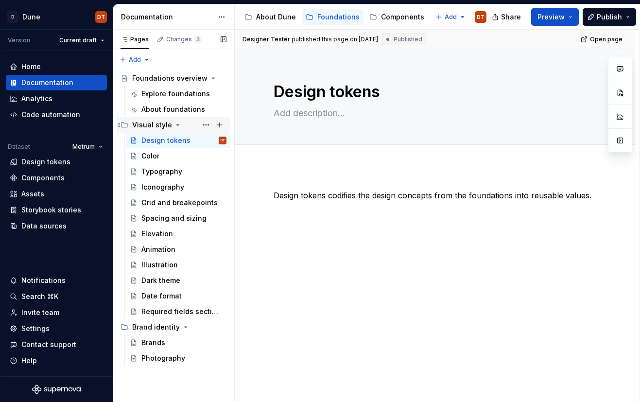
click at [149, 125] on div "Visual style" at bounding box center [152, 125] width 40 height 10
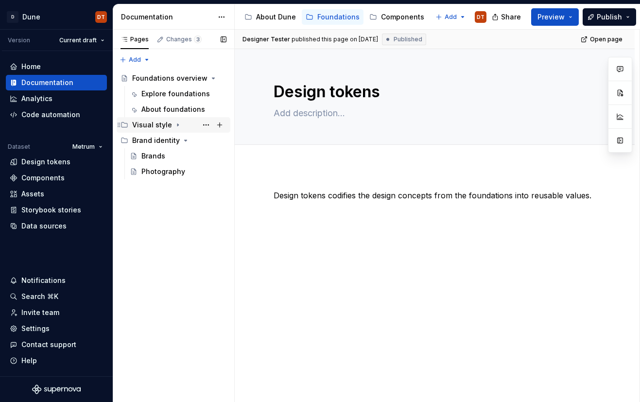
click at [174, 125] on icon "Page tree" at bounding box center [178, 125] width 8 height 8
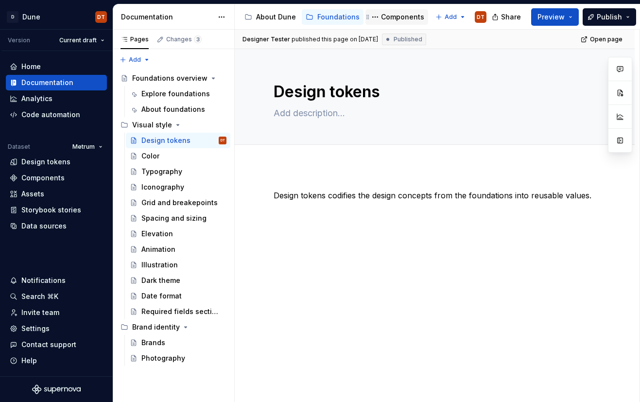
click at [399, 18] on div "Components" at bounding box center [402, 17] width 43 height 10
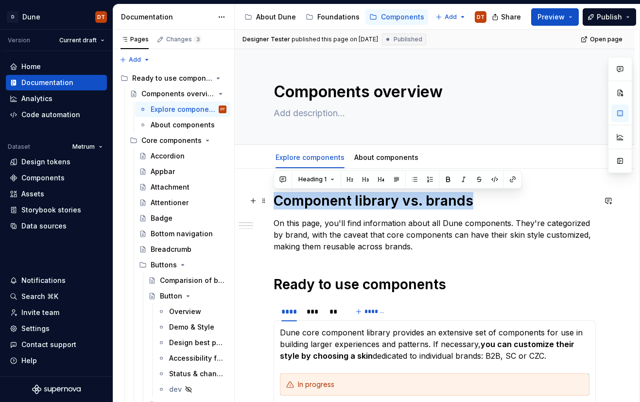
drag, startPoint x: 459, startPoint y: 202, endPoint x: 272, endPoint y: 207, distance: 186.7
click at [324, 177] on span "Heading 1" at bounding box center [312, 179] width 28 height 8
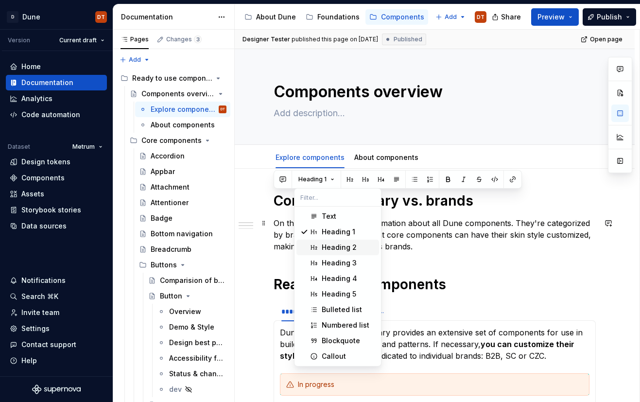
click at [335, 247] on div "Heading 2" at bounding box center [339, 247] width 35 height 10
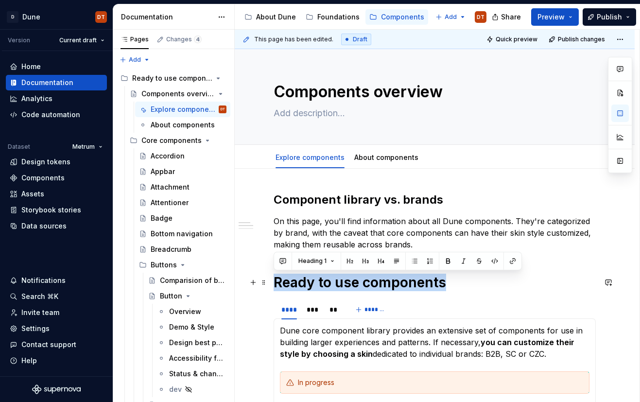
drag, startPoint x: 429, startPoint y: 283, endPoint x: 273, endPoint y: 290, distance: 155.7
click at [274, 290] on h1 "Ready to use components" at bounding box center [435, 282] width 322 height 17
click at [346, 260] on button "button" at bounding box center [350, 261] width 14 height 14
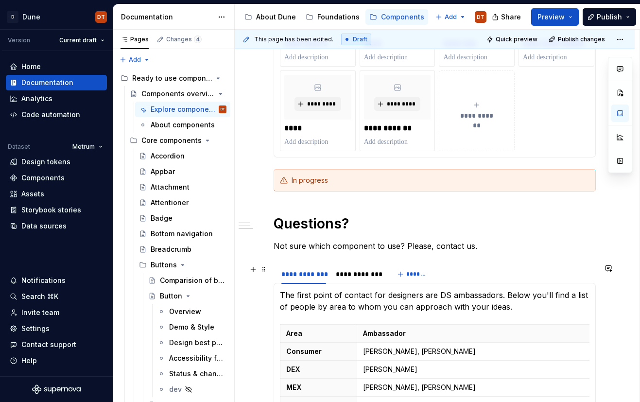
scroll to position [594, 0]
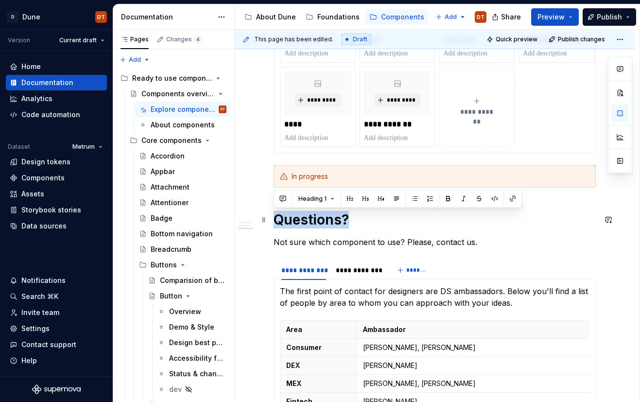
drag, startPoint x: 352, startPoint y: 221, endPoint x: 281, endPoint y: 219, distance: 71.0
click at [271, 223] on div "**********" at bounding box center [435, 90] width 400 height 1031
click at [352, 199] on button "button" at bounding box center [350, 199] width 14 height 14
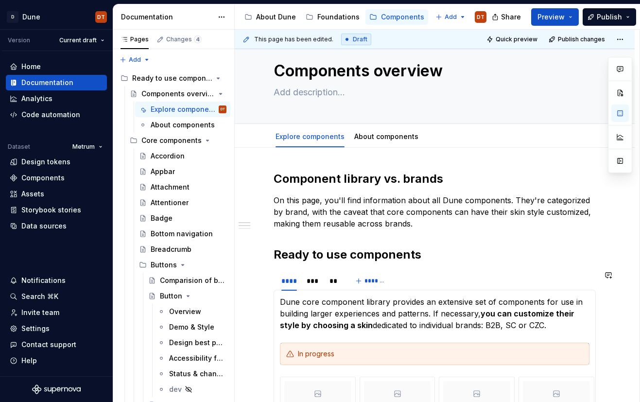
scroll to position [0, 0]
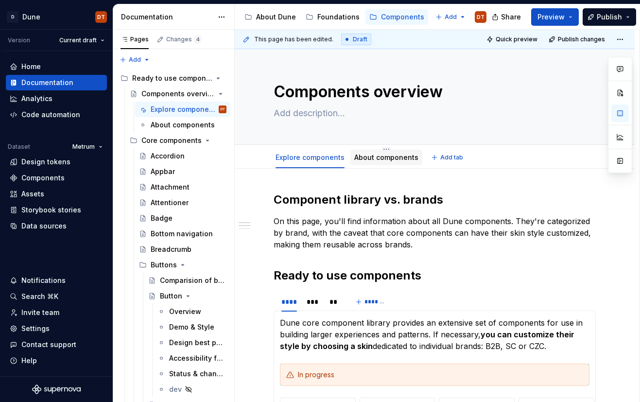
click at [388, 157] on link "About components" at bounding box center [386, 157] width 64 height 8
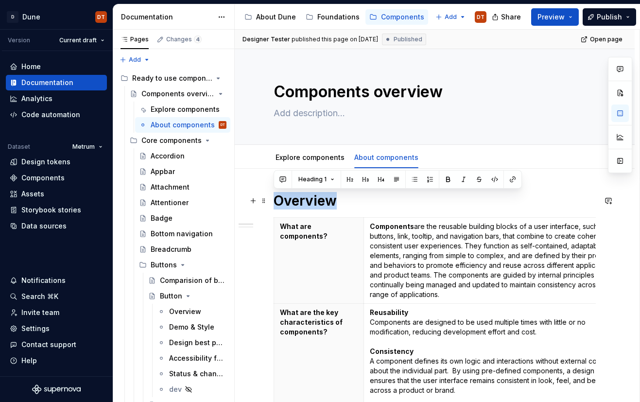
drag, startPoint x: 346, startPoint y: 202, endPoint x: 274, endPoint y: 200, distance: 71.9
click at [347, 181] on button "button" at bounding box center [350, 180] width 14 height 14
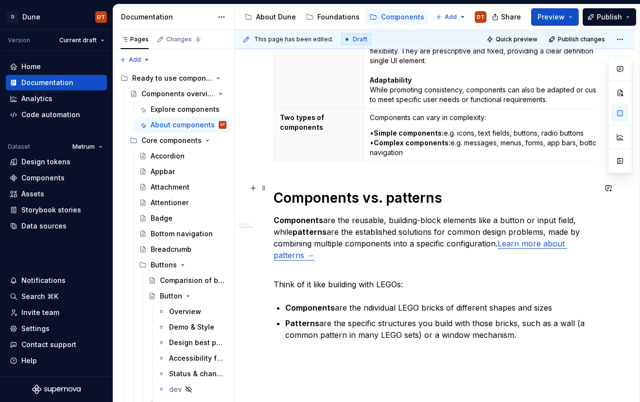
scroll to position [438, 0]
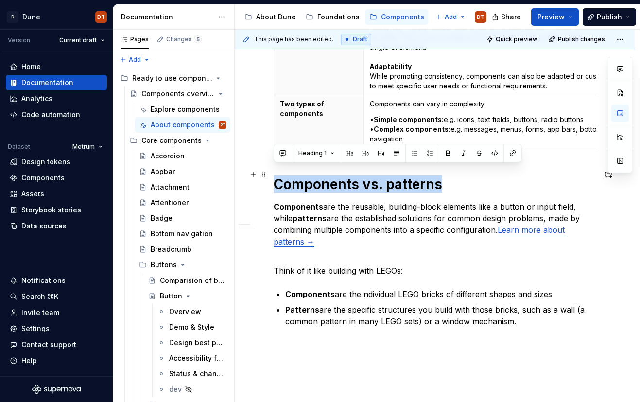
drag, startPoint x: 441, startPoint y: 177, endPoint x: 276, endPoint y: 182, distance: 165.8
click at [276, 182] on h1 "Components vs. patterns" at bounding box center [435, 183] width 322 height 17
click at [351, 151] on button "button" at bounding box center [350, 153] width 14 height 14
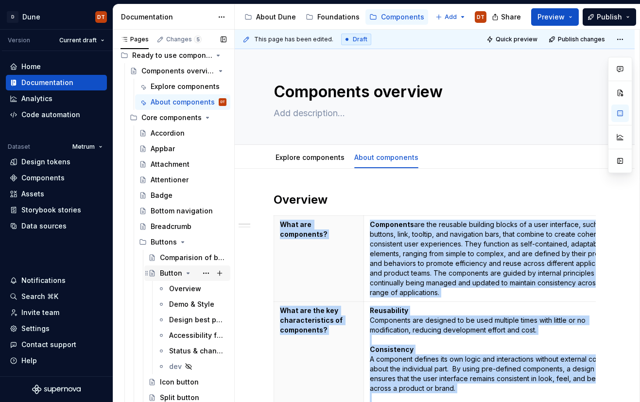
scroll to position [26, 0]
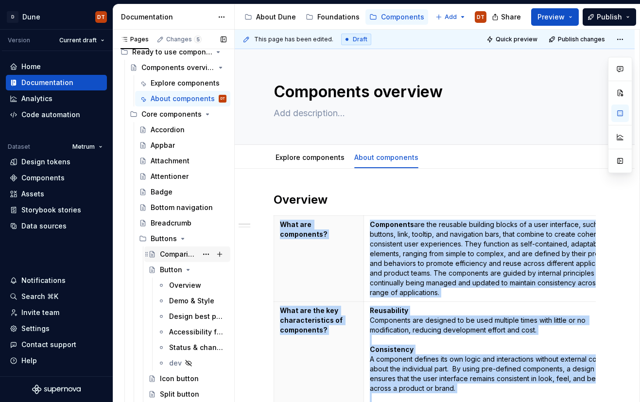
click at [175, 256] on div "Comparision of buttons" at bounding box center [178, 254] width 37 height 10
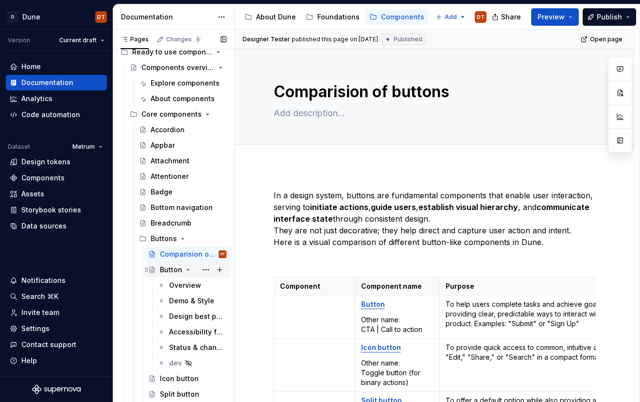
click at [171, 272] on div "Button" at bounding box center [171, 270] width 22 height 10
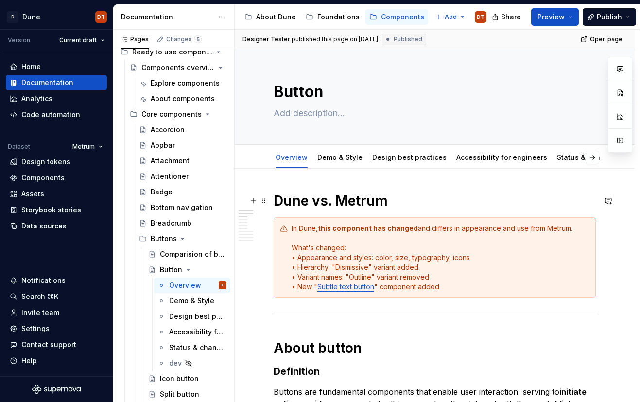
click at [348, 203] on h1 "Dune vs. Metrum" at bounding box center [435, 200] width 322 height 17
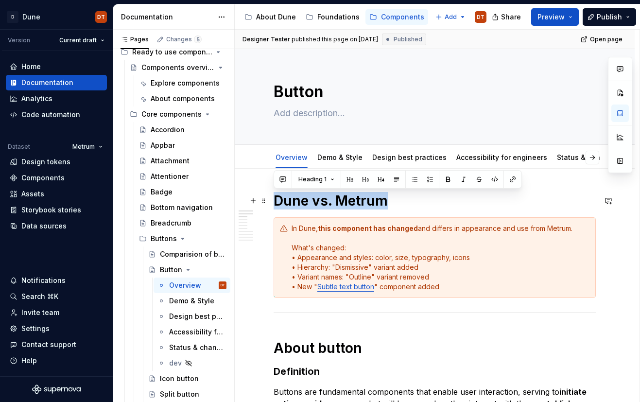
drag, startPoint x: 381, startPoint y: 199, endPoint x: 273, endPoint y: 200, distance: 108.9
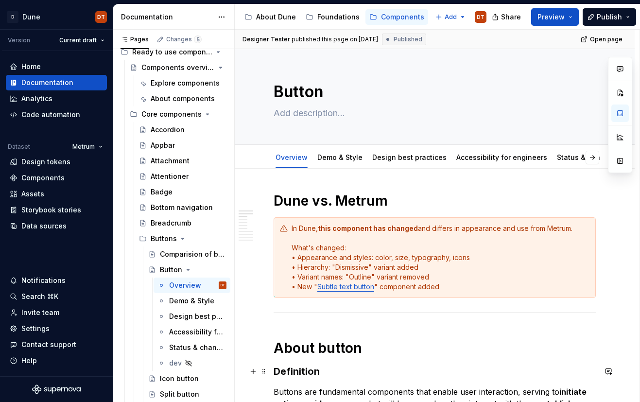
drag, startPoint x: 306, startPoint y: 372, endPoint x: 321, endPoint y: 371, distance: 15.6
click at [306, 372] on h3 "Definition" at bounding box center [435, 371] width 322 height 14
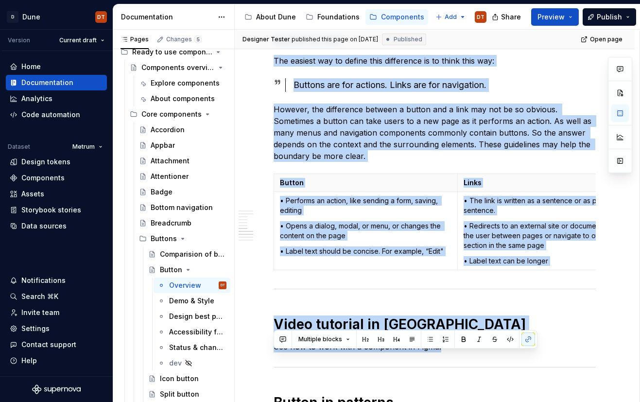
drag, startPoint x: 321, startPoint y: 371, endPoint x: 249, endPoint y: 374, distance: 72.0
click at [249, 374] on div "Dune vs. Metrum In Dune, this component has changed and differs in appearance a…" at bounding box center [435, 234] width 400 height 1290
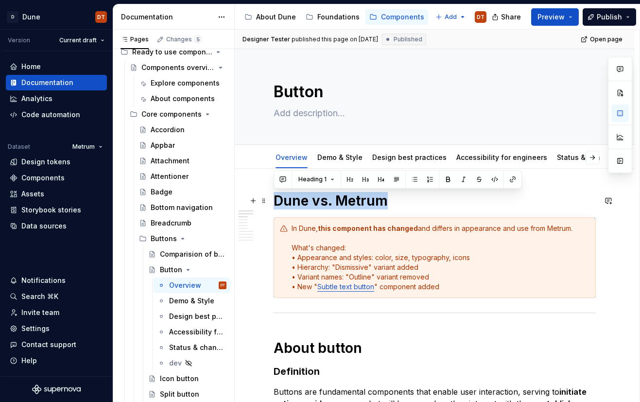
drag, startPoint x: 388, startPoint y: 198, endPoint x: 310, endPoint y: 191, distance: 78.1
click at [351, 178] on button "button" at bounding box center [350, 180] width 14 height 14
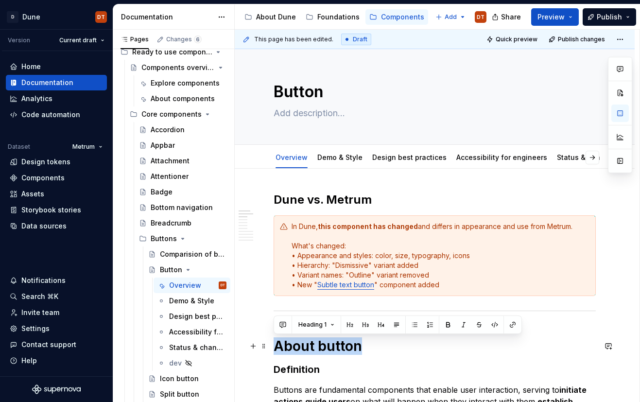
drag, startPoint x: 353, startPoint y: 346, endPoint x: 307, endPoint y: 340, distance: 46.0
click at [348, 328] on button "button" at bounding box center [350, 325] width 14 height 14
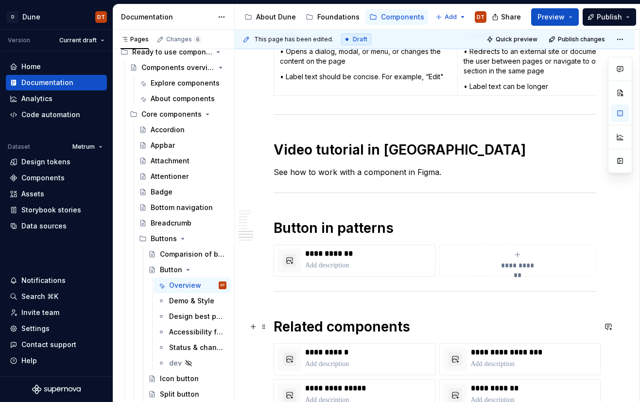
scroll to position [749, 0]
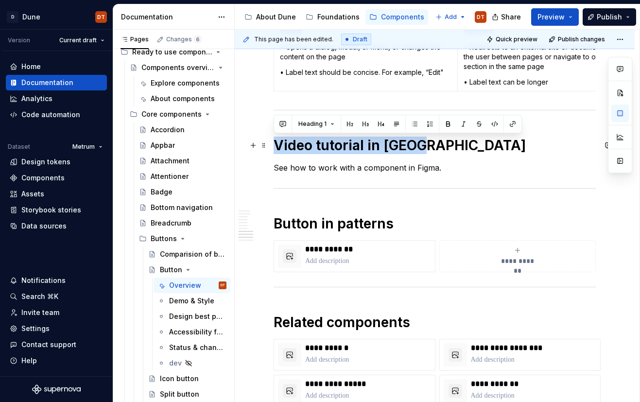
drag, startPoint x: 363, startPoint y: 146, endPoint x: 273, endPoint y: 146, distance: 89.4
click at [274, 146] on h1 "Video tutorial in [GEOGRAPHIC_DATA]" at bounding box center [435, 145] width 322 height 17
click at [350, 121] on button "button" at bounding box center [350, 124] width 14 height 14
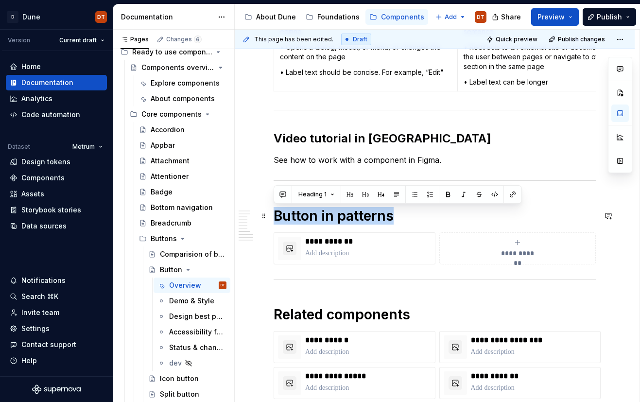
drag, startPoint x: 396, startPoint y: 215, endPoint x: 271, endPoint y: 216, distance: 124.9
click at [271, 216] on div "Dune vs. Metrum In Dune, this component has changed and differs in appearance a…" at bounding box center [435, 56] width 400 height 1272
click at [348, 193] on button "button" at bounding box center [350, 195] width 14 height 14
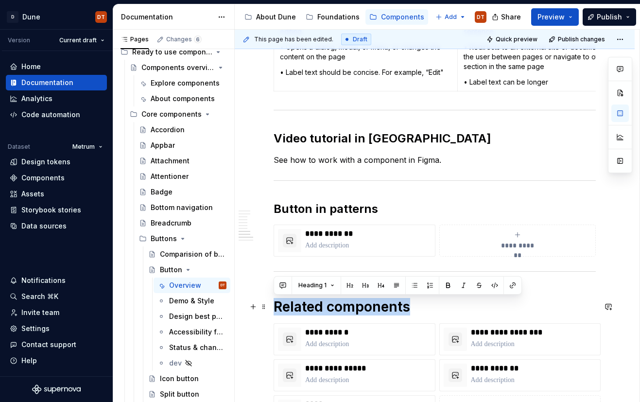
drag, startPoint x: 410, startPoint y: 308, endPoint x: 276, endPoint y: 308, distance: 134.1
click at [273, 309] on div "Dune vs. Metrum In Dune, this component has changed and differs in appearance a…" at bounding box center [435, 52] width 400 height 1264
click at [350, 289] on button "button" at bounding box center [350, 285] width 14 height 14
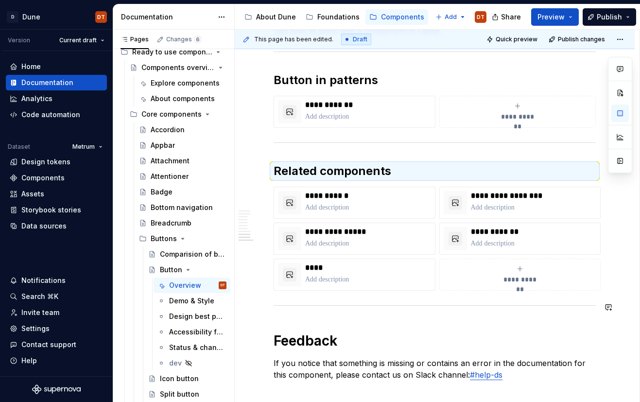
scroll to position [891, 0]
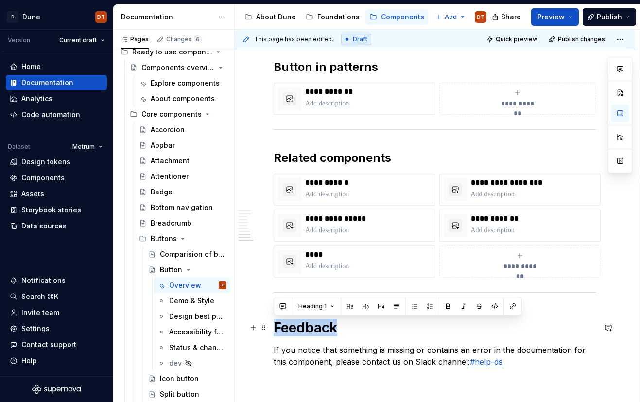
drag, startPoint x: 338, startPoint y: 327, endPoint x: 272, endPoint y: 329, distance: 65.6
click at [349, 306] on button "button" at bounding box center [350, 306] width 14 height 14
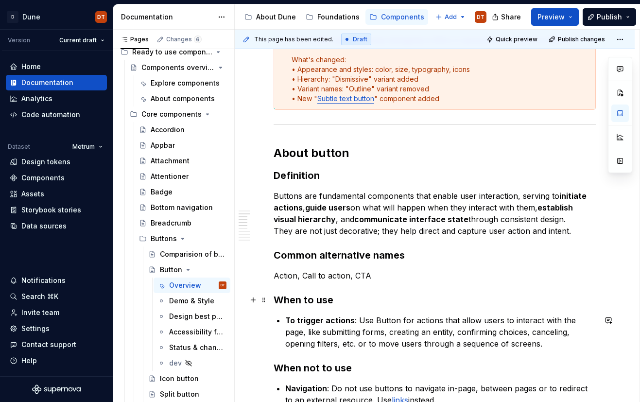
scroll to position [0, 0]
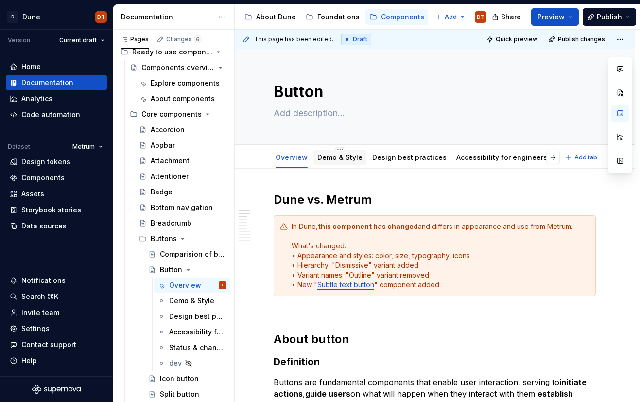
click at [337, 162] on div "Demo & Style" at bounding box center [339, 158] width 45 height 12
click at [325, 156] on link "Demo & Style" at bounding box center [339, 157] width 45 height 8
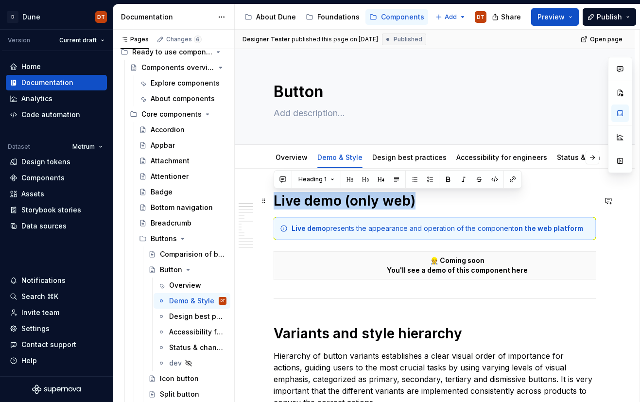
drag, startPoint x: 419, startPoint y: 198, endPoint x: 281, endPoint y: 205, distance: 137.7
click at [275, 207] on h1 "Live demo (only web)" at bounding box center [435, 200] width 322 height 17
drag, startPoint x: 347, startPoint y: 181, endPoint x: 354, endPoint y: 187, distance: 9.3
click at [346, 181] on button "button" at bounding box center [350, 180] width 14 height 14
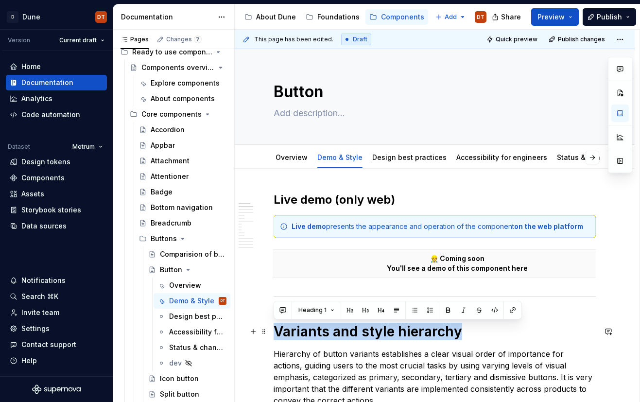
drag, startPoint x: 458, startPoint y: 329, endPoint x: 327, endPoint y: 321, distance: 131.5
click at [276, 333] on h1 "Variants and style hierarchy" at bounding box center [435, 331] width 322 height 17
click at [349, 311] on button "button" at bounding box center [350, 310] width 14 height 14
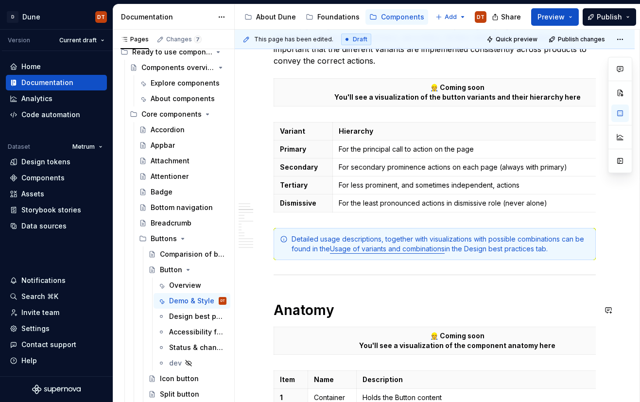
scroll to position [333, 0]
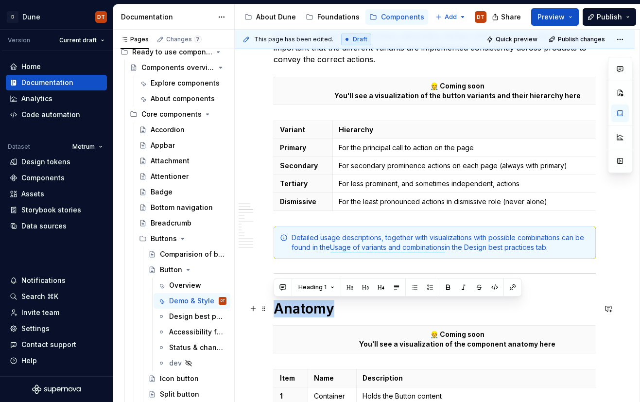
drag, startPoint x: 320, startPoint y: 311, endPoint x: 277, endPoint y: 311, distance: 43.3
click at [274, 311] on h1 "Anatomy" at bounding box center [435, 308] width 322 height 17
click at [349, 289] on button "button" at bounding box center [350, 287] width 14 height 14
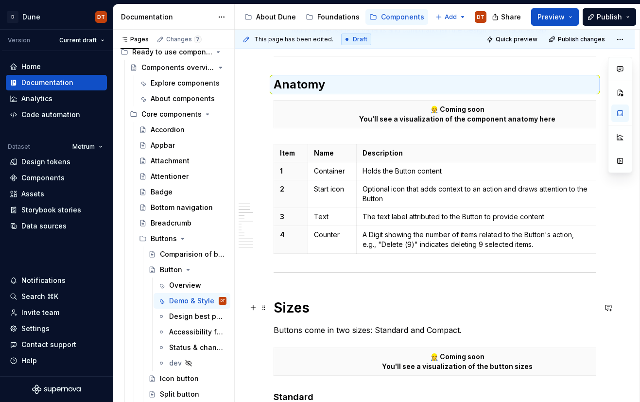
scroll to position [599, 0]
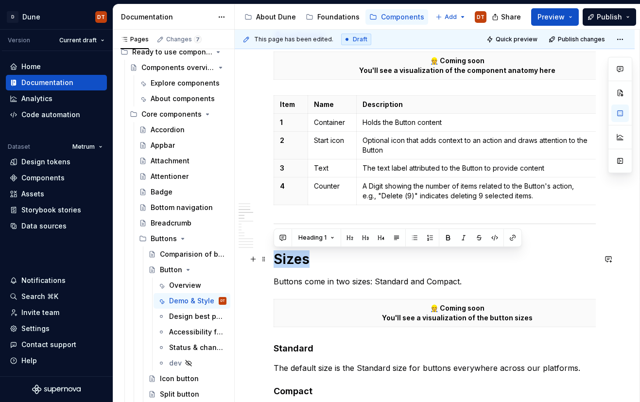
drag, startPoint x: 312, startPoint y: 260, endPoint x: 314, endPoint y: 249, distance: 11.8
click at [350, 237] on button "button" at bounding box center [350, 238] width 14 height 14
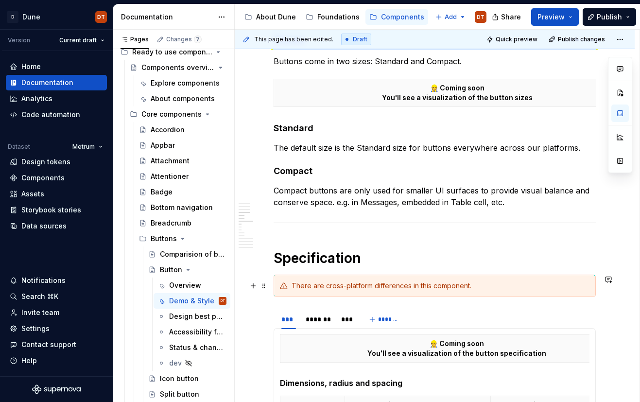
scroll to position [839, 0]
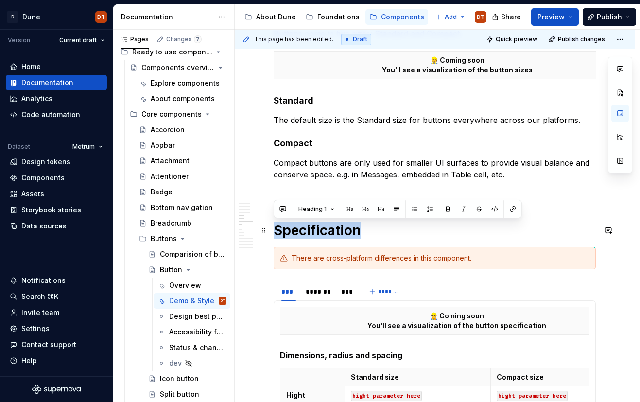
drag, startPoint x: 347, startPoint y: 232, endPoint x: 286, endPoint y: 232, distance: 60.7
click at [278, 233] on h1 "Specification" at bounding box center [435, 230] width 322 height 17
click at [350, 210] on button "button" at bounding box center [350, 209] width 14 height 14
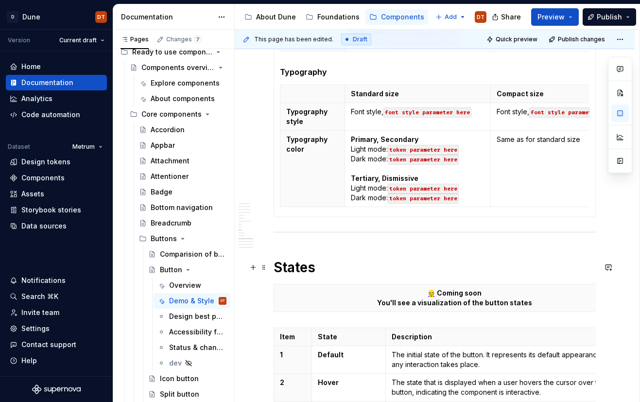
scroll to position [1388, 0]
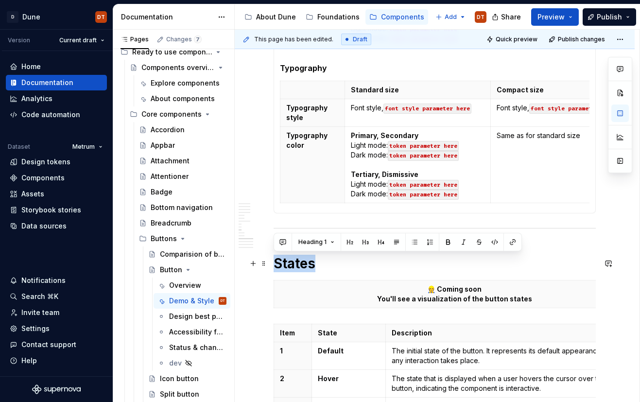
drag, startPoint x: 319, startPoint y: 266, endPoint x: 274, endPoint y: 265, distance: 45.2
click at [274, 265] on h1 "States" at bounding box center [435, 263] width 322 height 17
click at [349, 241] on button "button" at bounding box center [350, 242] width 14 height 14
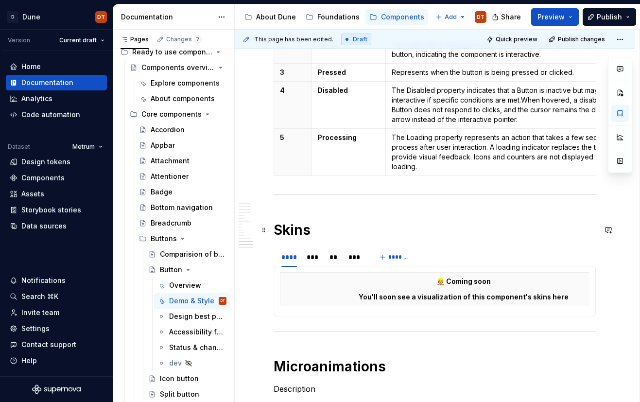
scroll to position [1715, 0]
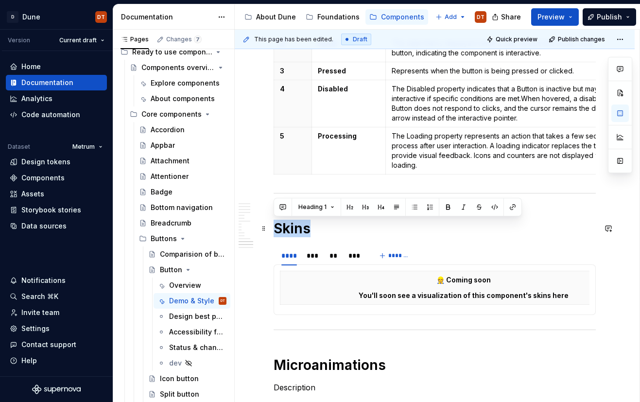
drag, startPoint x: 312, startPoint y: 232, endPoint x: 277, endPoint y: 230, distance: 34.6
click at [277, 230] on h1 "Skins" at bounding box center [435, 228] width 322 height 17
click at [349, 208] on button "button" at bounding box center [350, 207] width 14 height 14
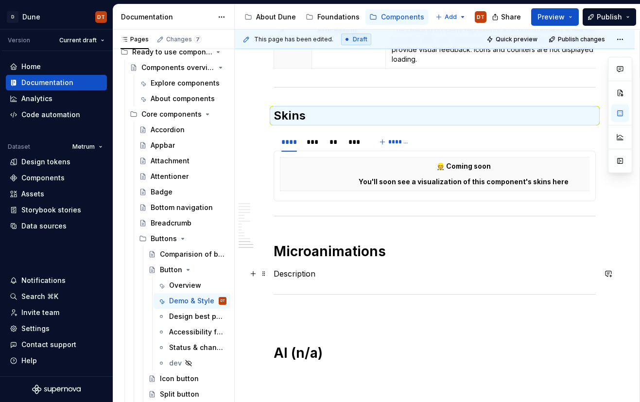
scroll to position [1829, 0]
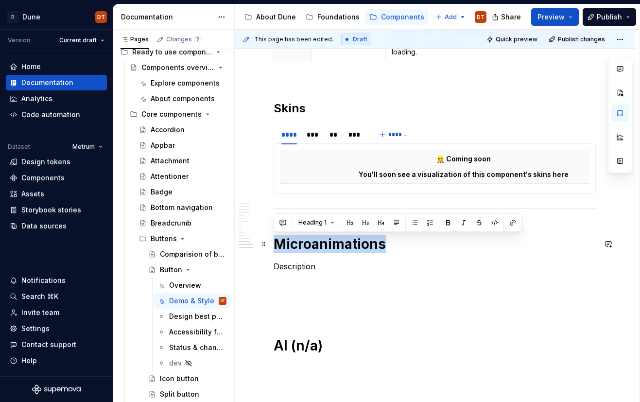
drag, startPoint x: 385, startPoint y: 247, endPoint x: 270, endPoint y: 250, distance: 114.7
click at [349, 223] on button "button" at bounding box center [350, 223] width 14 height 14
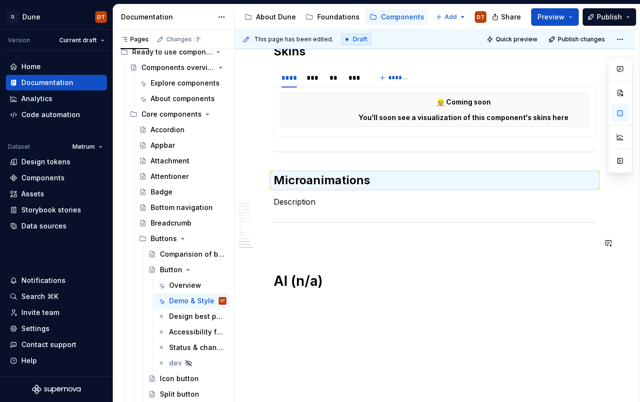
scroll to position [1904, 0]
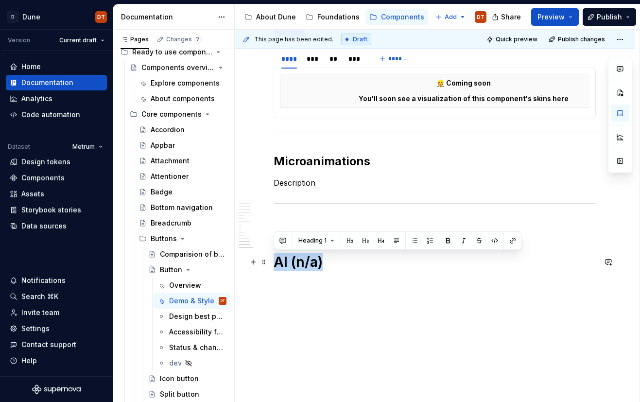
drag, startPoint x: 324, startPoint y: 261, endPoint x: 275, endPoint y: 260, distance: 48.6
click at [275, 260] on h1 "AI (n/a)" at bounding box center [435, 261] width 322 height 17
click at [347, 240] on button "button" at bounding box center [350, 241] width 14 height 14
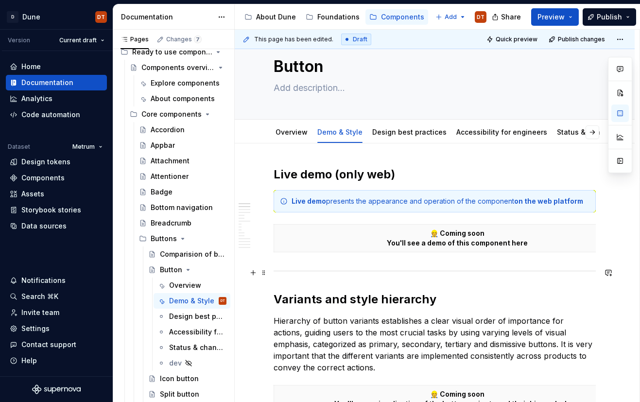
scroll to position [0, 0]
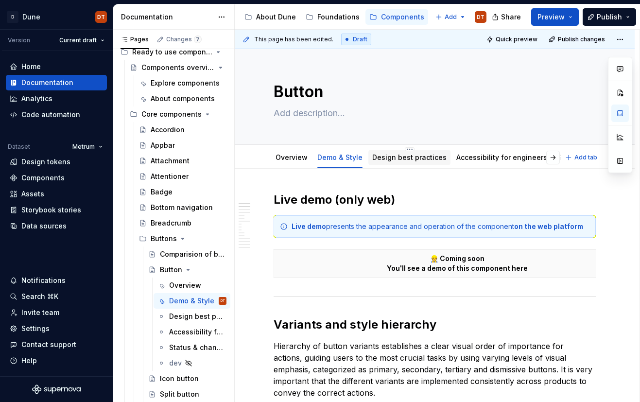
click at [413, 158] on link "Design best practices" at bounding box center [409, 157] width 74 height 8
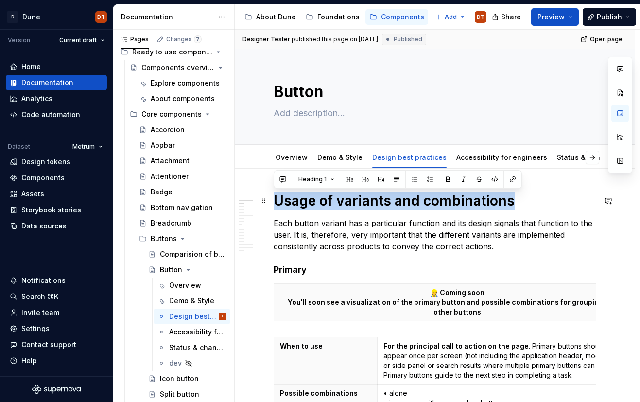
drag, startPoint x: 510, startPoint y: 199, endPoint x: 274, endPoint y: 204, distance: 236.7
click at [274, 204] on h1 "Usage of variants and combinations" at bounding box center [435, 200] width 322 height 17
drag, startPoint x: 350, startPoint y: 180, endPoint x: 348, endPoint y: 188, distance: 7.9
click at [350, 180] on button "button" at bounding box center [350, 180] width 14 height 14
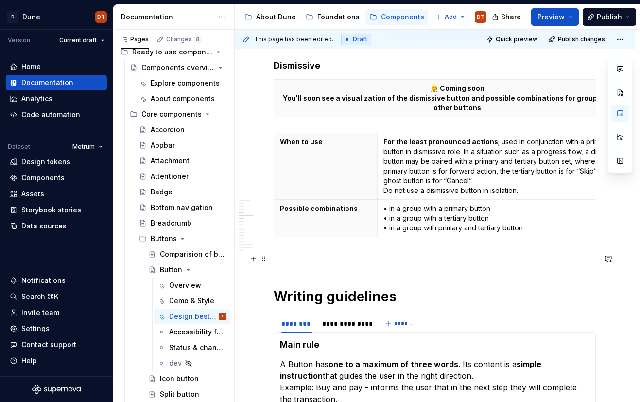
scroll to position [712, 0]
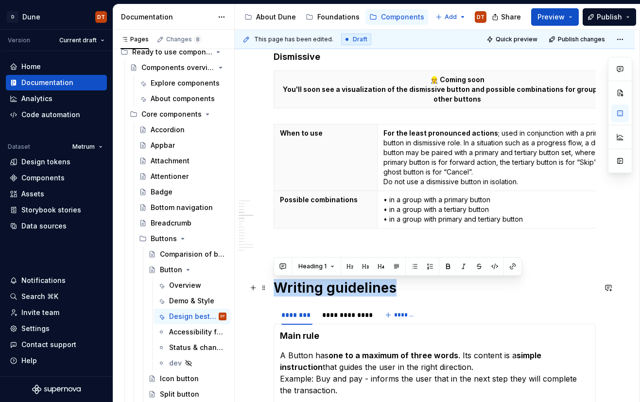
drag, startPoint x: 396, startPoint y: 288, endPoint x: 276, endPoint y: 287, distance: 120.5
click at [276, 287] on h1 "Writing guidelines" at bounding box center [435, 287] width 322 height 17
click at [349, 266] on button "button" at bounding box center [350, 267] width 14 height 14
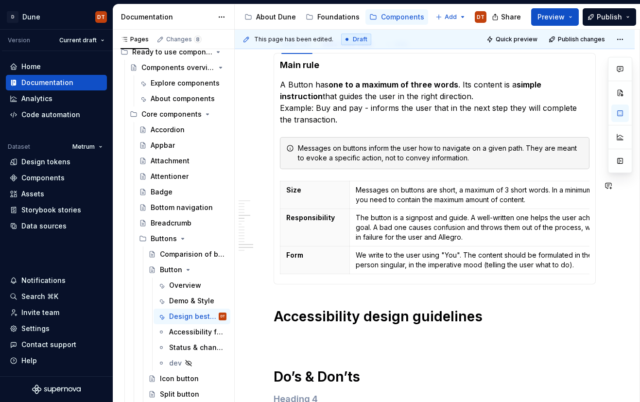
scroll to position [1067, 0]
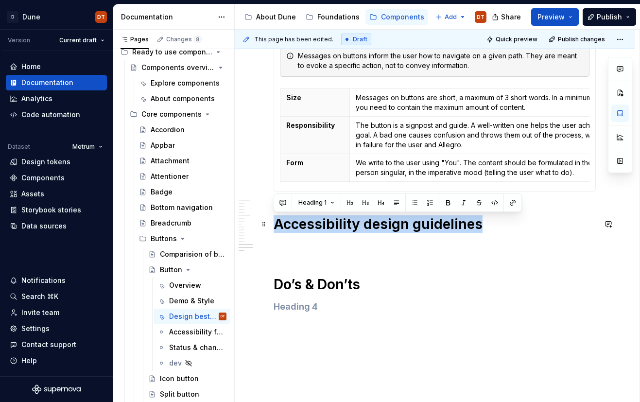
drag, startPoint x: 481, startPoint y: 225, endPoint x: 273, endPoint y: 226, distance: 207.5
click at [351, 206] on button "button" at bounding box center [350, 203] width 14 height 14
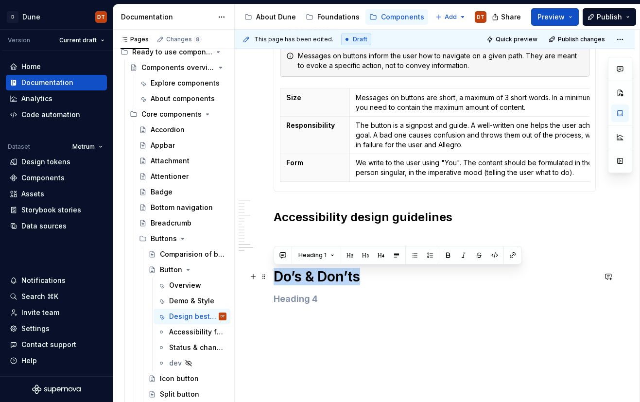
drag, startPoint x: 367, startPoint y: 278, endPoint x: 340, endPoint y: 260, distance: 32.9
click at [277, 277] on h1 "Do’s & Don’ts" at bounding box center [435, 276] width 322 height 17
click at [348, 256] on button "button" at bounding box center [350, 255] width 14 height 14
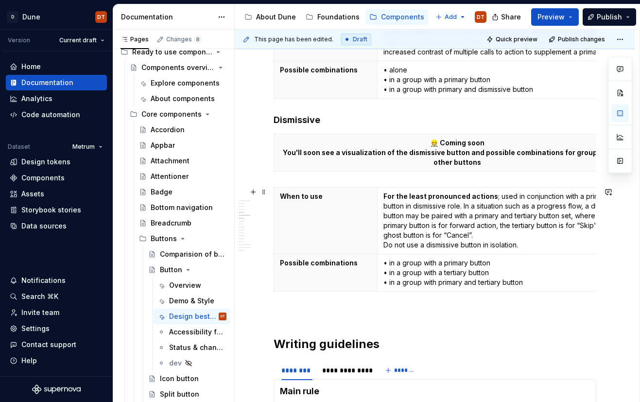
scroll to position [690, 0]
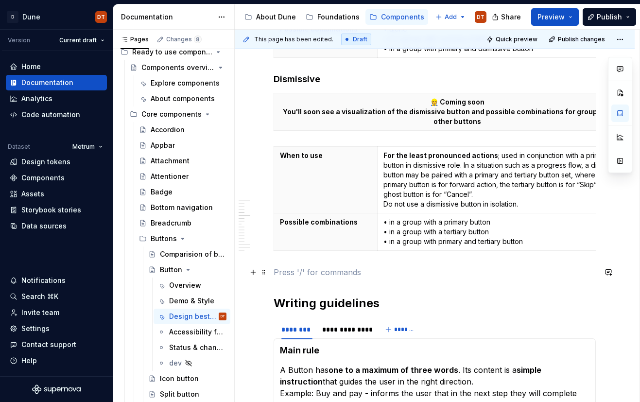
click at [301, 267] on p at bounding box center [435, 272] width 322 height 12
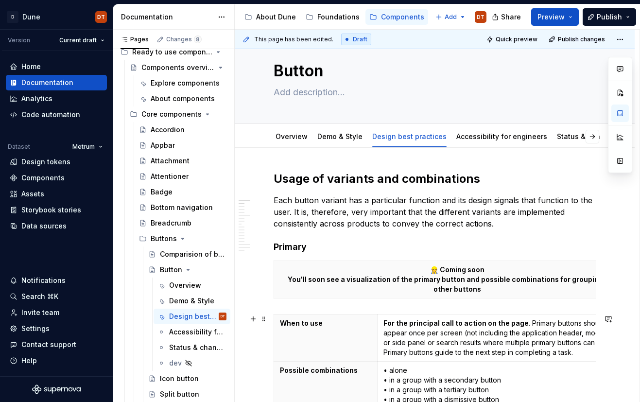
scroll to position [0, 0]
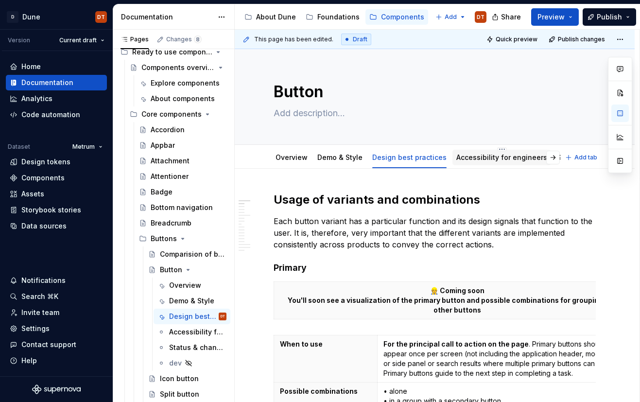
click at [497, 160] on link "Accessibility for engineers" at bounding box center [501, 157] width 91 height 8
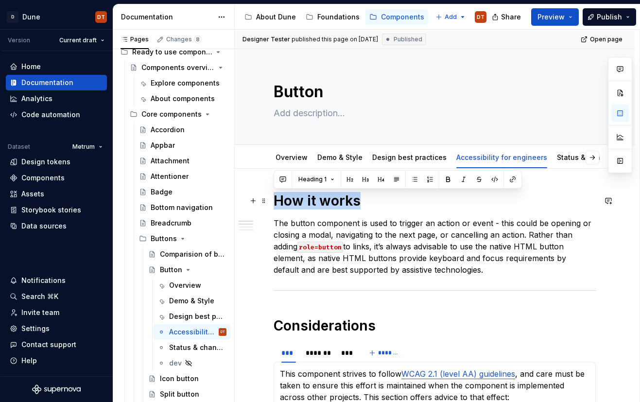
drag, startPoint x: 369, startPoint y: 202, endPoint x: 281, endPoint y: 204, distance: 88.0
click at [275, 205] on h1 "How it works" at bounding box center [435, 200] width 322 height 17
drag, startPoint x: 351, startPoint y: 180, endPoint x: 355, endPoint y: 189, distance: 9.8
click at [351, 180] on button "button" at bounding box center [350, 180] width 14 height 14
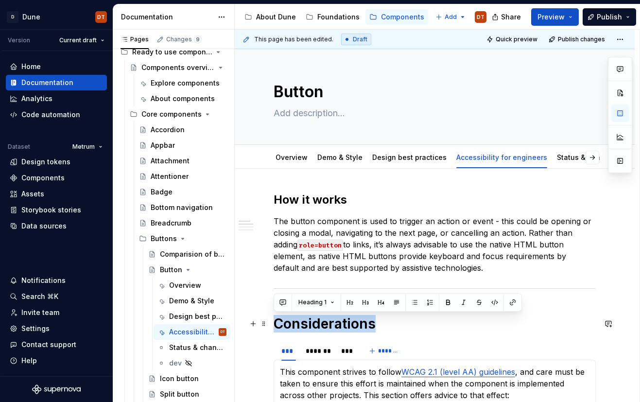
drag, startPoint x: 373, startPoint y: 322, endPoint x: 276, endPoint y: 325, distance: 97.2
click at [276, 325] on h1 "Considerations" at bounding box center [435, 323] width 322 height 17
click at [350, 301] on button "button" at bounding box center [350, 302] width 14 height 14
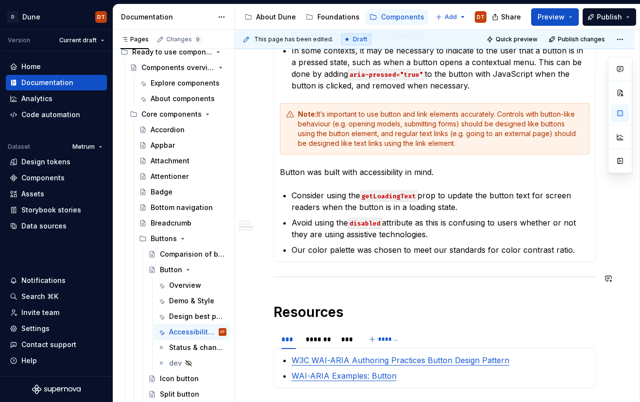
scroll to position [470, 0]
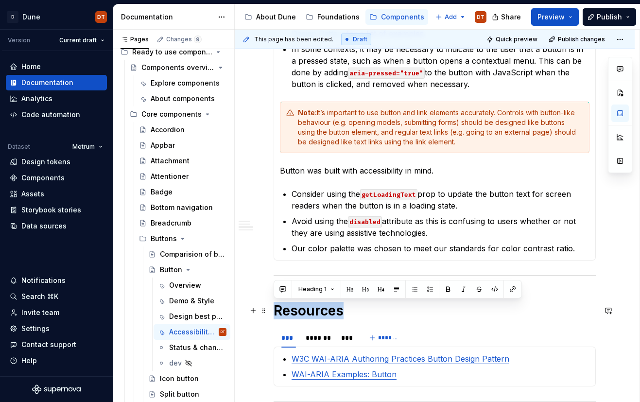
drag, startPoint x: 344, startPoint y: 312, endPoint x: 276, endPoint y: 312, distance: 67.6
click at [276, 312] on h1 "Resources" at bounding box center [435, 310] width 322 height 17
click at [346, 292] on button "button" at bounding box center [350, 289] width 14 height 14
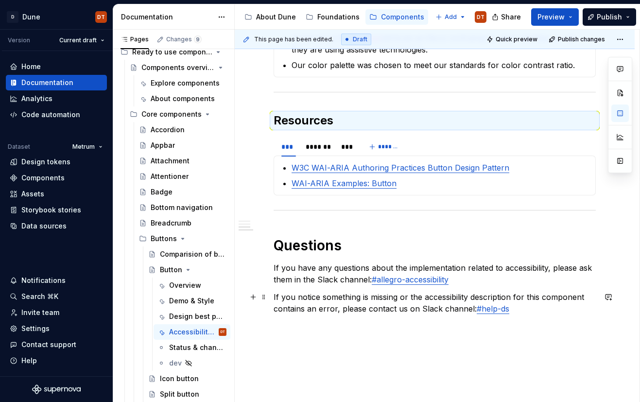
scroll to position [660, 0]
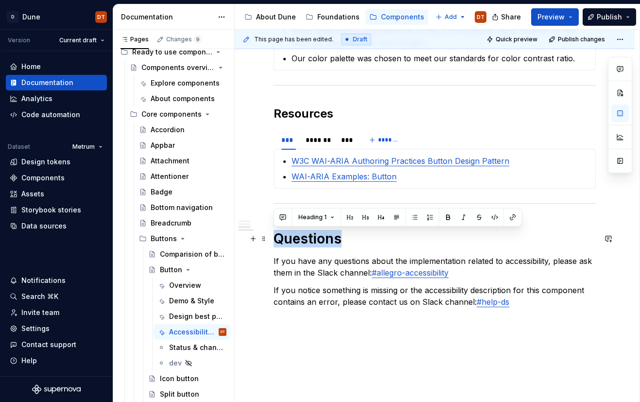
drag, startPoint x: 347, startPoint y: 241, endPoint x: 277, endPoint y: 241, distance: 71.0
click at [277, 241] on h1 "Questions" at bounding box center [435, 238] width 322 height 17
click at [348, 218] on button "button" at bounding box center [350, 217] width 14 height 14
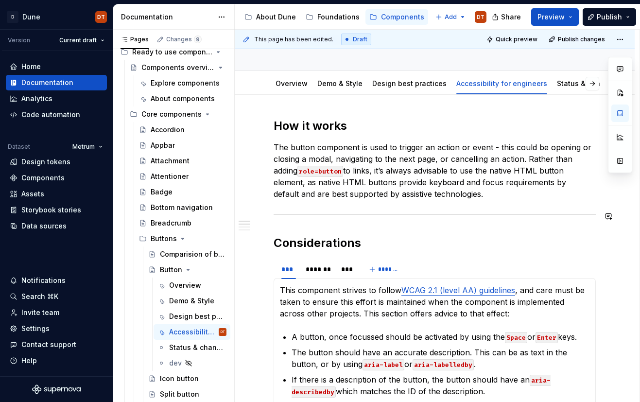
scroll to position [0, 0]
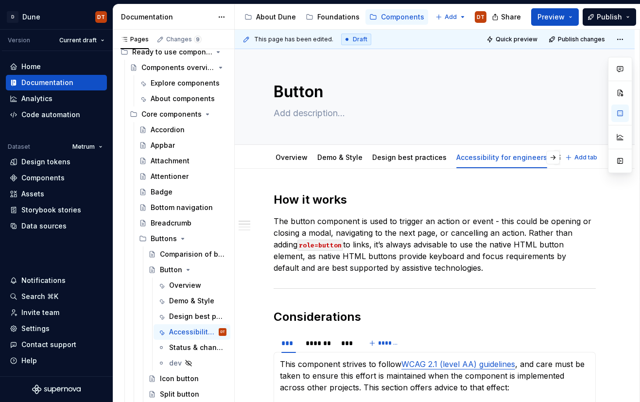
click at [553, 160] on div "Status & changelog" at bounding box center [590, 158] width 75 height 16
click at [553, 161] on div "Status & changelog" at bounding box center [590, 158] width 75 height 16
click at [557, 160] on link "Status & changelog" at bounding box center [590, 157] width 67 height 8
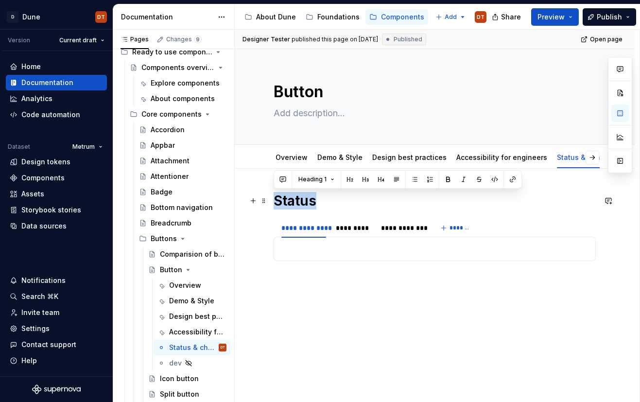
drag, startPoint x: 328, startPoint y: 202, endPoint x: 305, endPoint y: 194, distance: 23.7
click at [268, 202] on div "**********" at bounding box center [435, 285] width 400 height 232
click at [347, 179] on button "button" at bounding box center [350, 180] width 14 height 14
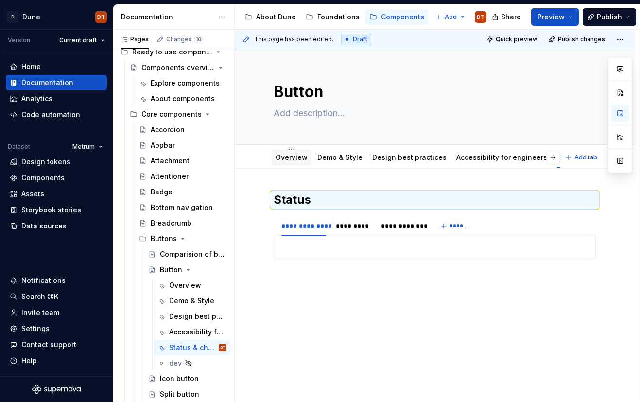
click at [293, 159] on link "Overview" at bounding box center [292, 157] width 32 height 8
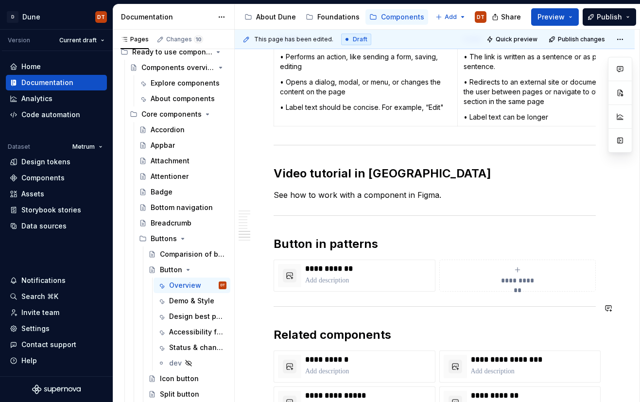
scroll to position [718, 0]
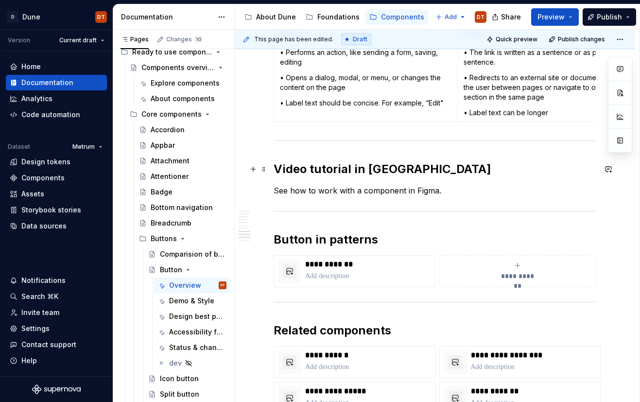
click at [367, 172] on h2 "Video tutorial in [GEOGRAPHIC_DATA]" at bounding box center [435, 169] width 322 height 16
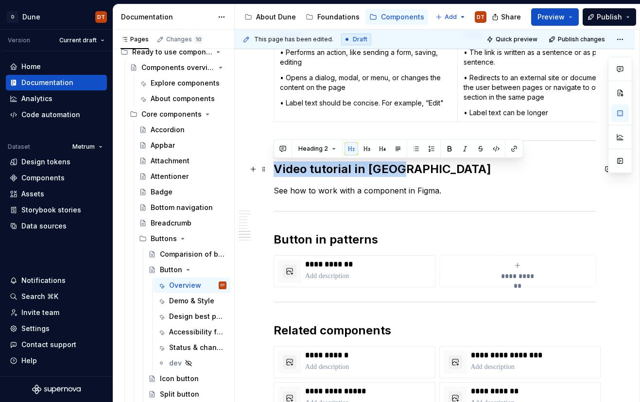
drag, startPoint x: 404, startPoint y: 166, endPoint x: 299, endPoint y: 175, distance: 105.9
click at [275, 169] on h2 "Video tutorial in [GEOGRAPHIC_DATA]" at bounding box center [435, 169] width 322 height 16
click at [305, 239] on h2 "Button in patterns" at bounding box center [435, 240] width 322 height 16
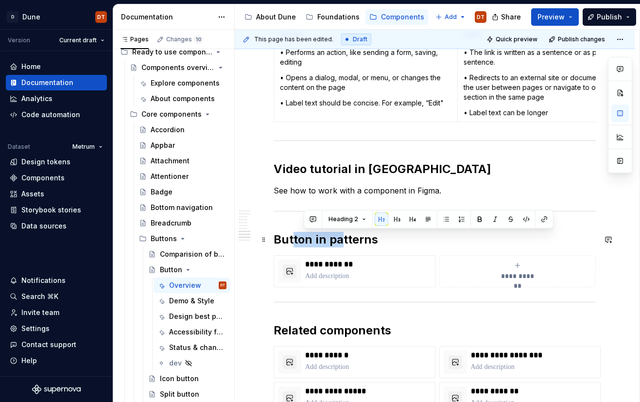
drag, startPoint x: 334, startPoint y: 240, endPoint x: 294, endPoint y: 238, distance: 39.9
click at [294, 238] on h2 "Button in patterns" at bounding box center [435, 240] width 322 height 16
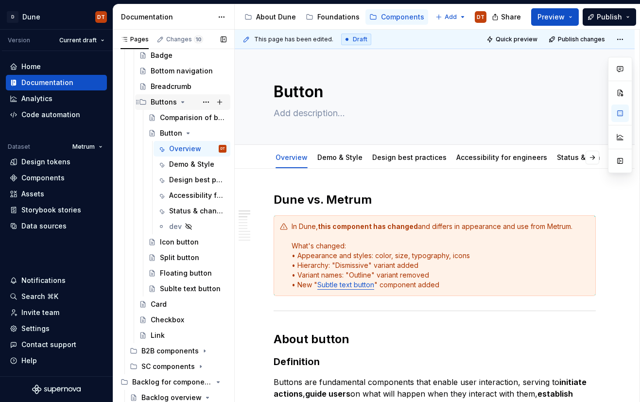
scroll to position [195, 0]
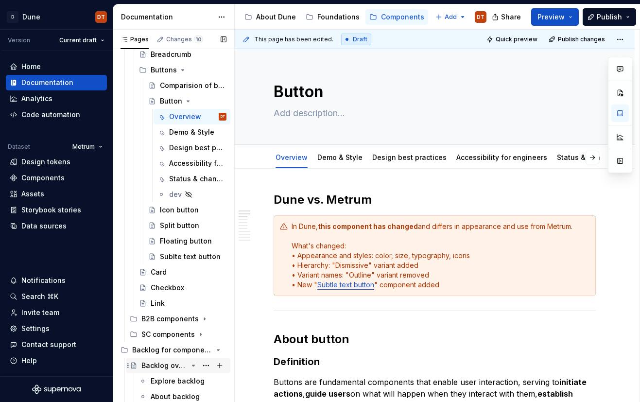
click at [164, 366] on div "Backlog overview" at bounding box center [164, 366] width 46 height 10
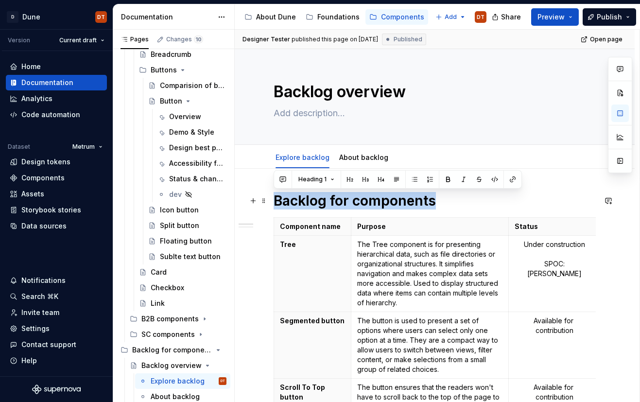
drag, startPoint x: 404, startPoint y: 203, endPoint x: 274, endPoint y: 207, distance: 130.3
click at [274, 207] on h1 "Backlog for components" at bounding box center [435, 200] width 322 height 17
click at [310, 180] on span "Heading 1" at bounding box center [312, 179] width 28 height 8
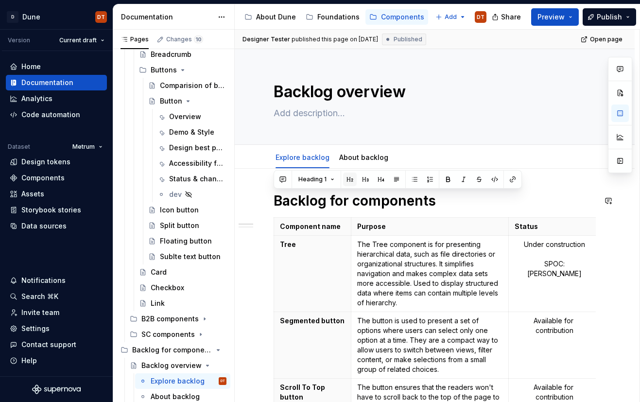
click at [351, 180] on button "button" at bounding box center [350, 180] width 14 height 14
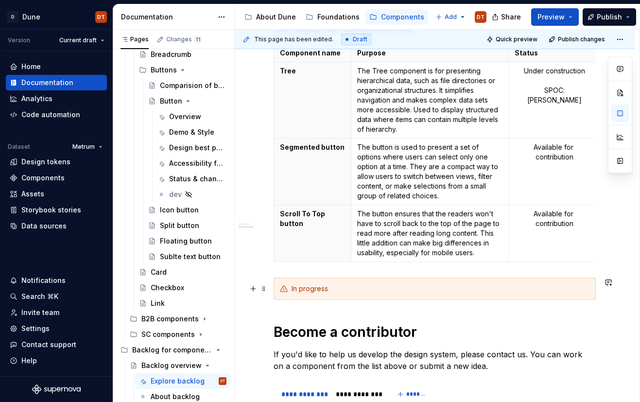
scroll to position [179, 0]
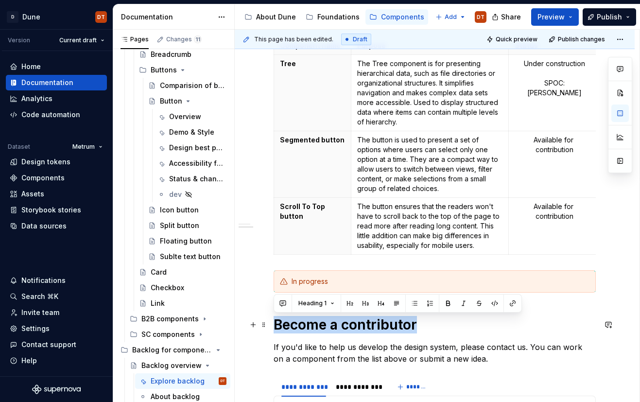
drag, startPoint x: 393, startPoint y: 326, endPoint x: 272, endPoint y: 326, distance: 121.0
click at [272, 326] on div "**********" at bounding box center [435, 343] width 400 height 706
click at [351, 305] on button "button" at bounding box center [350, 303] width 14 height 14
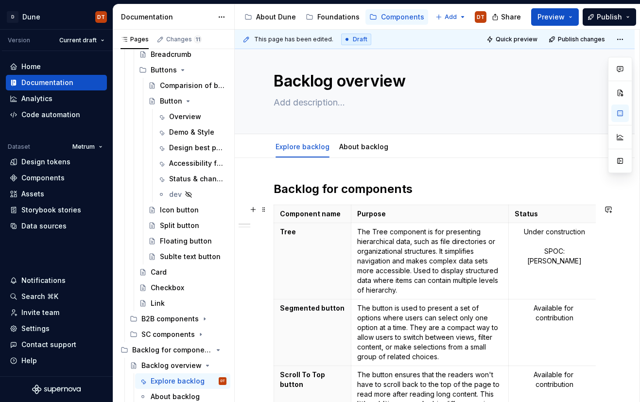
scroll to position [0, 0]
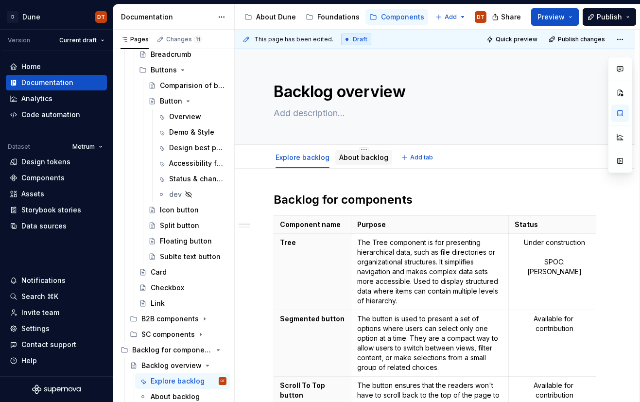
click at [363, 157] on link "About backlog" at bounding box center [363, 157] width 49 height 8
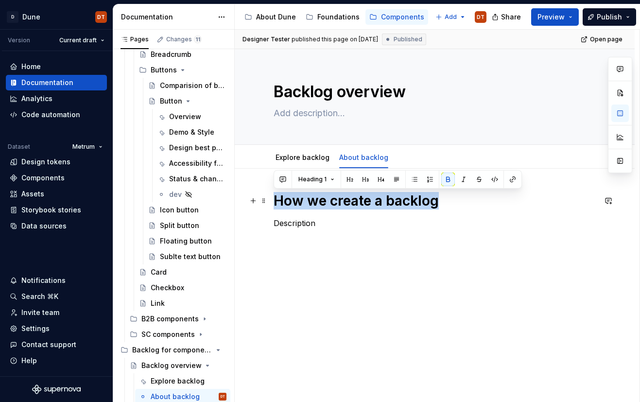
drag, startPoint x: 440, startPoint y: 203, endPoint x: 274, endPoint y: 203, distance: 166.7
click at [274, 203] on h1 "How we create a backlog" at bounding box center [435, 200] width 322 height 17
click at [349, 182] on button "button" at bounding box center [350, 180] width 14 height 14
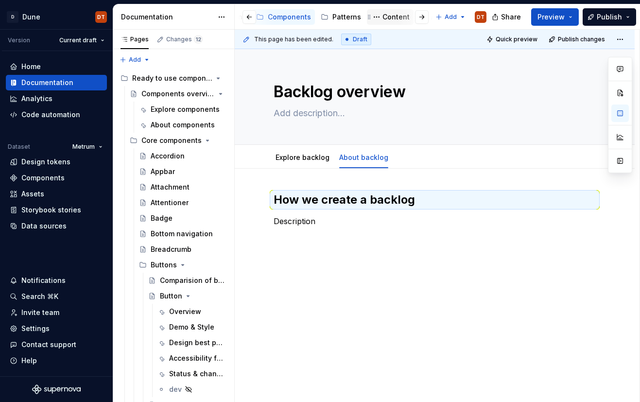
scroll to position [0, 119]
click at [331, 18] on div "Patterns" at bounding box center [341, 17] width 29 height 10
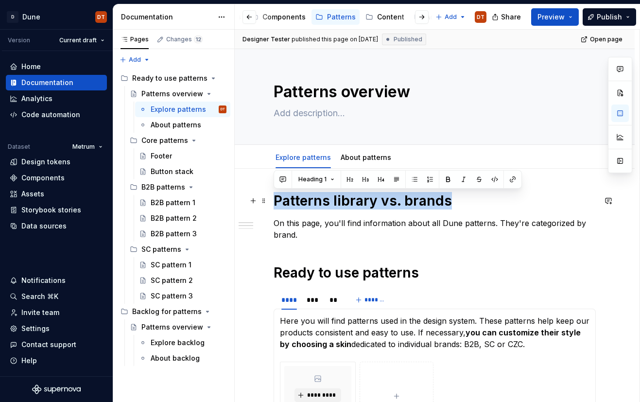
drag, startPoint x: 454, startPoint y: 201, endPoint x: 335, endPoint y: 190, distance: 119.1
click at [276, 206] on h1 "Patterns library vs. brands" at bounding box center [435, 200] width 322 height 17
click at [347, 179] on button "button" at bounding box center [350, 180] width 14 height 14
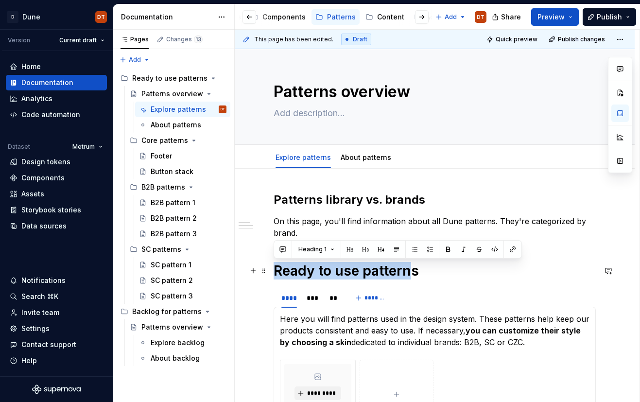
drag, startPoint x: 373, startPoint y: 271, endPoint x: 298, endPoint y: 262, distance: 74.8
click at [275, 270] on h1 "Ready to use patterns" at bounding box center [435, 270] width 322 height 17
click at [348, 249] on button "button" at bounding box center [350, 249] width 14 height 14
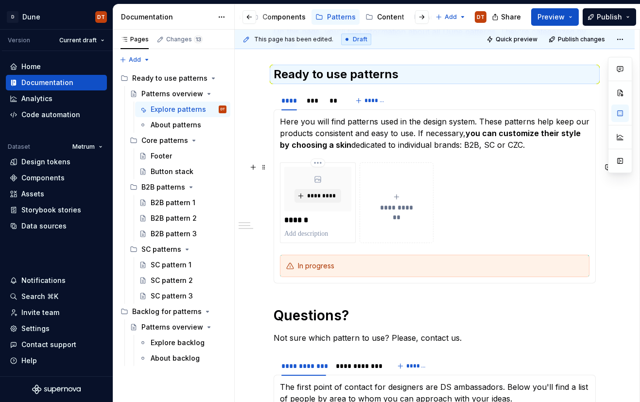
scroll to position [191, 0]
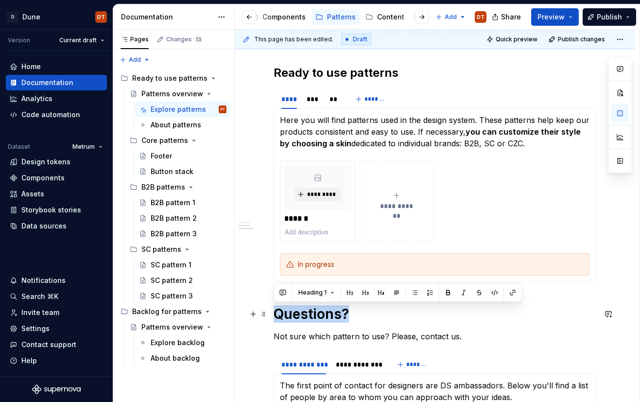
drag, startPoint x: 351, startPoint y: 313, endPoint x: 286, endPoint y: 312, distance: 64.6
click at [271, 316] on div "**********" at bounding box center [435, 339] width 400 height 723
click at [349, 294] on button "button" at bounding box center [350, 293] width 14 height 14
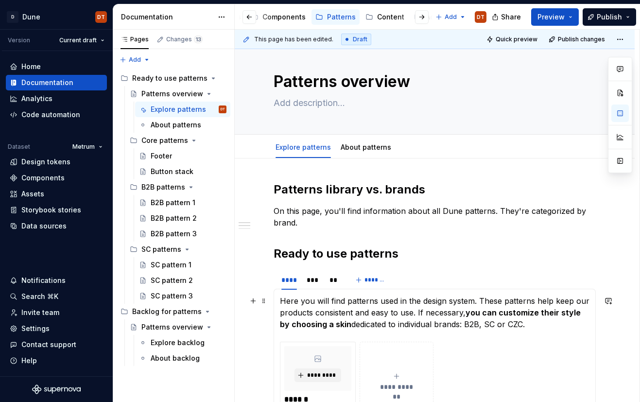
scroll to position [0, 0]
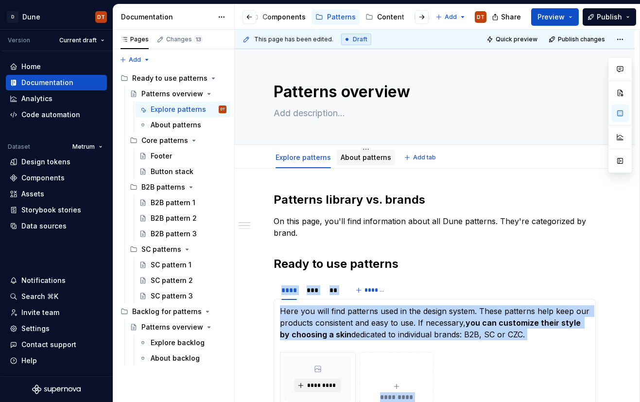
click at [354, 157] on link "About patterns" at bounding box center [366, 157] width 51 height 8
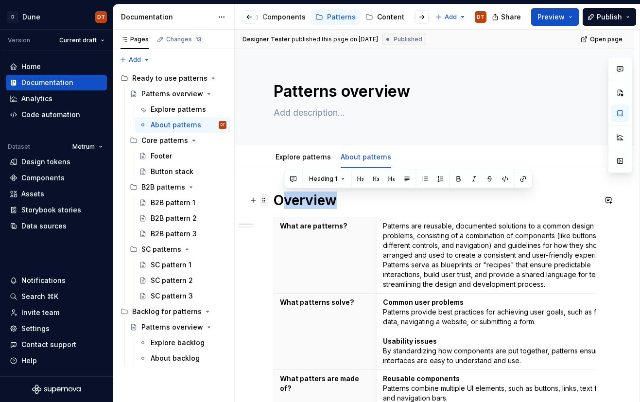
scroll to position [1, 0]
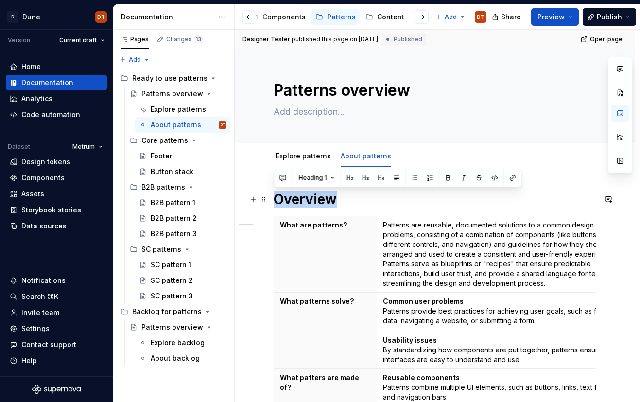
drag, startPoint x: 347, startPoint y: 201, endPoint x: 320, endPoint y: 191, distance: 29.4
click at [349, 179] on button "button" at bounding box center [350, 178] width 14 height 14
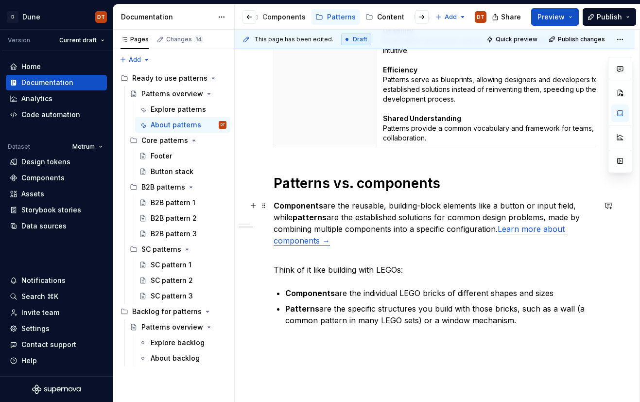
scroll to position [514, 0]
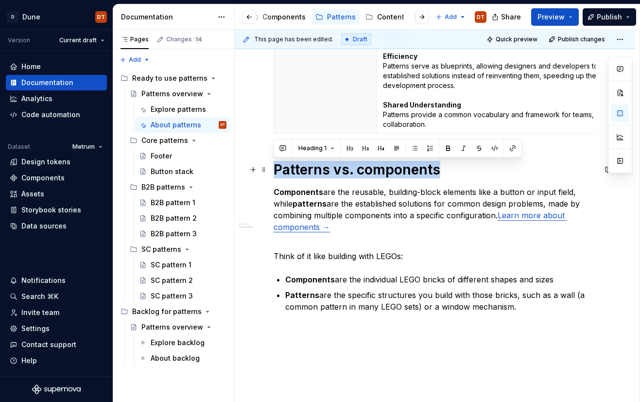
drag, startPoint x: 438, startPoint y: 172, endPoint x: 272, endPoint y: 175, distance: 166.2
click at [272, 175] on div "Overview What are patterns? Patterns are reusable, documented solutions to a co…" at bounding box center [435, 61] width 400 height 813
click at [349, 150] on button "button" at bounding box center [350, 148] width 14 height 14
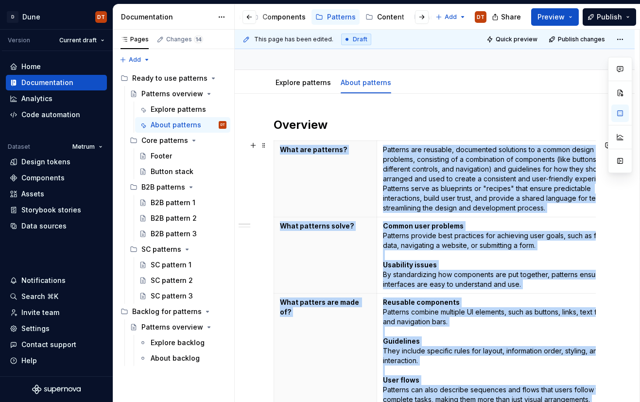
scroll to position [0, 0]
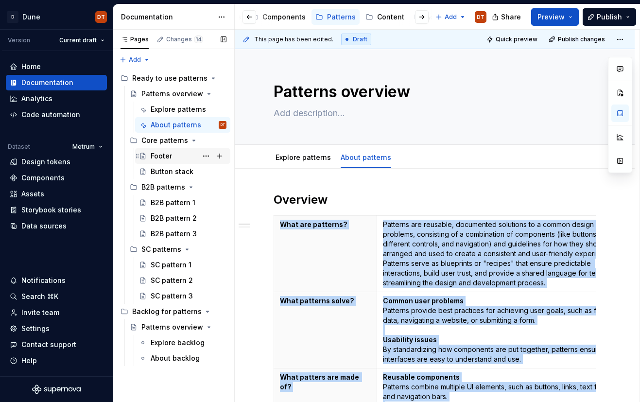
click at [163, 155] on div "Footer" at bounding box center [161, 156] width 21 height 10
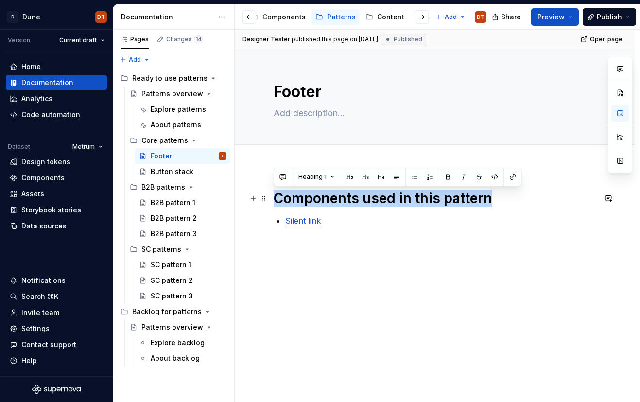
drag, startPoint x: 492, startPoint y: 200, endPoint x: 274, endPoint y: 199, distance: 218.7
click at [274, 199] on h1 "Components used in this pattern" at bounding box center [435, 198] width 322 height 17
drag, startPoint x: 351, startPoint y: 177, endPoint x: 326, endPoint y: 186, distance: 26.3
click at [350, 177] on button "button" at bounding box center [350, 177] width 14 height 14
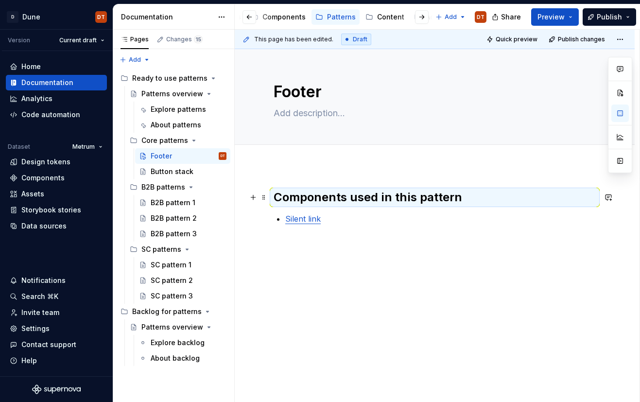
click at [274, 198] on h2 "Components used in this pattern" at bounding box center [435, 198] width 322 height 16
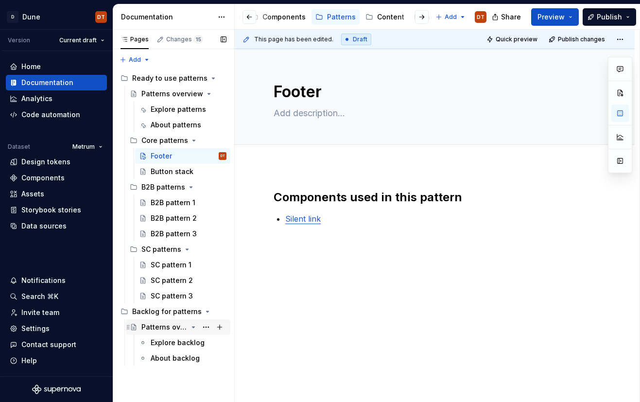
click at [158, 323] on div "Patterns overview" at bounding box center [164, 327] width 46 height 10
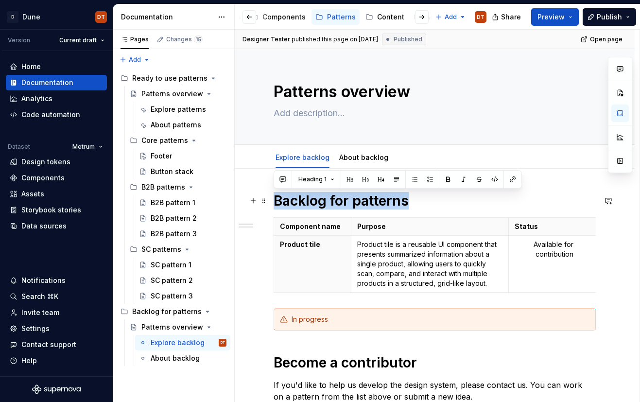
drag, startPoint x: 325, startPoint y: 201, endPoint x: 286, endPoint y: 200, distance: 38.9
click at [350, 179] on button "button" at bounding box center [350, 180] width 14 height 14
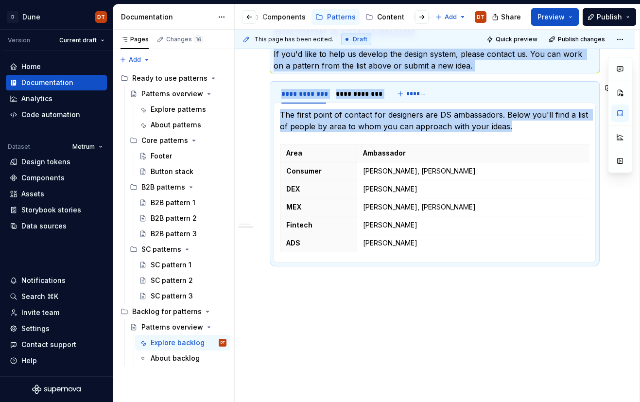
drag, startPoint x: 354, startPoint y: 360, endPoint x: 335, endPoint y: 333, distance: 32.7
click at [286, 359] on div "**********" at bounding box center [435, 121] width 400 height 563
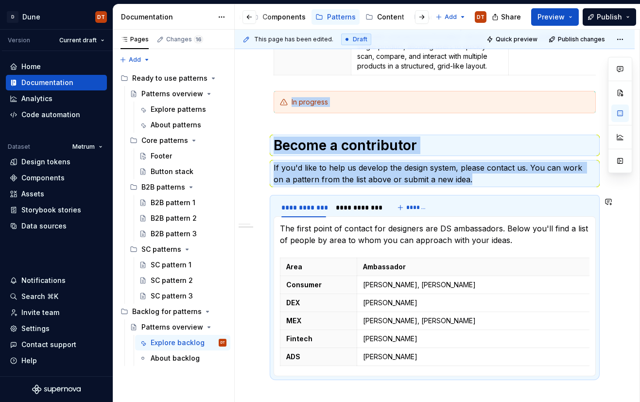
scroll to position [208, 0]
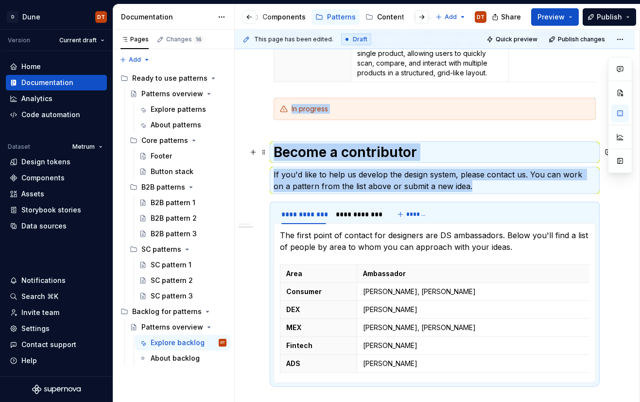
click at [424, 150] on h1 "Become a contributor" at bounding box center [435, 151] width 322 height 17
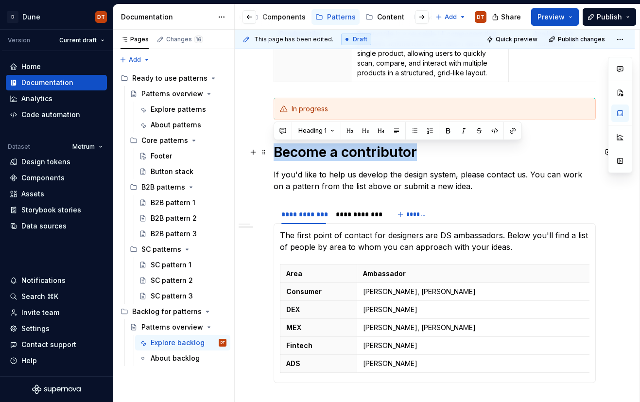
drag, startPoint x: 419, startPoint y: 154, endPoint x: 320, endPoint y: 139, distance: 100.1
click at [276, 153] on h1 "Become a contributor" at bounding box center [435, 151] width 322 height 17
click at [350, 131] on button "button" at bounding box center [350, 131] width 14 height 14
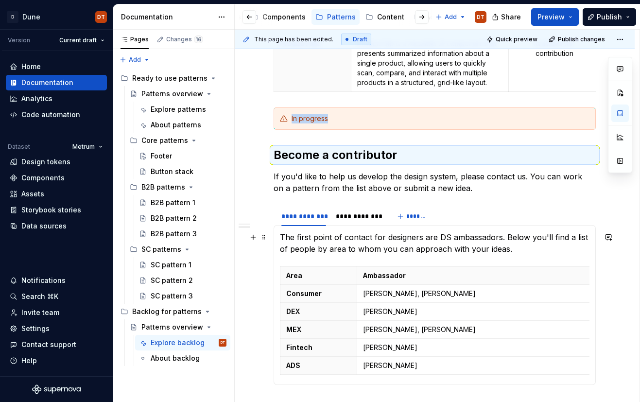
scroll to position [0, 0]
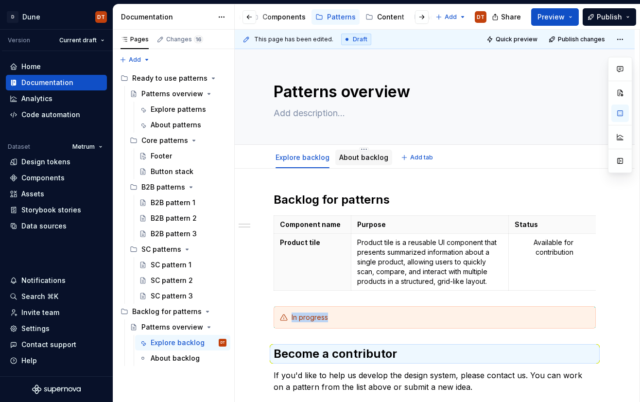
click at [355, 158] on link "About backlog" at bounding box center [363, 157] width 49 height 8
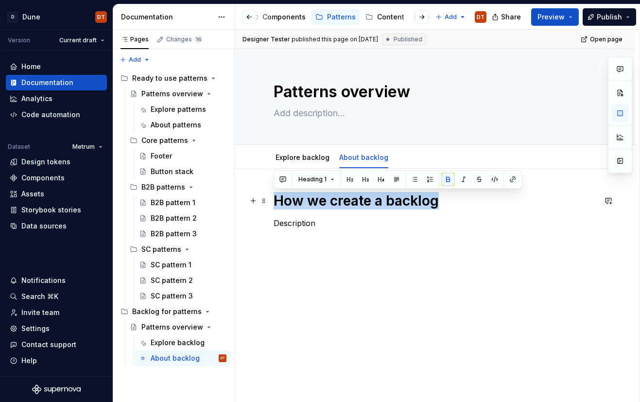
drag, startPoint x: 438, startPoint y: 200, endPoint x: 278, endPoint y: 205, distance: 159.9
click at [278, 205] on strong "How we create a backlog" at bounding box center [356, 200] width 165 height 17
click at [346, 178] on button "button" at bounding box center [350, 180] width 14 height 14
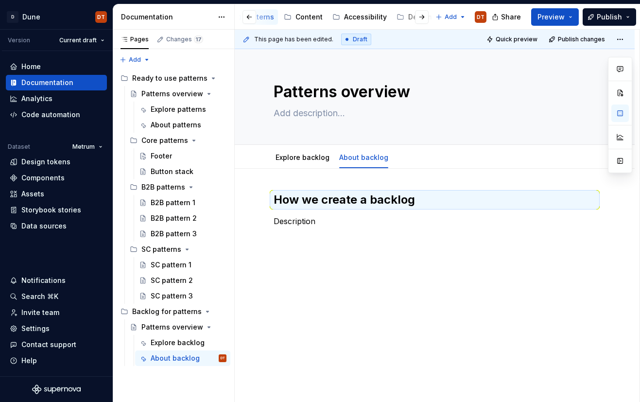
scroll to position [0, 193]
click at [308, 18] on div "Content" at bounding box center [315, 17] width 27 height 10
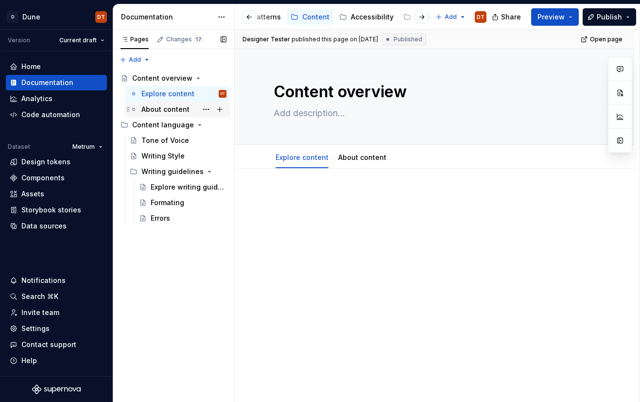
click at [155, 111] on div "About content" at bounding box center [165, 109] width 48 height 10
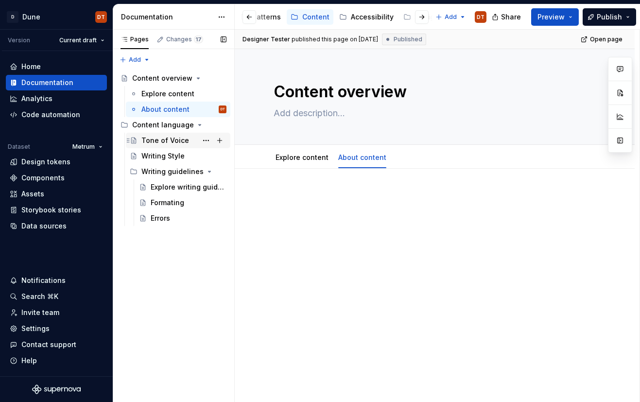
click at [156, 138] on div "Tone of Voice" at bounding box center [165, 141] width 48 height 10
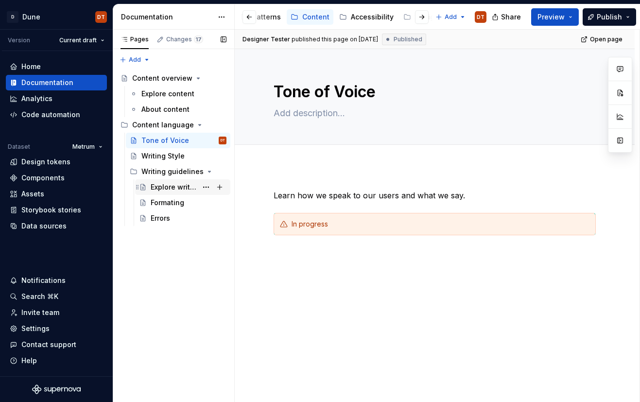
drag, startPoint x: 170, startPoint y: 187, endPoint x: 194, endPoint y: 185, distance: 23.9
click at [170, 187] on div "Explore writing guidelines" at bounding box center [174, 187] width 47 height 10
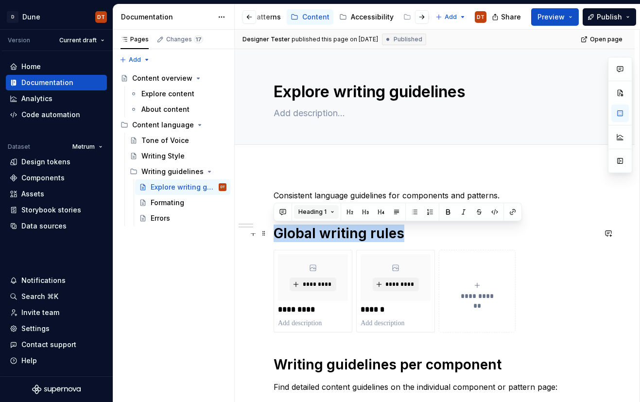
drag, startPoint x: 407, startPoint y: 232, endPoint x: 323, endPoint y: 218, distance: 85.2
click at [269, 236] on div "**********" at bounding box center [435, 380] width 400 height 429
click at [350, 210] on button "button" at bounding box center [350, 212] width 14 height 14
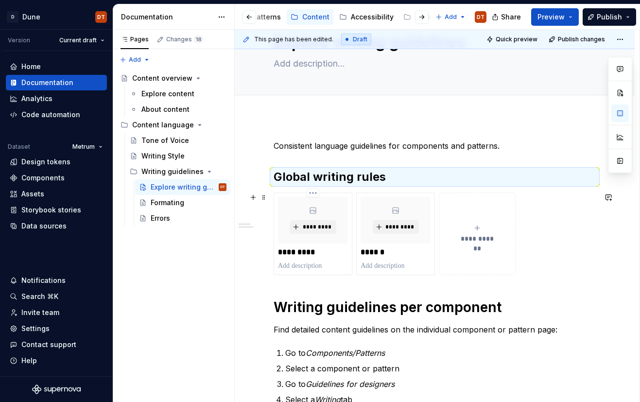
scroll to position [86, 0]
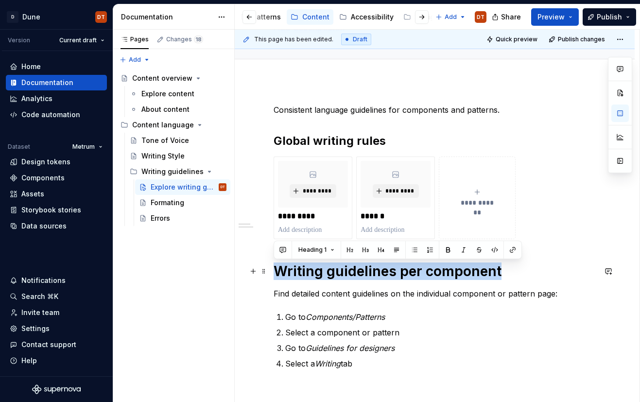
drag, startPoint x: 505, startPoint y: 272, endPoint x: 277, endPoint y: 275, distance: 228.4
click at [277, 275] on h1 "Writing guidelines per component" at bounding box center [435, 270] width 322 height 17
click at [349, 251] on button "button" at bounding box center [350, 250] width 14 height 14
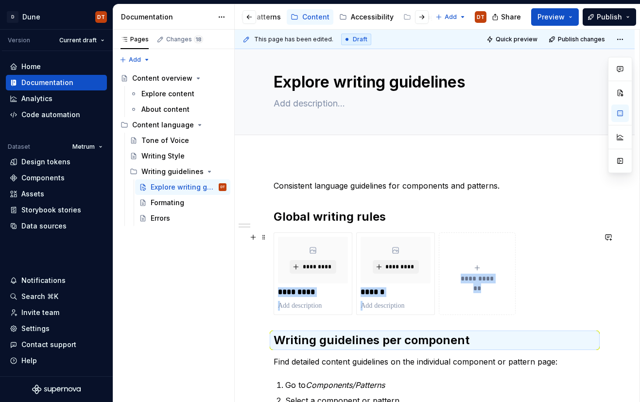
scroll to position [0, 0]
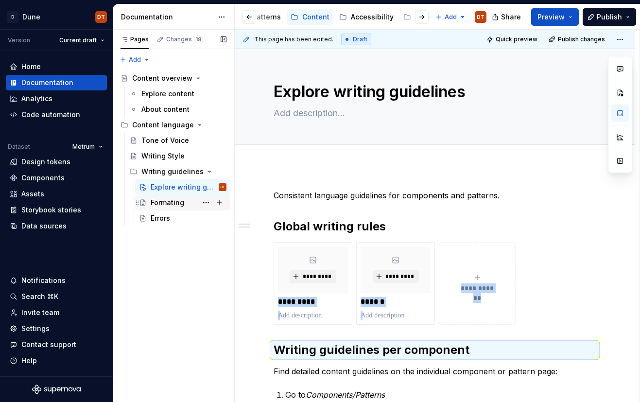
click at [177, 200] on div "Formating" at bounding box center [168, 203] width 34 height 10
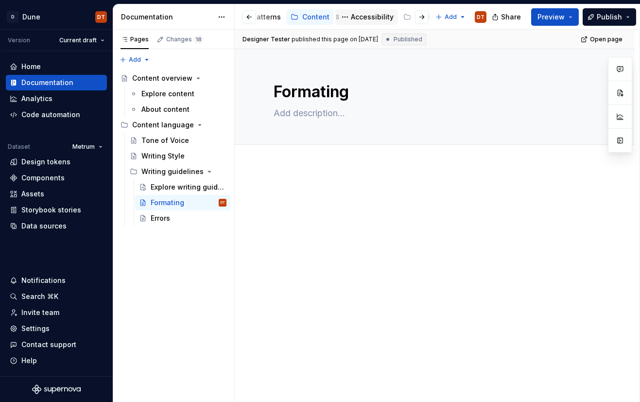
click at [360, 19] on div "Accessibility" at bounding box center [372, 17] width 43 height 10
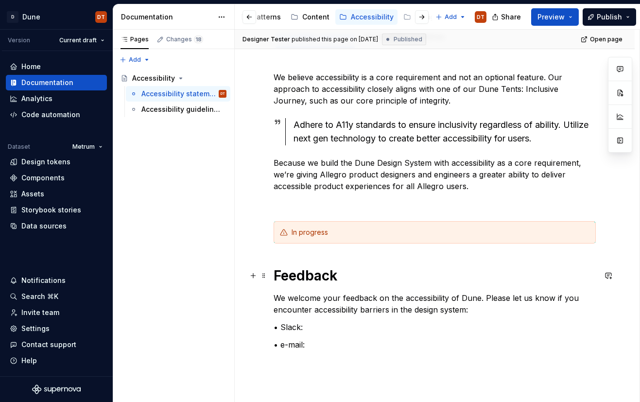
scroll to position [135, 0]
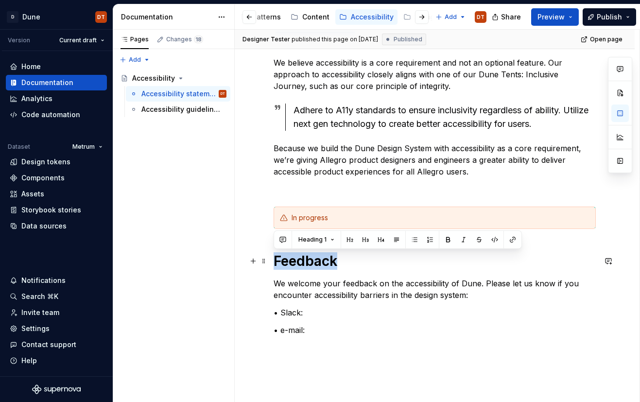
drag, startPoint x: 345, startPoint y: 263, endPoint x: 273, endPoint y: 263, distance: 72.4
click at [273, 263] on div "We believe accessibility is a core requirement and not an optional feature. Our…" at bounding box center [435, 260] width 400 height 452
click at [348, 242] on button "button" at bounding box center [350, 240] width 14 height 14
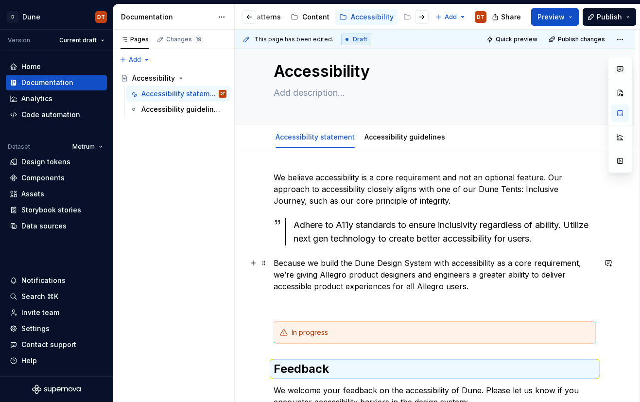
scroll to position [11, 0]
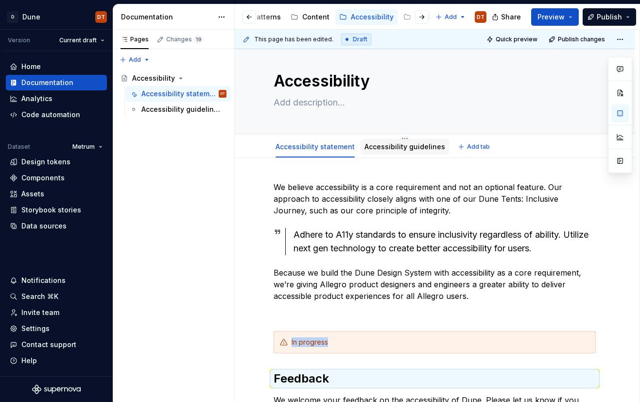
click at [391, 148] on link "Accessibility guidelines" at bounding box center [404, 146] width 81 height 8
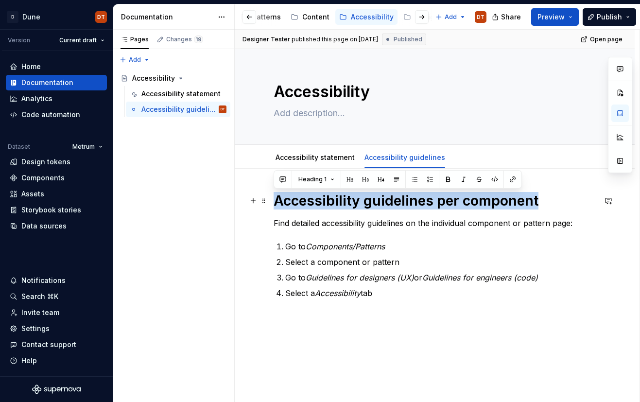
drag, startPoint x: 538, startPoint y: 204, endPoint x: 353, endPoint y: 188, distance: 185.8
click at [277, 205] on h1 "Accessibility guidelines per component" at bounding box center [435, 200] width 322 height 17
click at [349, 182] on button "button" at bounding box center [350, 180] width 14 height 14
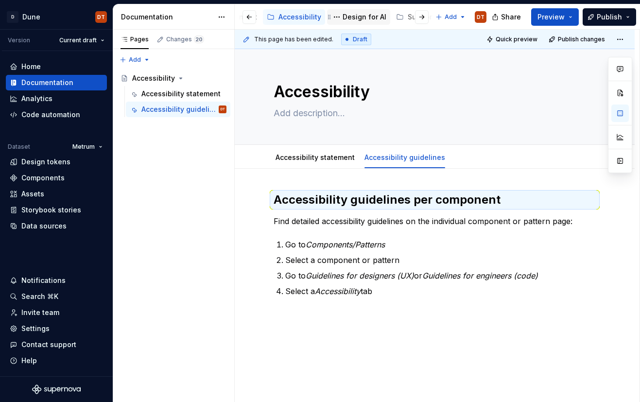
scroll to position [0, 259]
click at [350, 17] on div "Design for AI" at bounding box center [372, 17] width 44 height 10
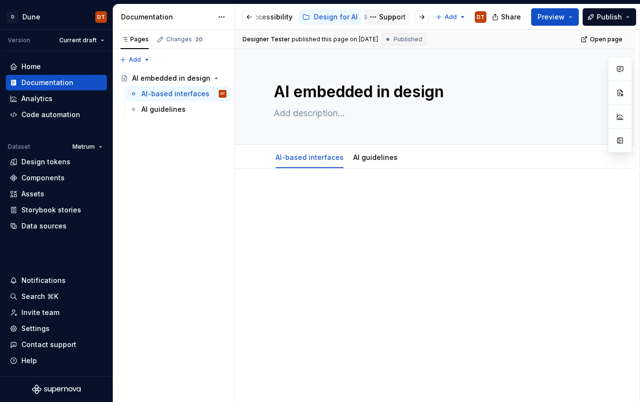
scroll to position [0, 325]
click at [348, 18] on div "Support" at bounding box center [361, 17] width 27 height 10
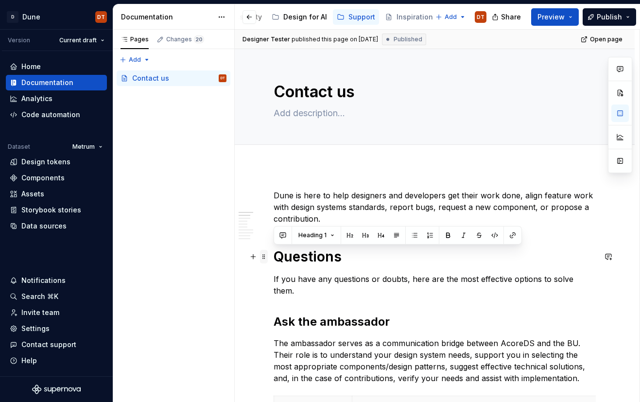
drag, startPoint x: 346, startPoint y: 257, endPoint x: 267, endPoint y: 256, distance: 78.7
click at [346, 236] on button "button" at bounding box center [350, 235] width 14 height 14
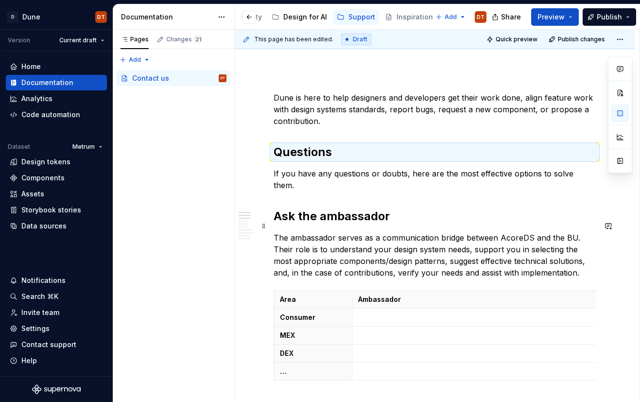
scroll to position [108, 0]
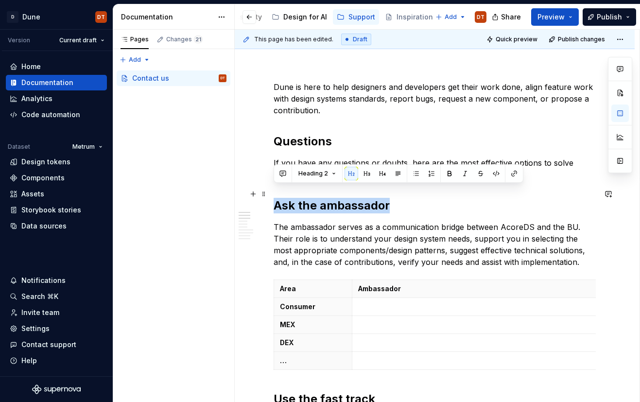
drag, startPoint x: 385, startPoint y: 195, endPoint x: 271, endPoint y: 200, distance: 114.3
click at [366, 177] on button "button" at bounding box center [367, 174] width 14 height 14
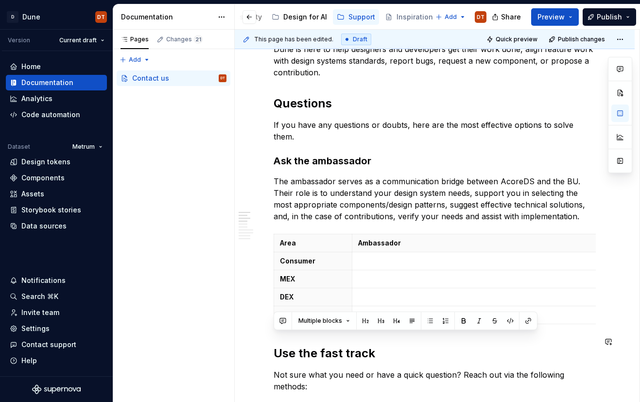
scroll to position [147, 0]
drag, startPoint x: 357, startPoint y: 353, endPoint x: 265, endPoint y: 353, distance: 92.3
click at [346, 345] on h2 "Use the fast track" at bounding box center [435, 353] width 322 height 16
drag, startPoint x: 375, startPoint y: 341, endPoint x: 280, endPoint y: 340, distance: 94.8
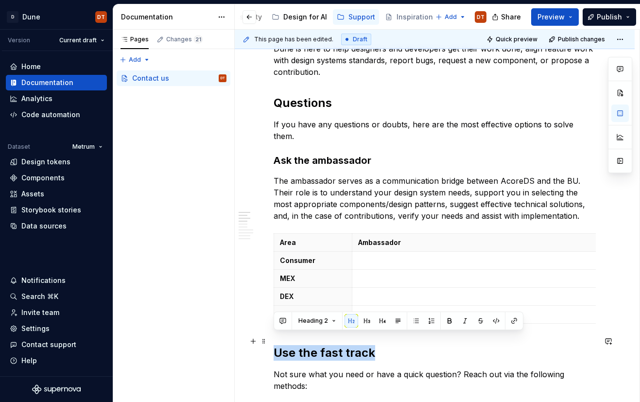
click at [274, 345] on h2 "Use the fast track" at bounding box center [435, 353] width 322 height 16
click at [363, 322] on button "button" at bounding box center [367, 321] width 14 height 14
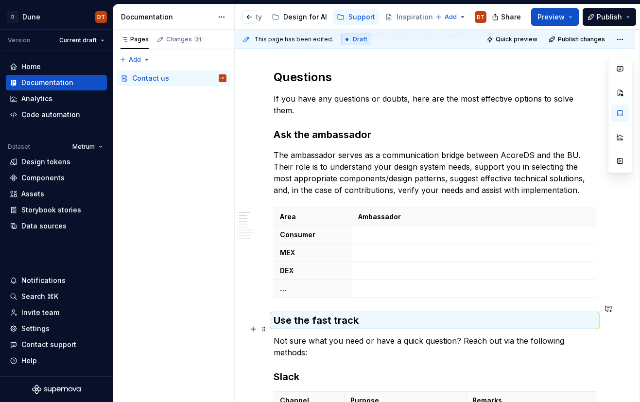
scroll to position [174, 0]
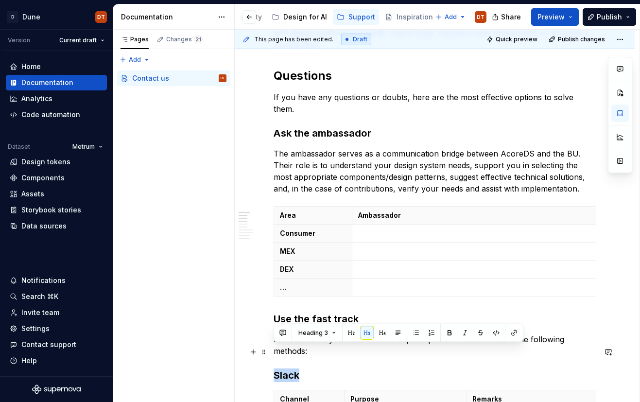
drag, startPoint x: 304, startPoint y: 353, endPoint x: 346, endPoint y: 344, distance: 42.9
click at [379, 334] on button "button" at bounding box center [383, 333] width 14 height 14
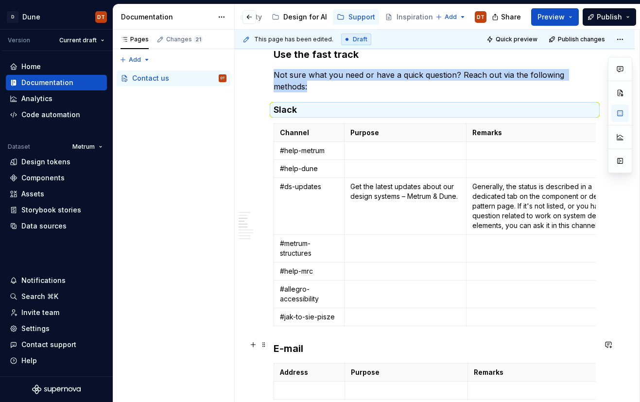
scroll to position [460, 0]
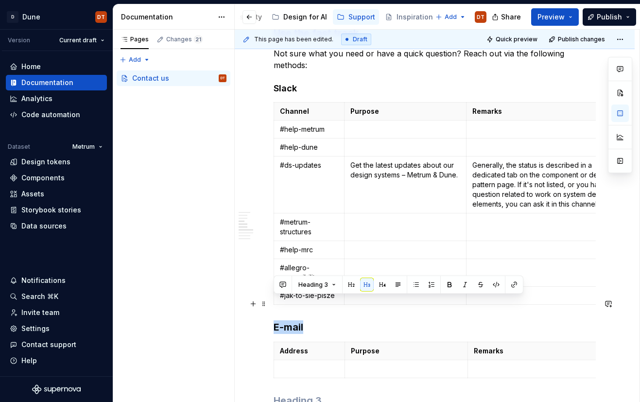
drag, startPoint x: 308, startPoint y: 305, endPoint x: 280, endPoint y: 303, distance: 27.7
click at [269, 305] on div "Dune is here to help designers and developers get their work done, align featur…" at bounding box center [435, 291] width 400 height 1171
click at [379, 284] on button "button" at bounding box center [383, 285] width 14 height 14
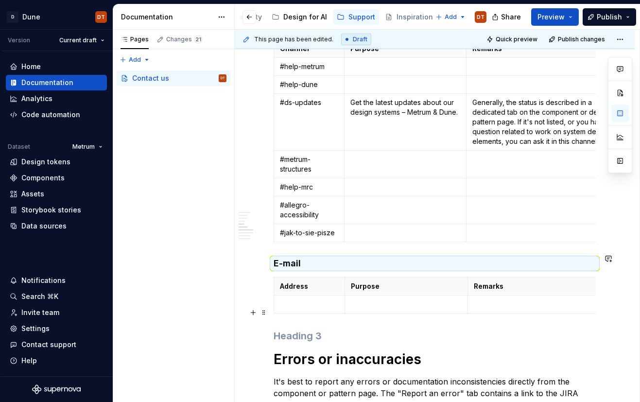
scroll to position [567, 0]
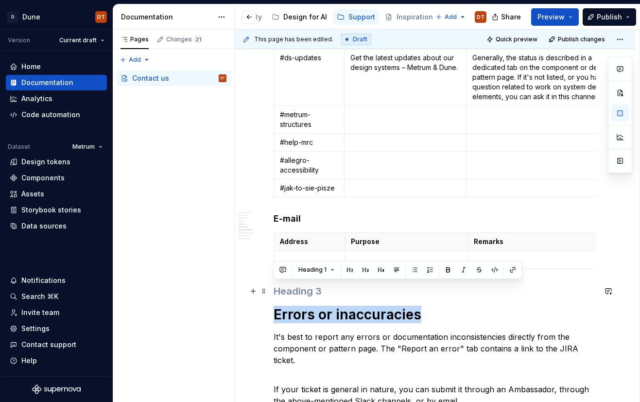
drag, startPoint x: 425, startPoint y: 291, endPoint x: 273, endPoint y: 296, distance: 152.2
click at [274, 306] on h1 "Errors or inaccuracies" at bounding box center [435, 314] width 322 height 17
click at [348, 268] on button "button" at bounding box center [350, 270] width 14 height 14
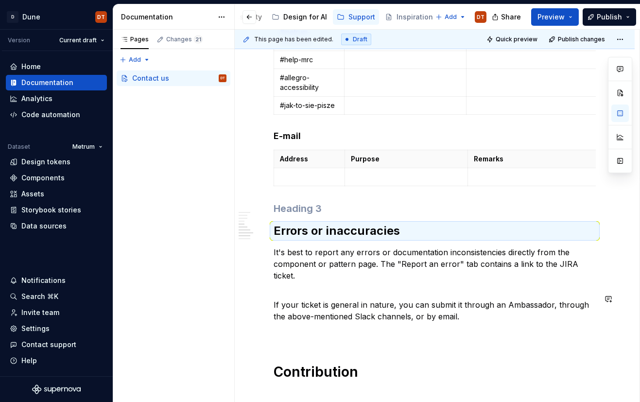
scroll to position [687, 0]
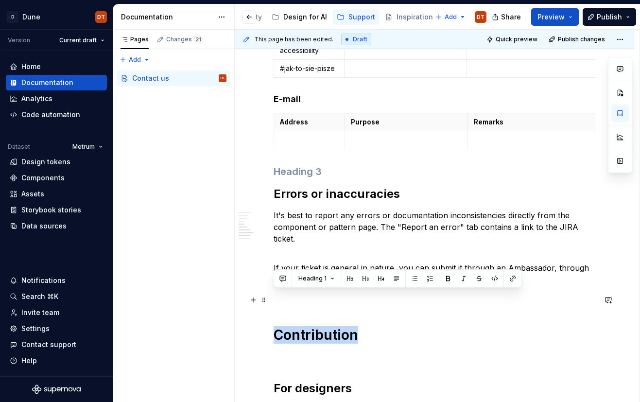
drag, startPoint x: 362, startPoint y: 301, endPoint x: 310, endPoint y: 290, distance: 53.2
click at [275, 326] on h1 "Contribution" at bounding box center [435, 334] width 322 height 17
click at [350, 282] on button "button" at bounding box center [350, 279] width 14 height 14
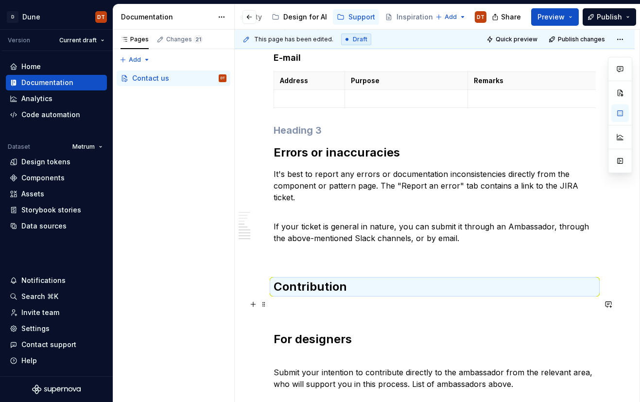
scroll to position [730, 0]
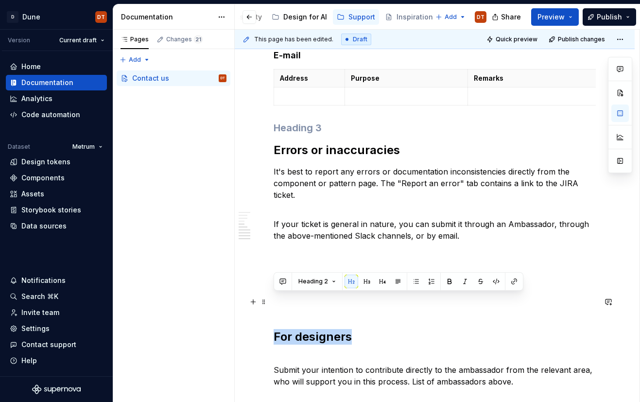
drag, startPoint x: 358, startPoint y: 304, endPoint x: 272, endPoint y: 306, distance: 86.0
click at [270, 306] on div "Dune is here to help designers and developers get their work done, align featur…" at bounding box center [435, 16] width 400 height 1160
click at [365, 283] on button "button" at bounding box center [367, 282] width 14 height 14
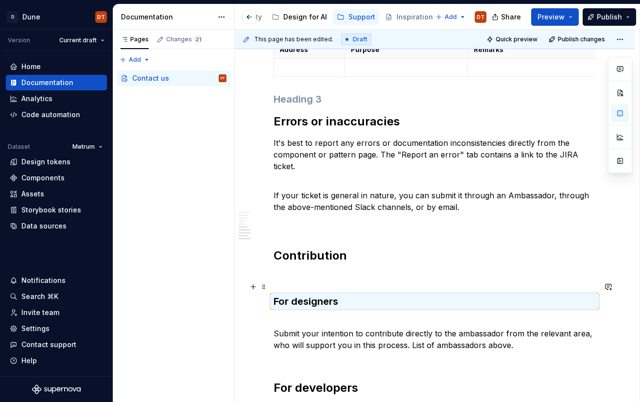
scroll to position [766, 0]
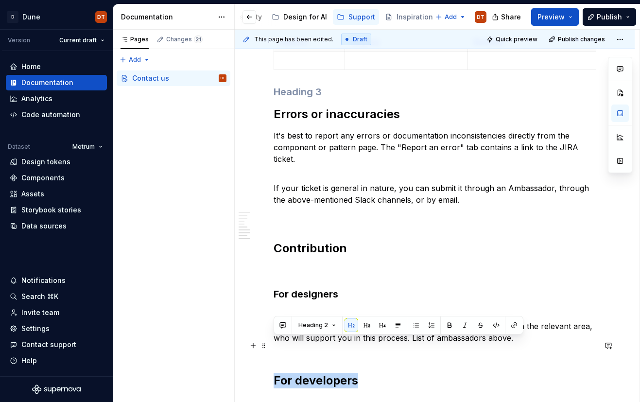
drag, startPoint x: 361, startPoint y: 343, endPoint x: 346, endPoint y: 333, distance: 18.2
click at [274, 373] on h2 "For developers" at bounding box center [435, 381] width 322 height 16
click at [365, 322] on button "button" at bounding box center [367, 325] width 14 height 14
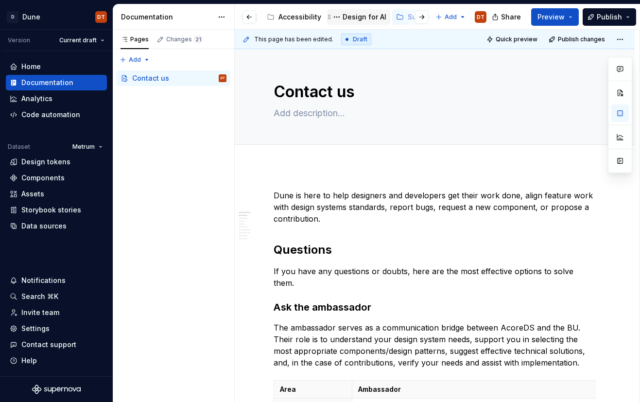
scroll to position [0, 0]
click at [272, 17] on div "About Dune" at bounding box center [276, 17] width 40 height 10
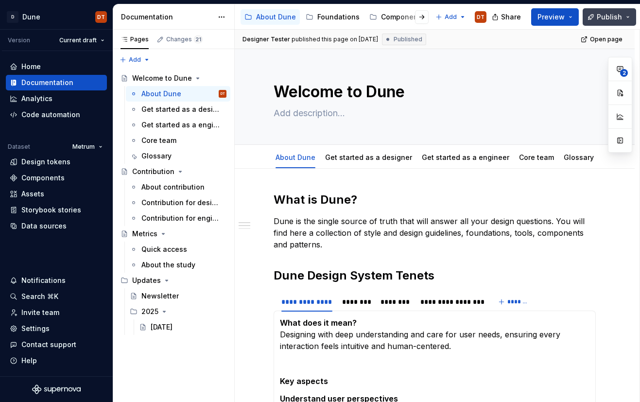
click at [603, 19] on span "Publish" at bounding box center [609, 17] width 25 height 10
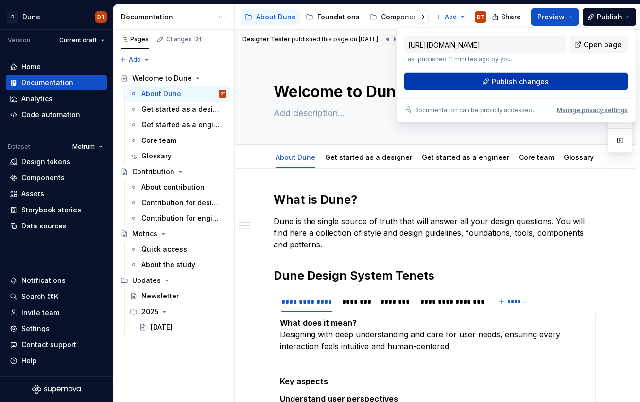
click at [520, 79] on span "Publish changes" at bounding box center [520, 82] width 57 height 10
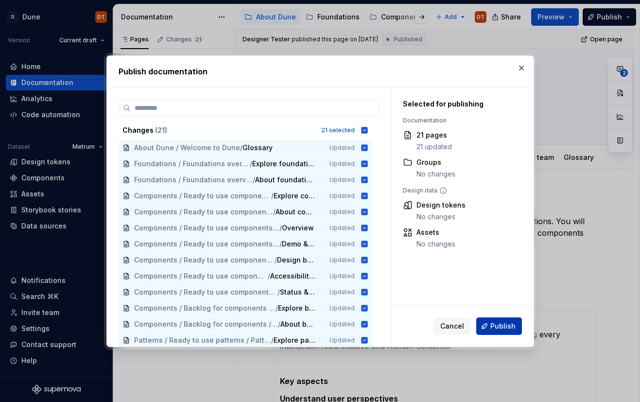
click at [496, 327] on span "Publish" at bounding box center [502, 326] width 25 height 10
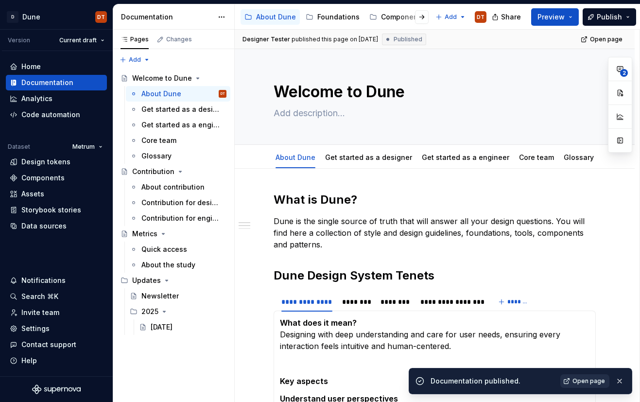
click at [588, 381] on span "Open page" at bounding box center [588, 381] width 33 height 8
